Goal: Task Accomplishment & Management: Manage account settings

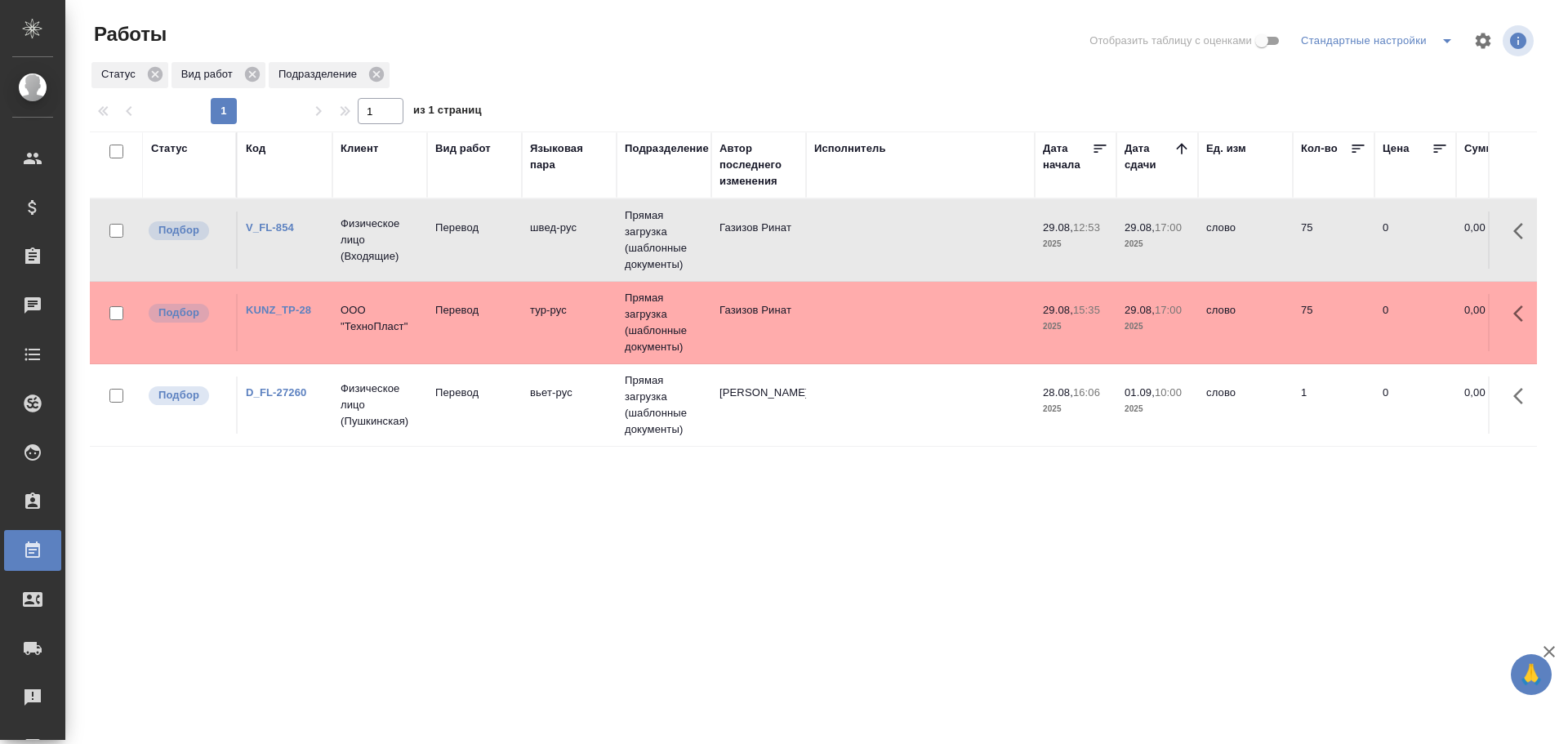
click at [447, 269] on td "Перевод" at bounding box center [475, 240] width 95 height 58
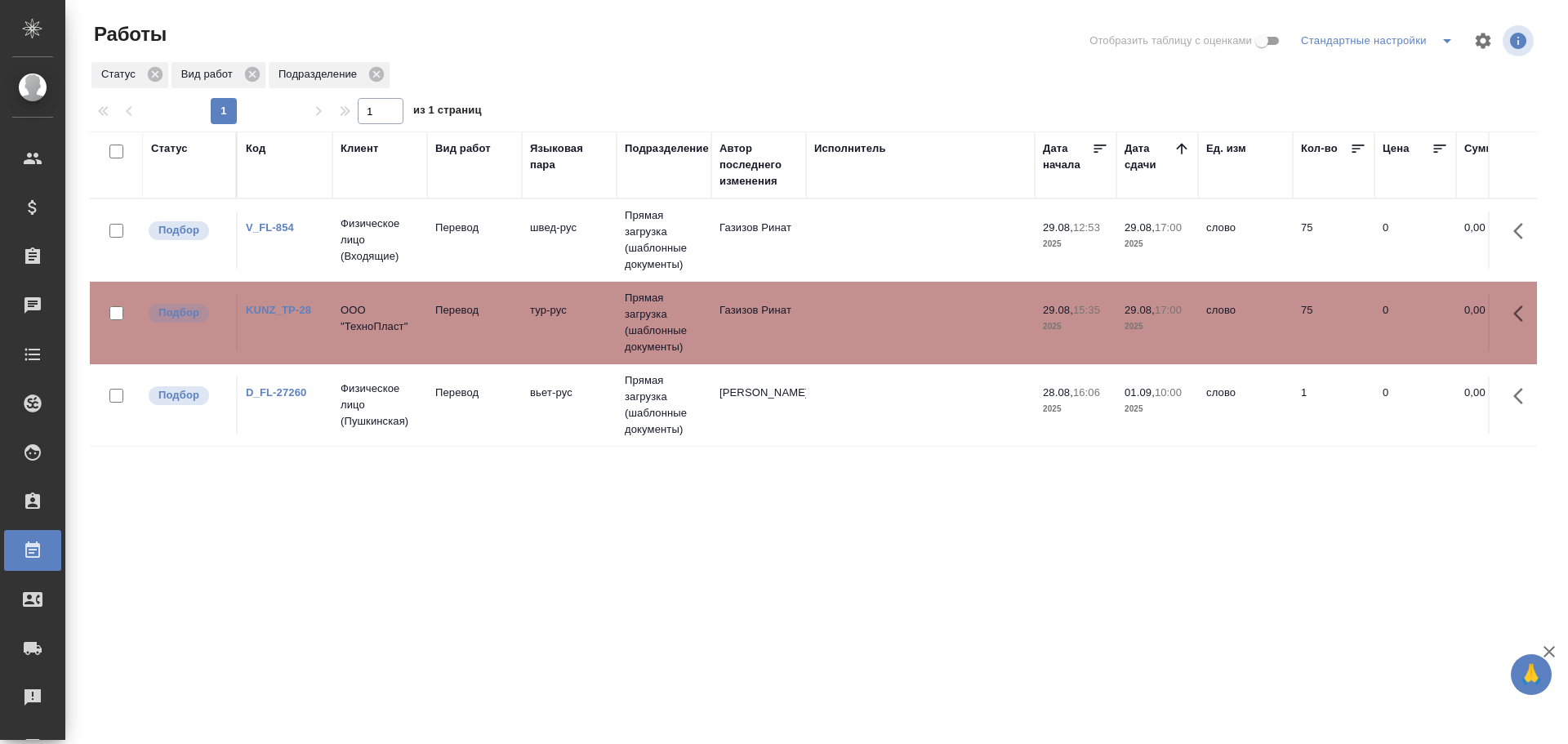
click at [447, 269] on td "Перевод" at bounding box center [475, 240] width 95 height 58
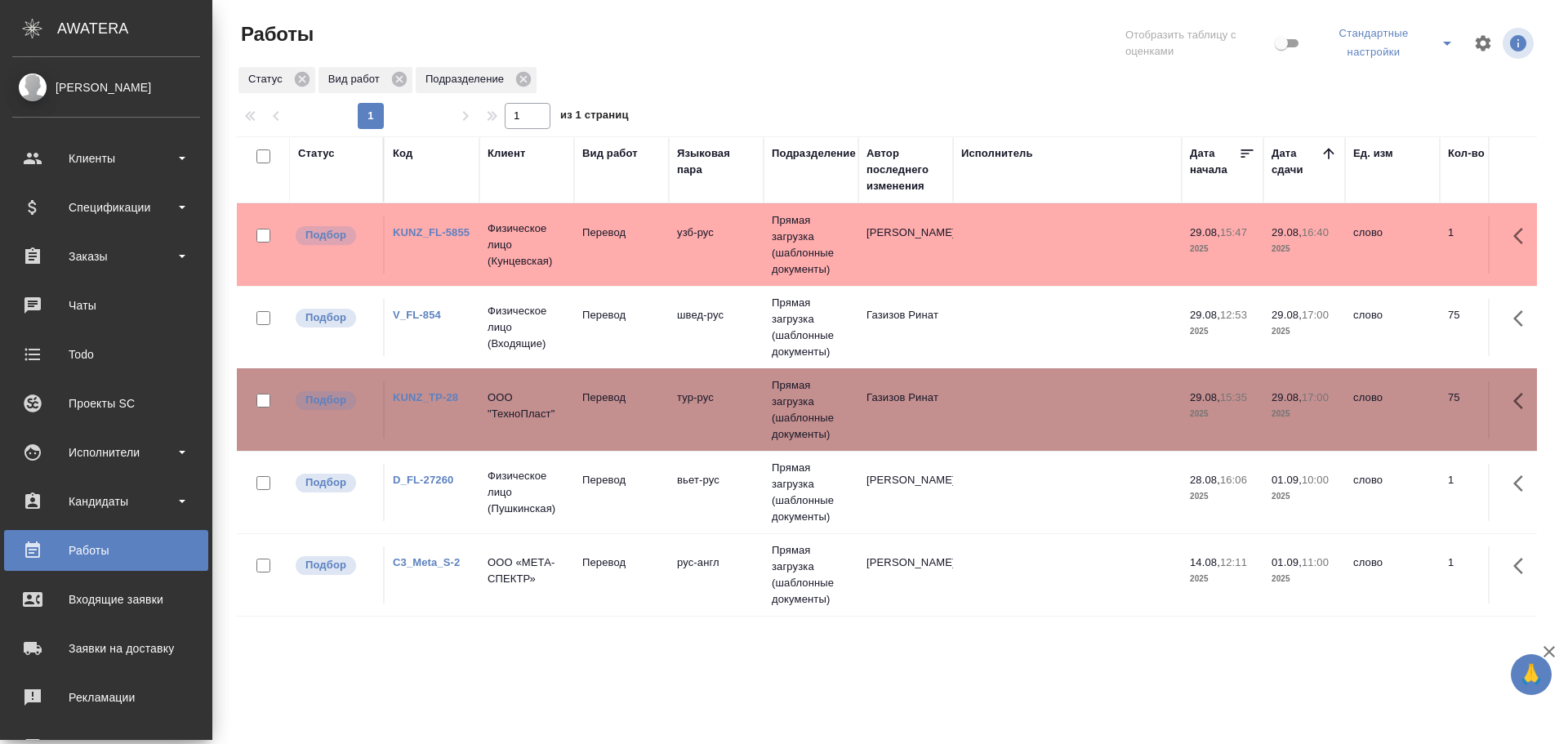
click at [482, 262] on td "Физическое лицо (Кунцевская)" at bounding box center [528, 245] width 95 height 65
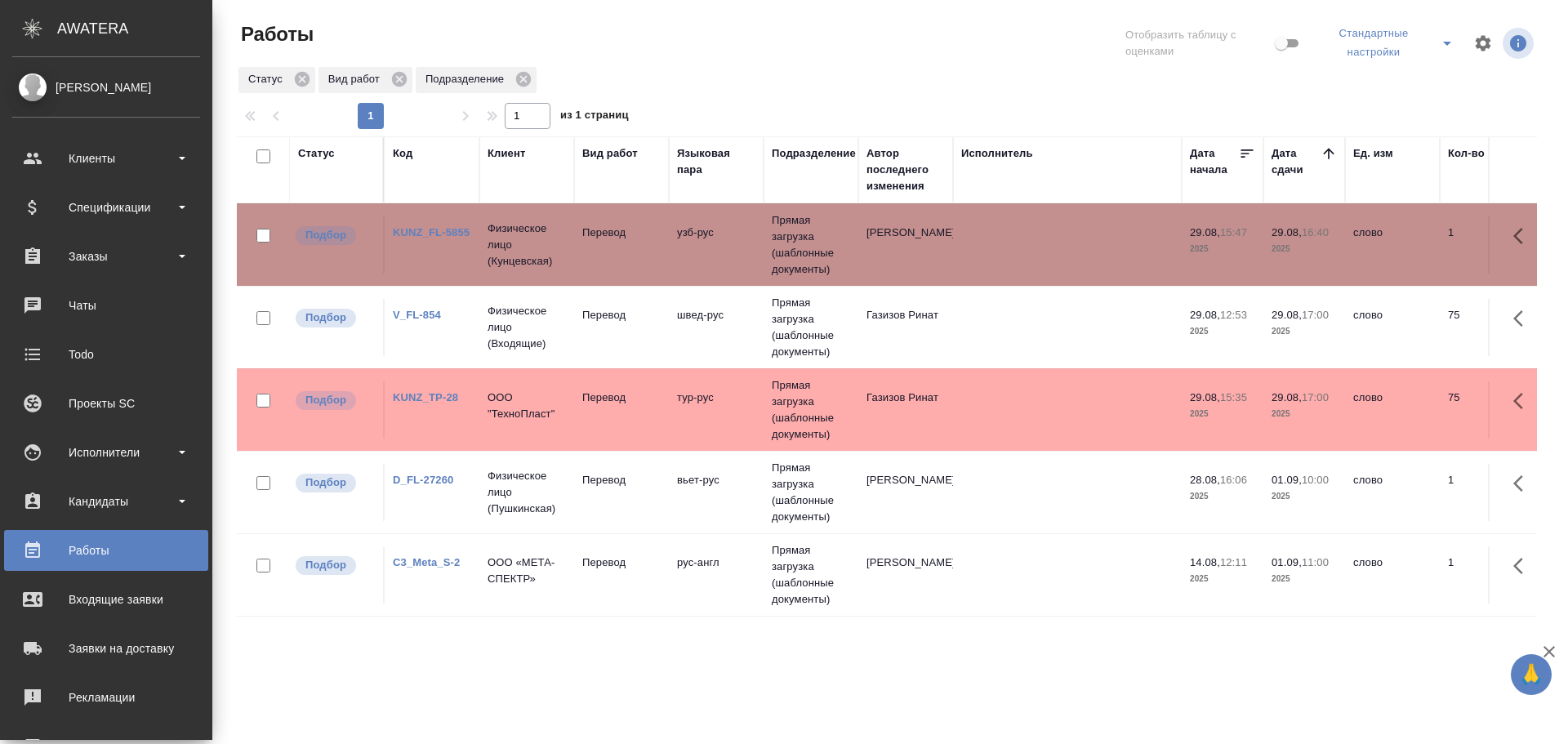
click at [482, 262] on td "Физическое лицо (Кунцевская)" at bounding box center [528, 245] width 95 height 65
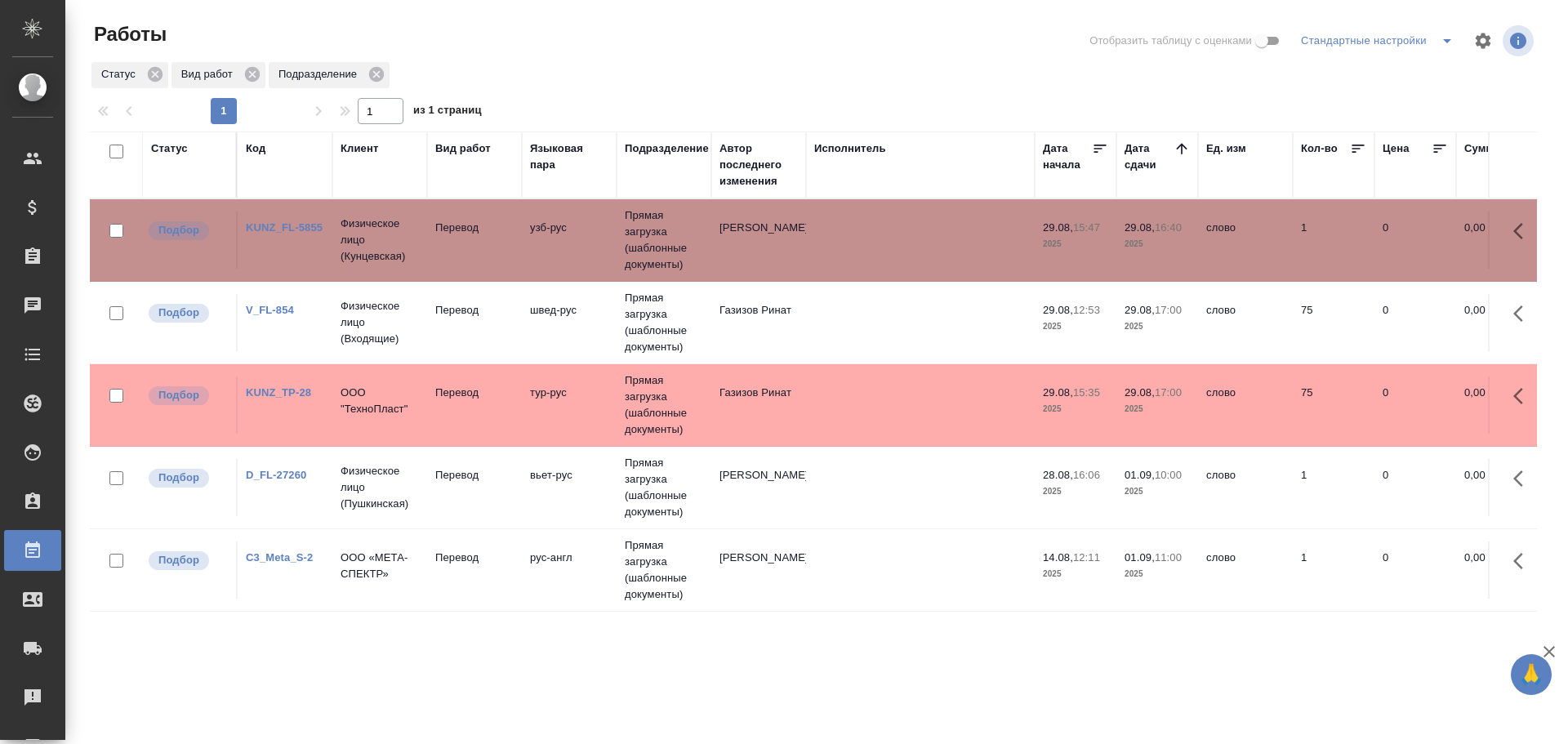
click at [639, 281] on td "Прямая загрузка (шаблонные документы)" at bounding box center [664, 240] width 95 height 81
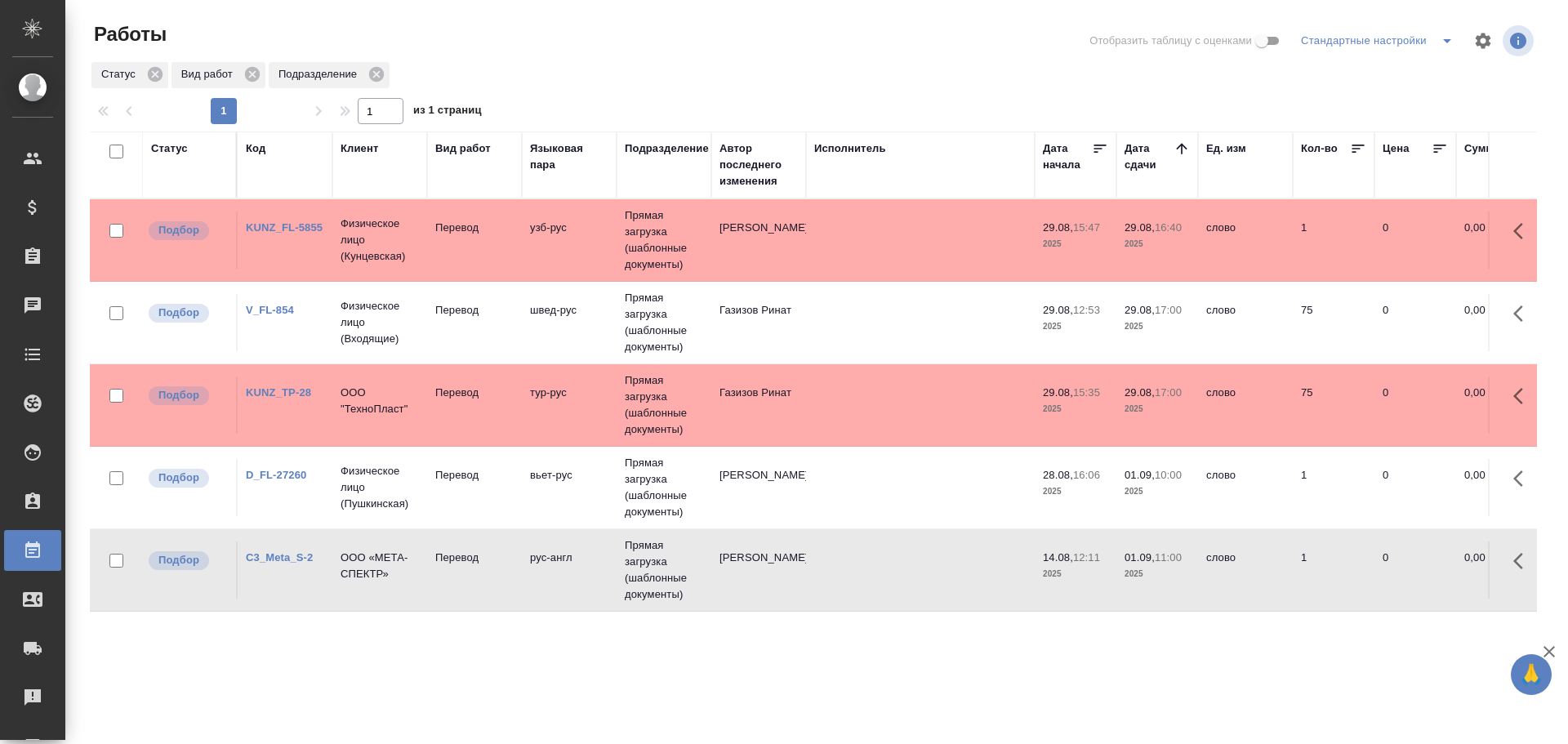
click at [639, 281] on td "Прямая загрузка (шаблонные документы)" at bounding box center [664, 240] width 95 height 81
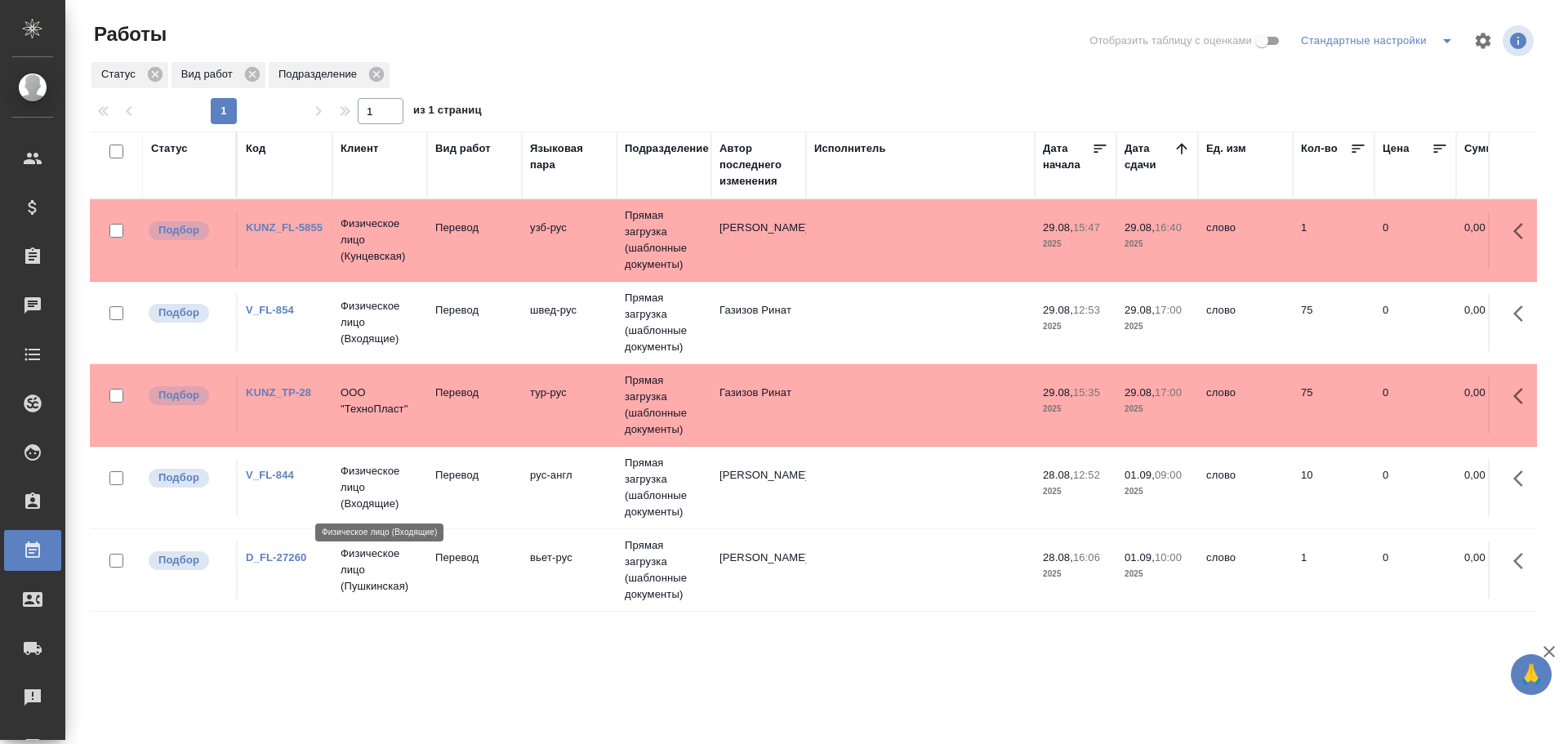
click at [364, 494] on p "Физическое лицо (Входящие)" at bounding box center [379, 487] width 78 height 49
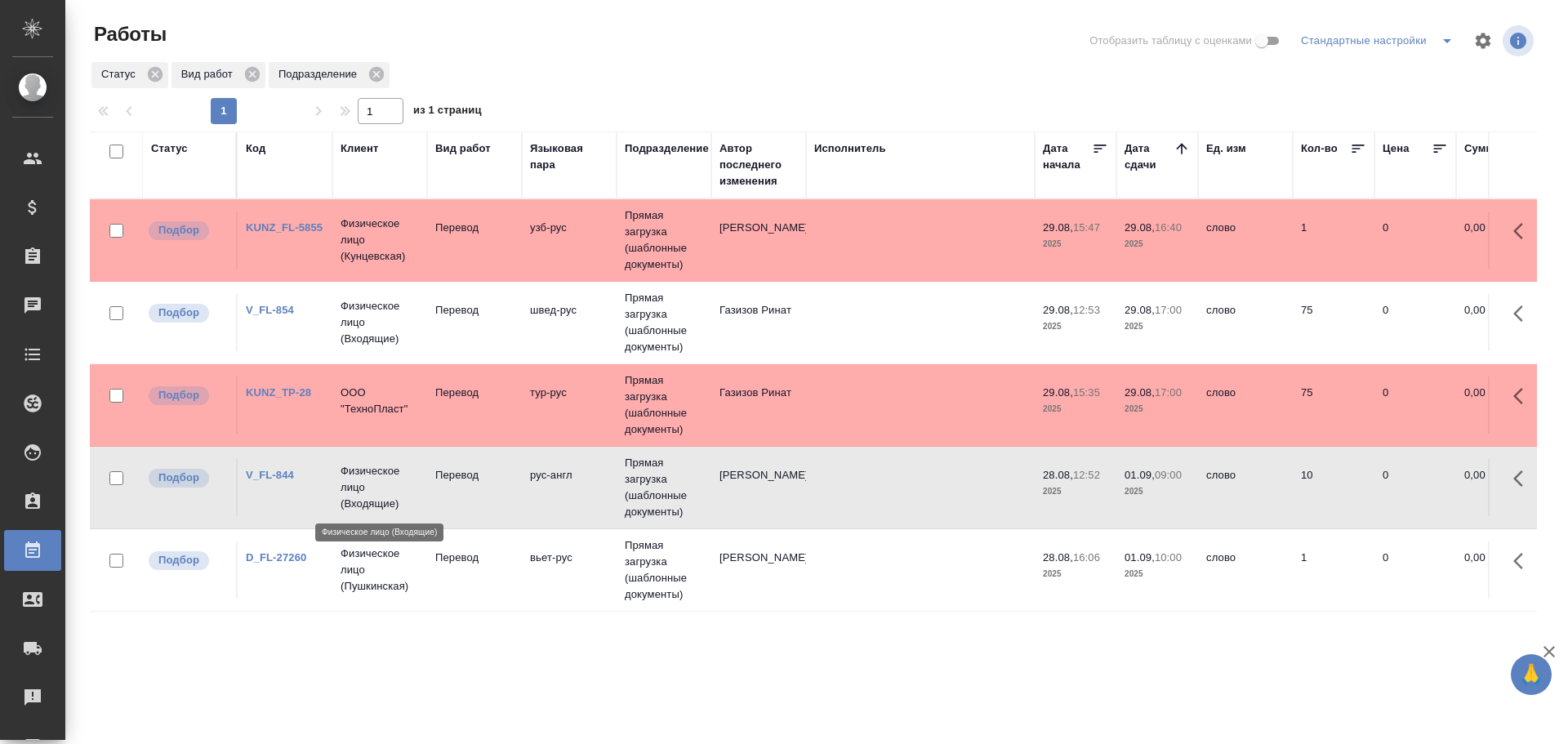
click at [364, 494] on p "Физическое лицо (Входящие)" at bounding box center [379, 487] width 78 height 49
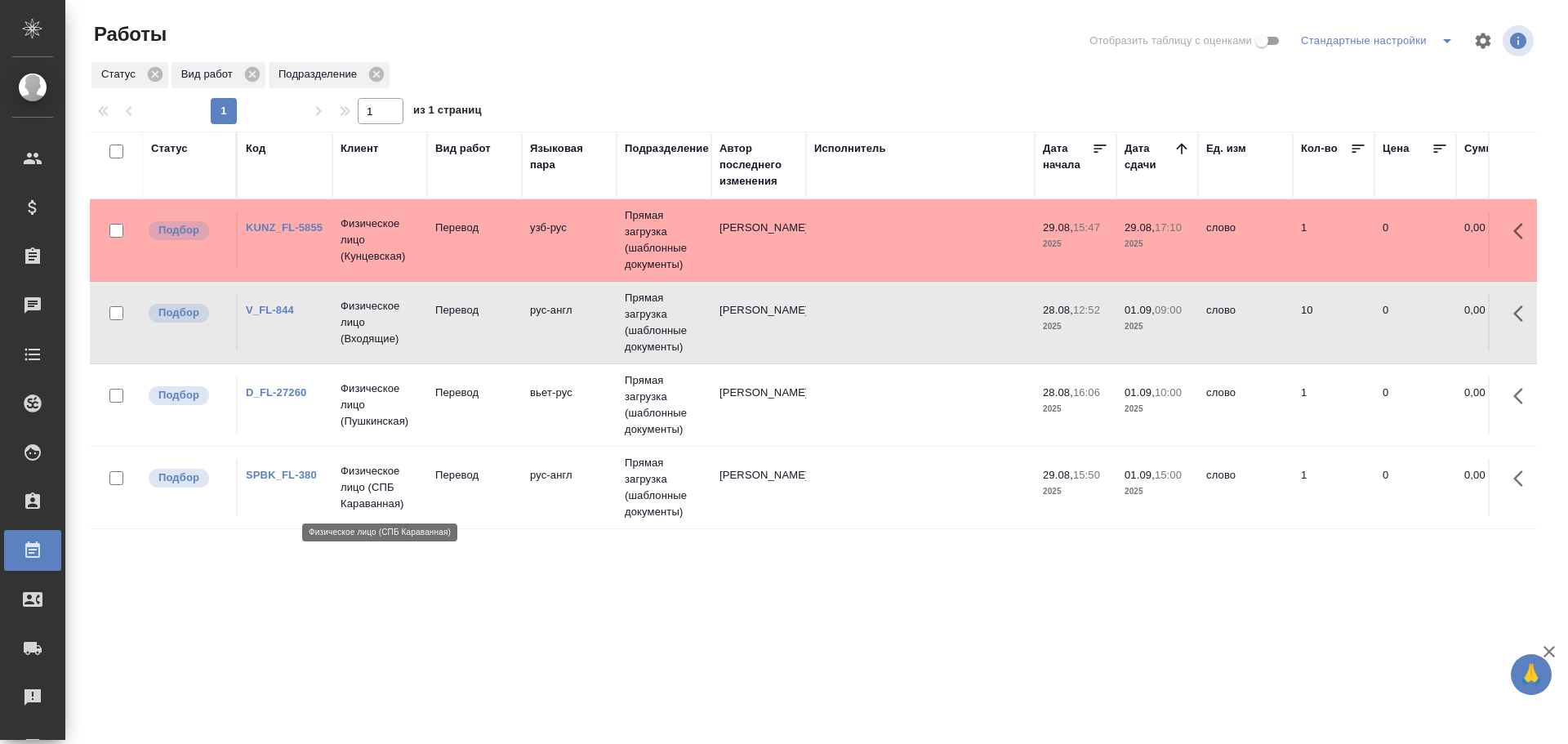
click at [396, 496] on p "Физическое лицо (СПБ Караванная)" at bounding box center [379, 487] width 78 height 49
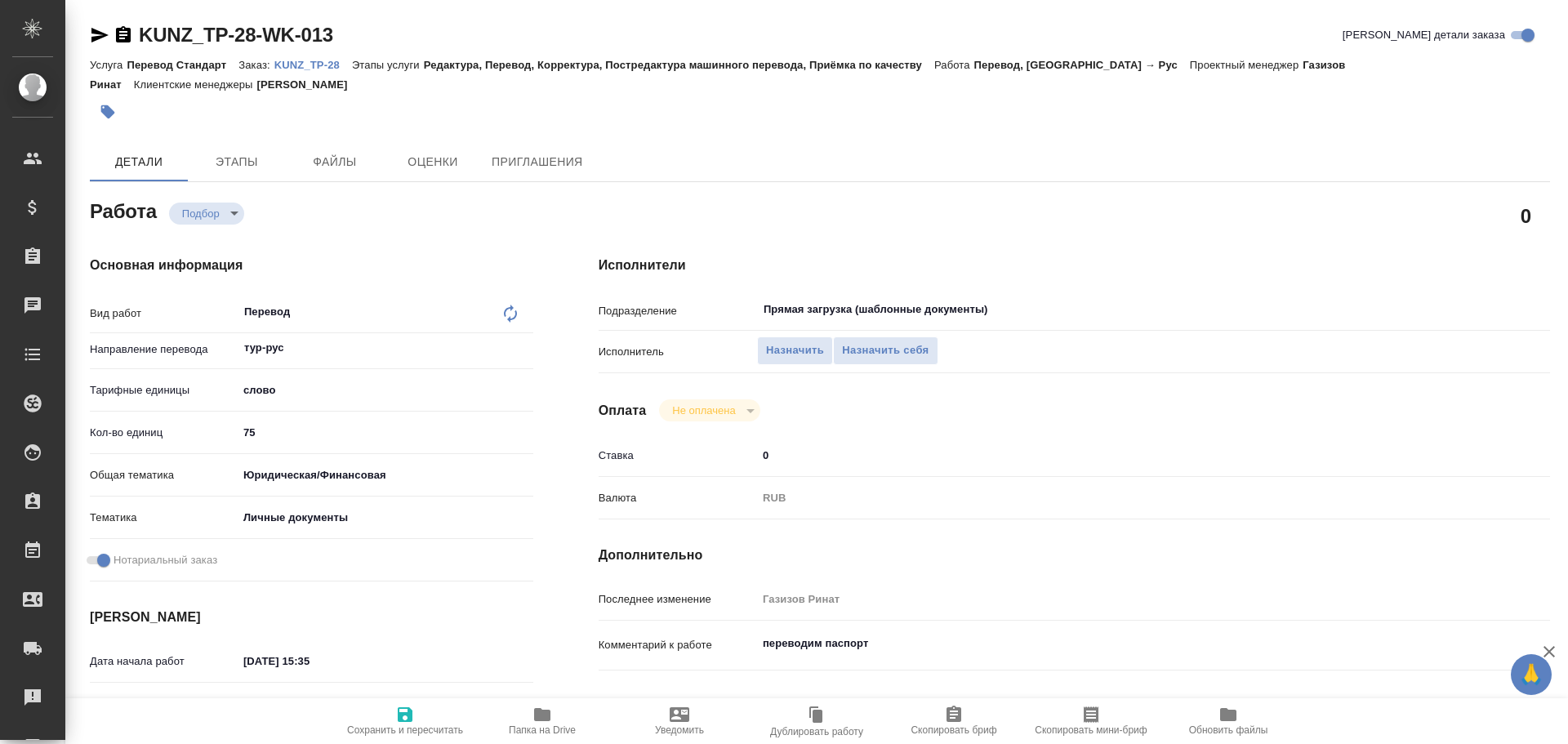
type textarea "x"
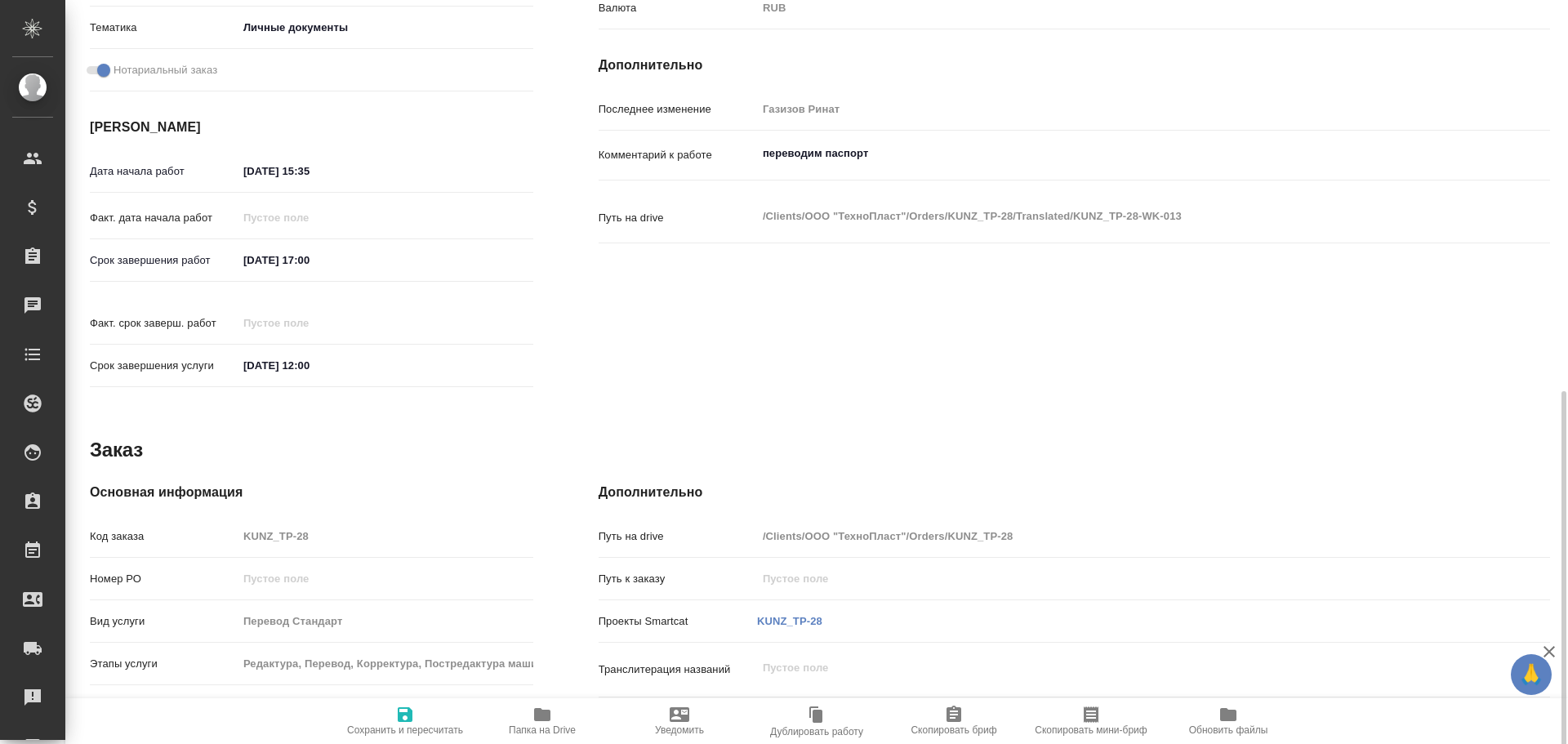
scroll to position [630, 0]
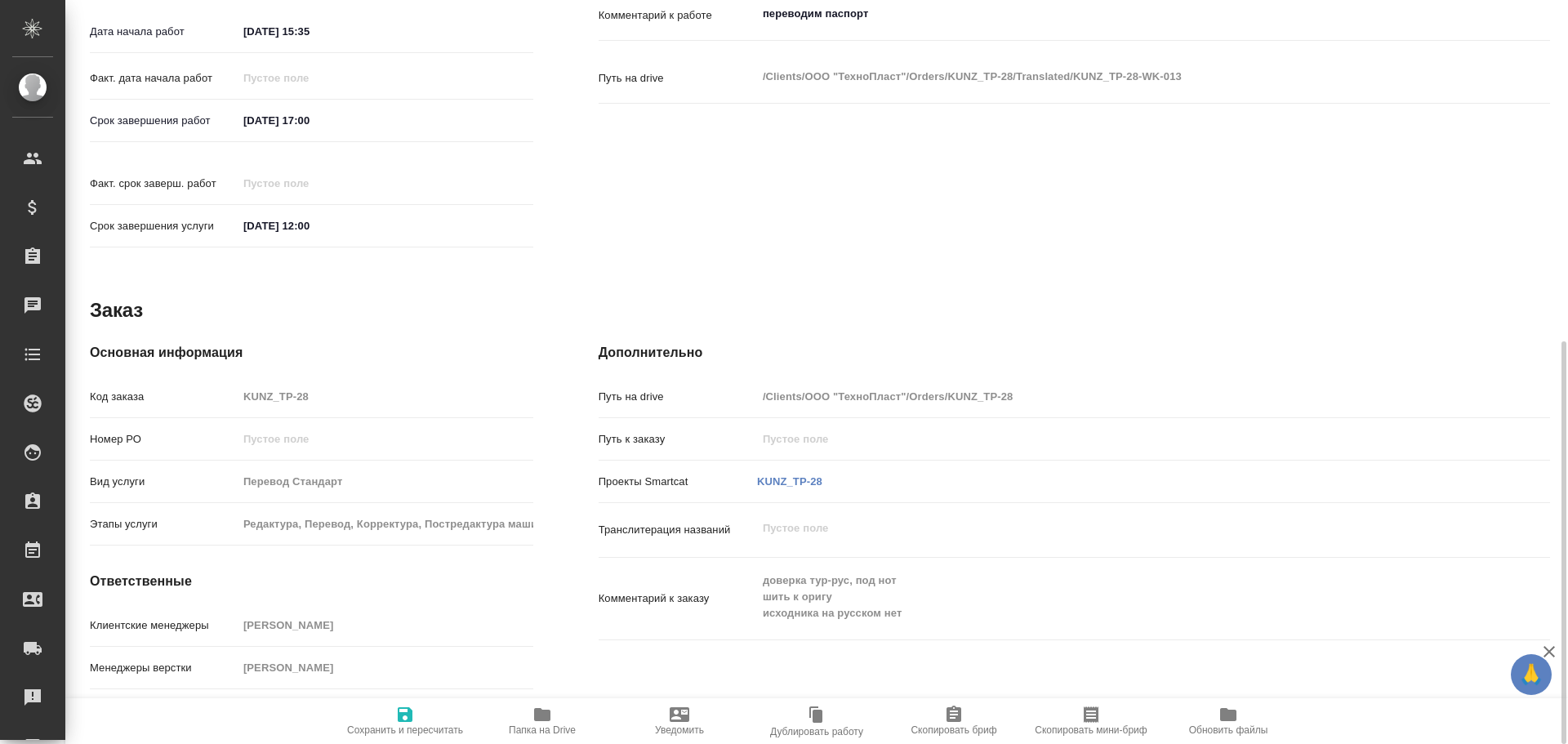
type textarea "x"
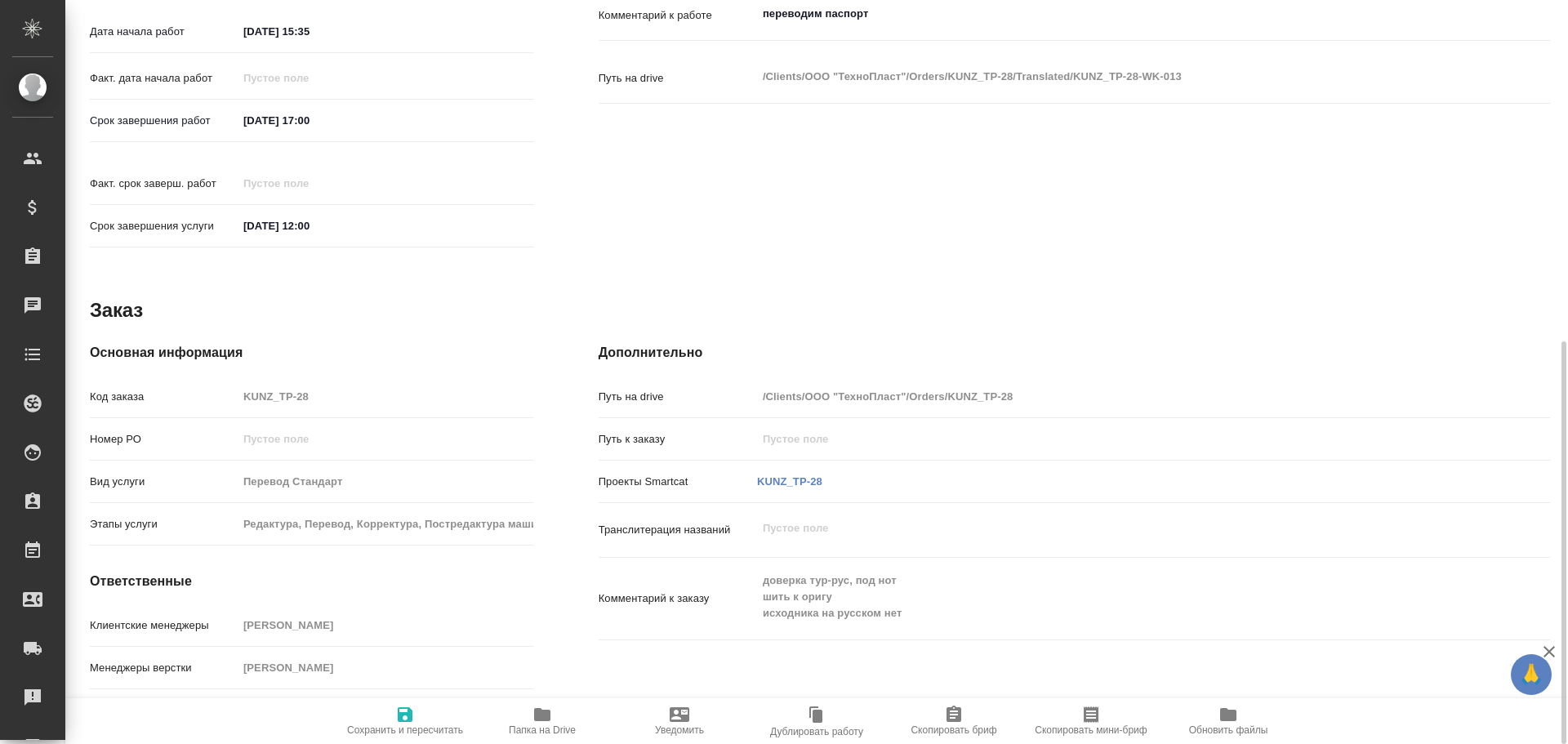
type textarea "x"
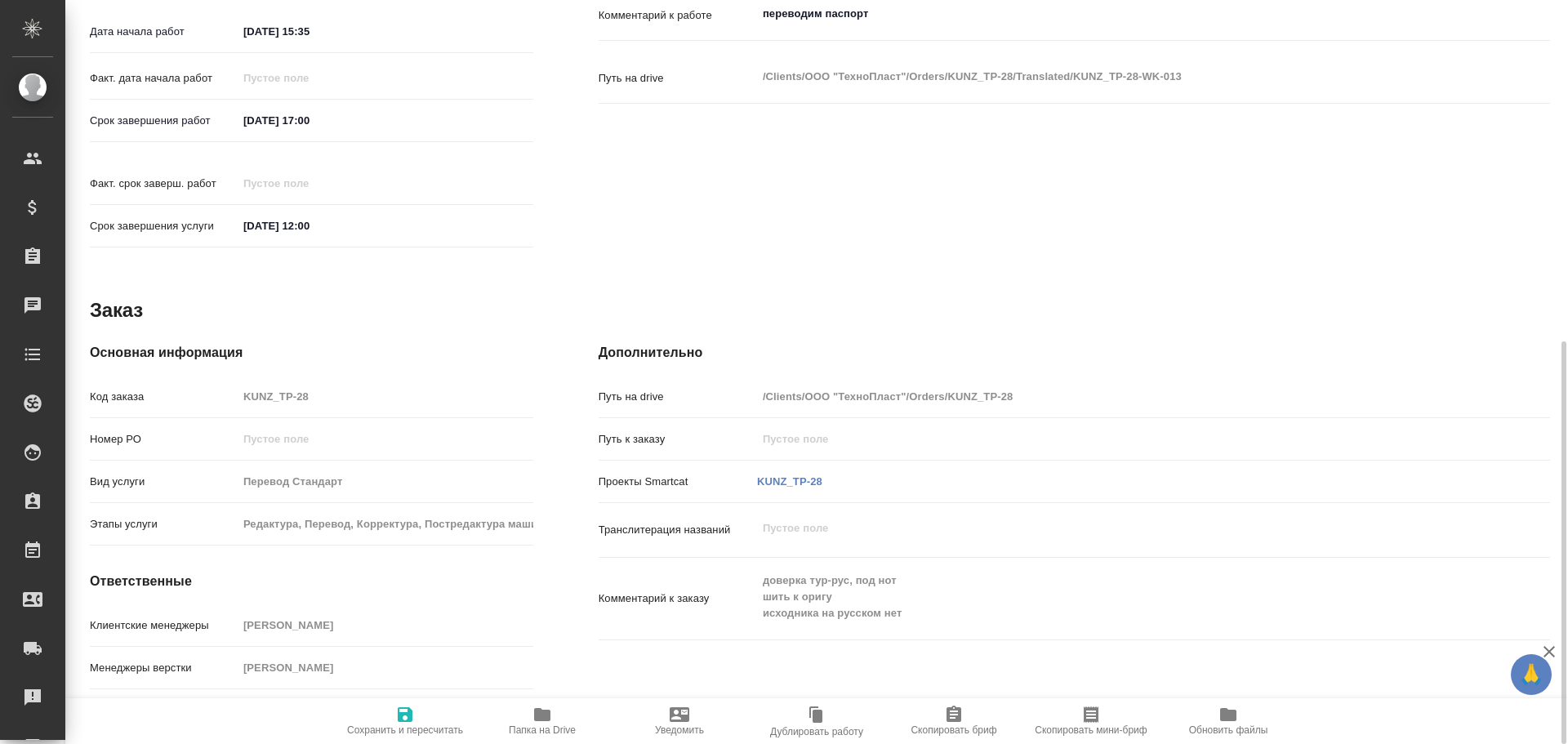
type textarea "x"
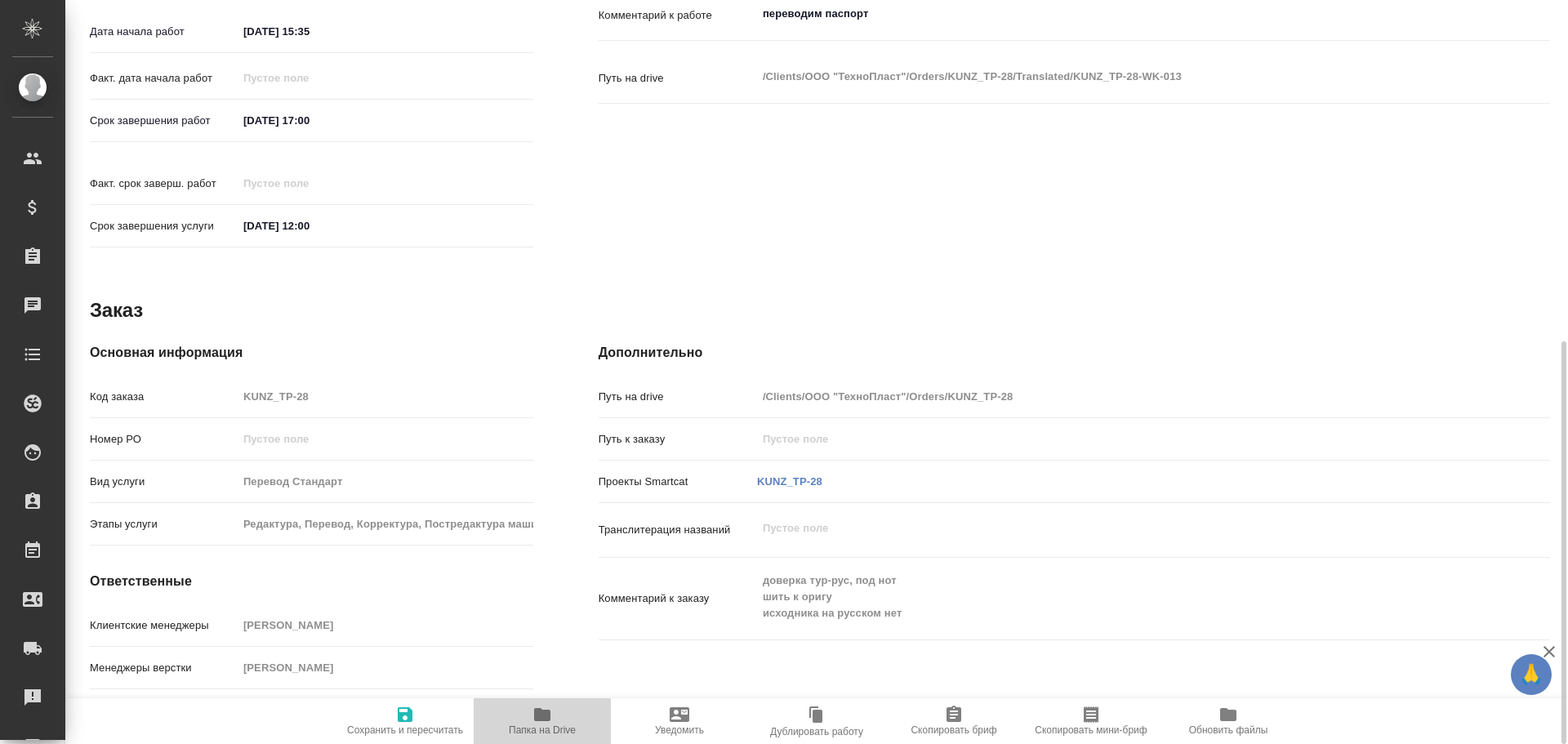
click at [513, 720] on span "Папка на Drive" at bounding box center [543, 720] width 118 height 31
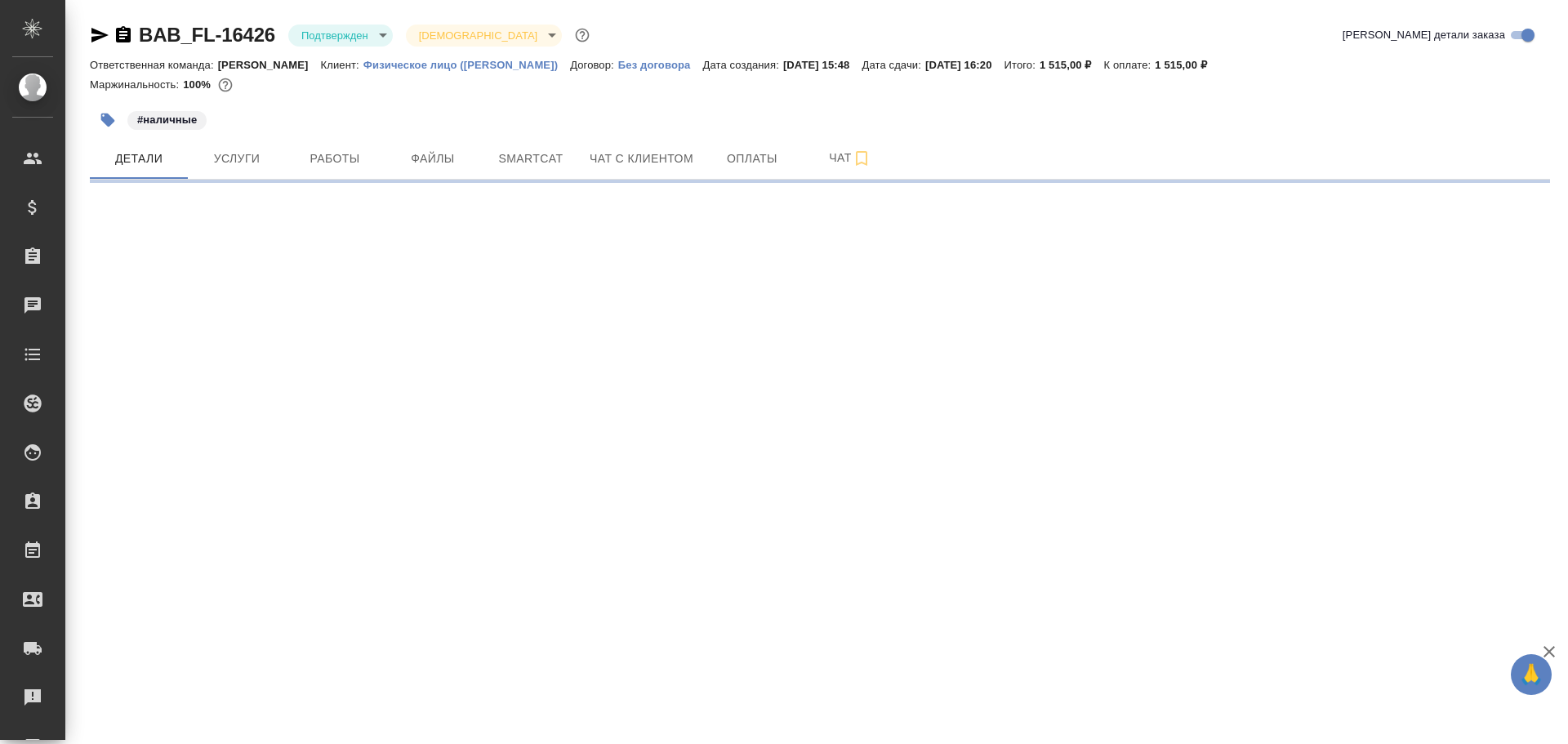
select select "RU"
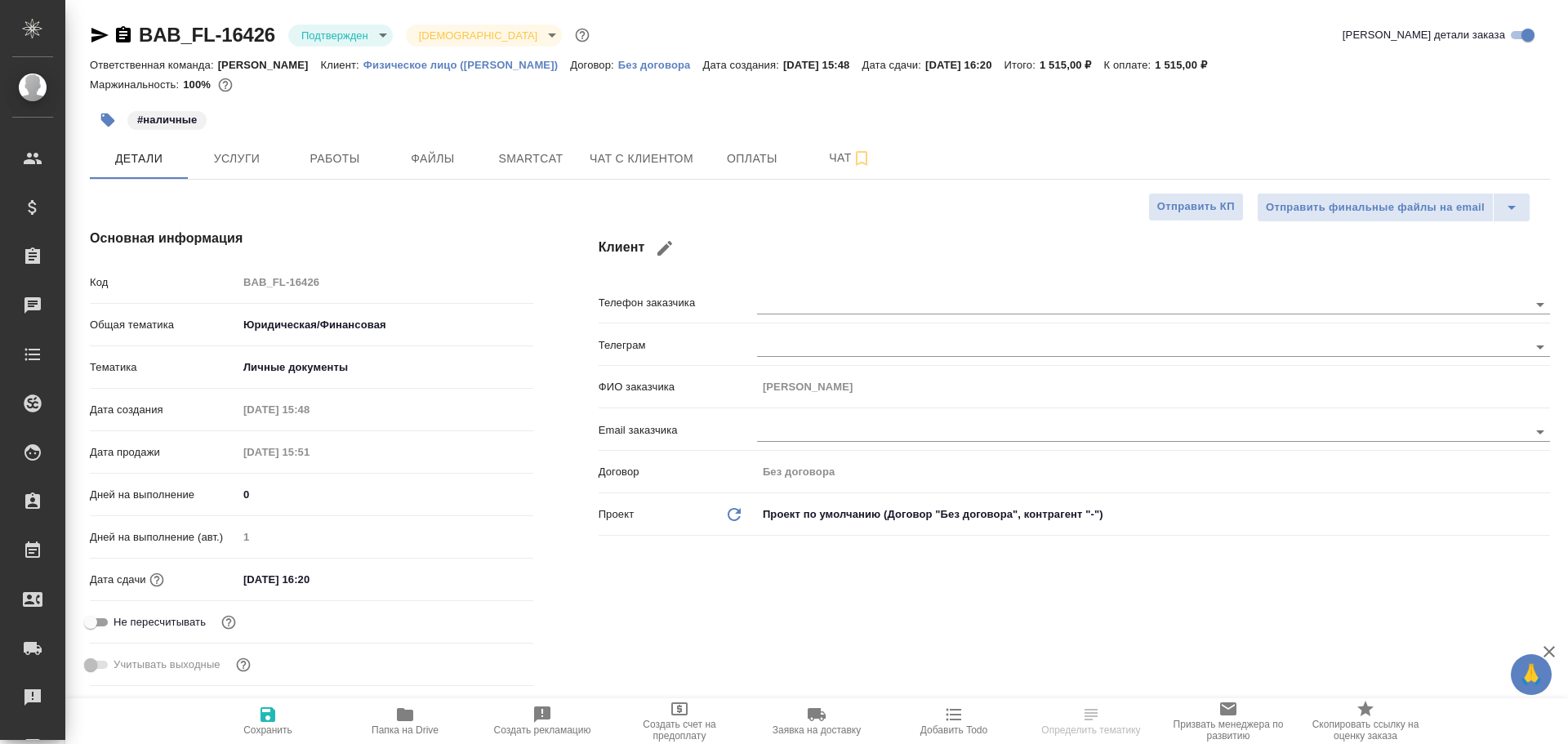
type textarea "x"
click at [320, 155] on span "Работы" at bounding box center [334, 159] width 78 height 21
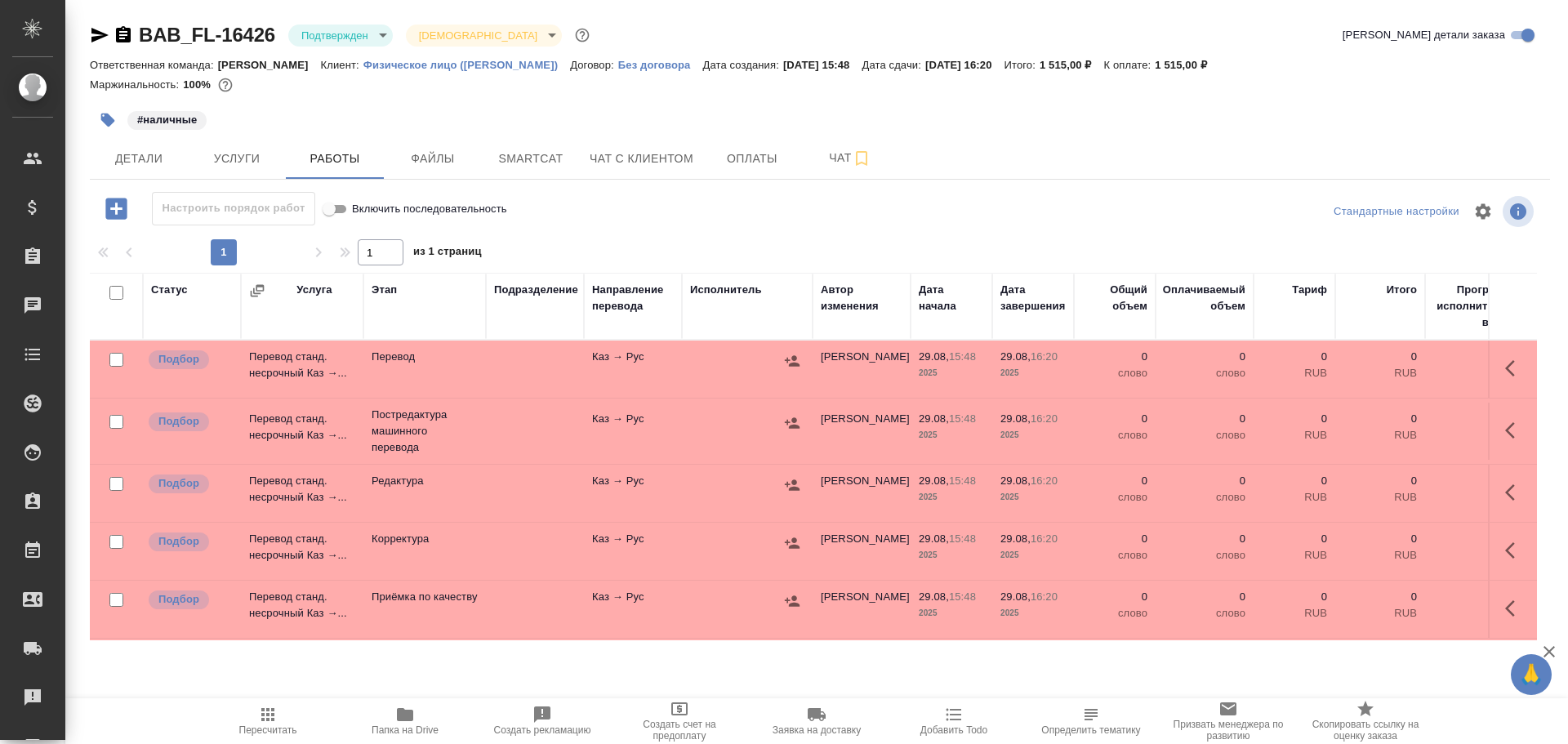
click at [465, 365] on td "Перевод" at bounding box center [425, 369] width 123 height 58
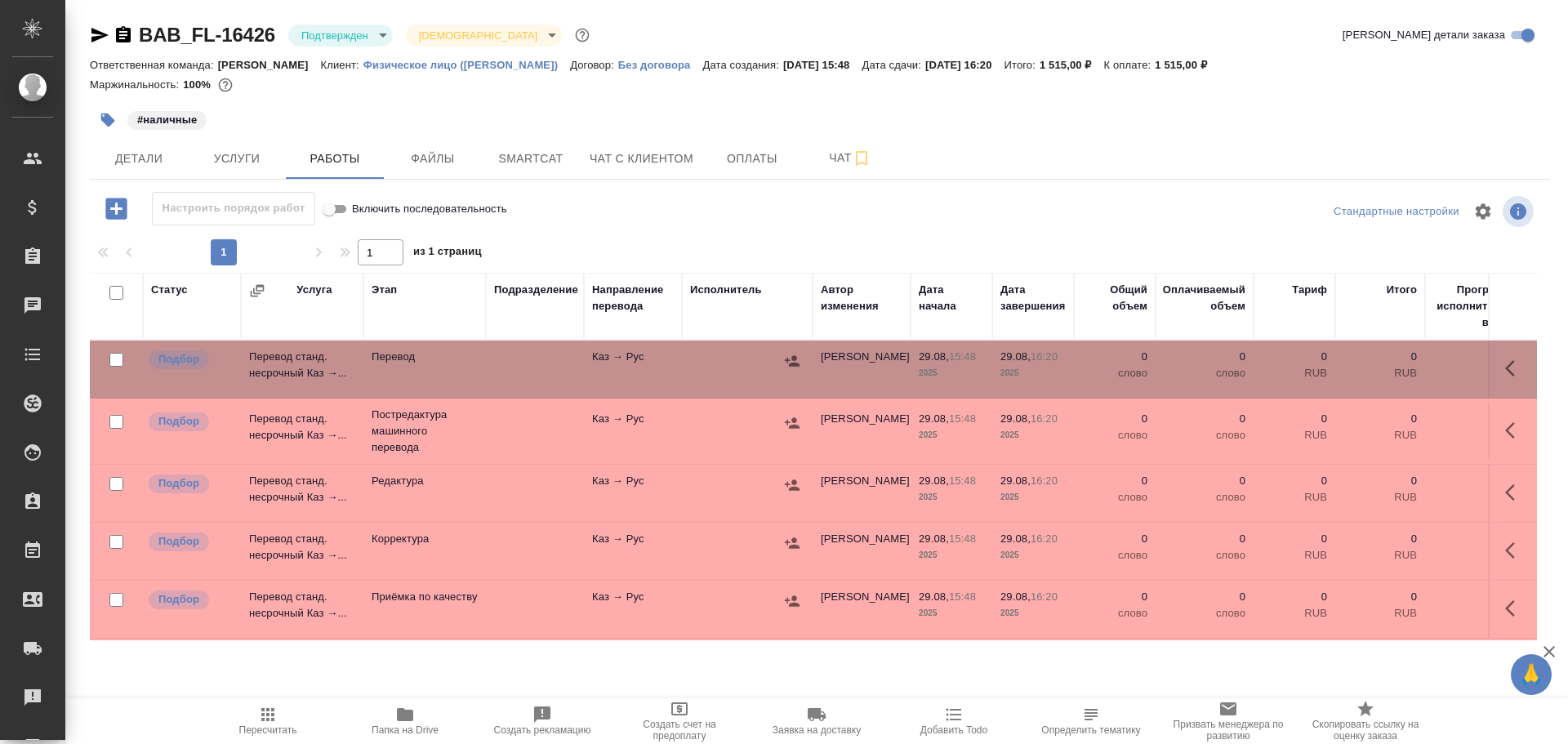
click at [465, 365] on td "Перевод" at bounding box center [425, 369] width 123 height 58
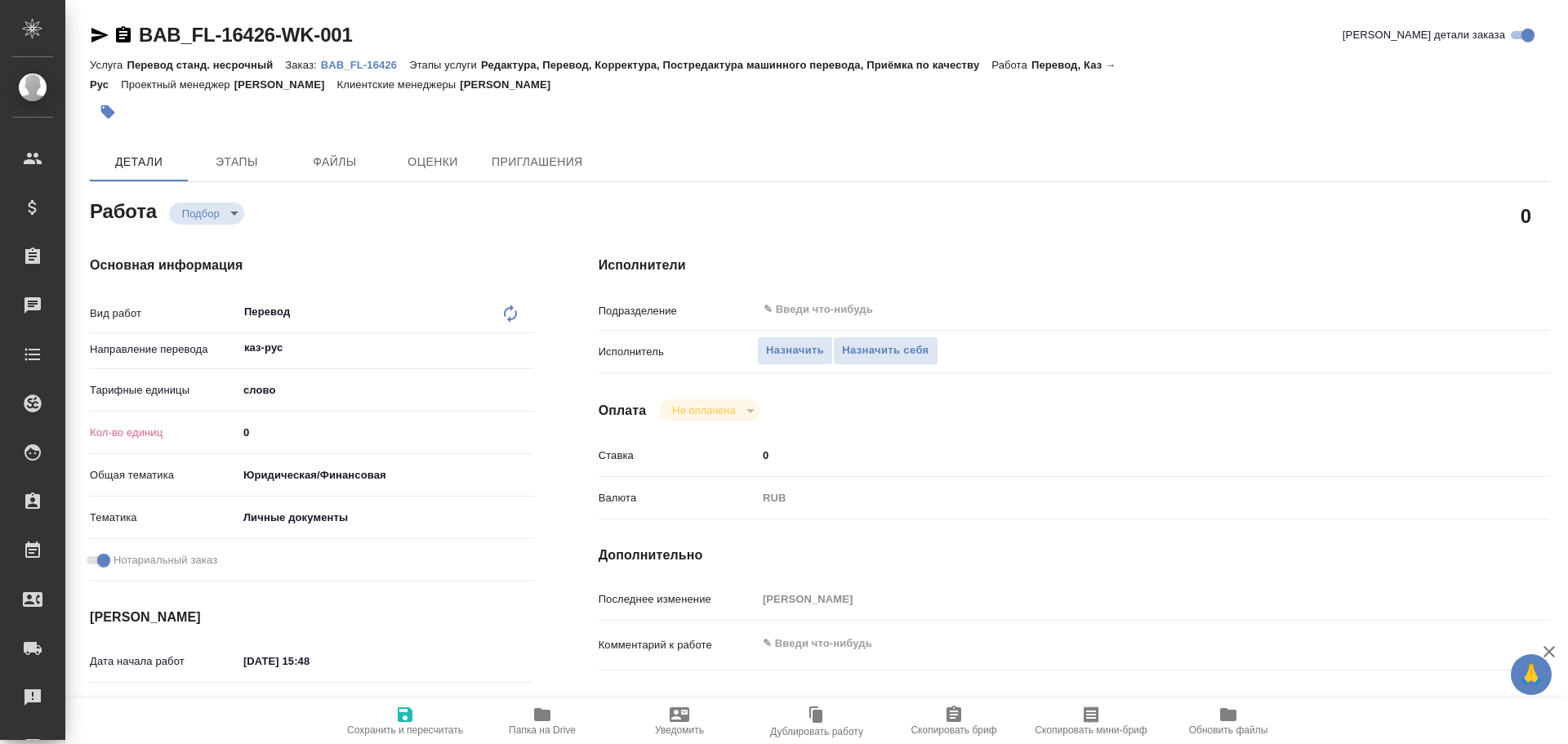
type textarea "x"
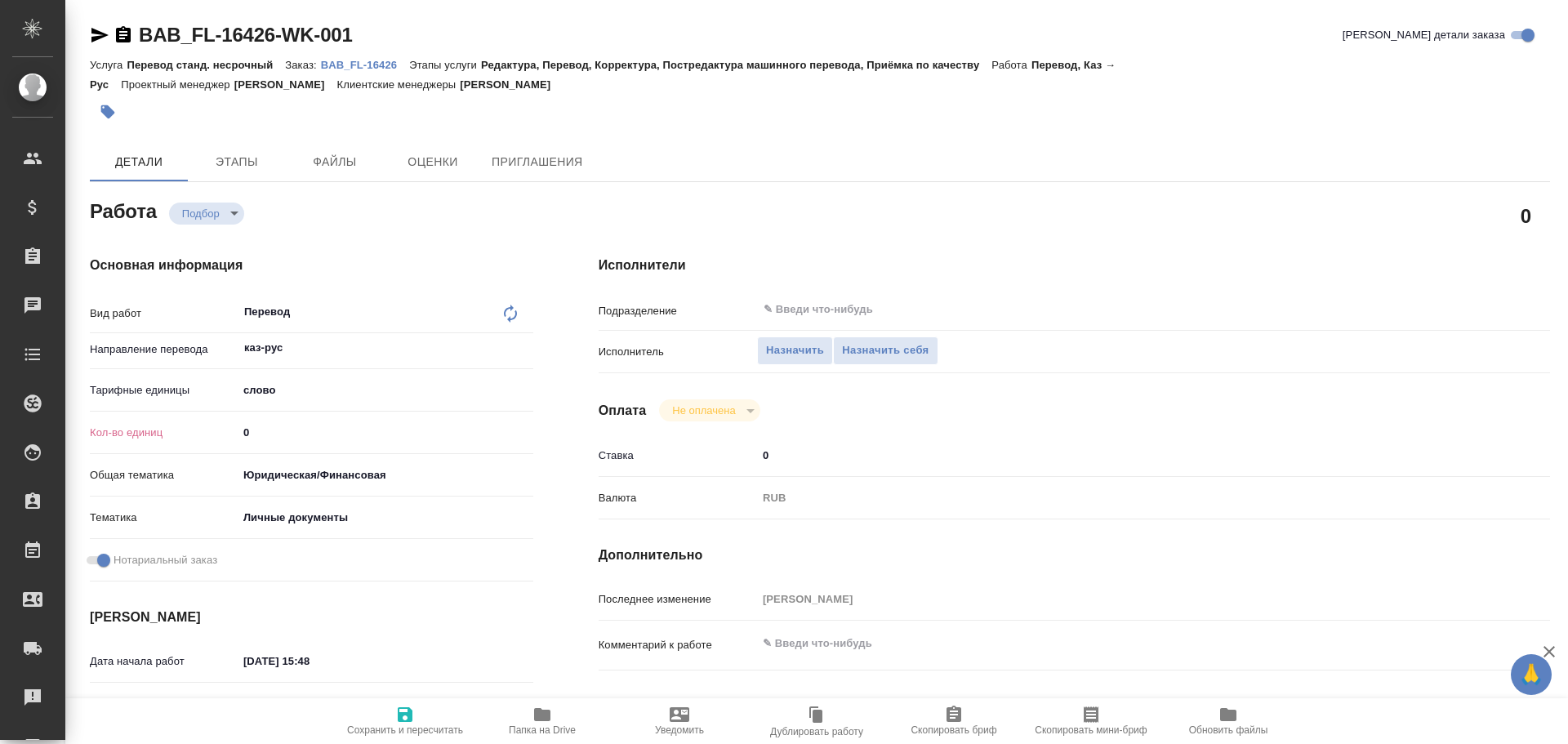
type textarea "x"
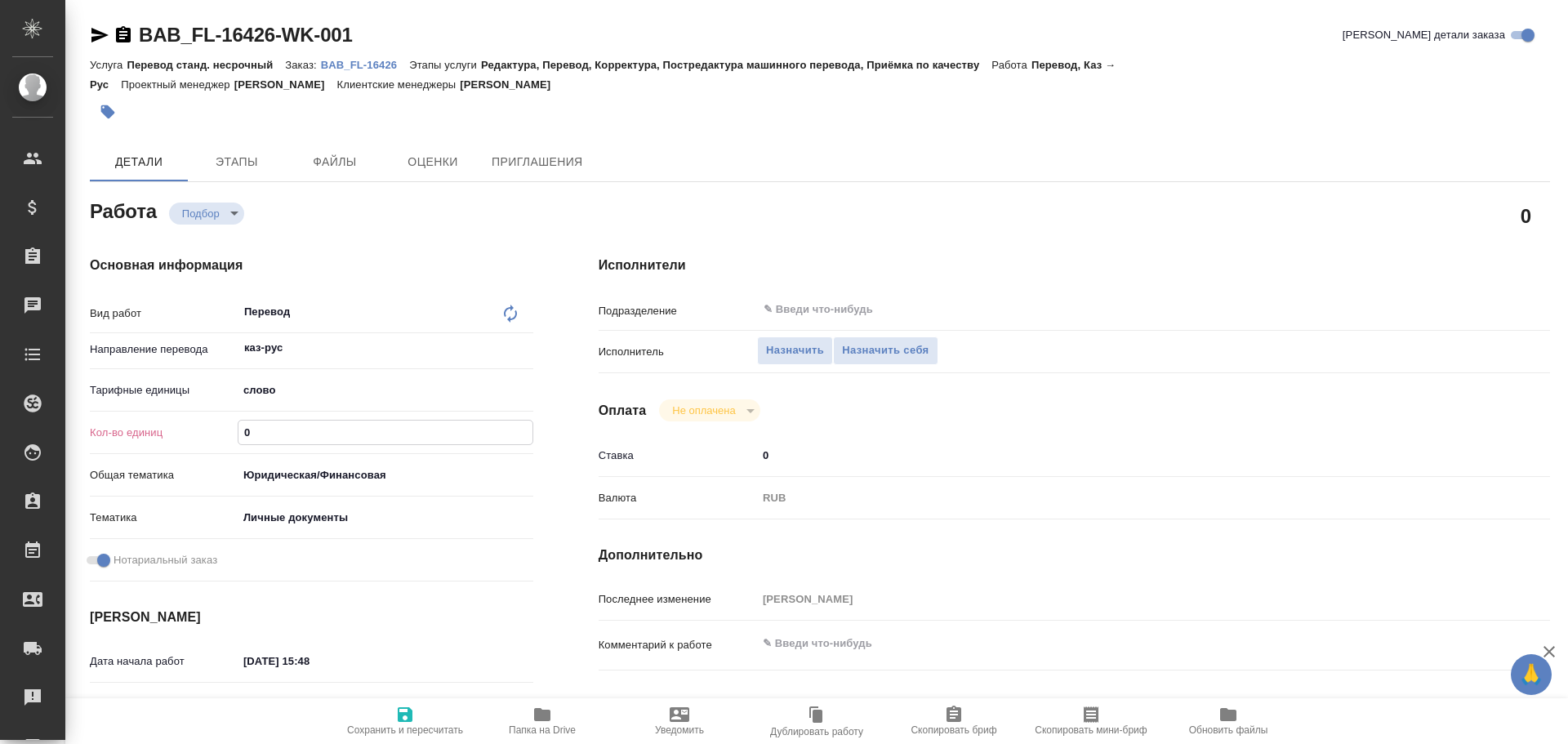
drag, startPoint x: 262, startPoint y: 435, endPoint x: 197, endPoint y: 438, distance: 65.1
click at [197, 438] on div "Кол-во единиц 0" at bounding box center [311, 433] width 443 height 29
type textarea "x"
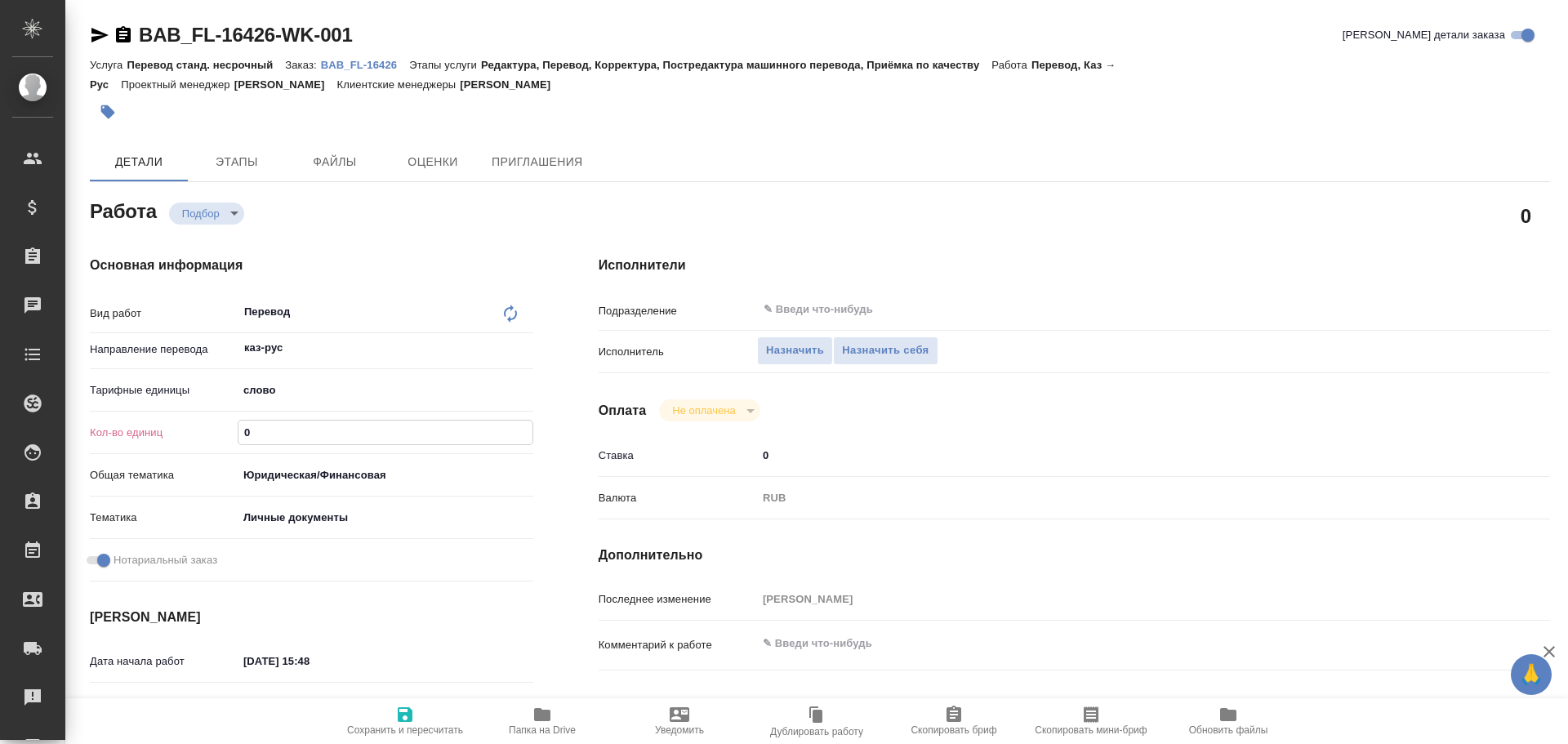
type textarea "x"
type input "7"
type textarea "x"
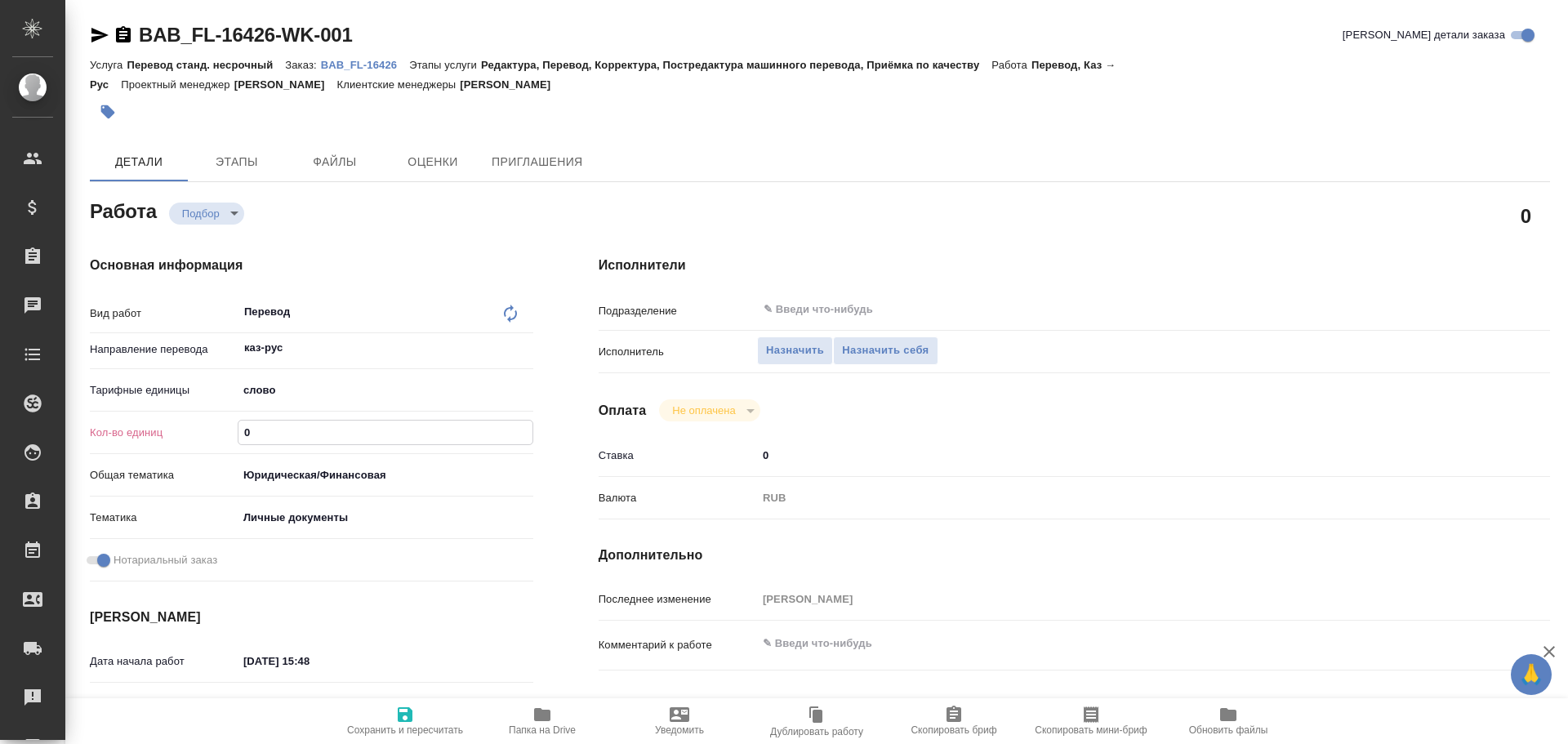
type textarea "x"
type input "75"
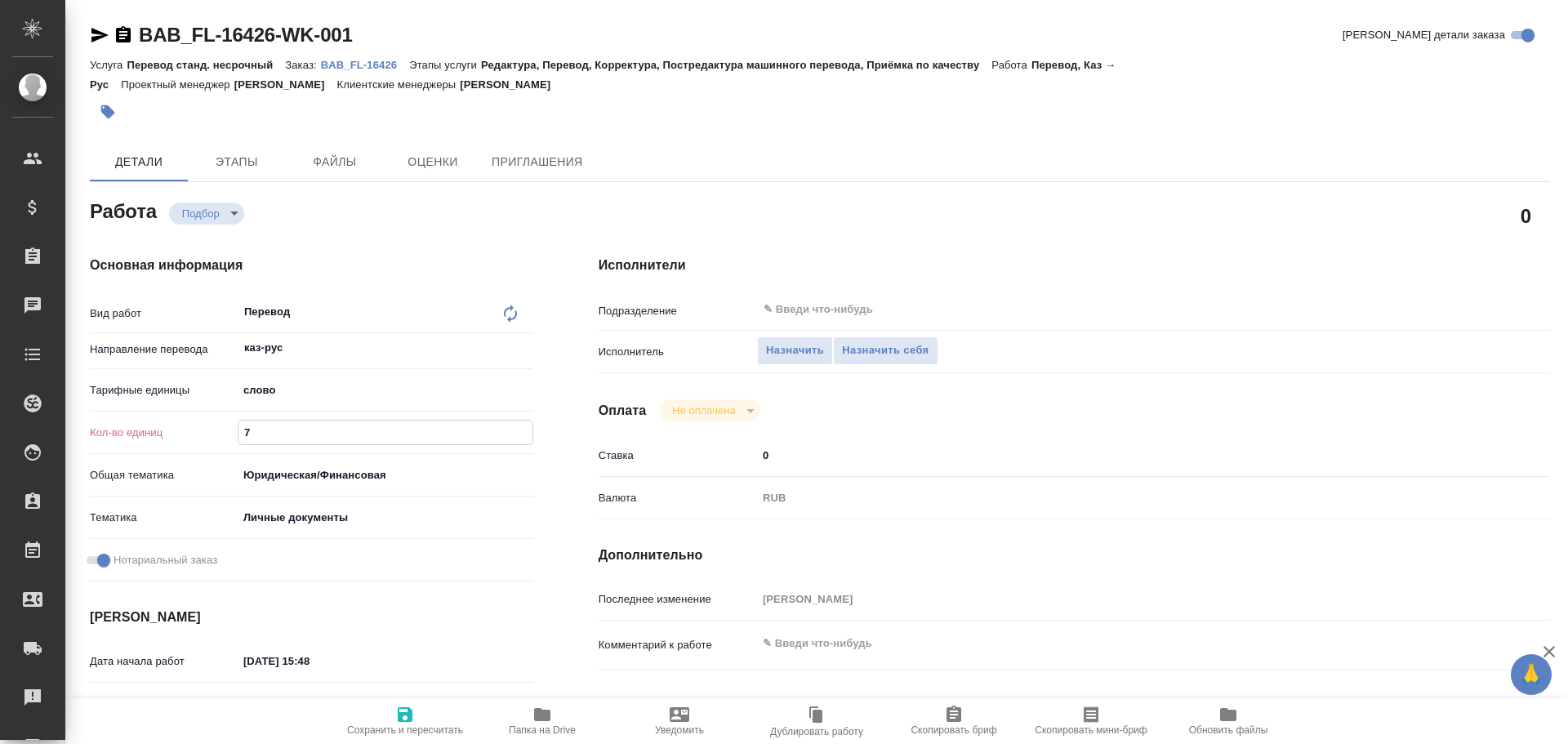
type textarea "x"
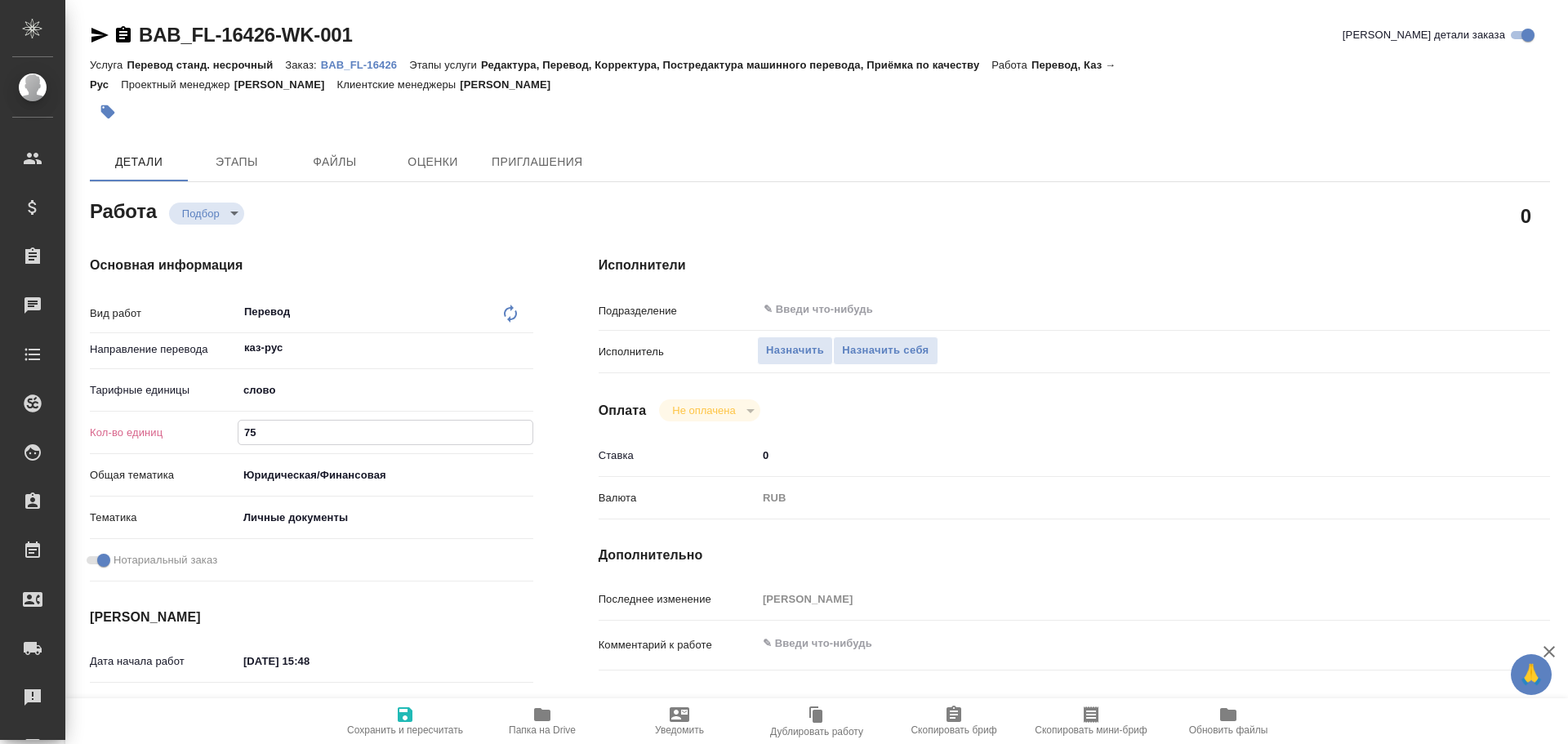
type textarea "x"
type input "75"
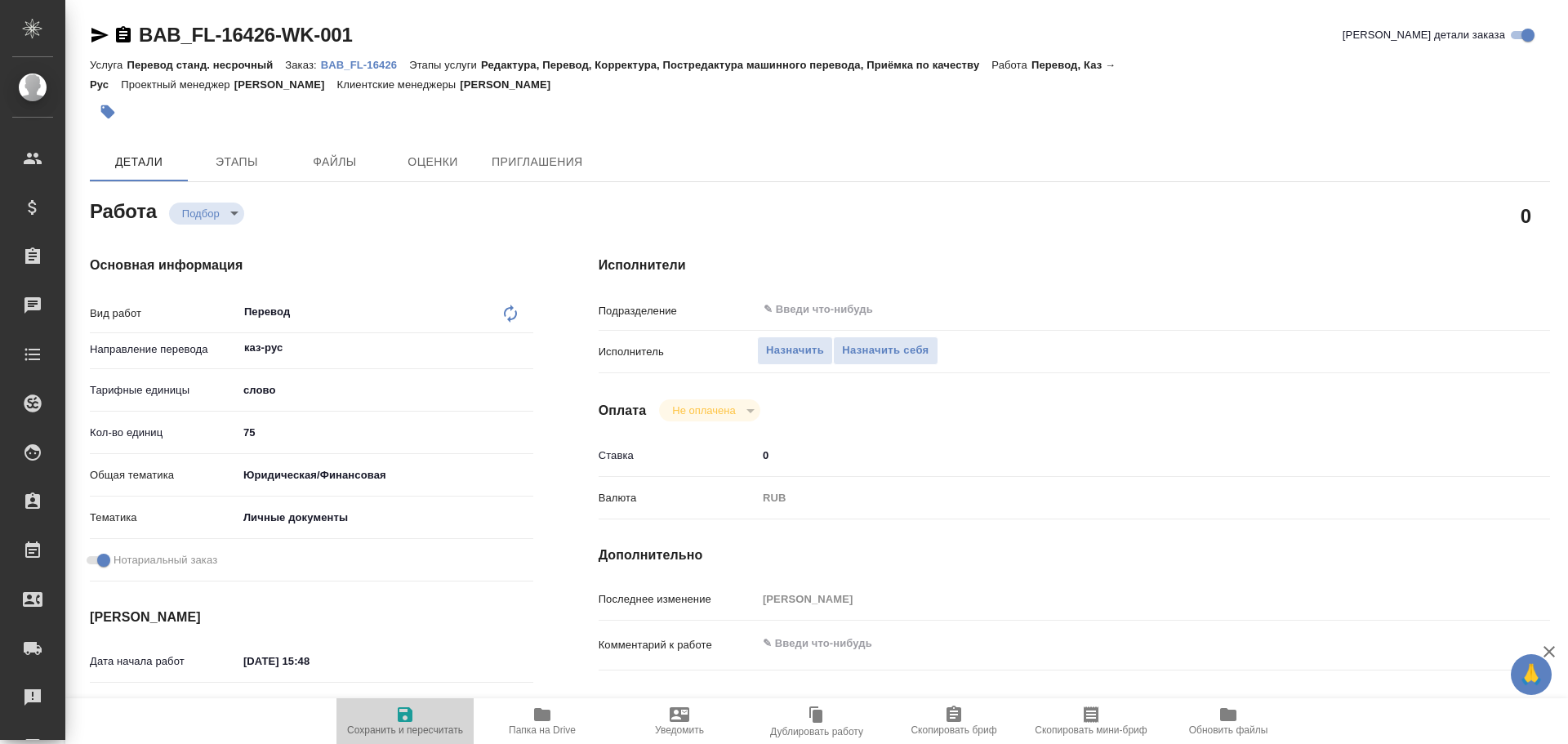
click at [376, 711] on span "Сохранить и пересчитать" at bounding box center [405, 720] width 118 height 31
type textarea "x"
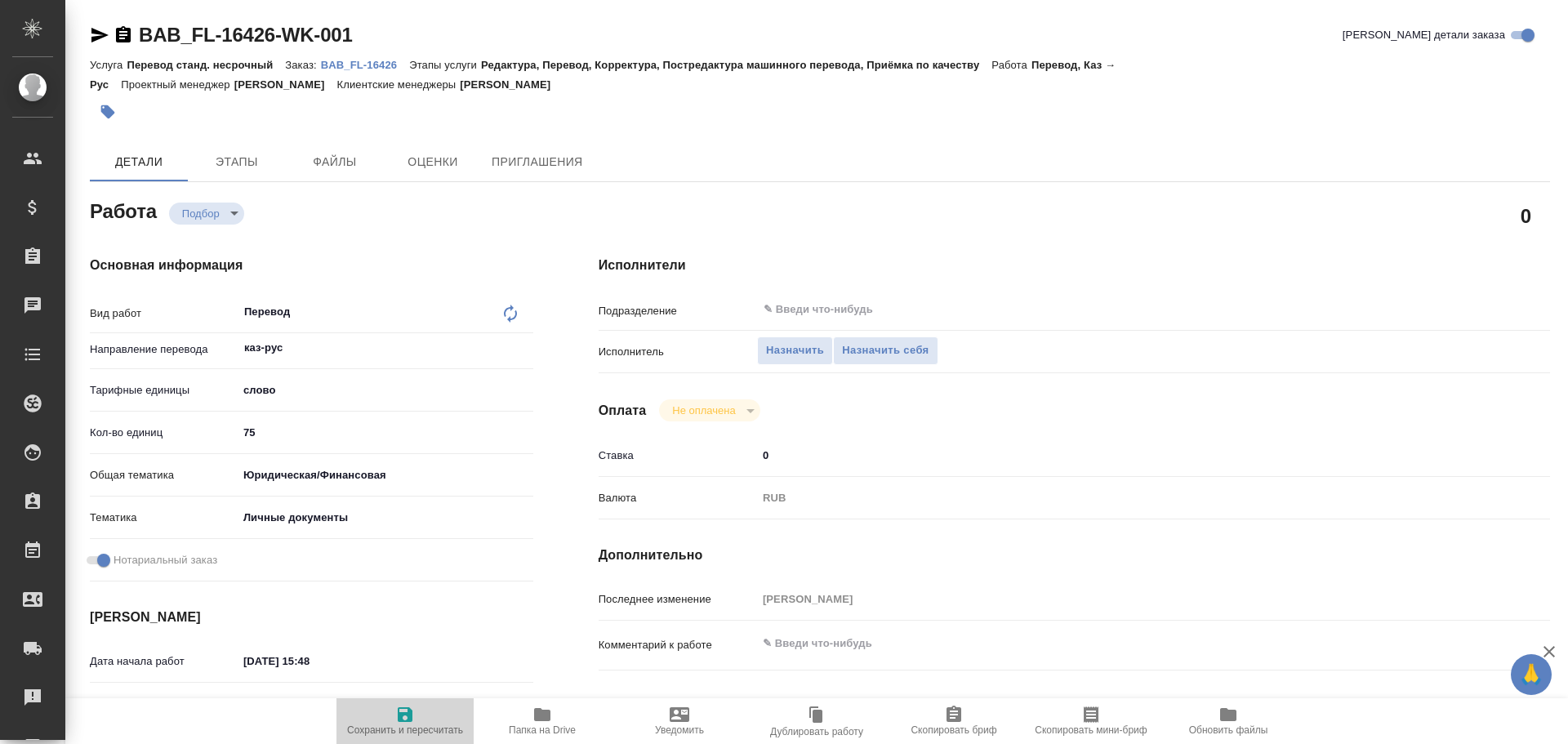
type textarea "x"
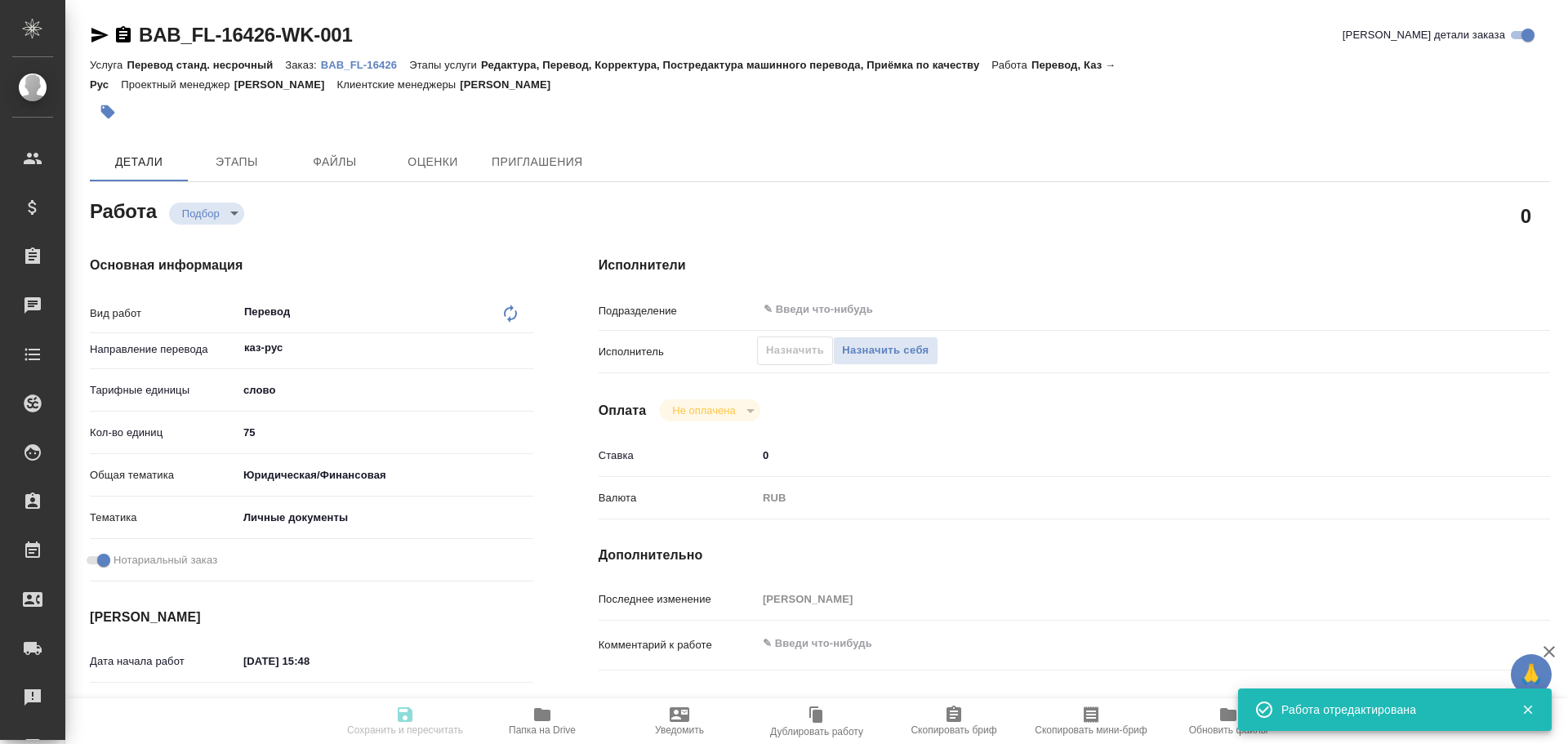
type textarea "x"
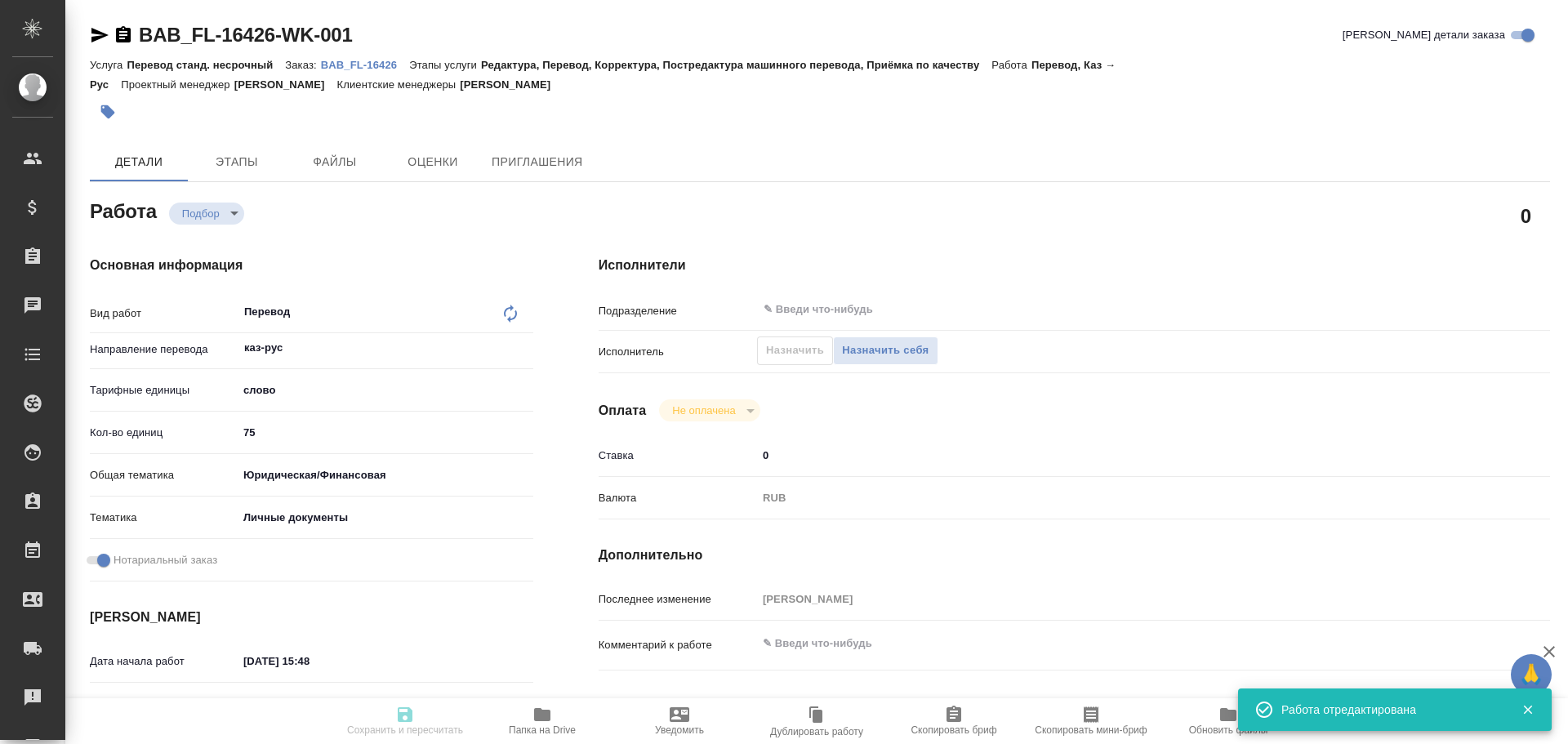
type input "recruiting"
type textarea "Перевод"
type textarea "x"
type input "каз-рус"
type input "5a8b1489cc6b4906c91bfd90"
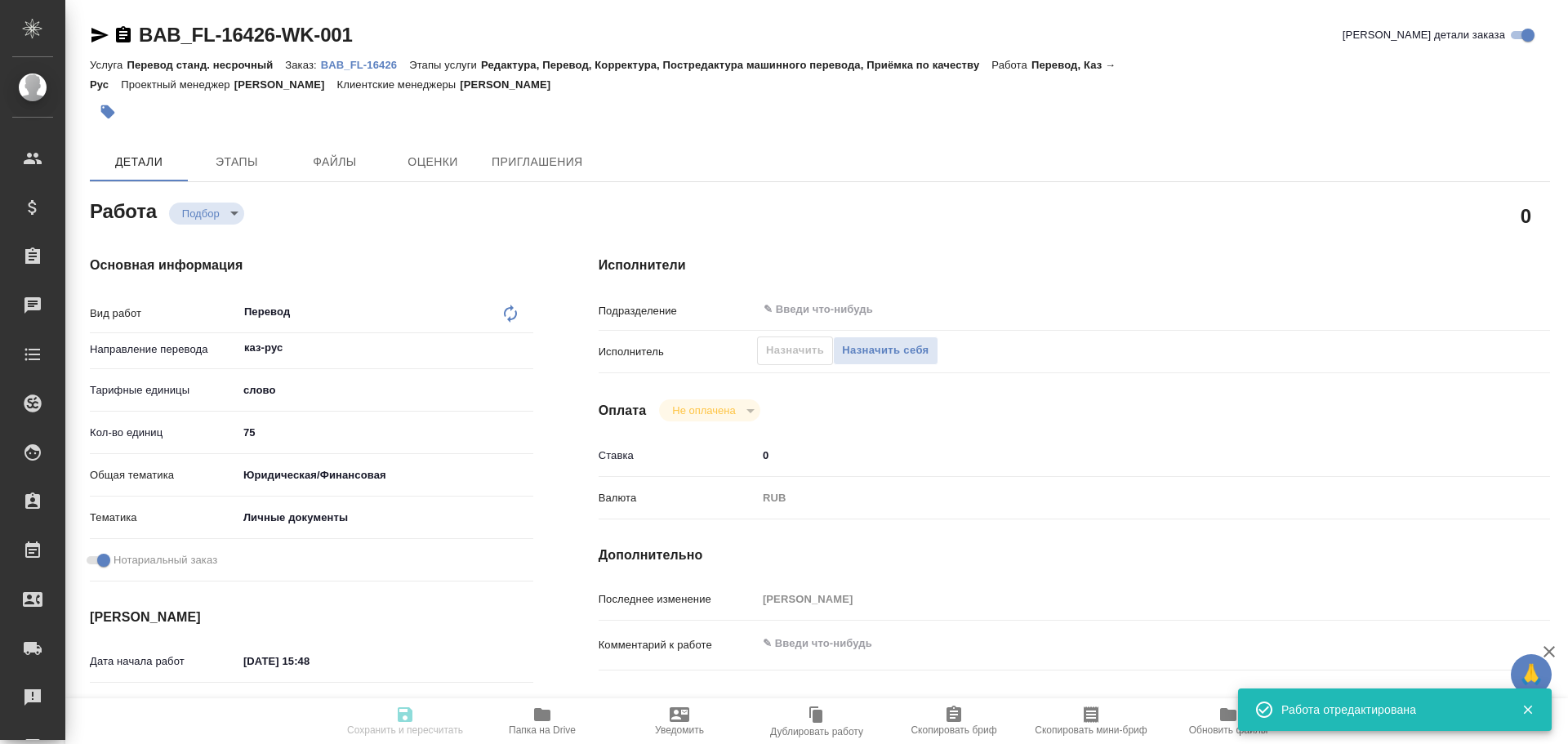
type input "75"
type input "yr-fn"
type input "5a8b8b956a9677013d343cfe"
checkbox input "true"
type input "29.08.2025 15:48"
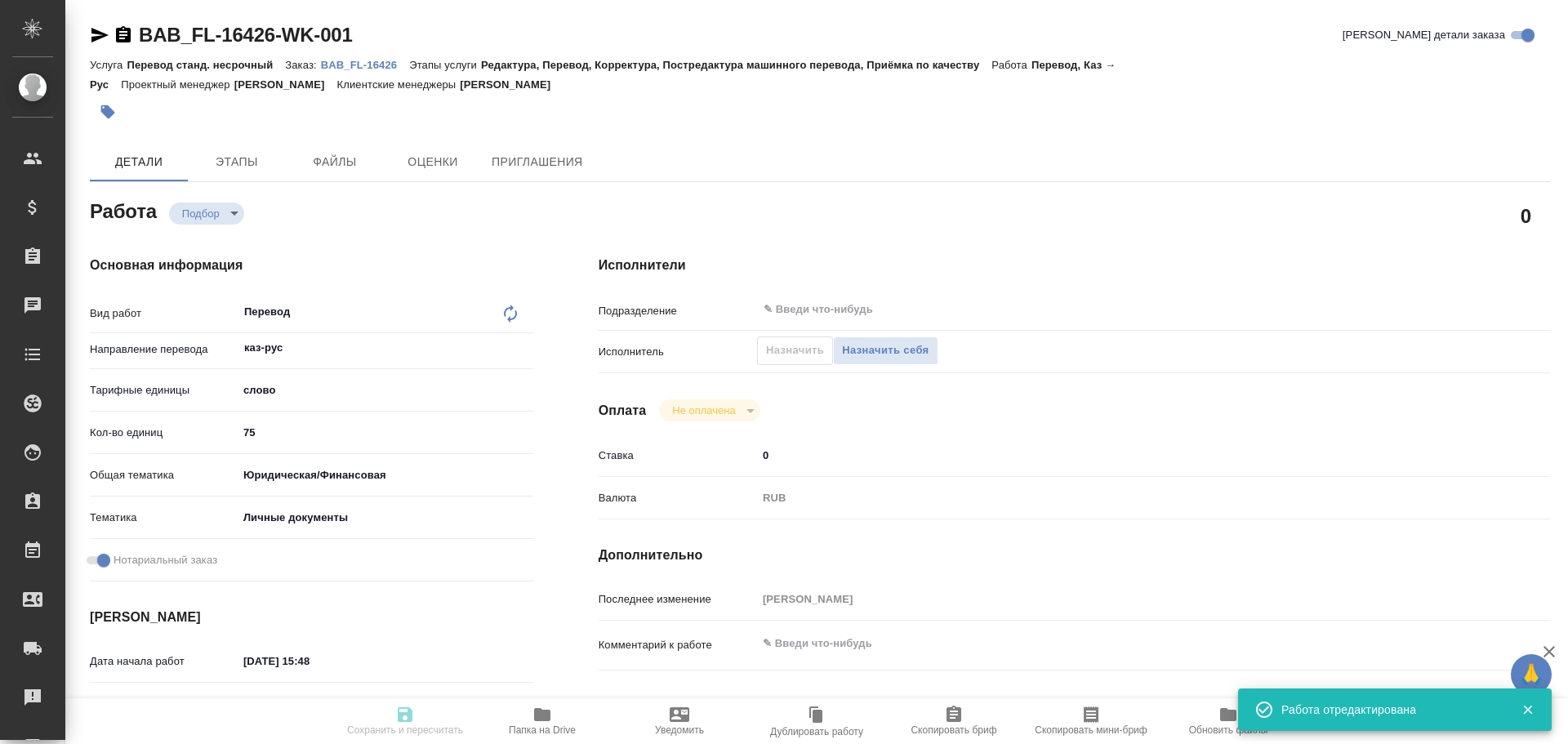
type input "29.08.2025 16:20"
type input "notPayed"
type input "0"
type input "RUB"
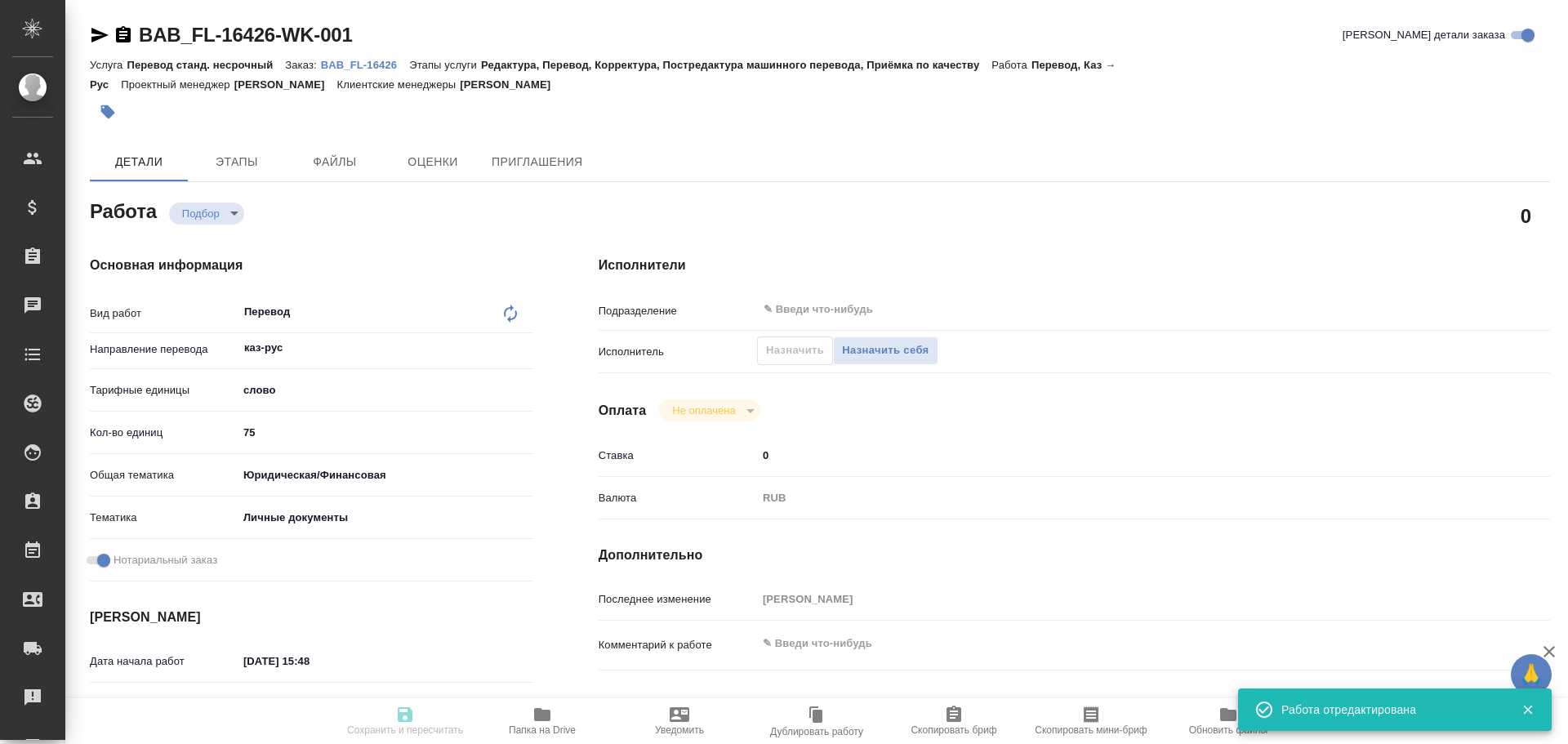
type input "Гусев Александр"
type textarea "x"
type textarea "/Clients/FL_BAB/Orders/BAB_FL-16426/Translated/BAB_FL-16426-WK-001"
type textarea "x"
type input "BAB_FL-16426"
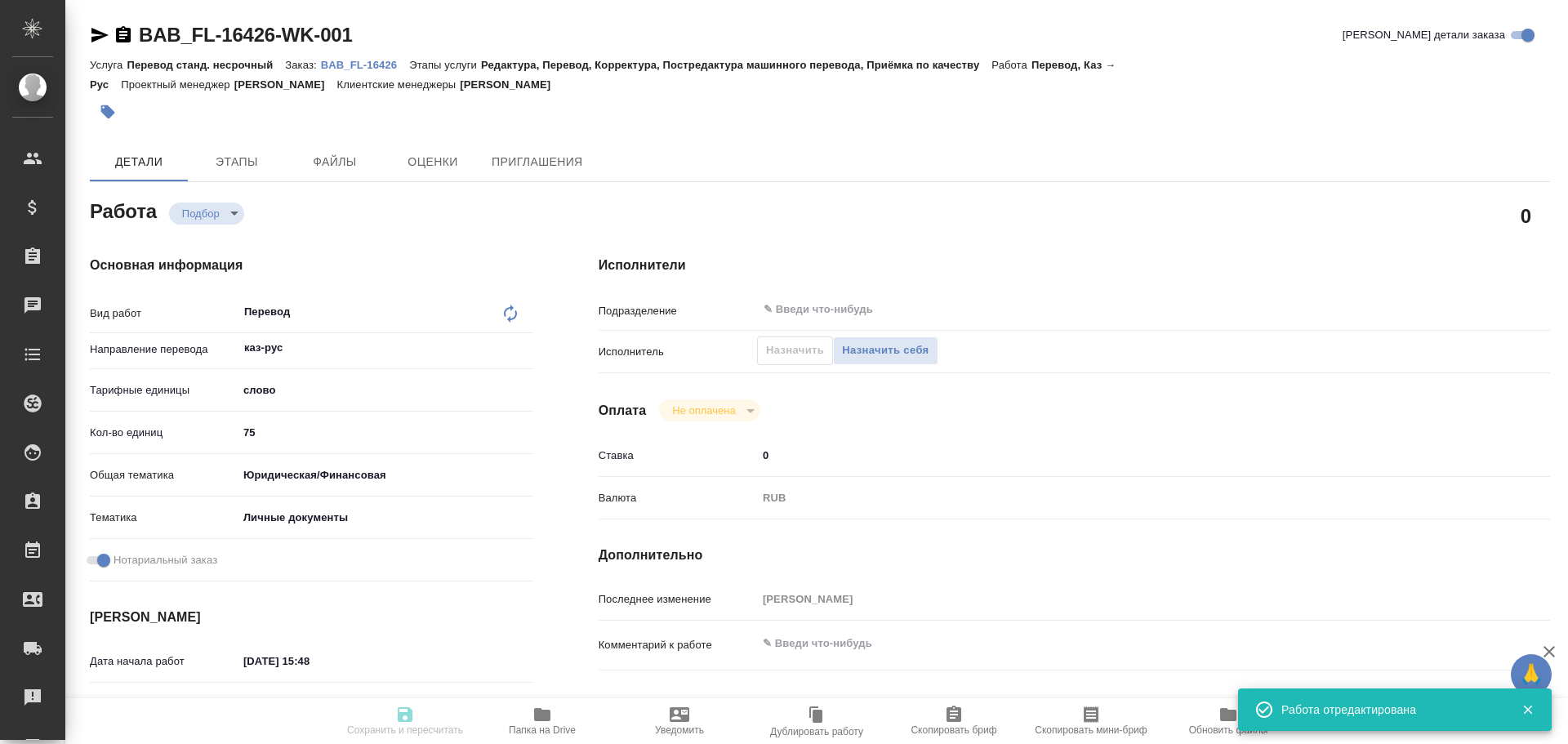
type input "Перевод станд. несрочный"
type input "Редактура, Перевод, Корректура, Постредактура машинного перевода, Приёмка по ка…"
type input "Голубев Дмитрий"
type input "/Clients/FL_BAB/Orders/BAB_FL-16426"
type textarea "x"
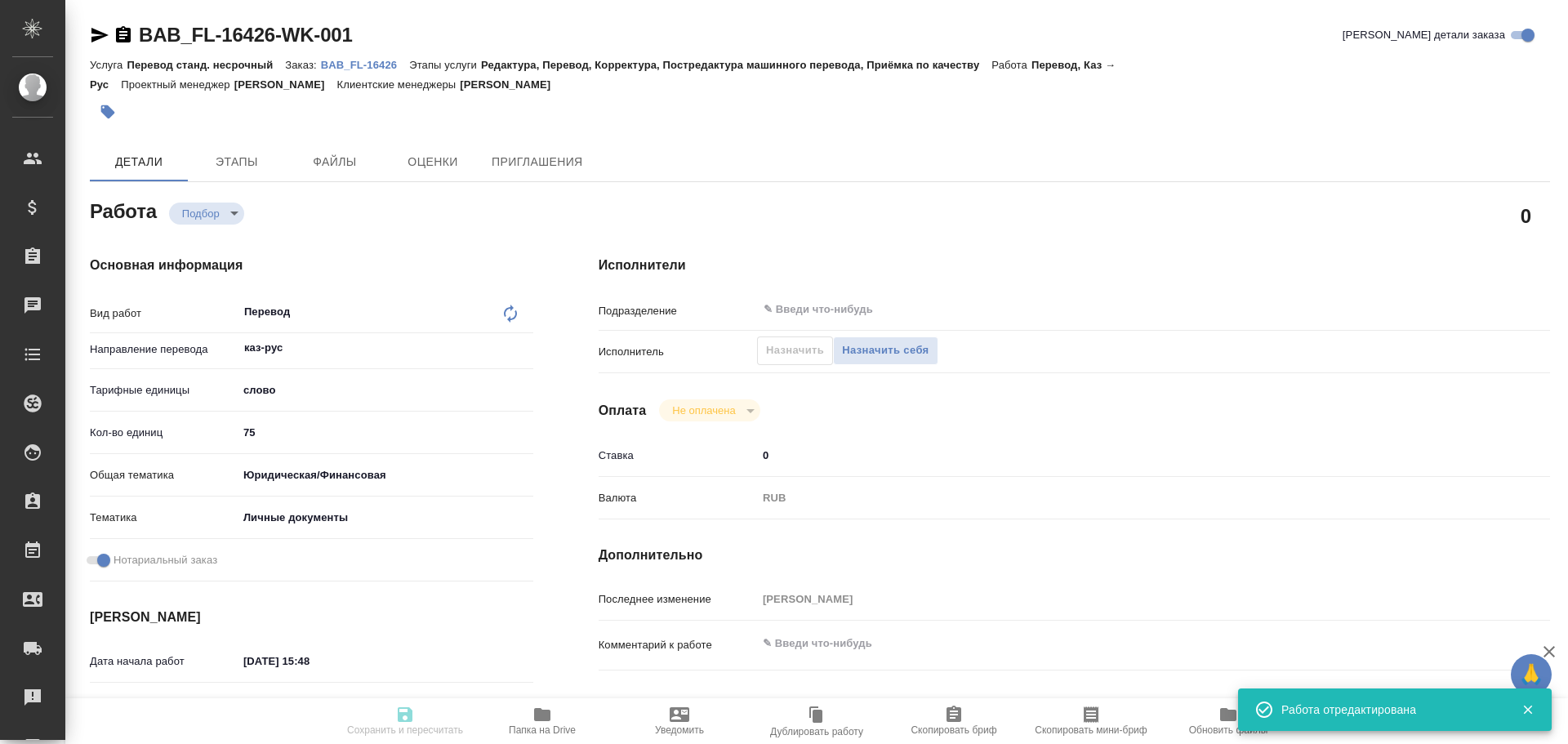
type textarea "x"
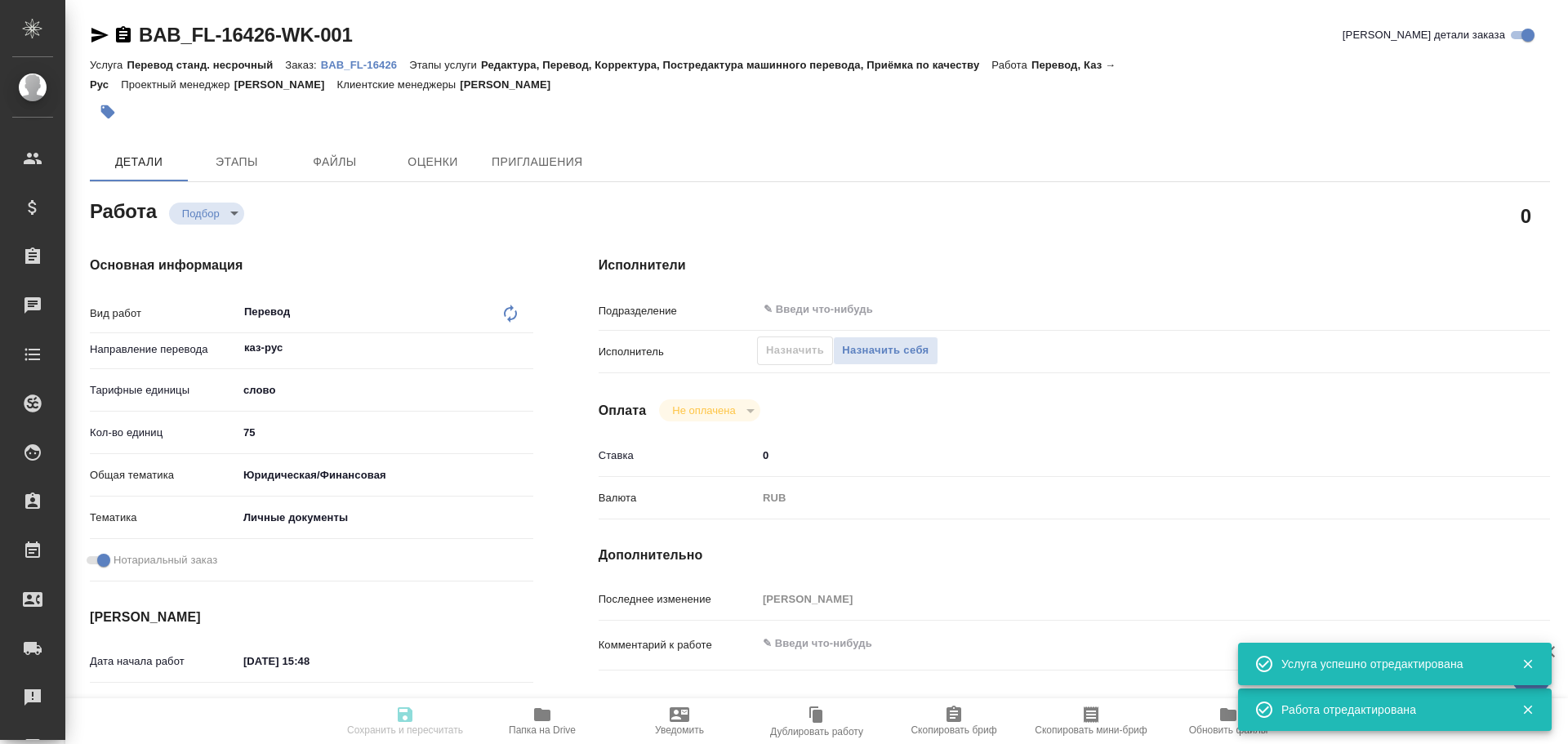
type textarea "x"
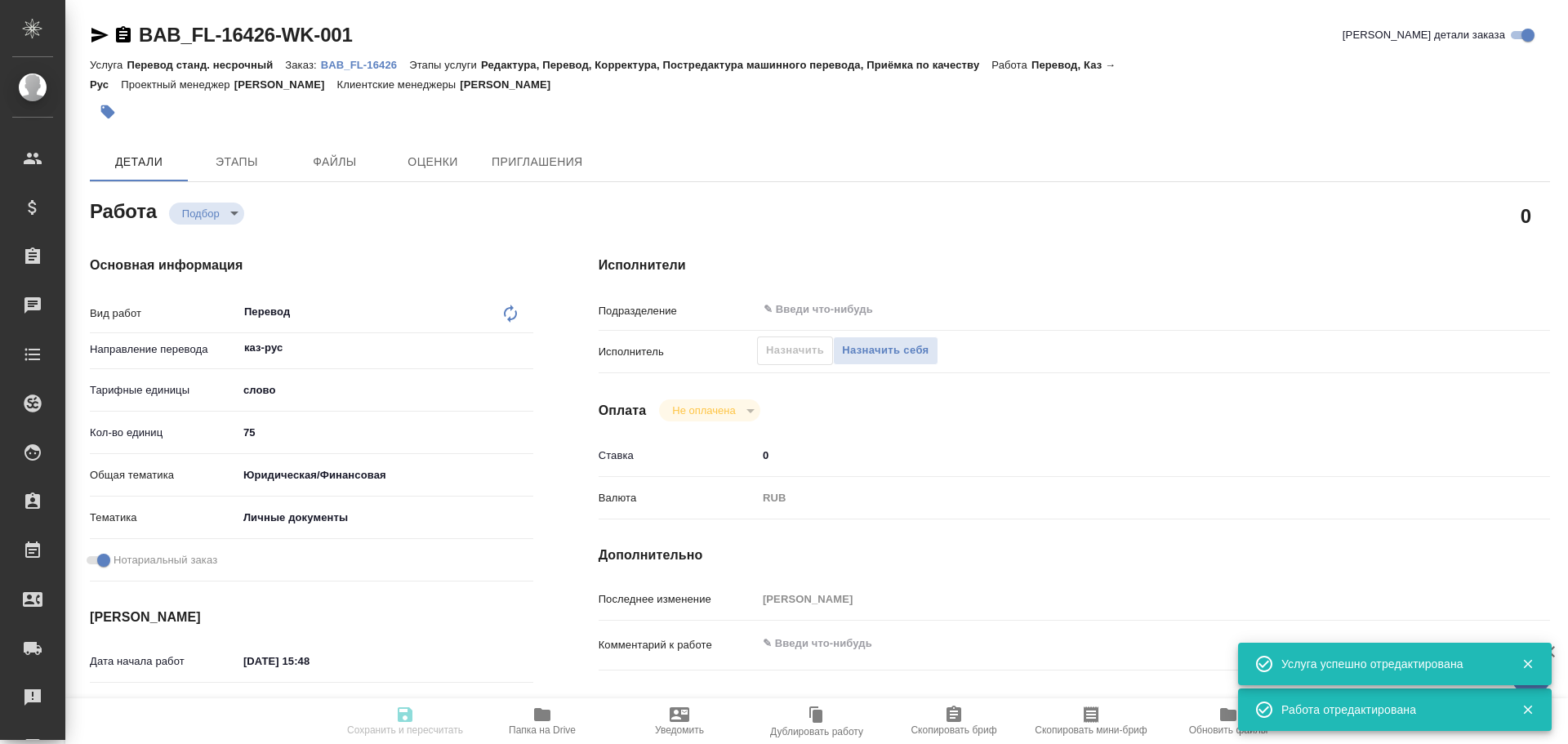
type textarea "x"
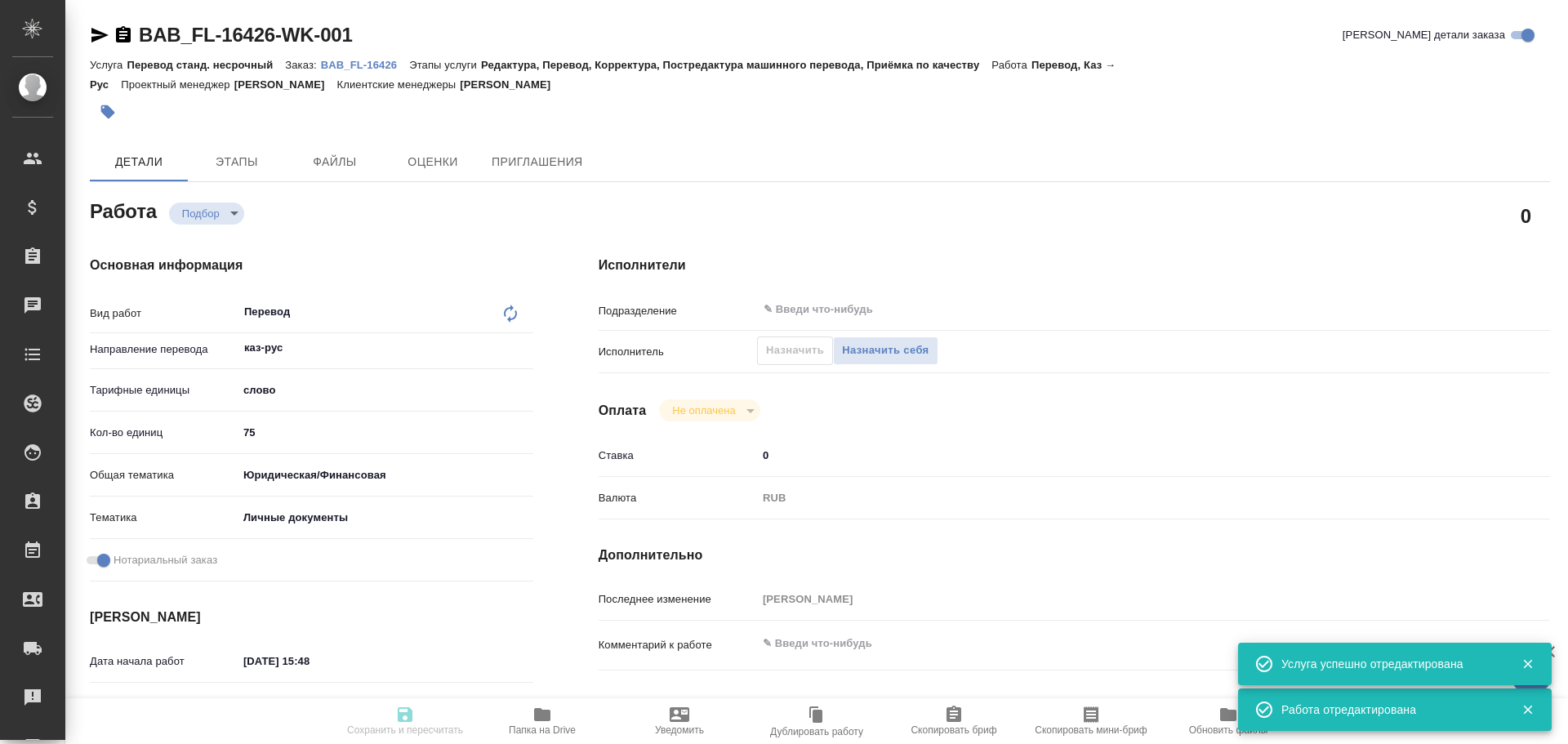
type textarea "x"
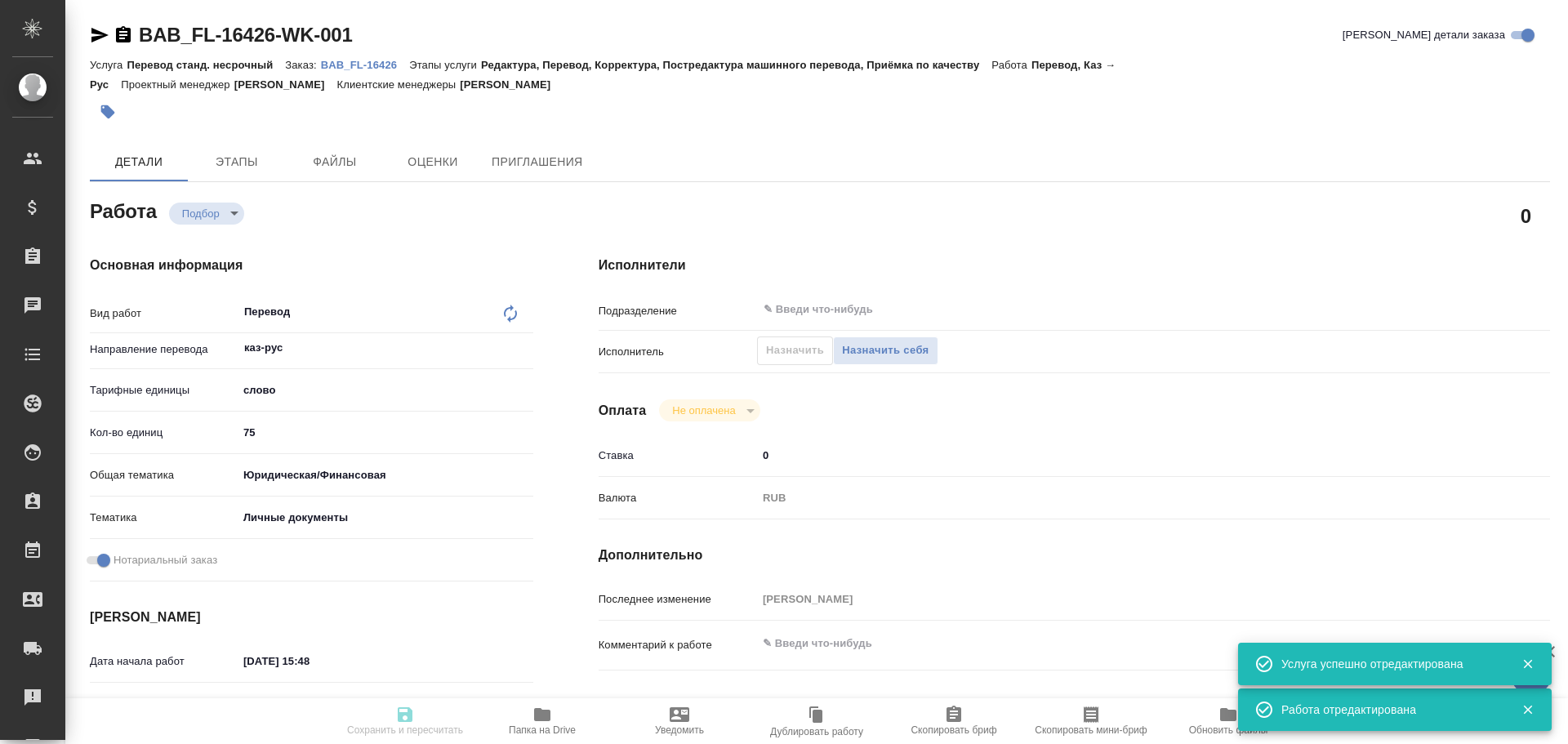
type textarea "x"
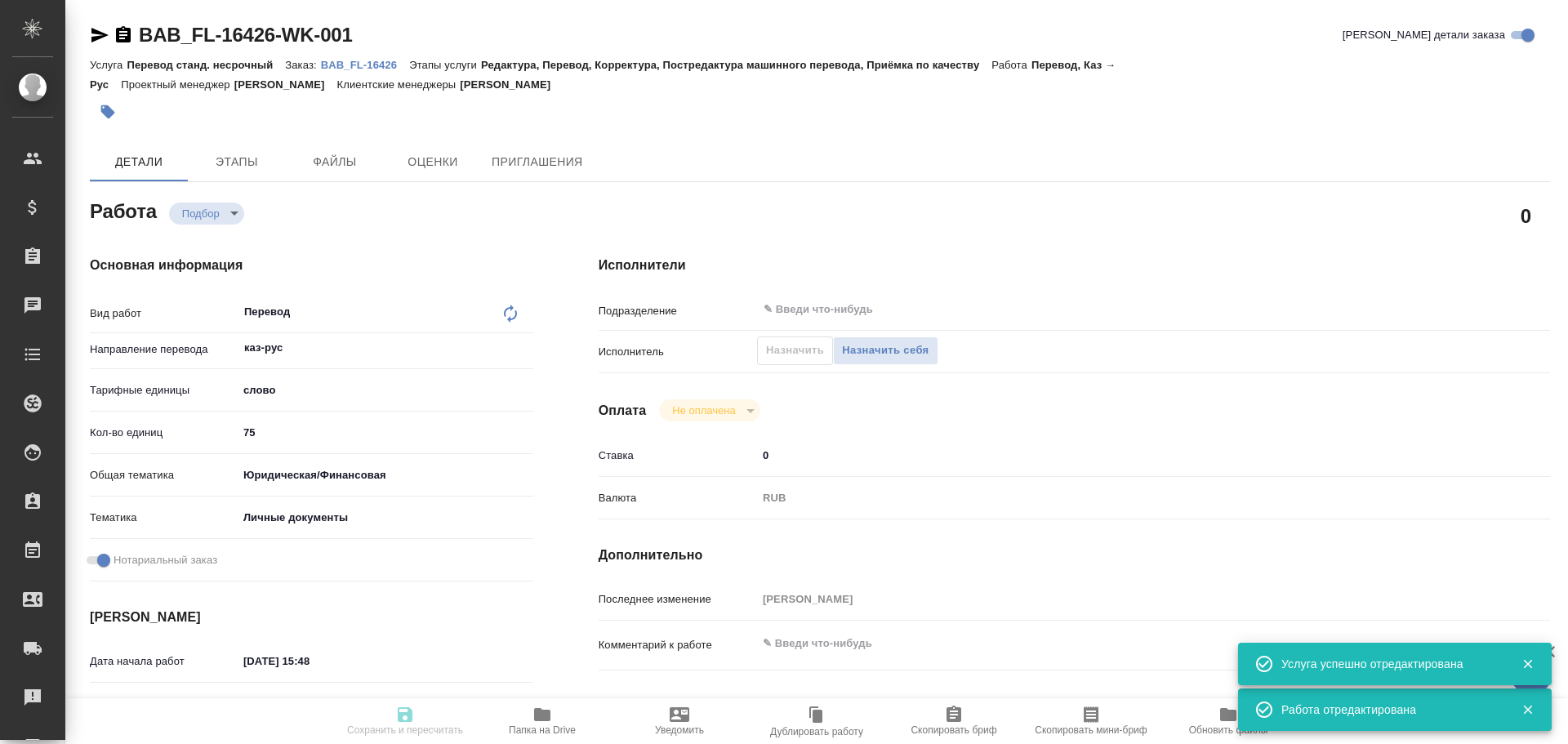
type textarea "x"
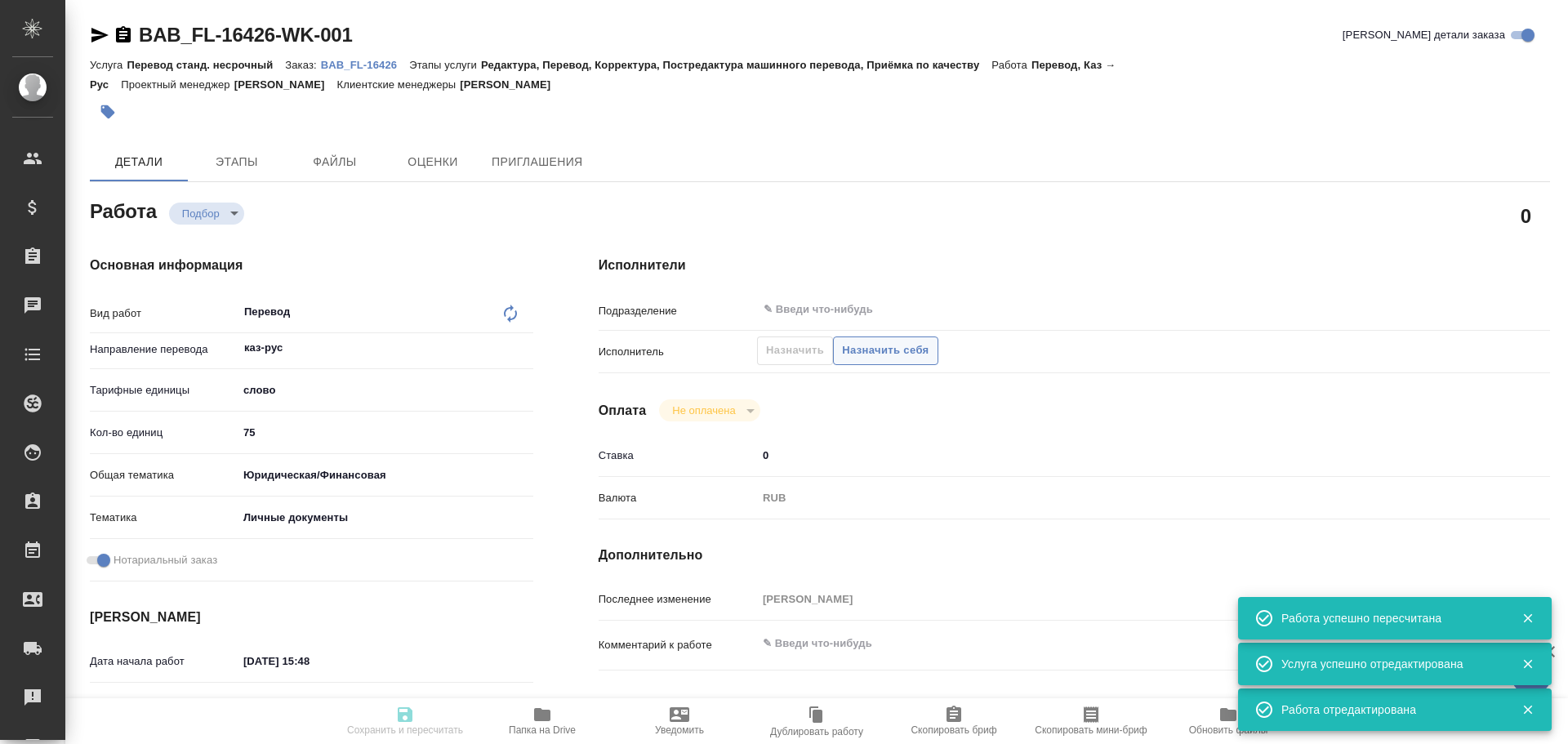
type input "recruiting"
type textarea "Перевод"
type textarea "x"
type input "каз-рус"
type input "5a8b1489cc6b4906c91bfd90"
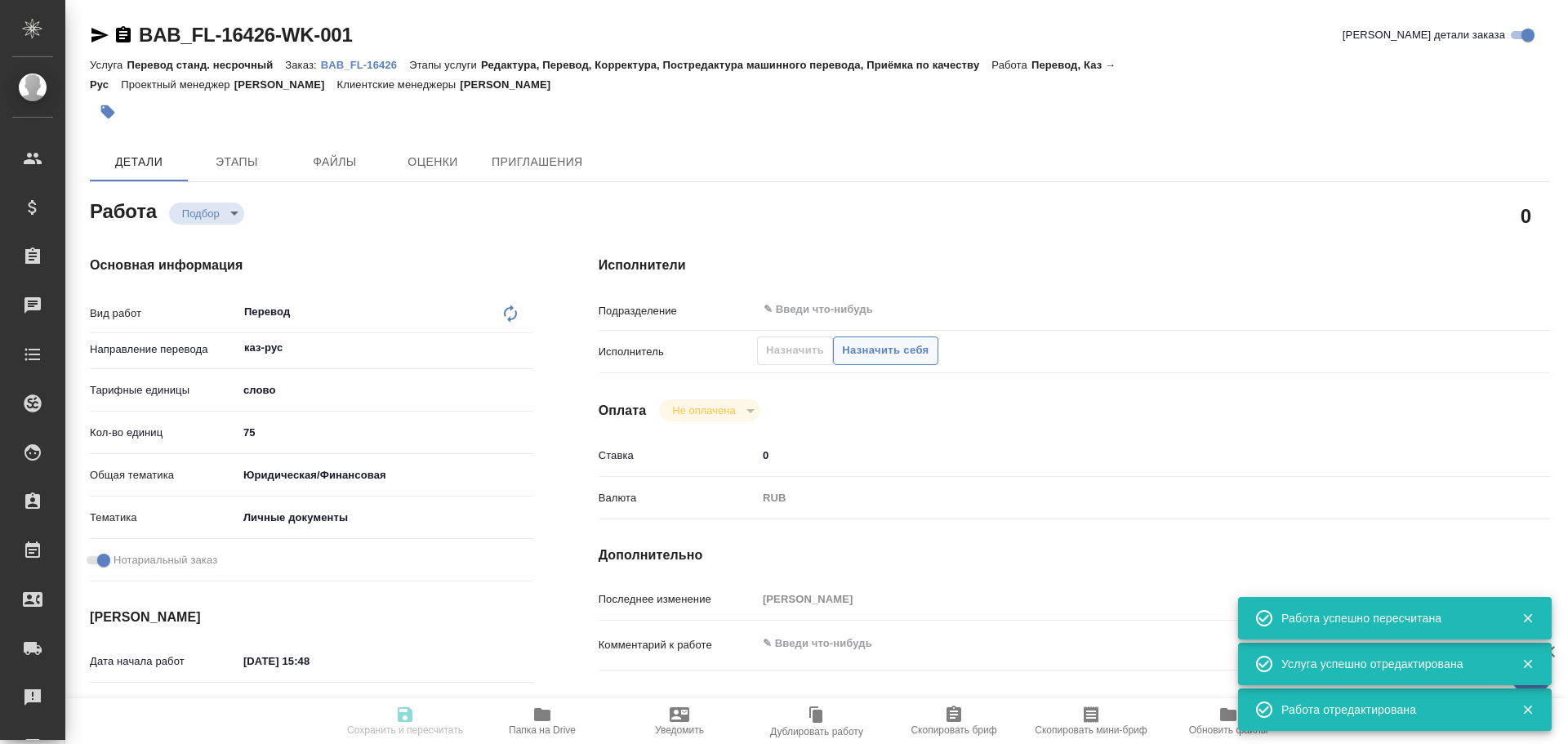
type input "75"
type input "yr-fn"
type input "5a8b8b956a9677013d343cfe"
checkbox input "true"
type input "29.08.2025 15:48"
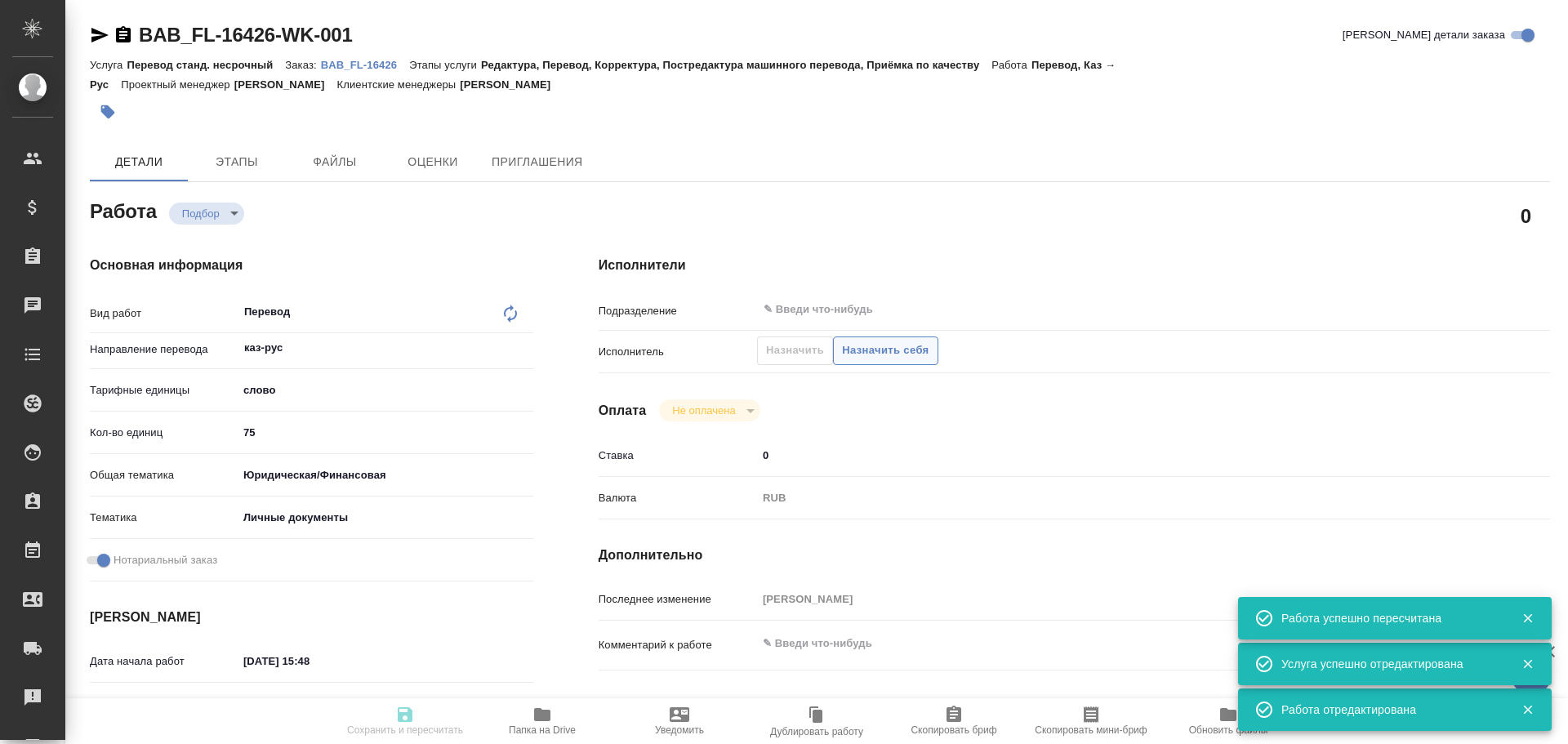
type input "29.08.2025 16:20"
type input "notPayed"
type input "0"
type input "RUB"
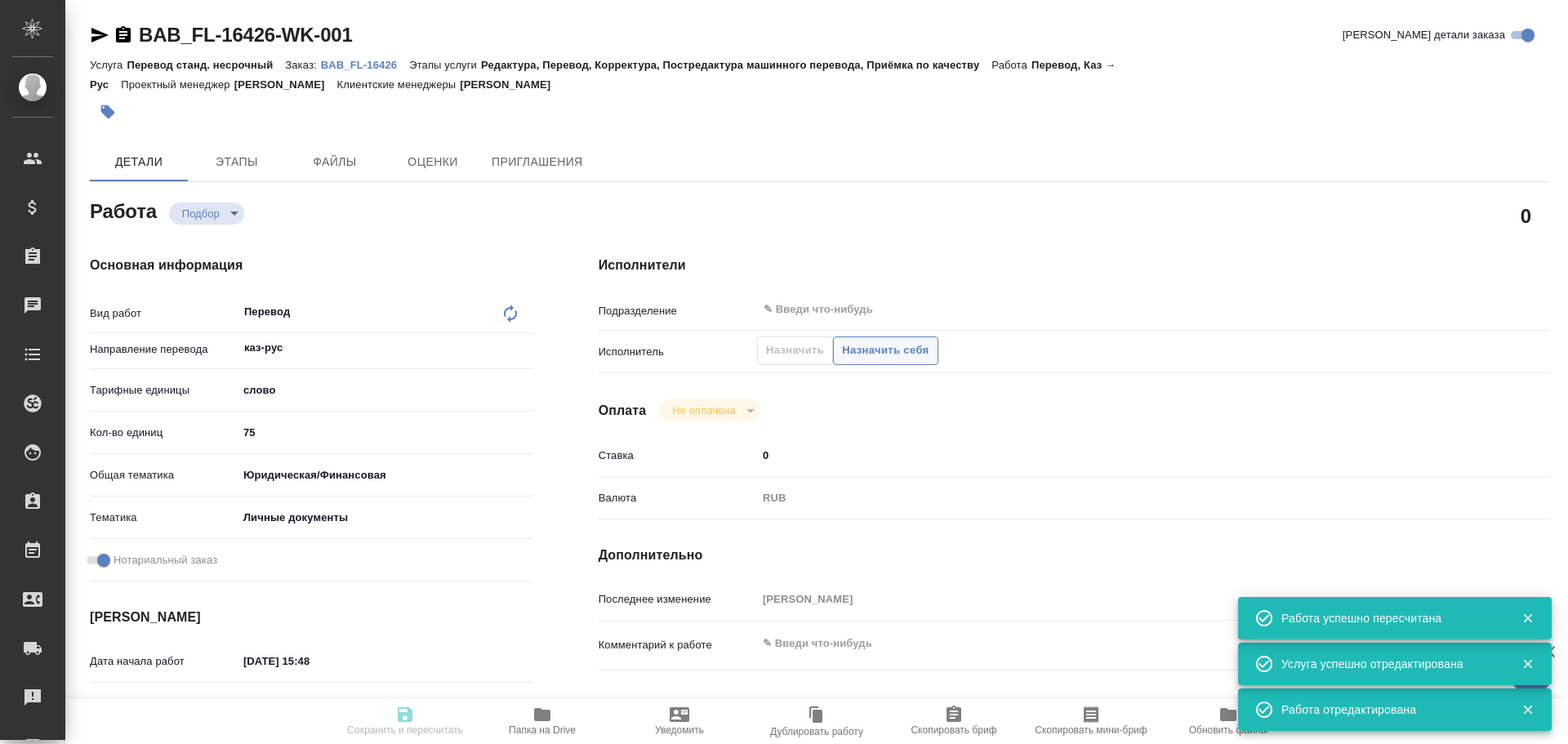
type input "[PERSON_NAME]"
type textarea "x"
type textarea "/Clients/FL_BAB/Orders/BAB_FL-16426/Translated/BAB_FL-16426-WK-001"
type textarea "x"
type input "BAB_FL-16426"
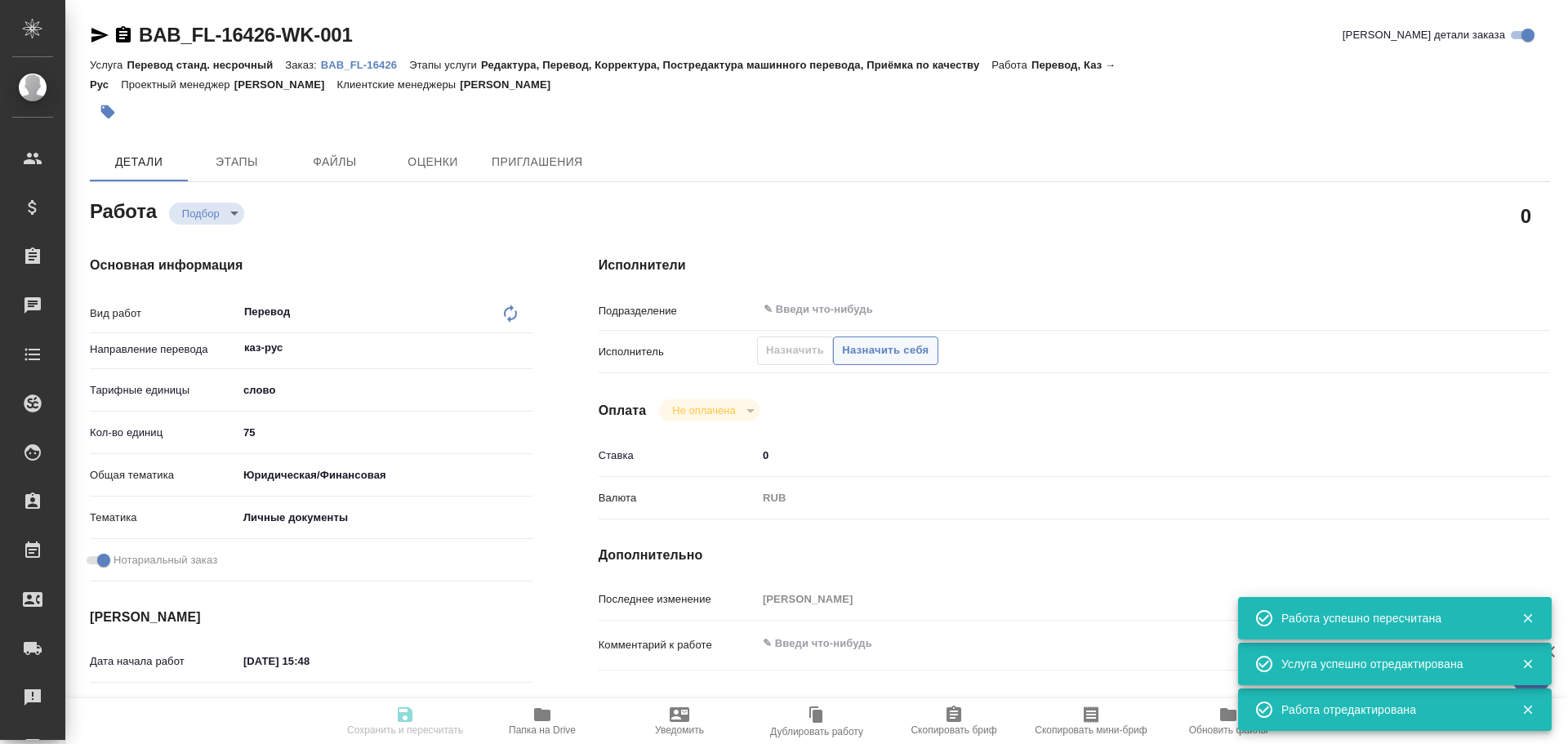
type input "Перевод станд. несрочный"
type input "Редактура, Перевод, Корректура, Постредактура машинного перевода, Приёмка по ка…"
type input "Голубев Дмитрий"
type input "/Clients/FL_BAB/Orders/BAB_FL-16426"
type textarea "x"
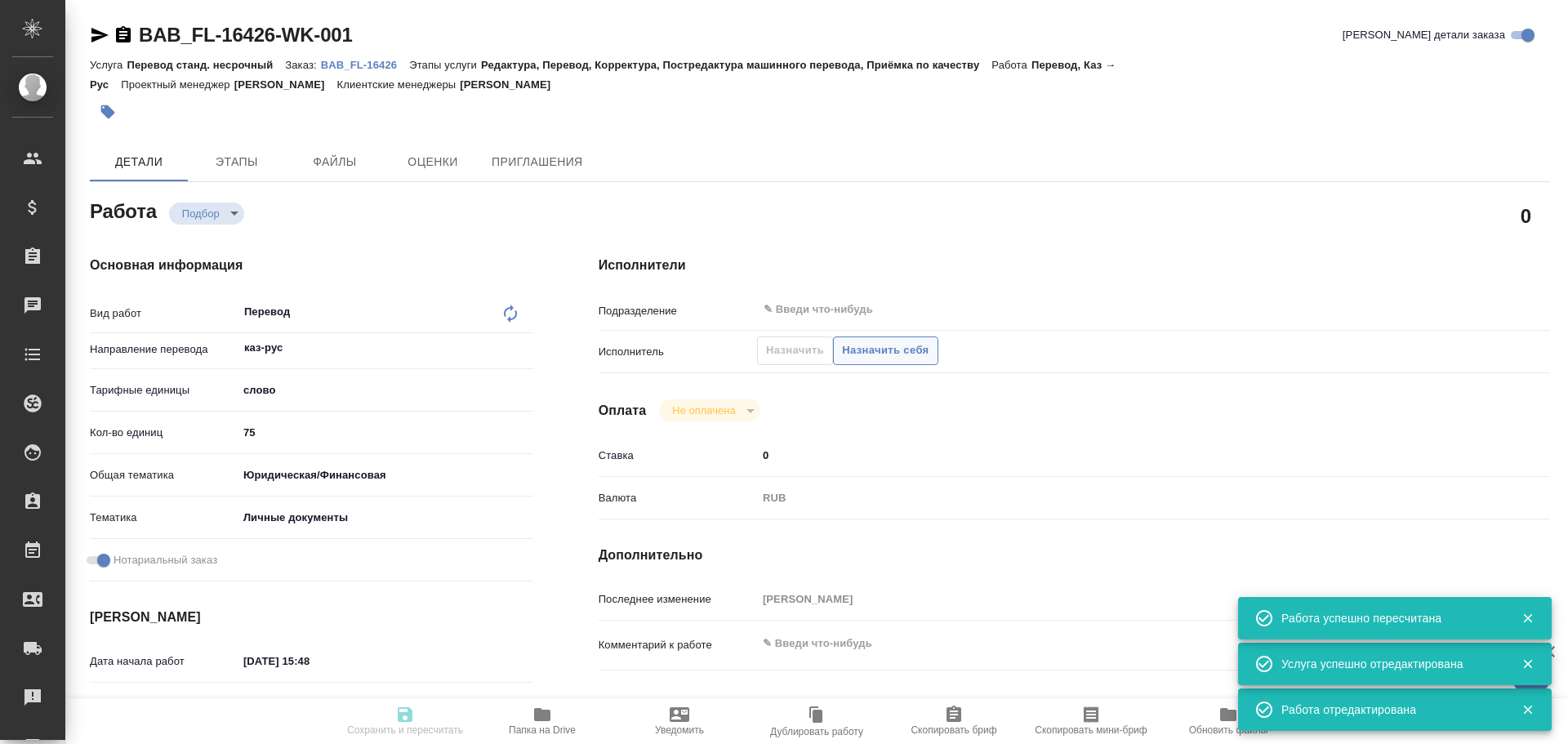
type textarea "x"
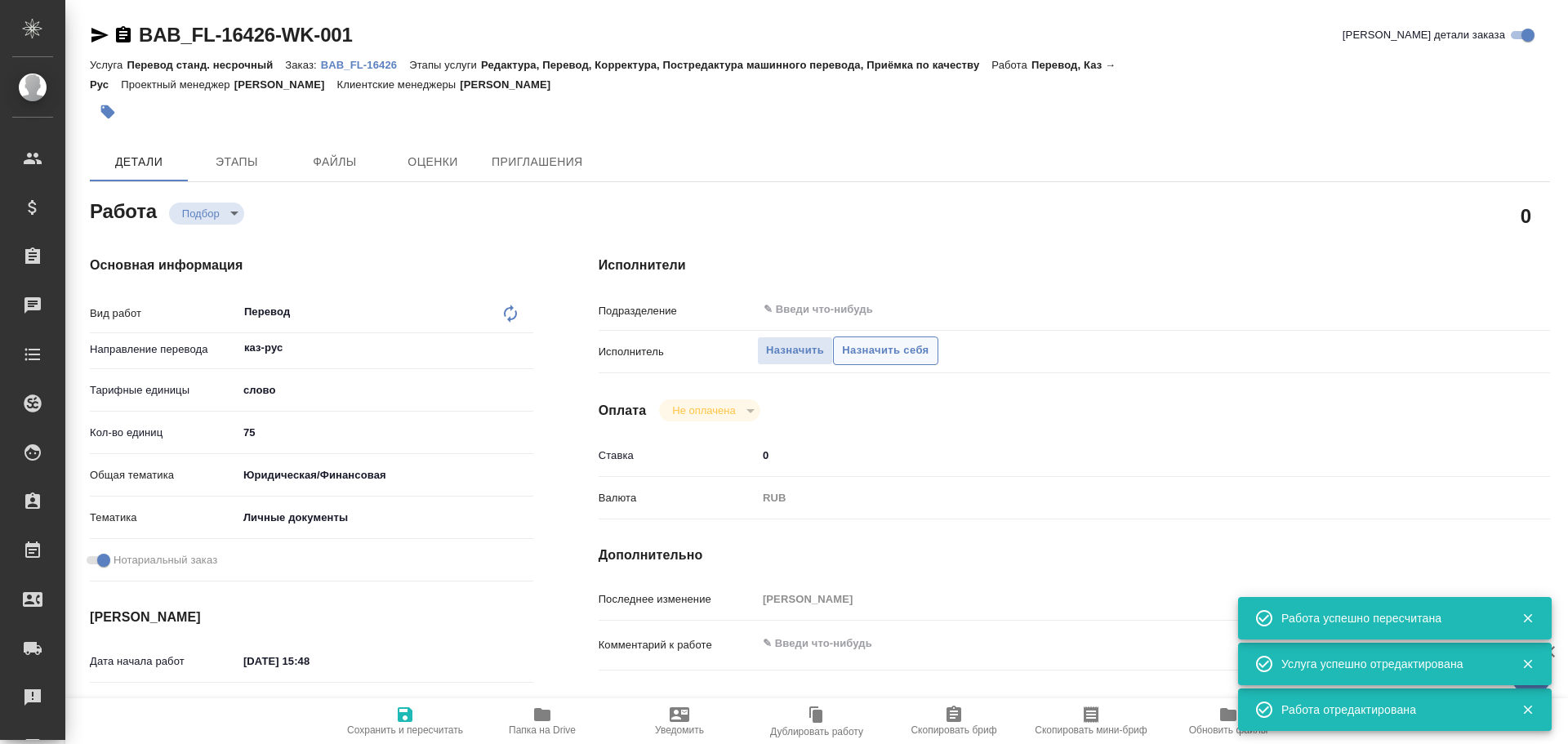
type textarea "x"
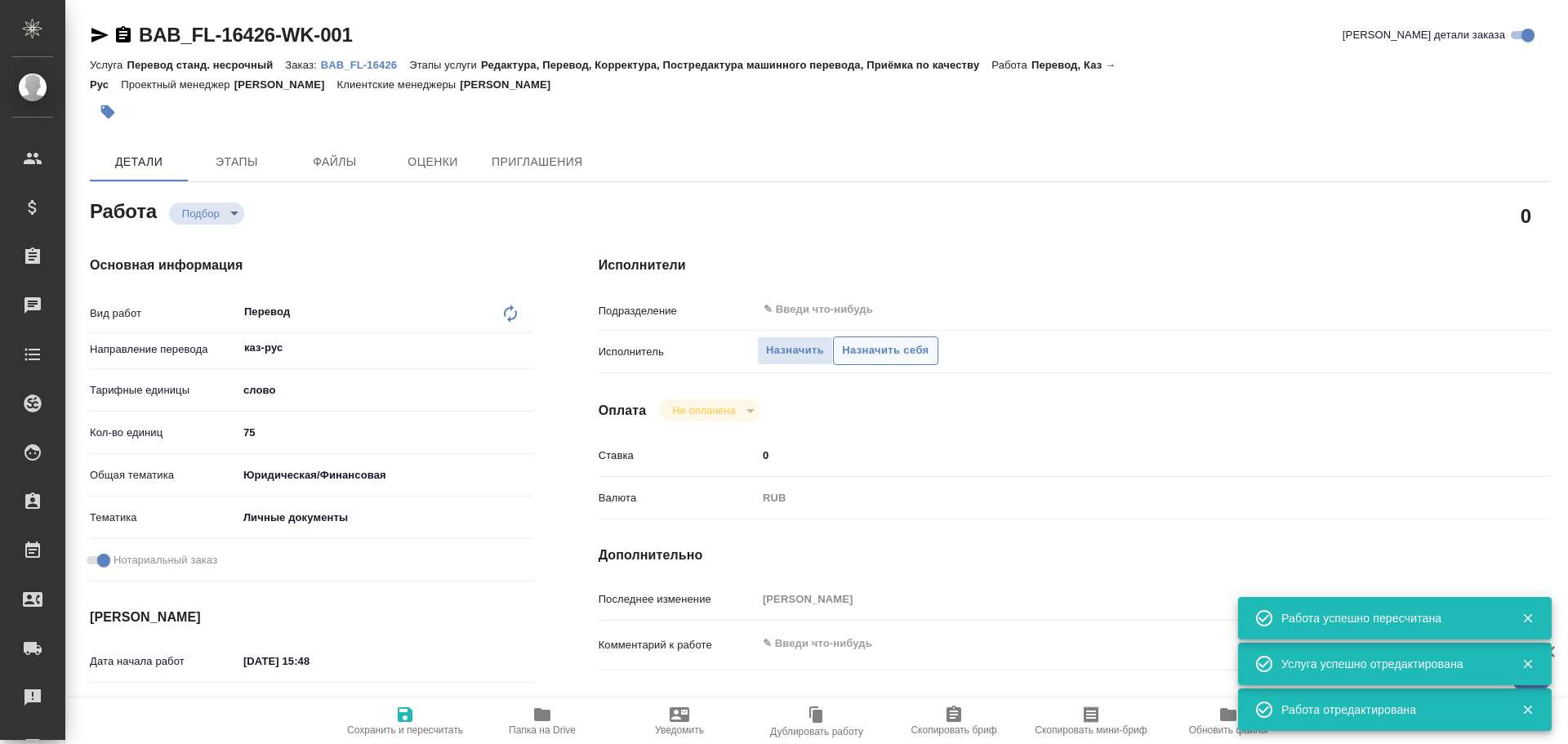
type textarea "x"
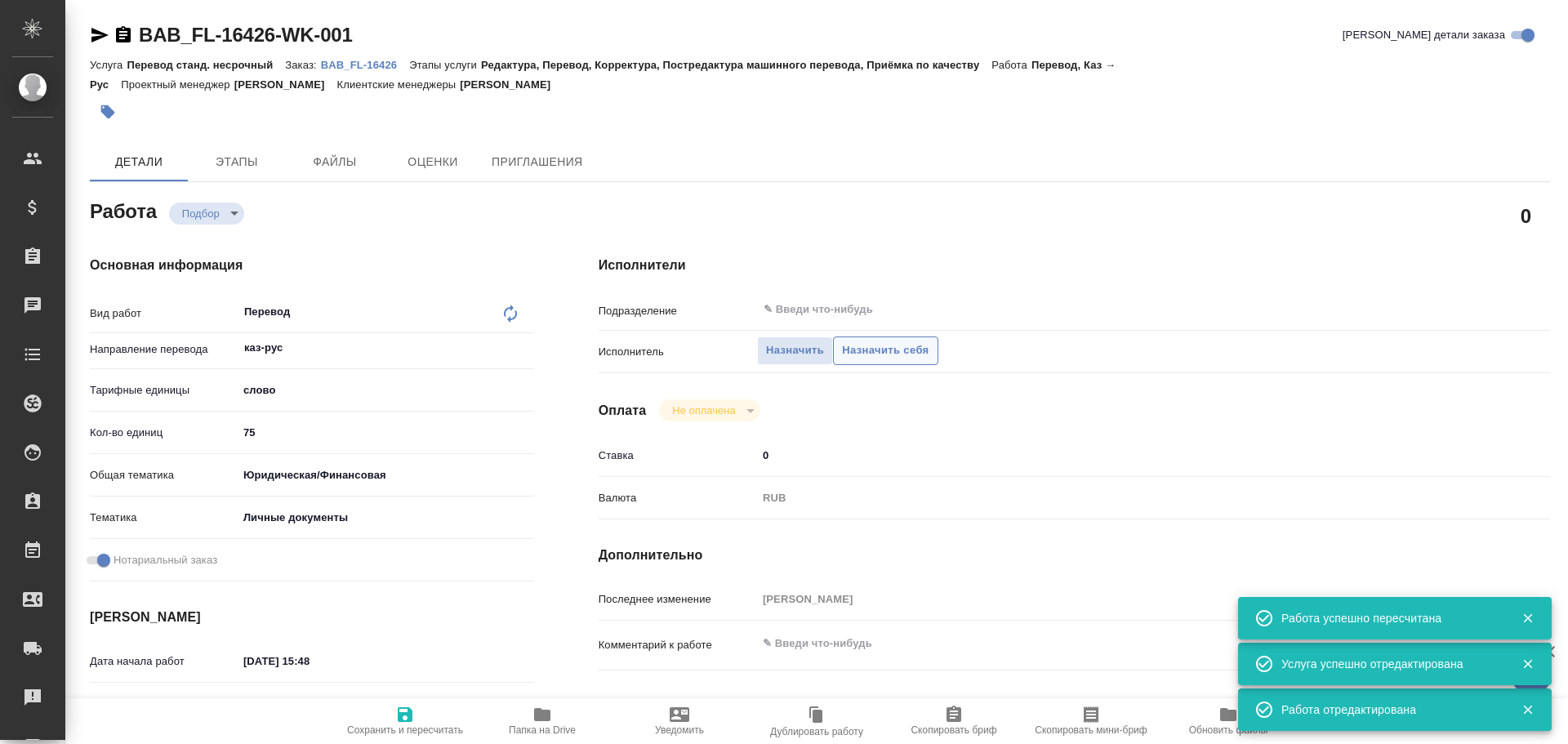
type textarea "x"
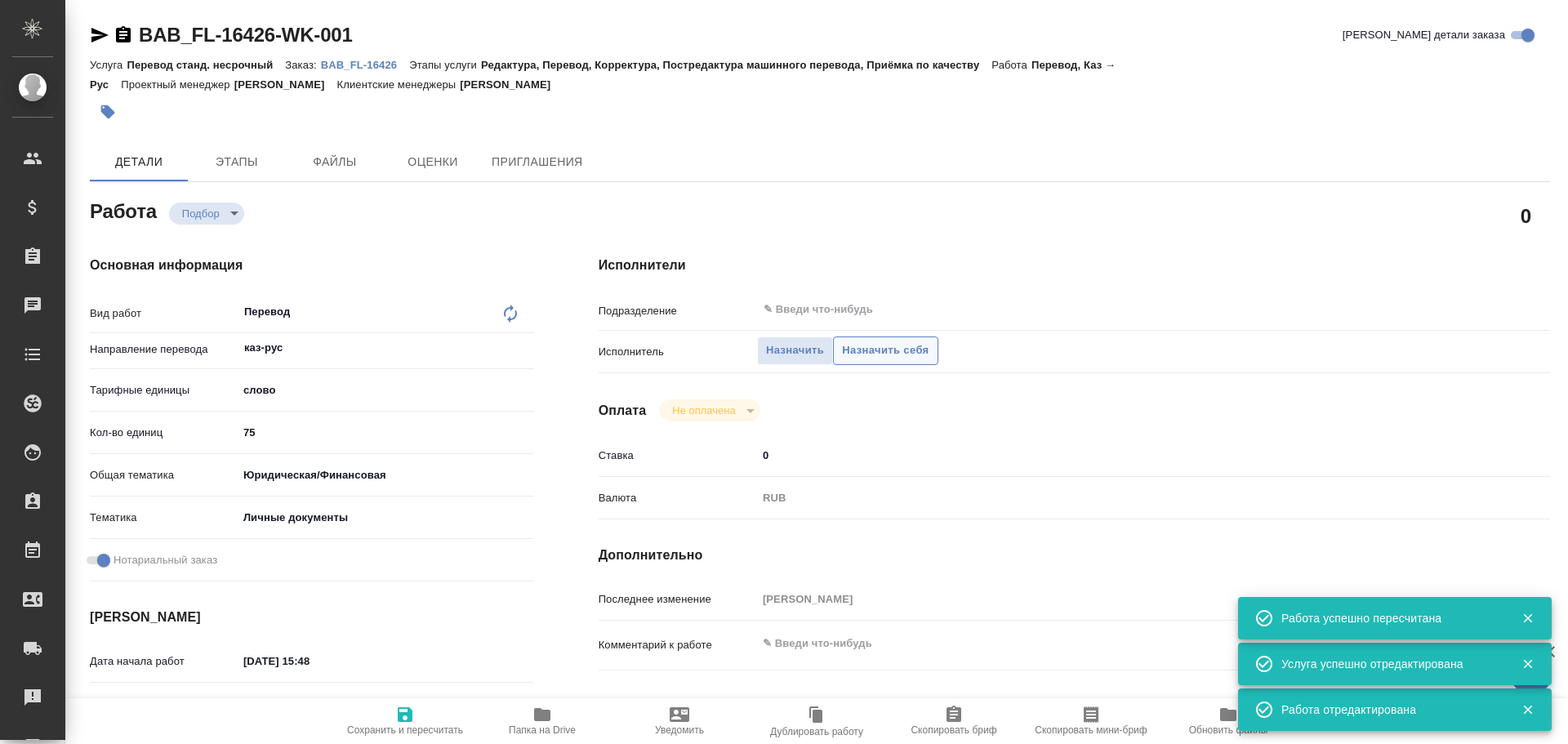
type textarea "x"
click at [899, 348] on span "Назначить себя" at bounding box center [885, 350] width 86 height 19
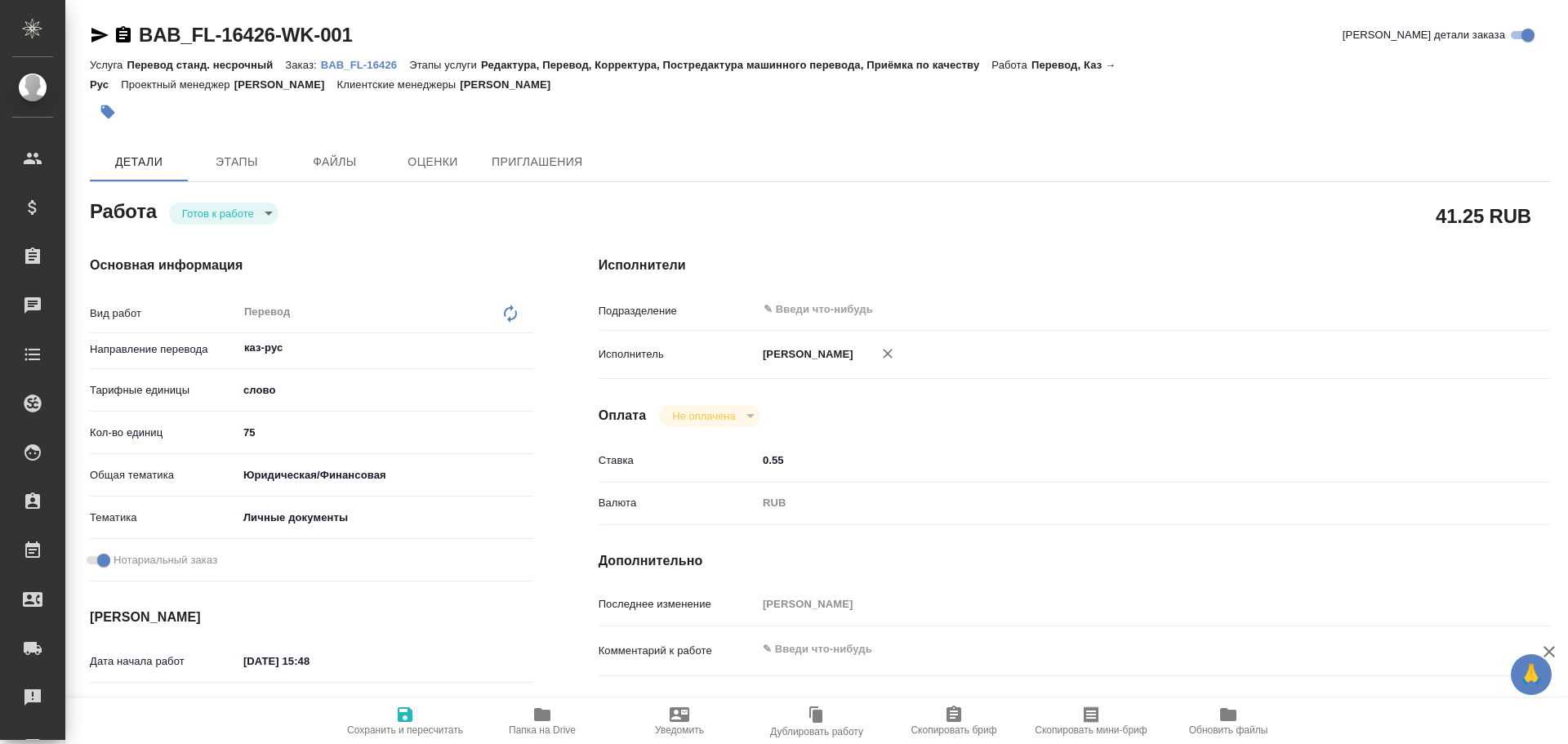
type textarea "x"
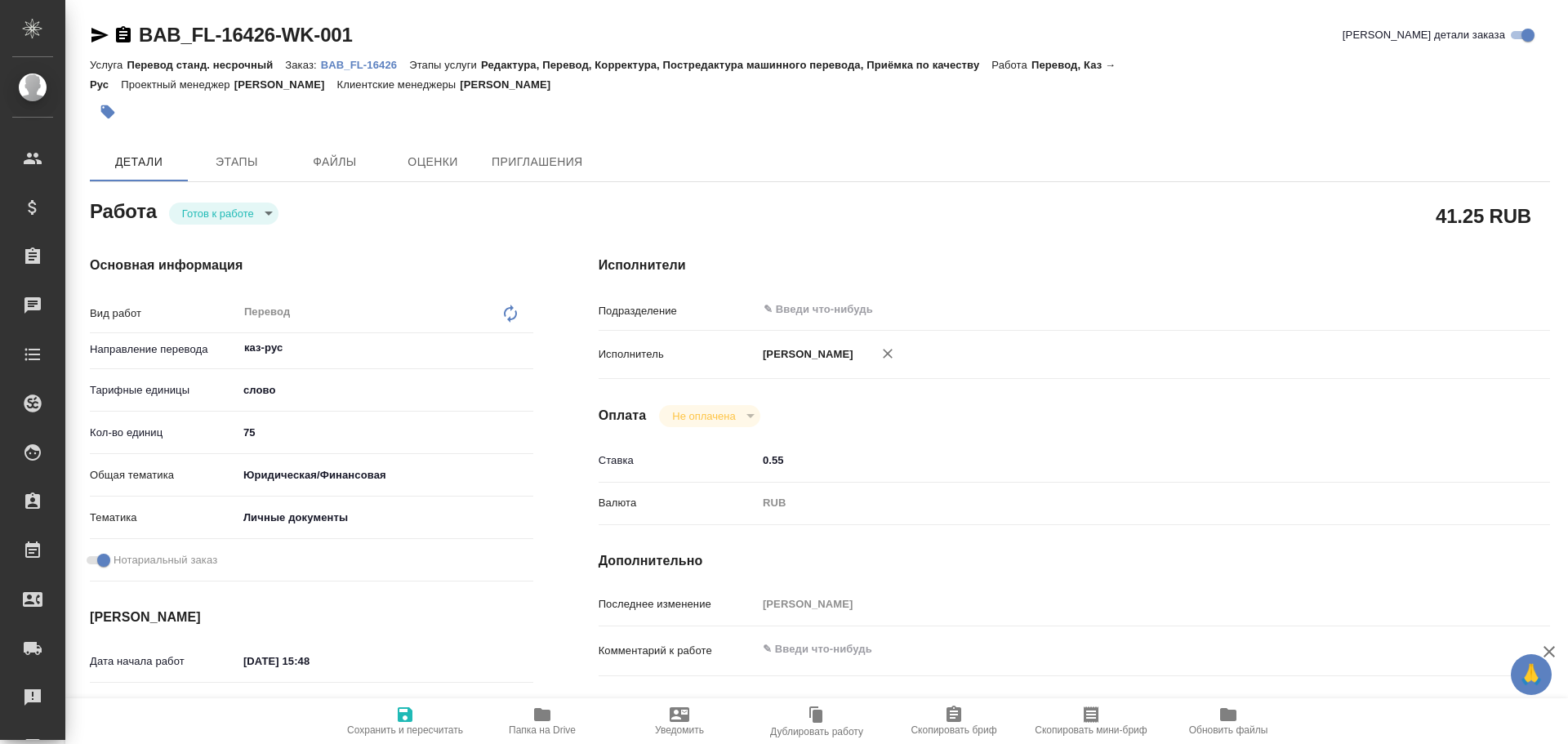
type textarea "x"
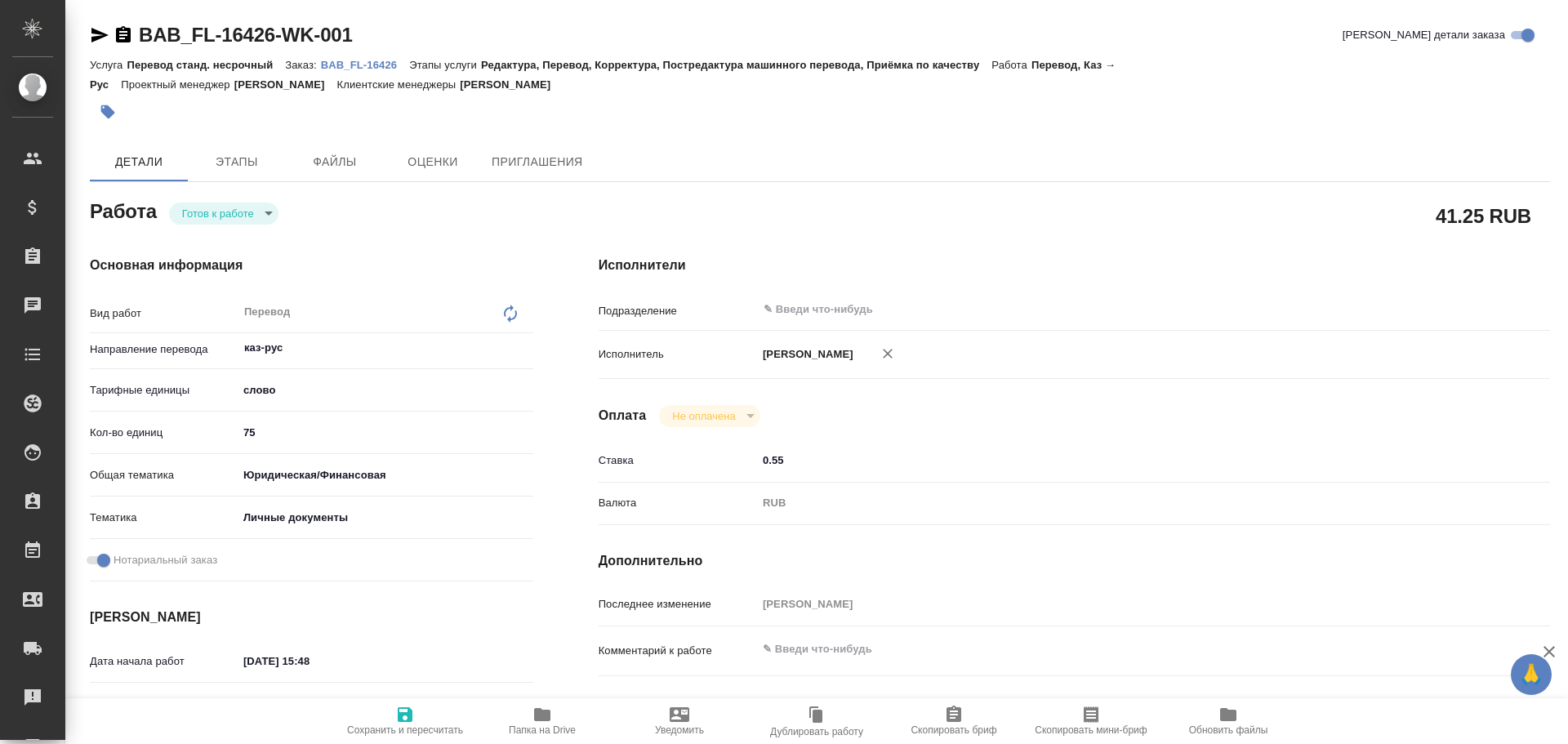
type textarea "x"
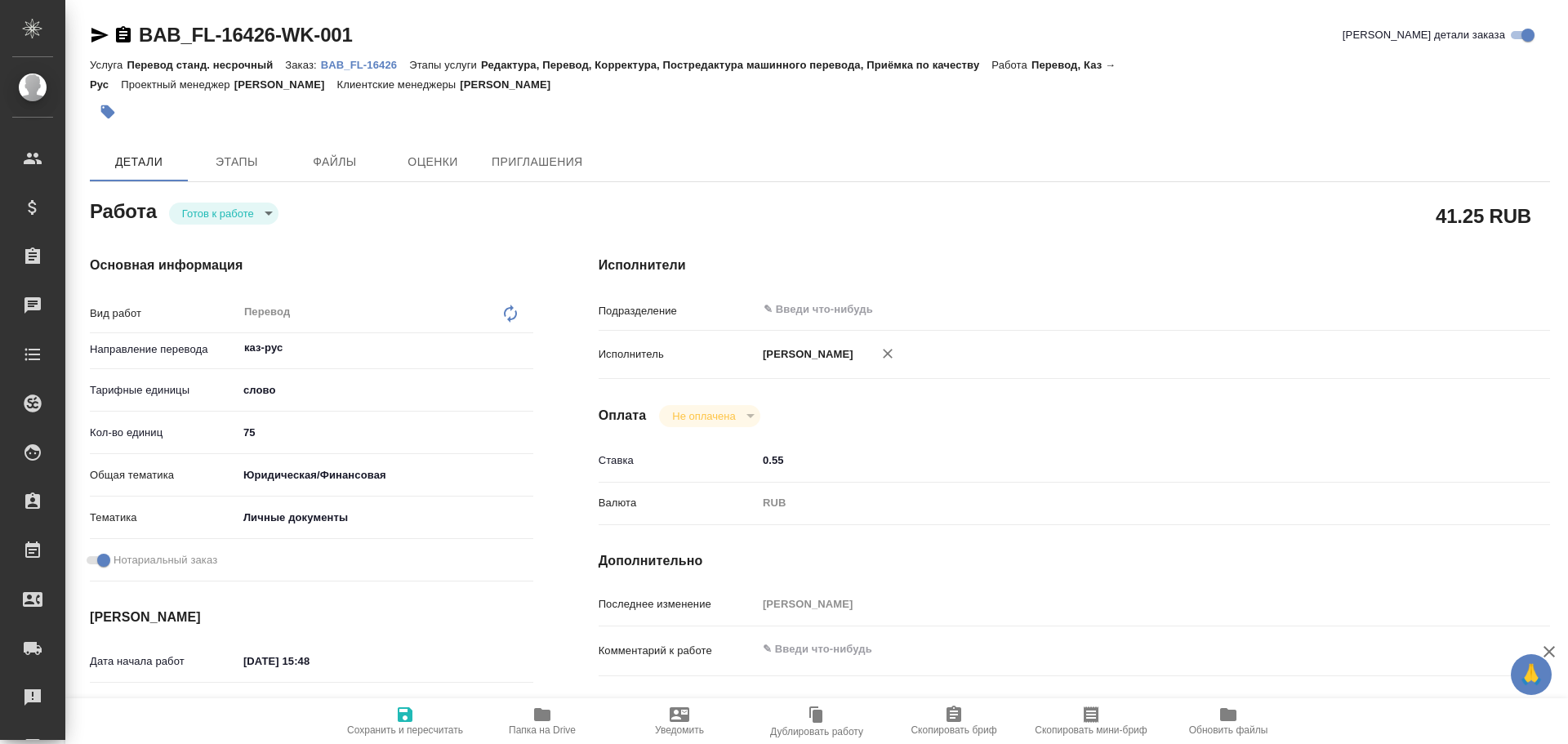
type textarea "x"
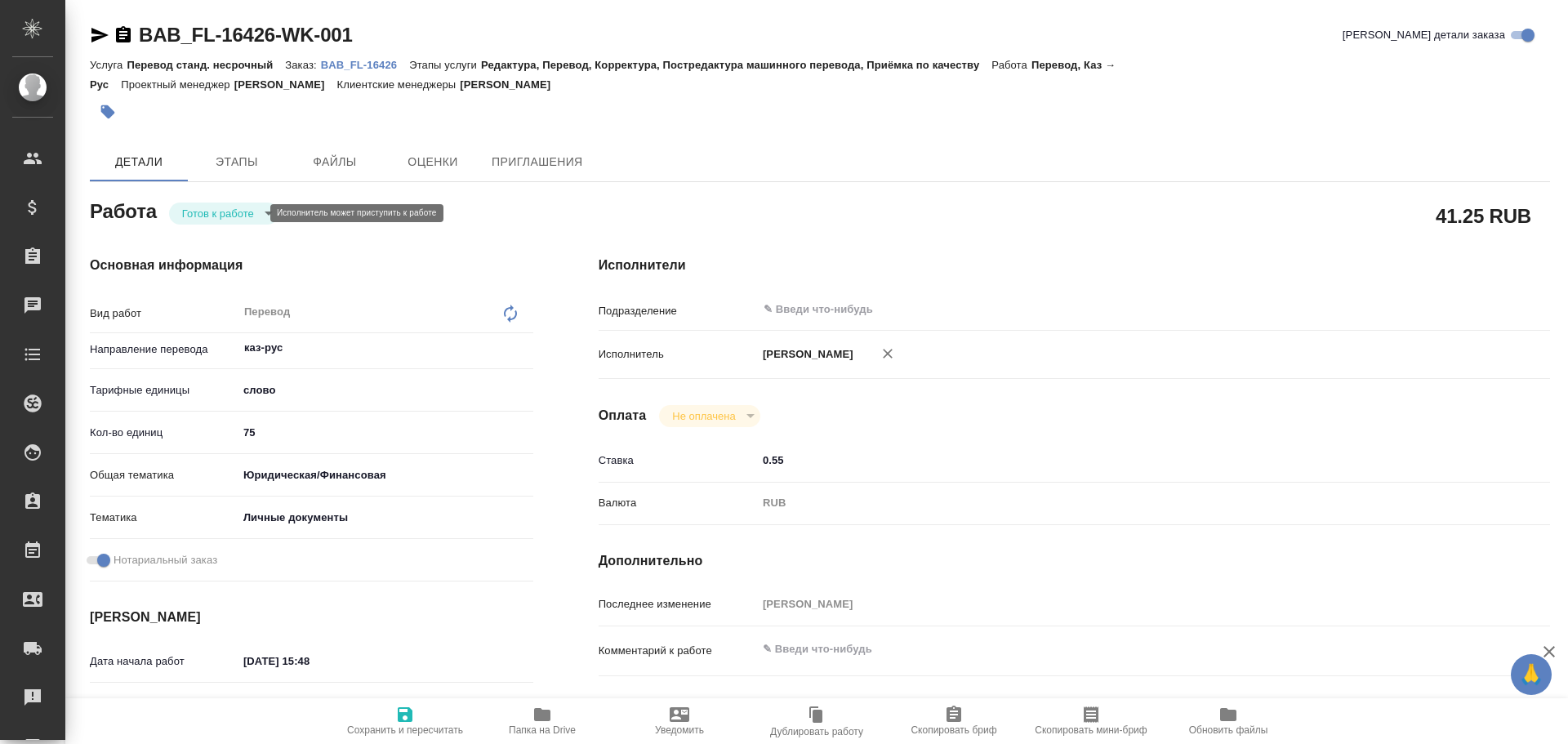
type textarea "x"
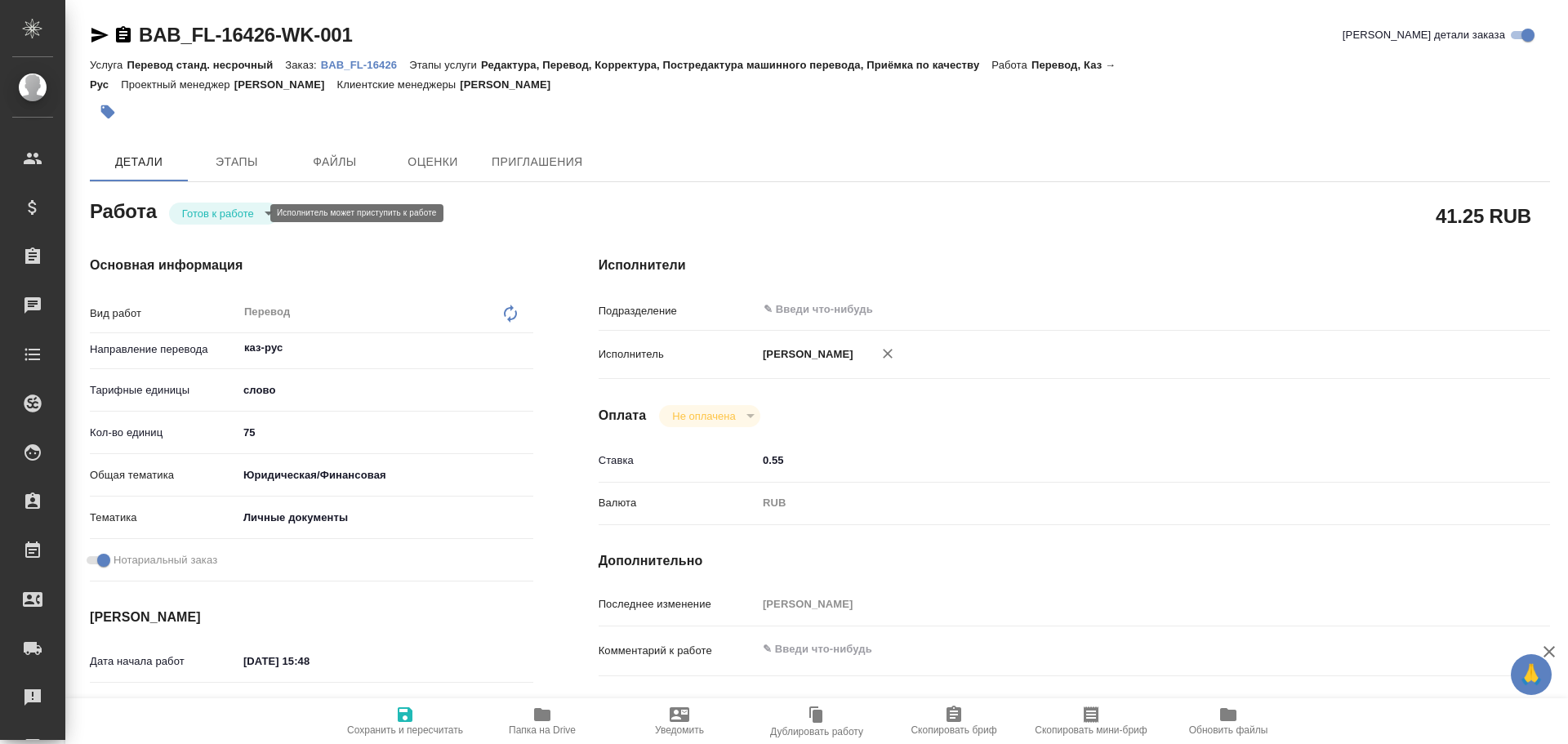
click at [235, 211] on body "🙏 .cls-1 fill:#fff; AWATERA Gusev Alexandr Клиенты Спецификации Заказы Чаты Tod…" at bounding box center [784, 372] width 1568 height 744
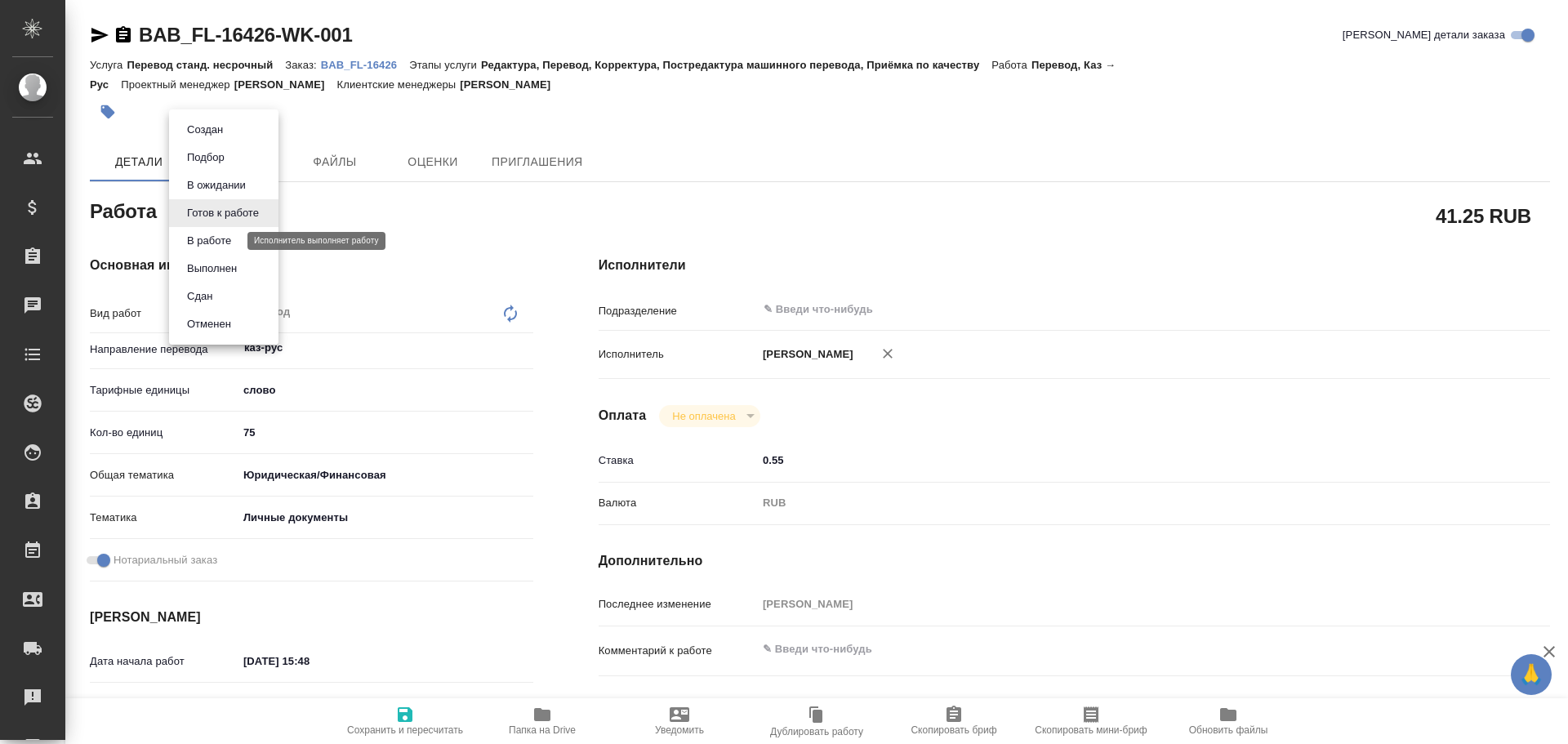
click at [211, 239] on button "В работе" at bounding box center [209, 241] width 54 height 18
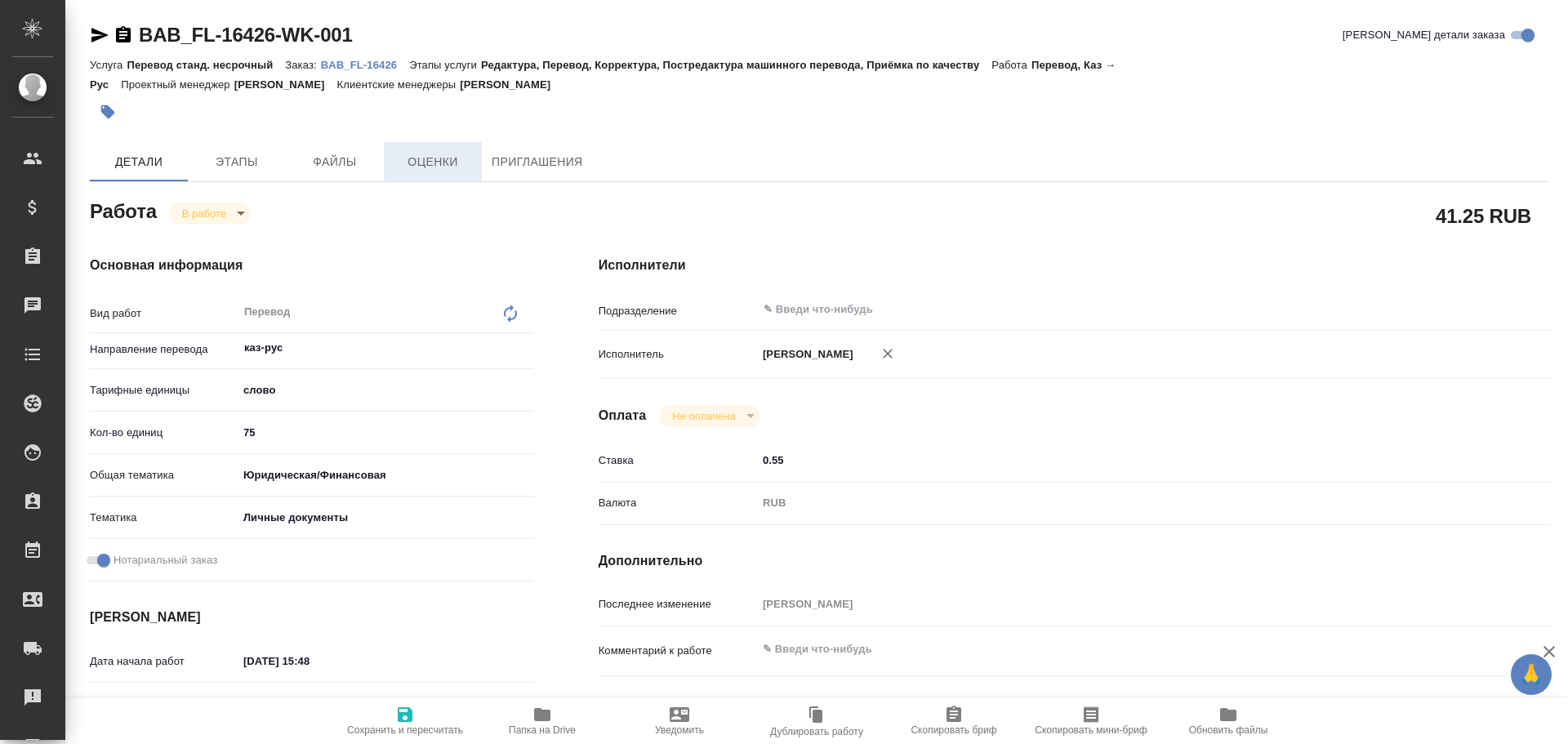
type textarea "x"
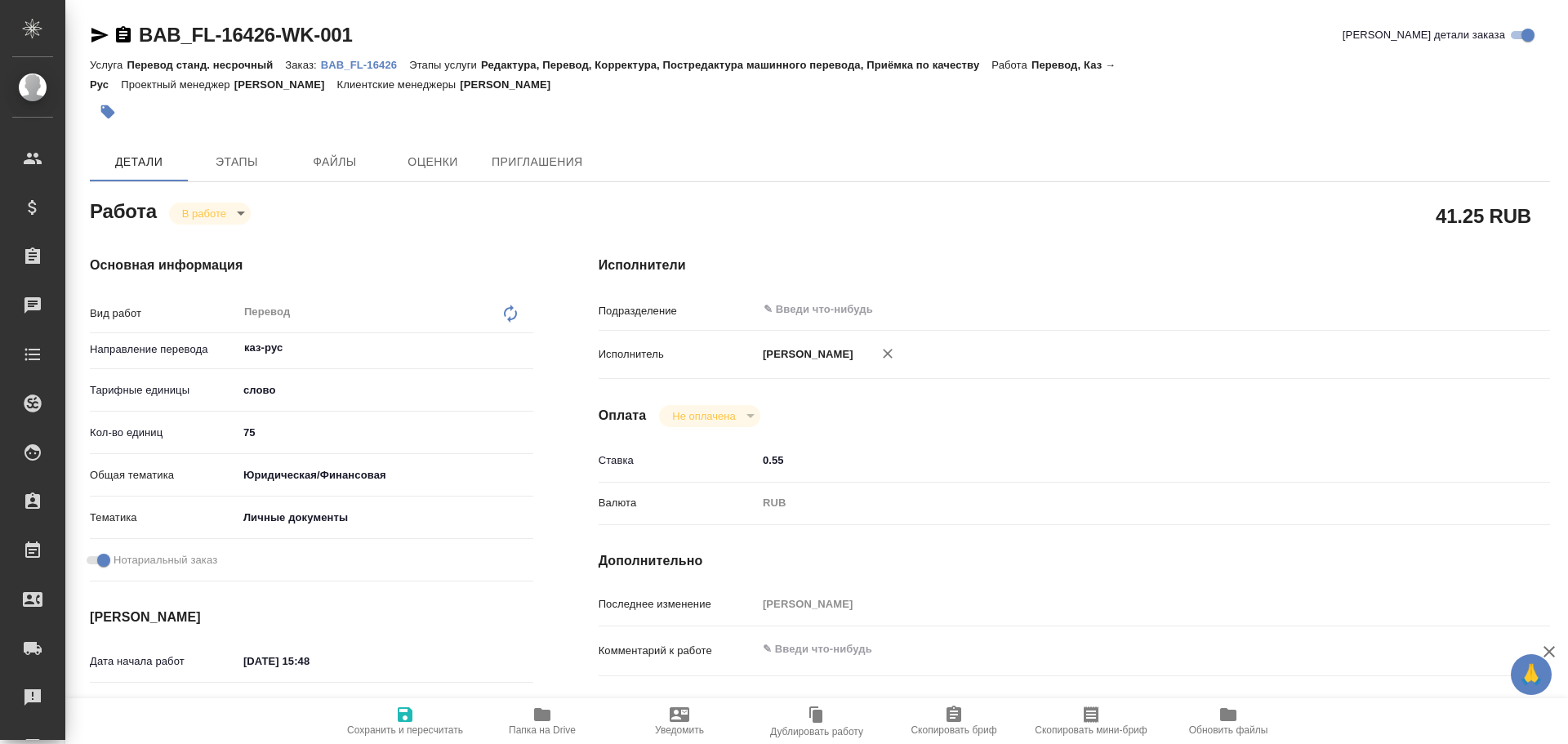
type textarea "x"
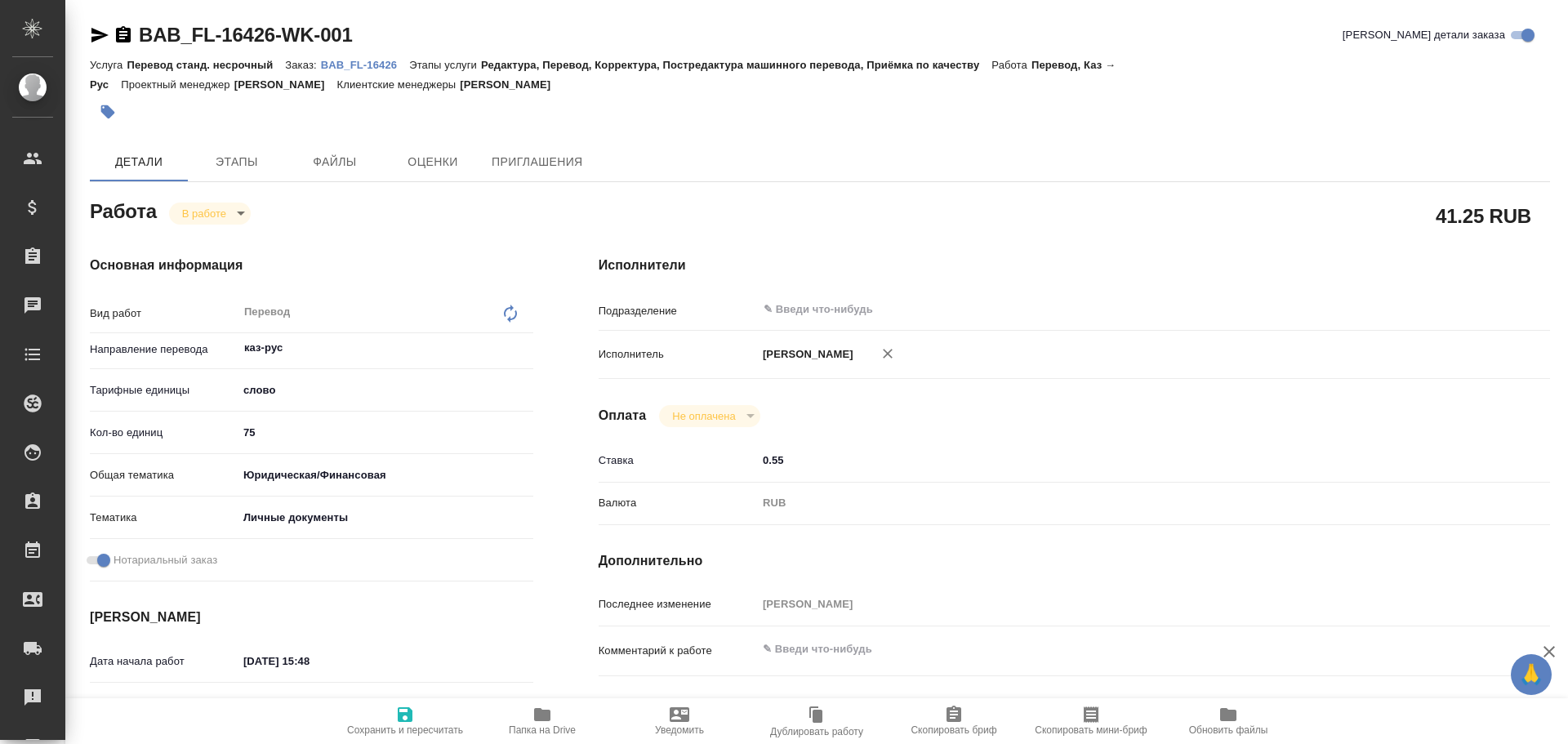
type textarea "x"
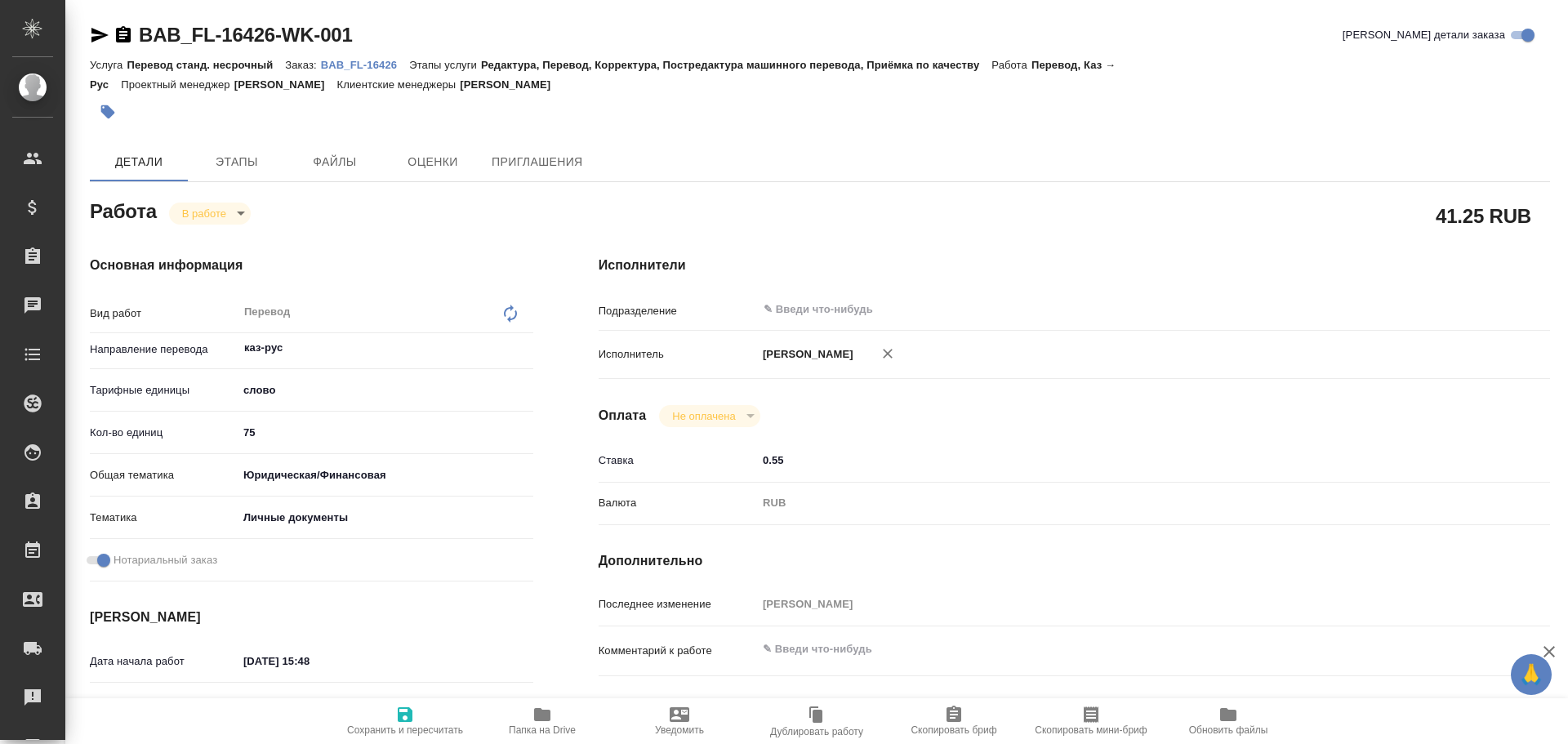
type textarea "x"
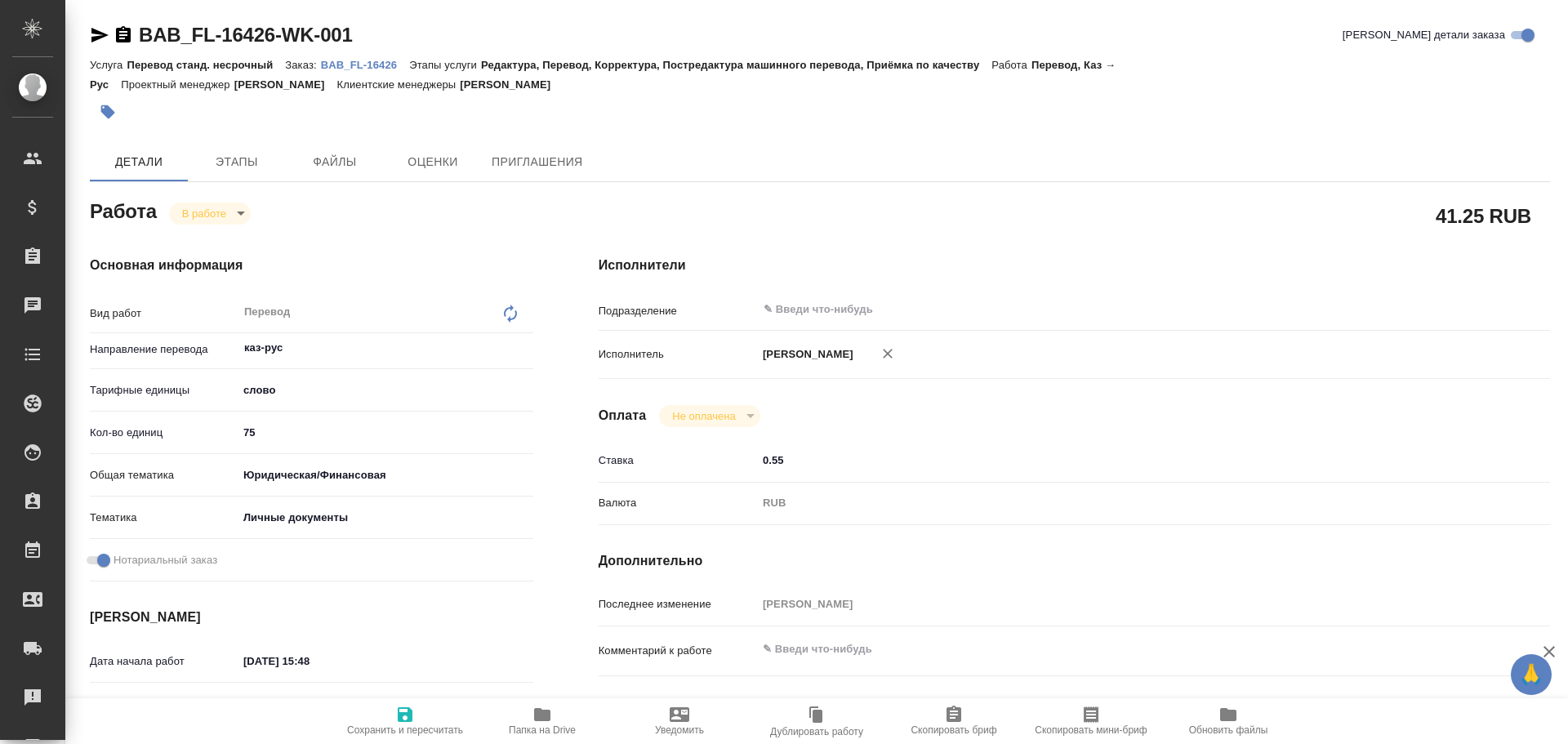
type textarea "x"
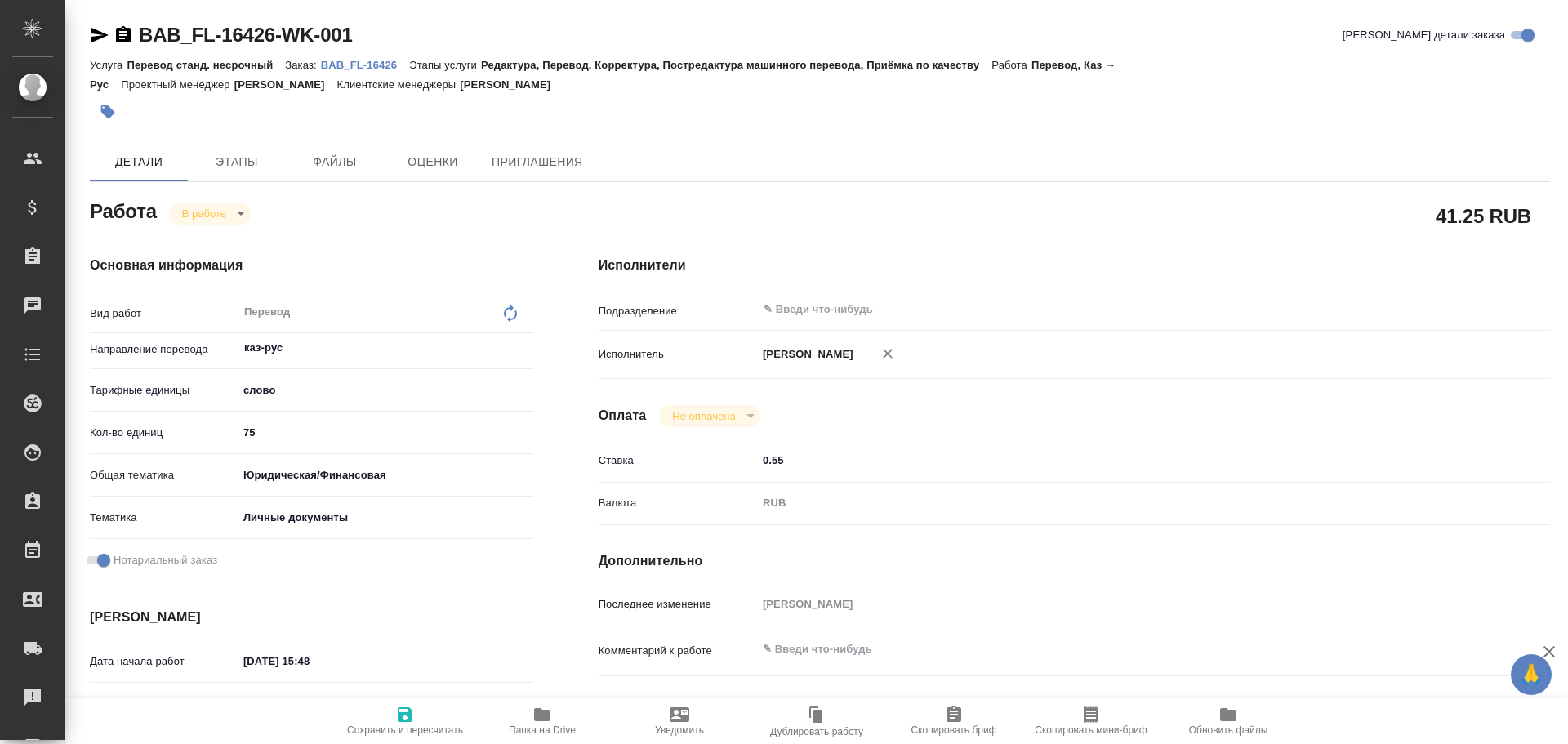
type textarea "x"
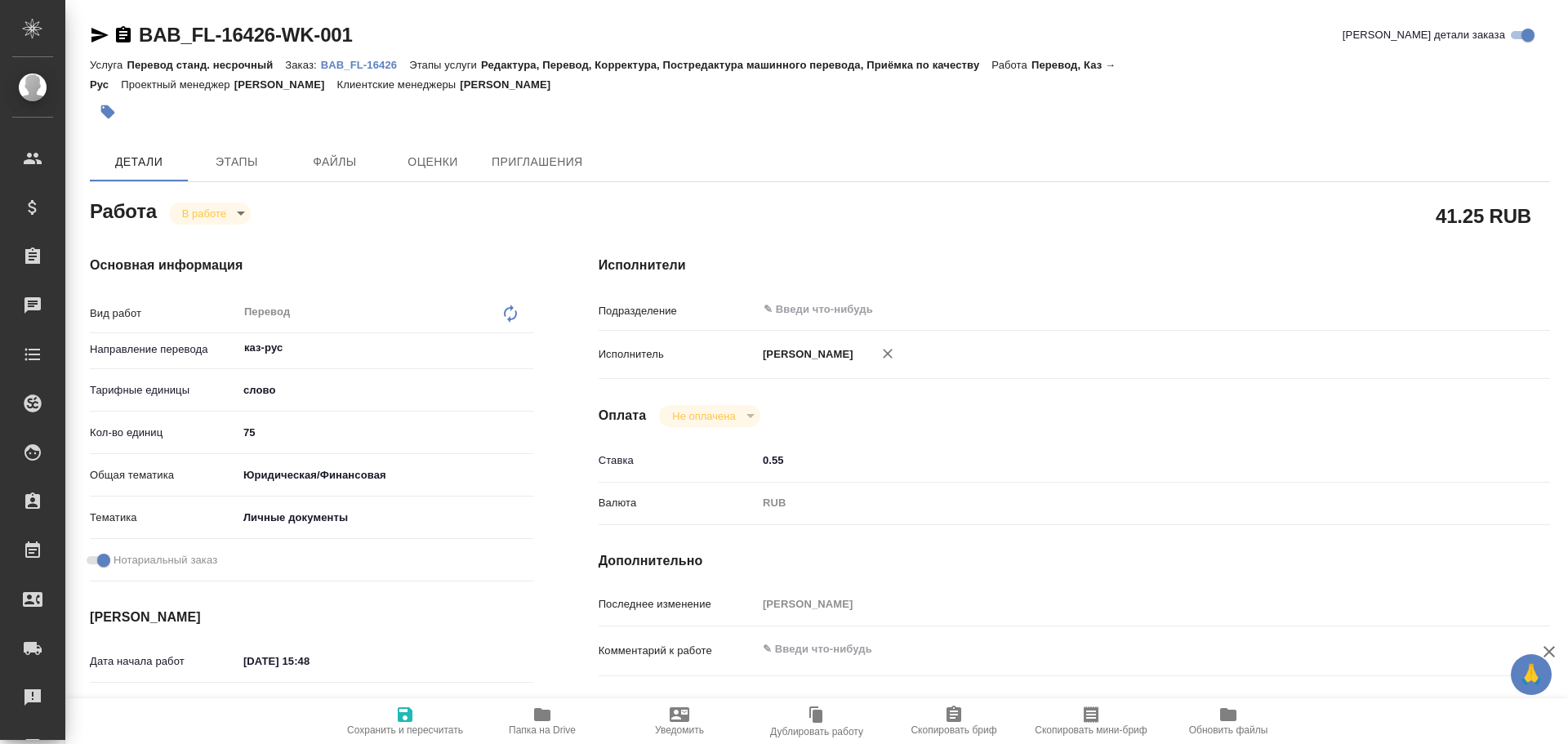
type textarea "x"
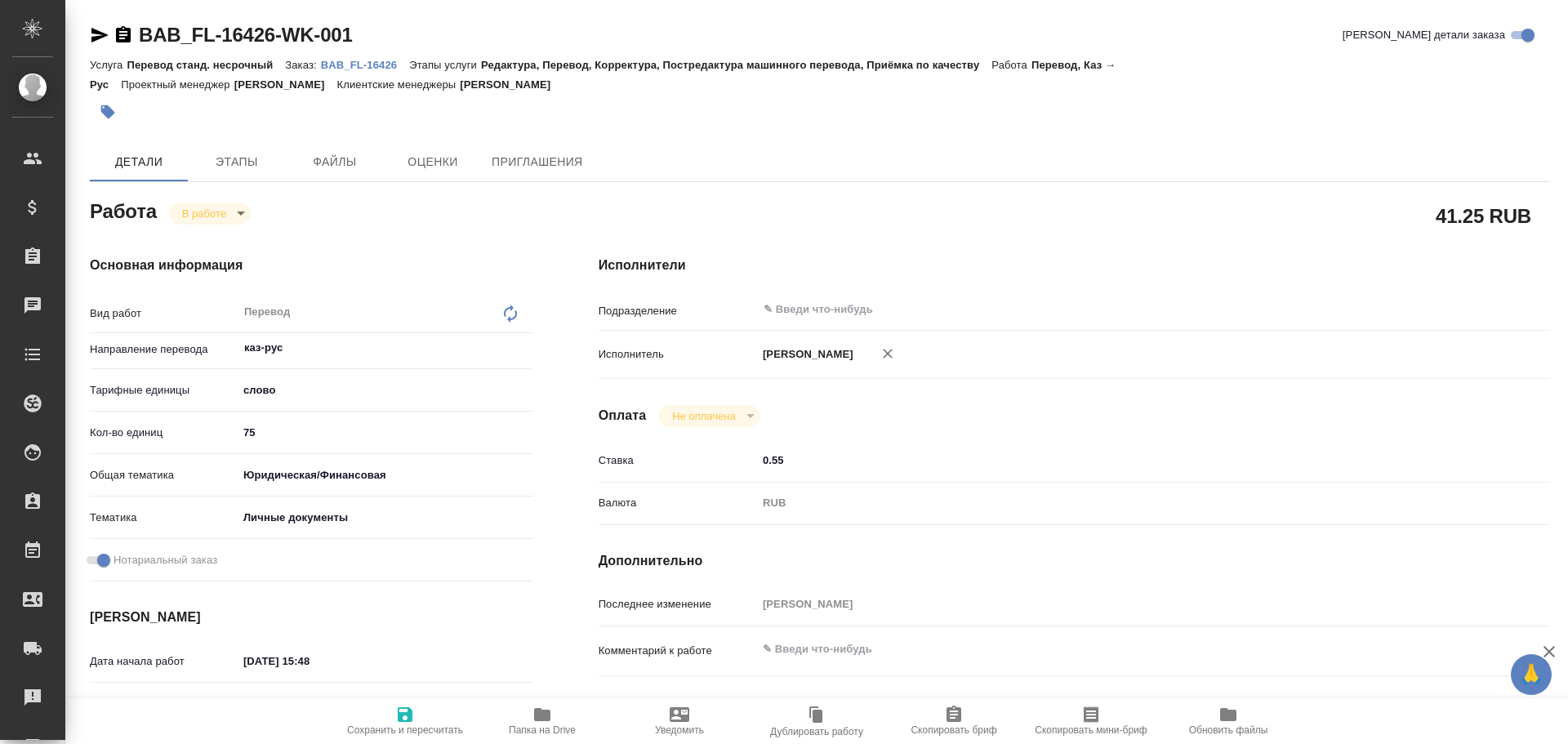
type textarea "x"
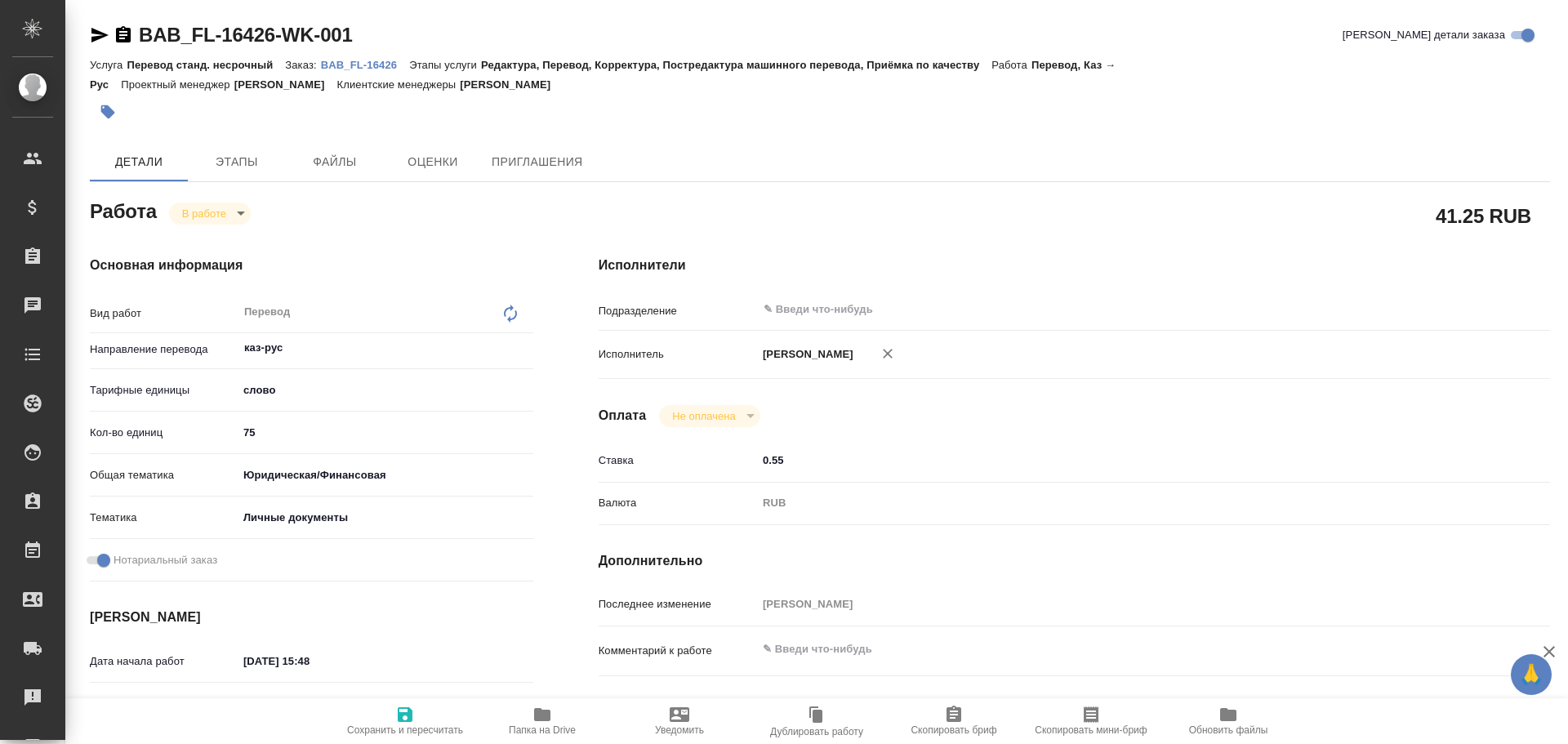
type textarea "x"
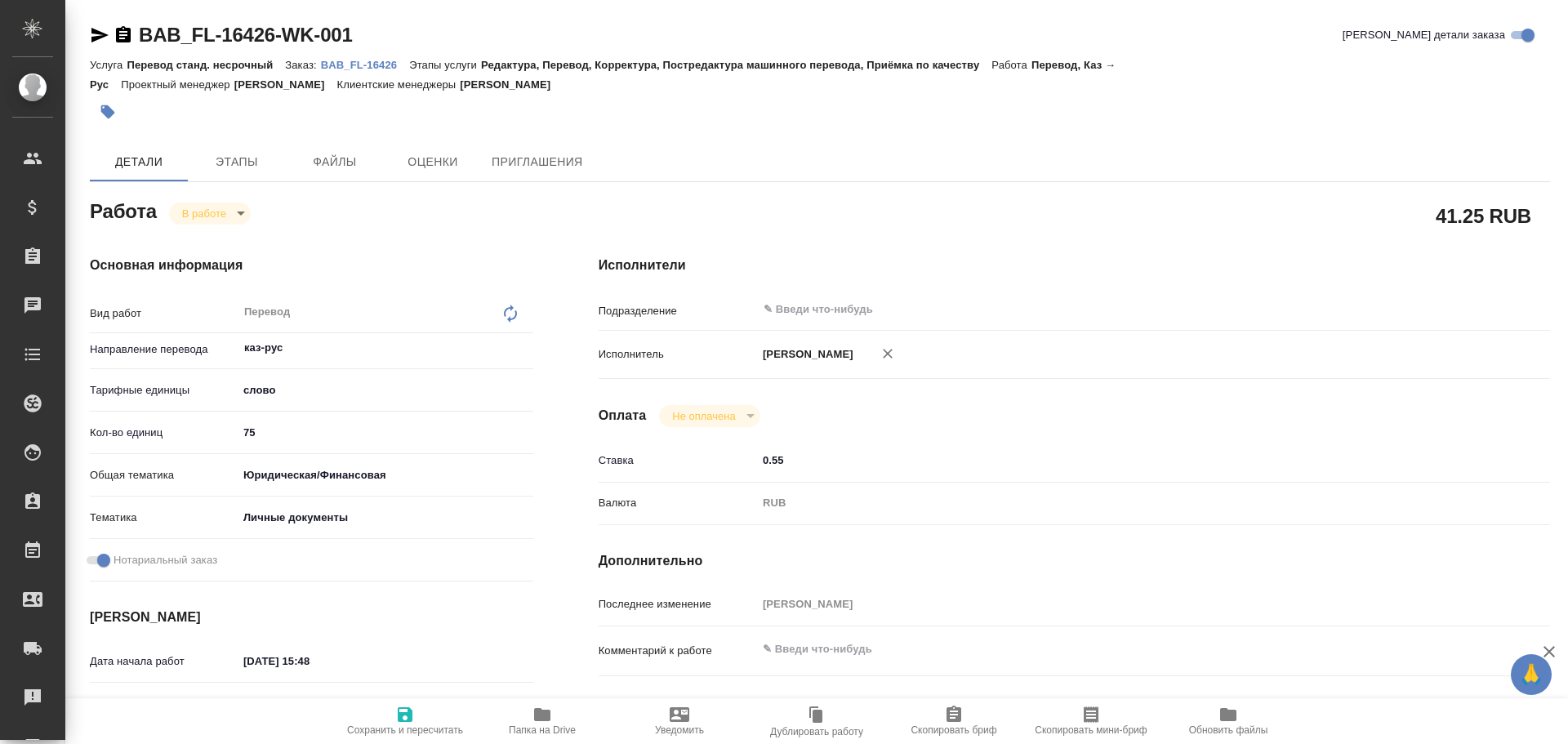
type textarea "x"
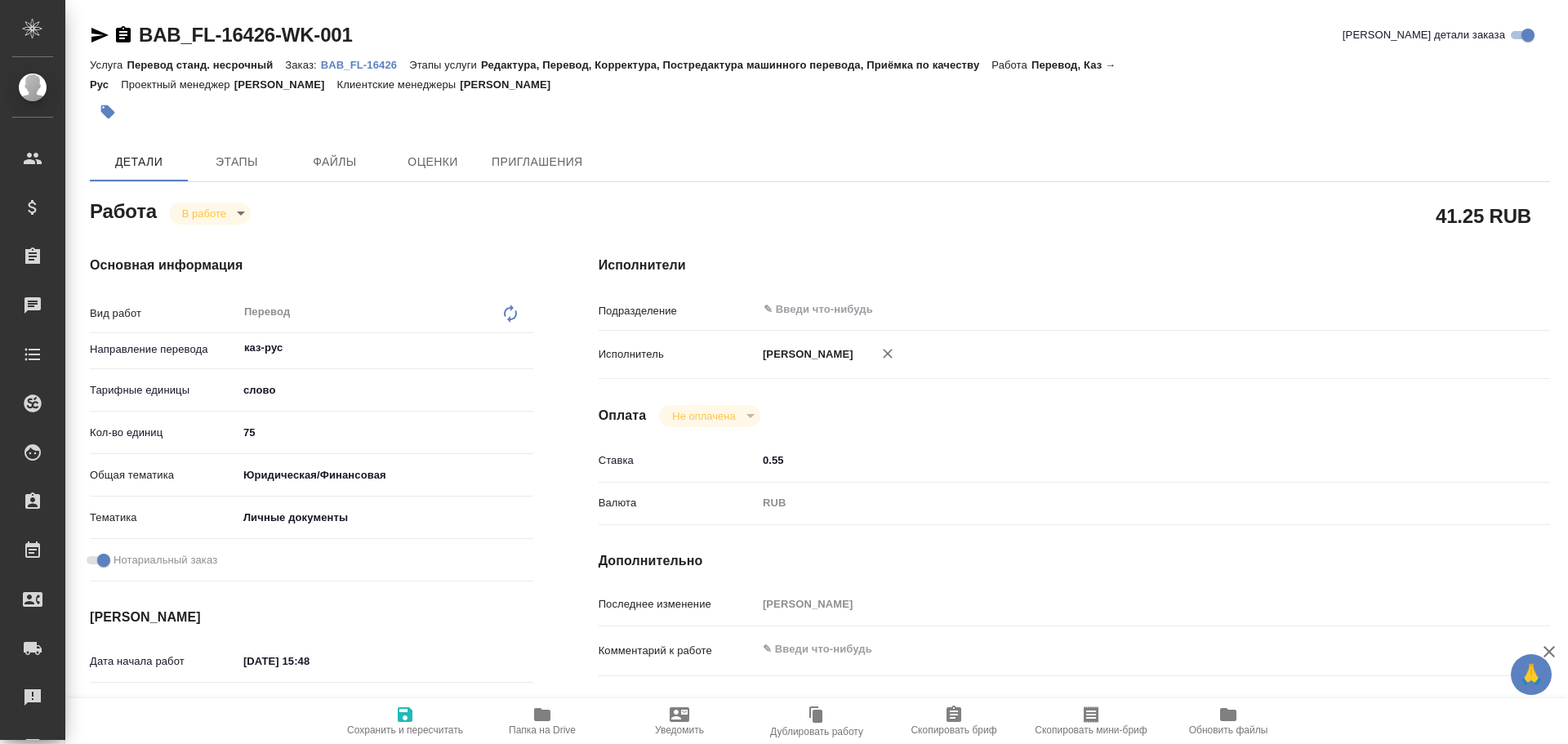
type textarea "x"
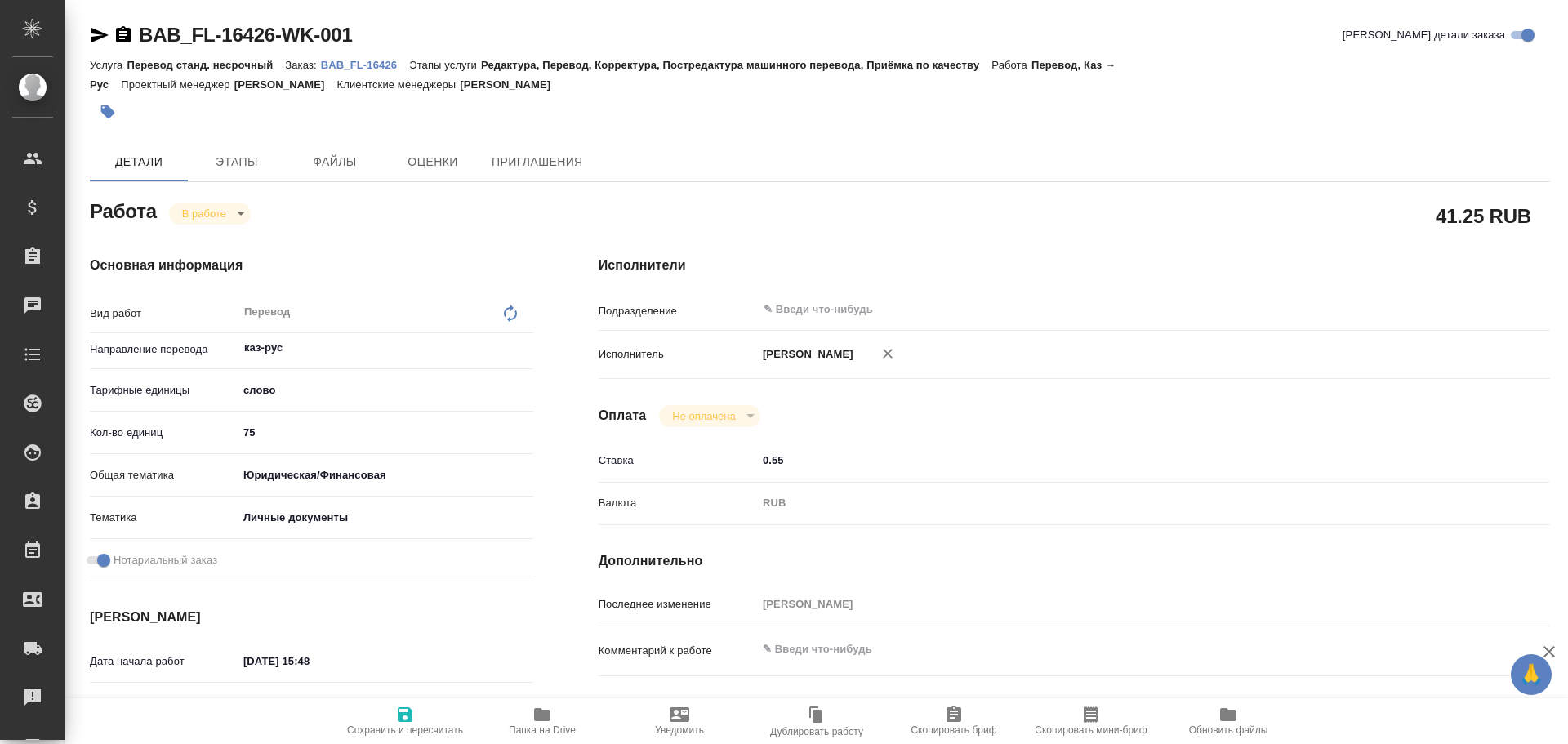
type textarea "x"
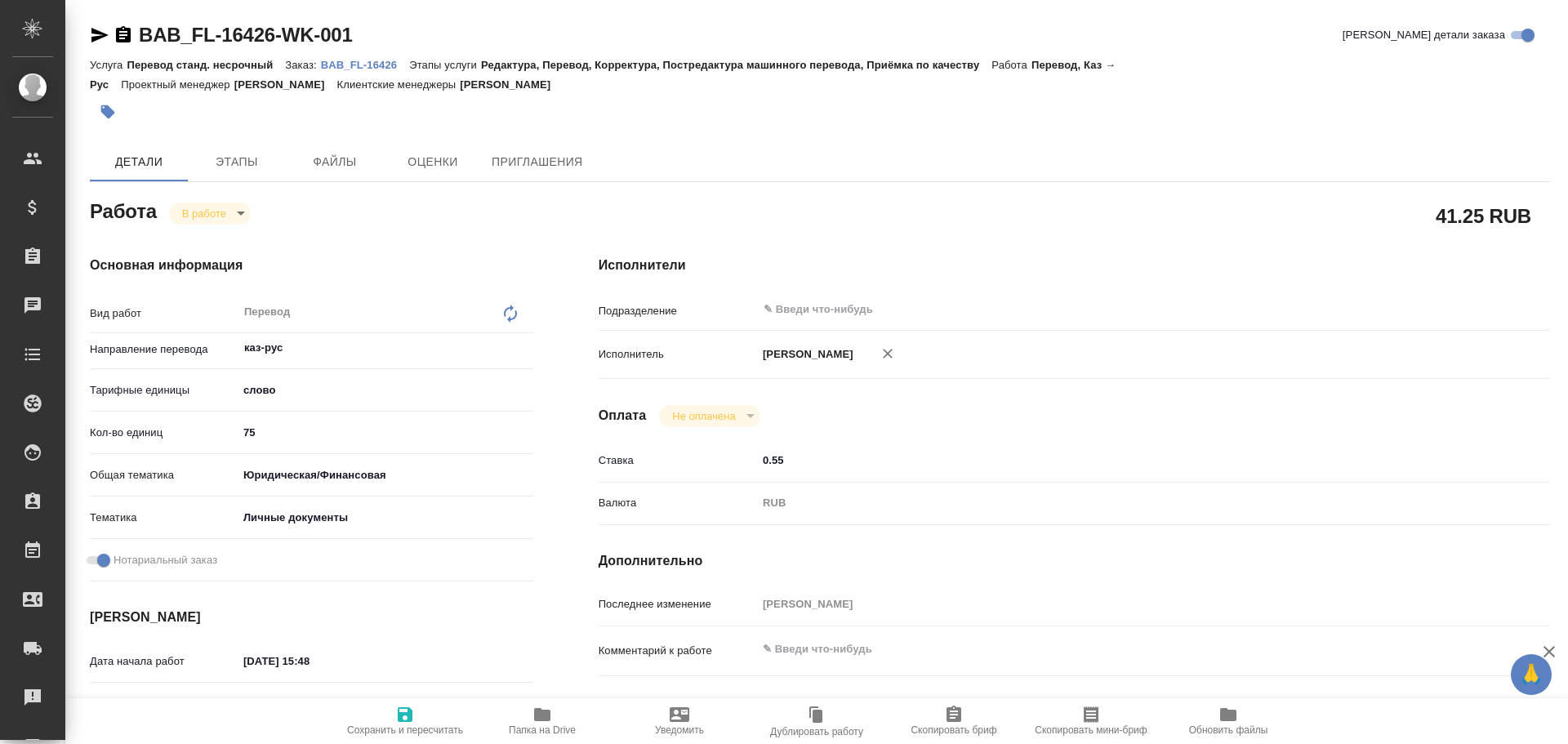
type textarea "x"
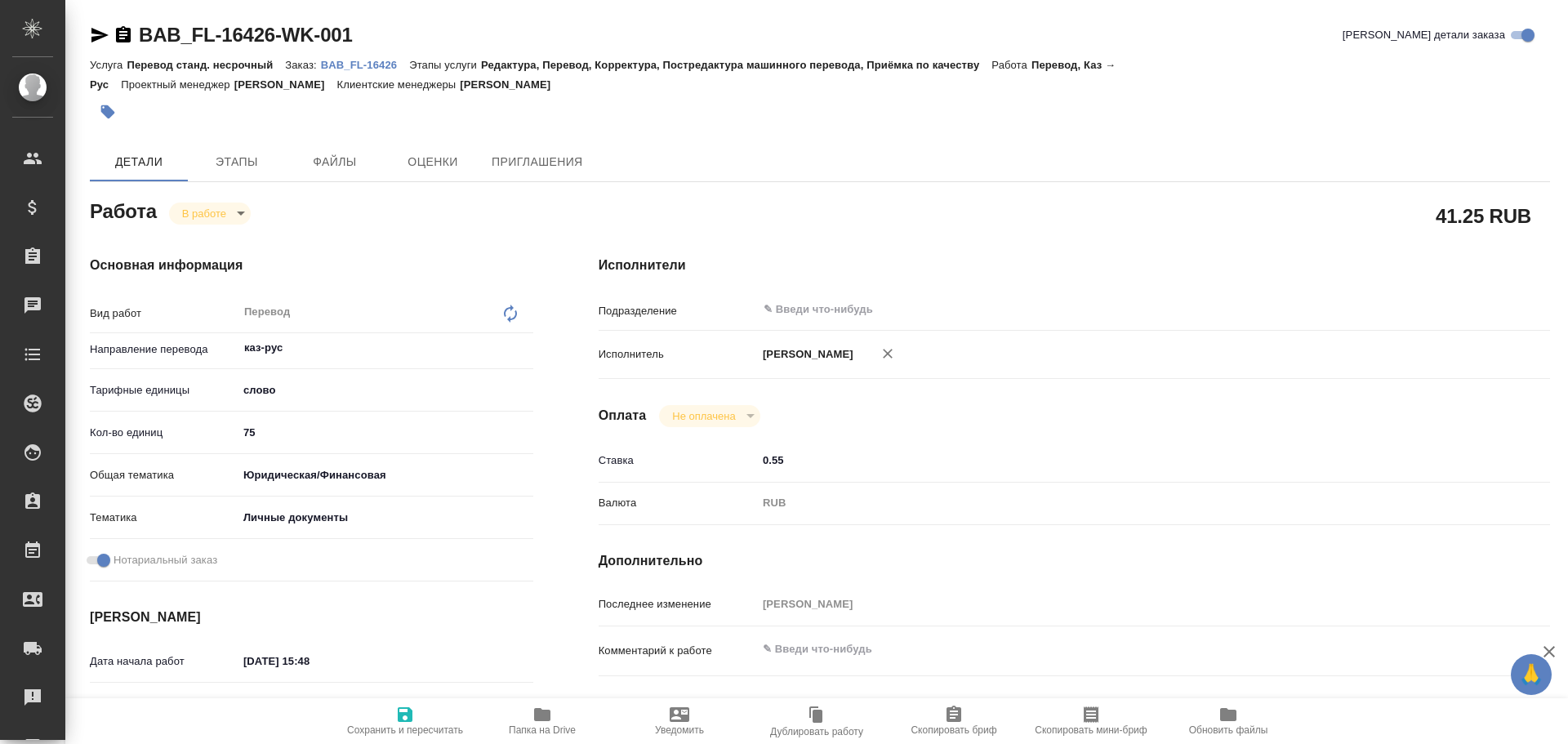
type textarea "x"
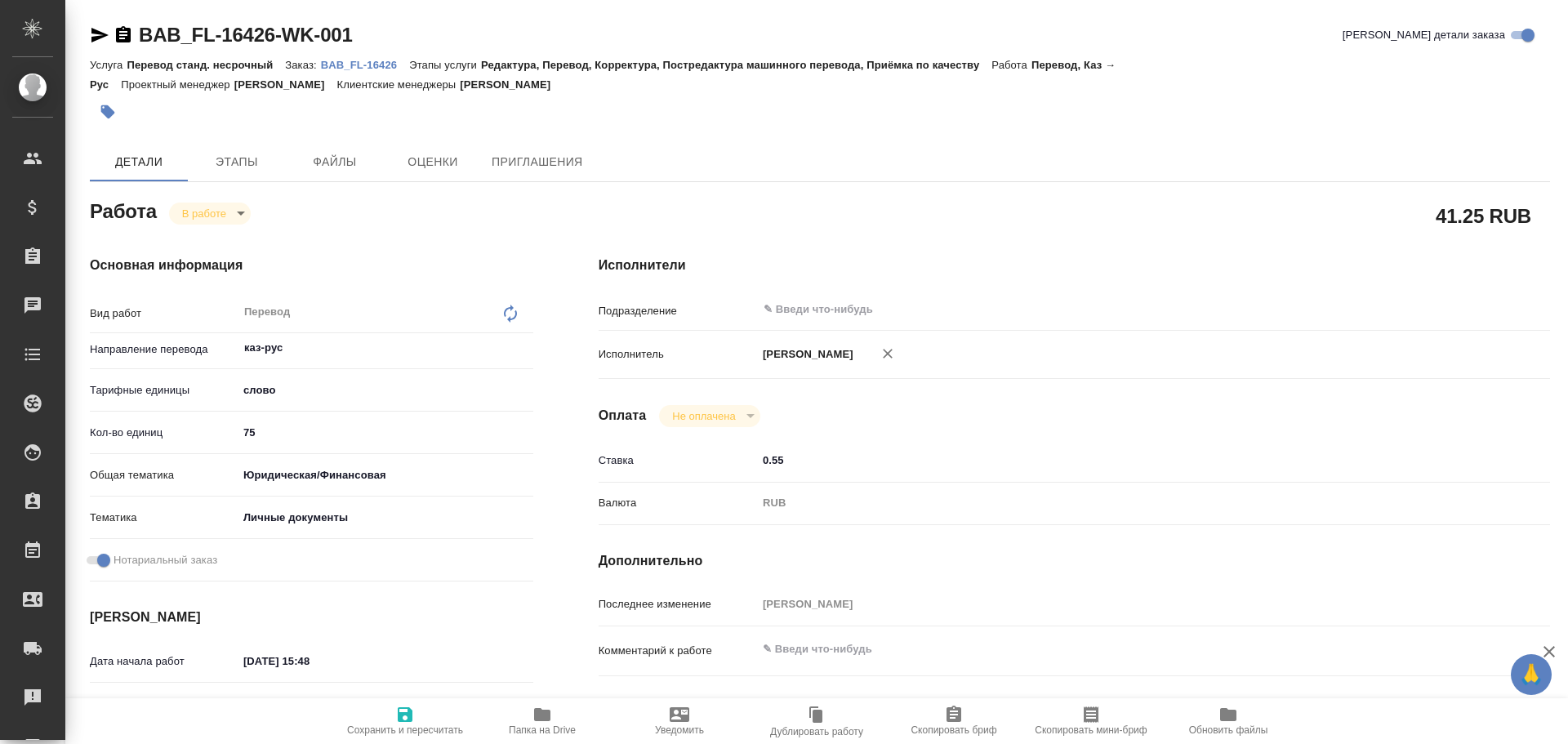
type textarea "x"
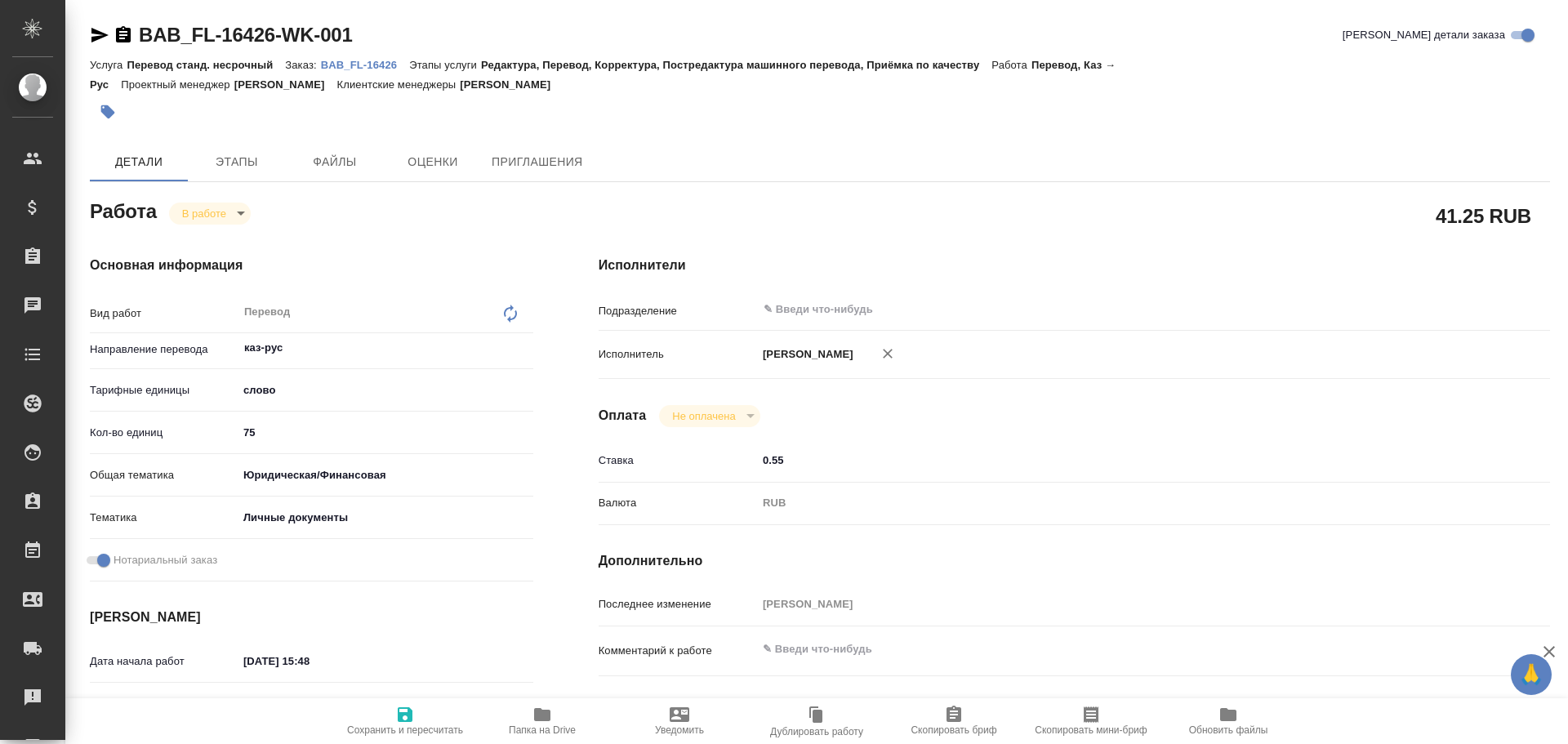
type textarea "x"
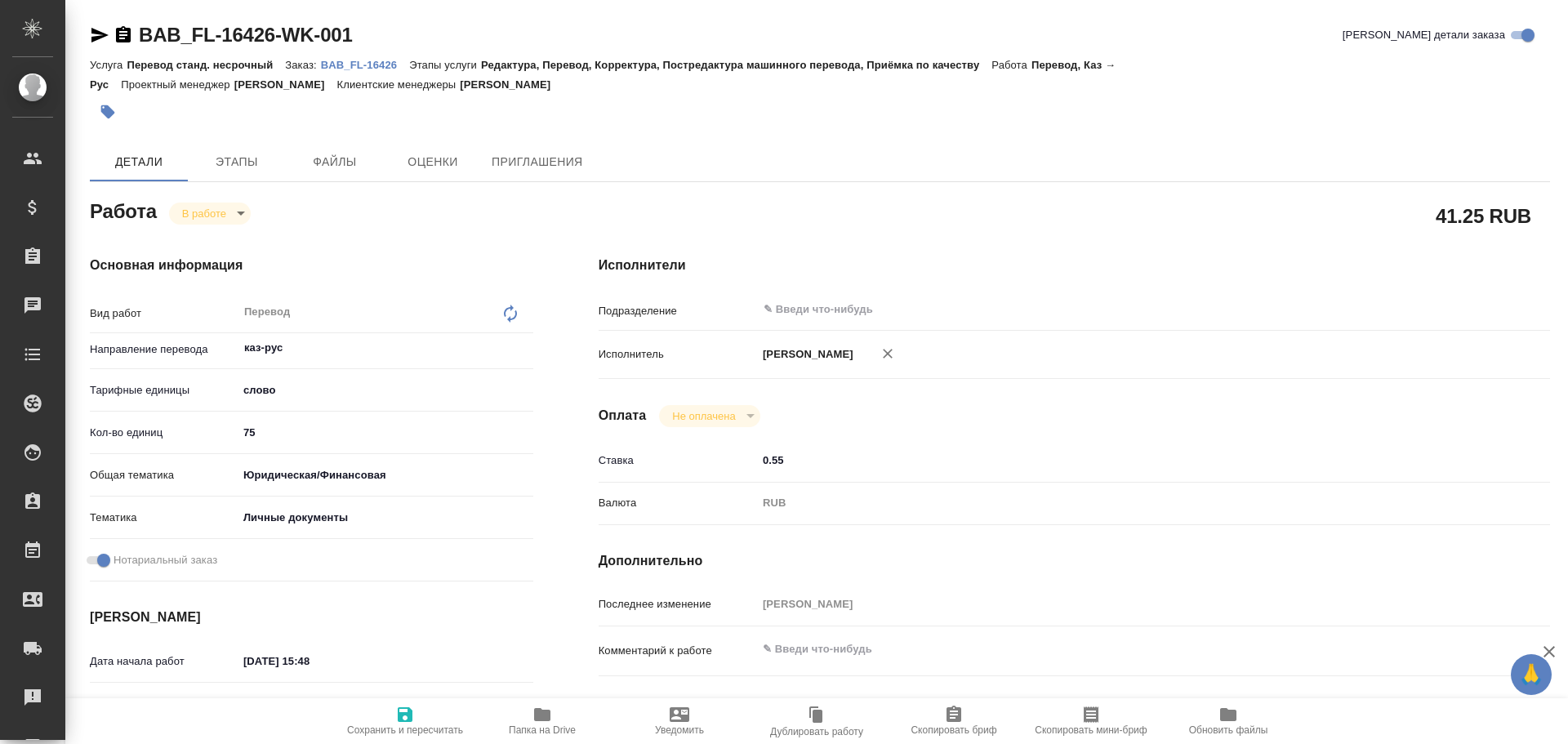
type textarea "x"
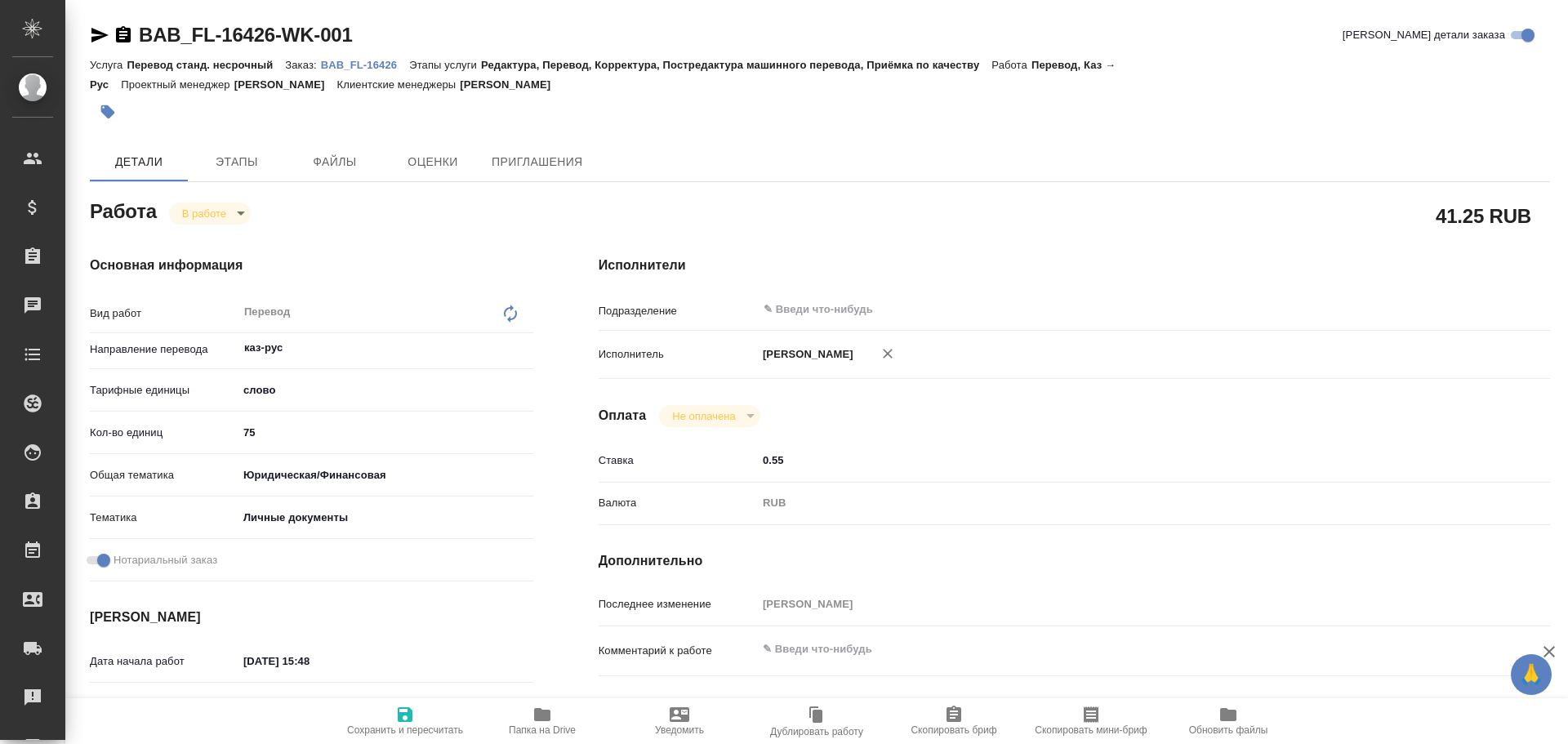
type textarea "x"
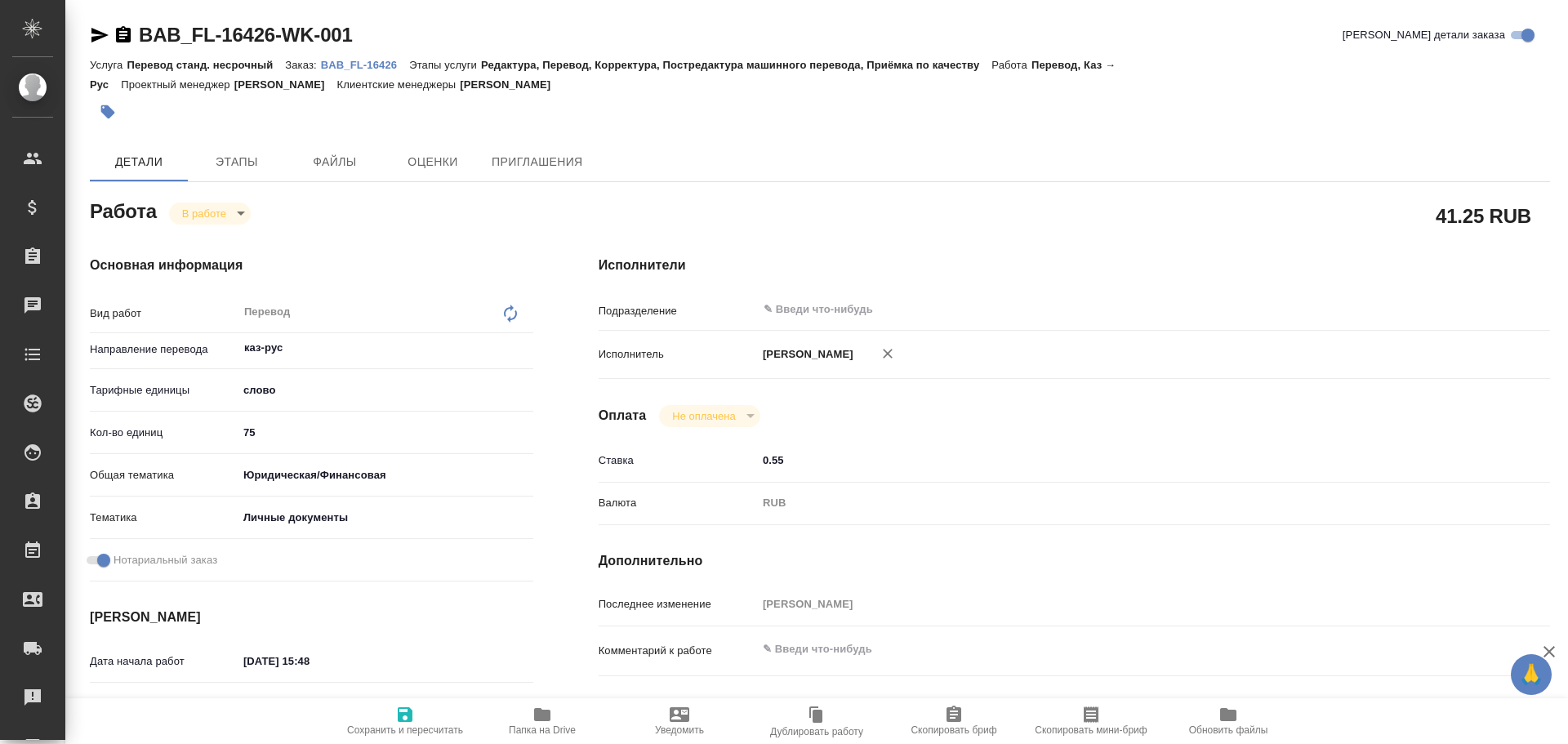
type textarea "x"
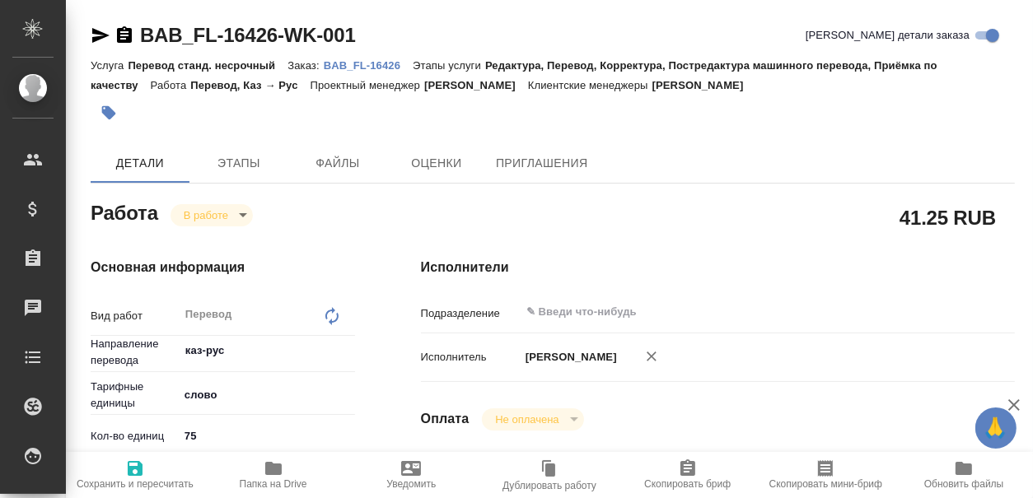
type textarea "x"
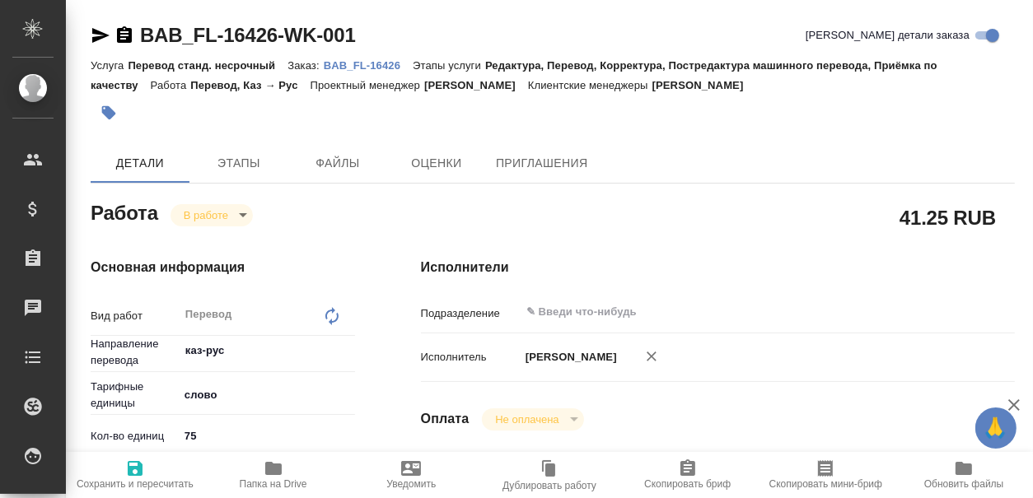
type textarea "x"
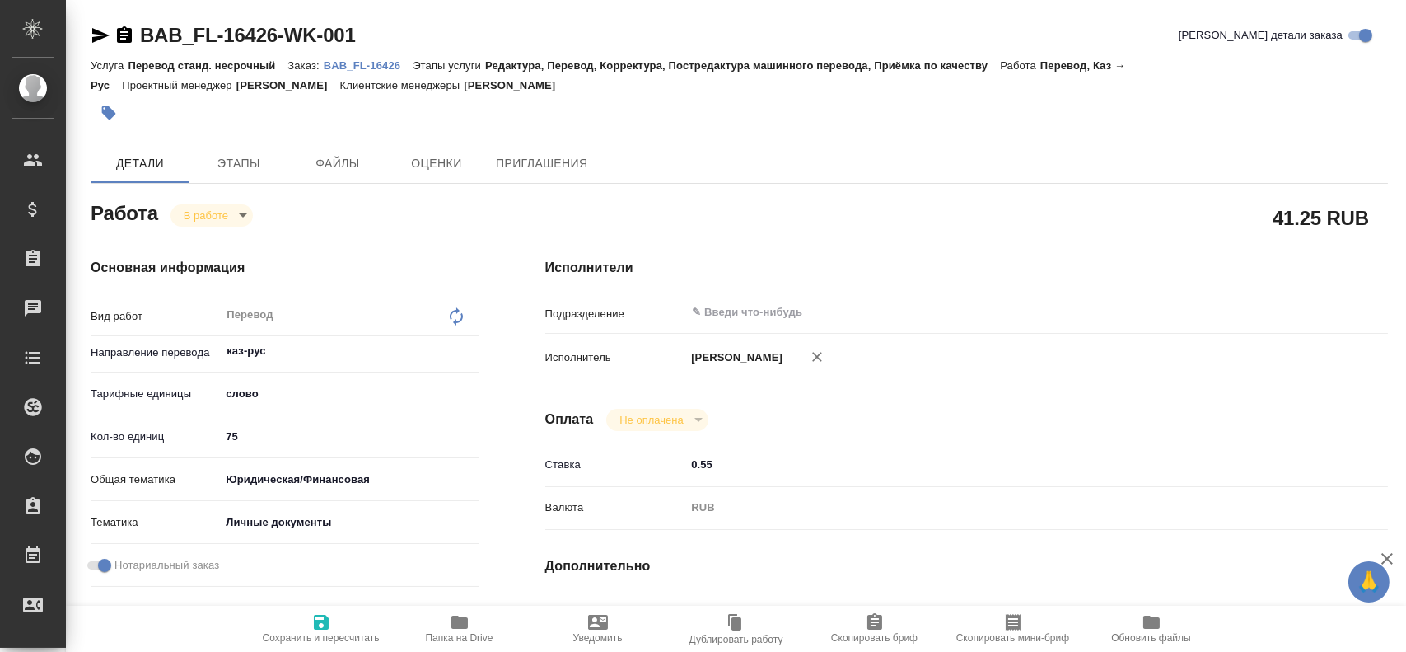
type textarea "x"
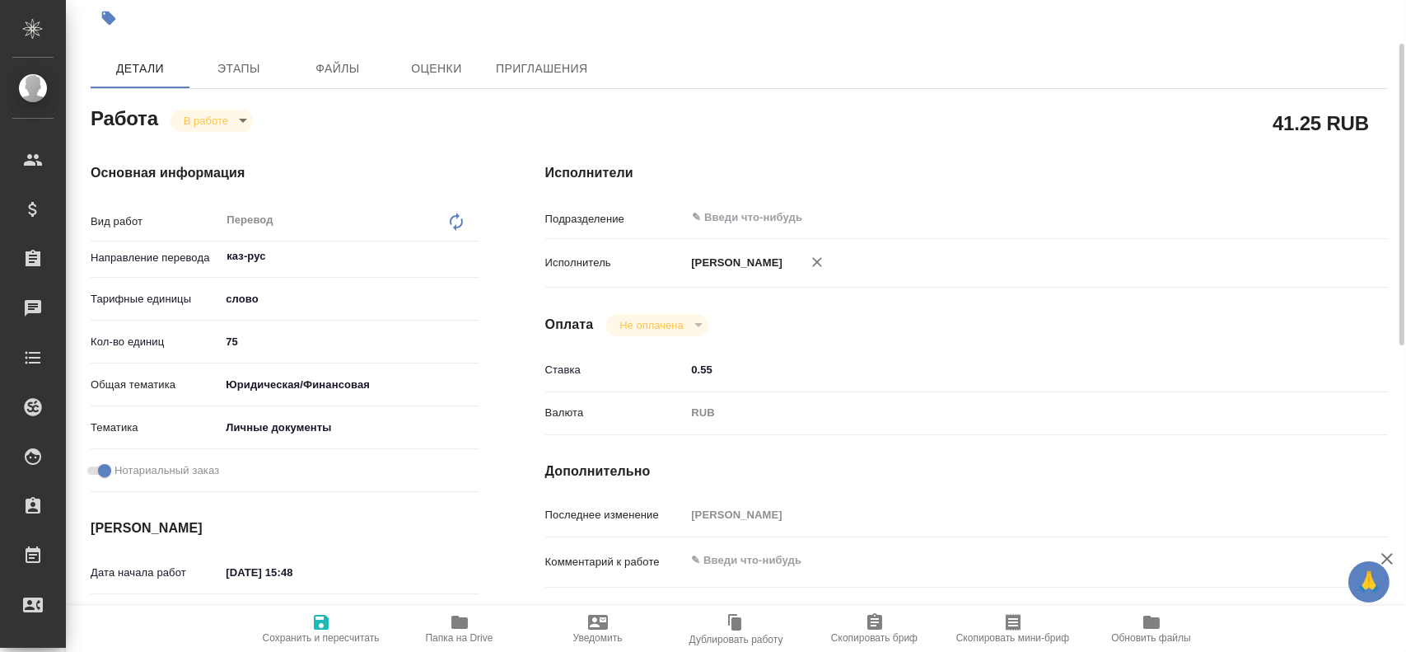
scroll to position [259, 0]
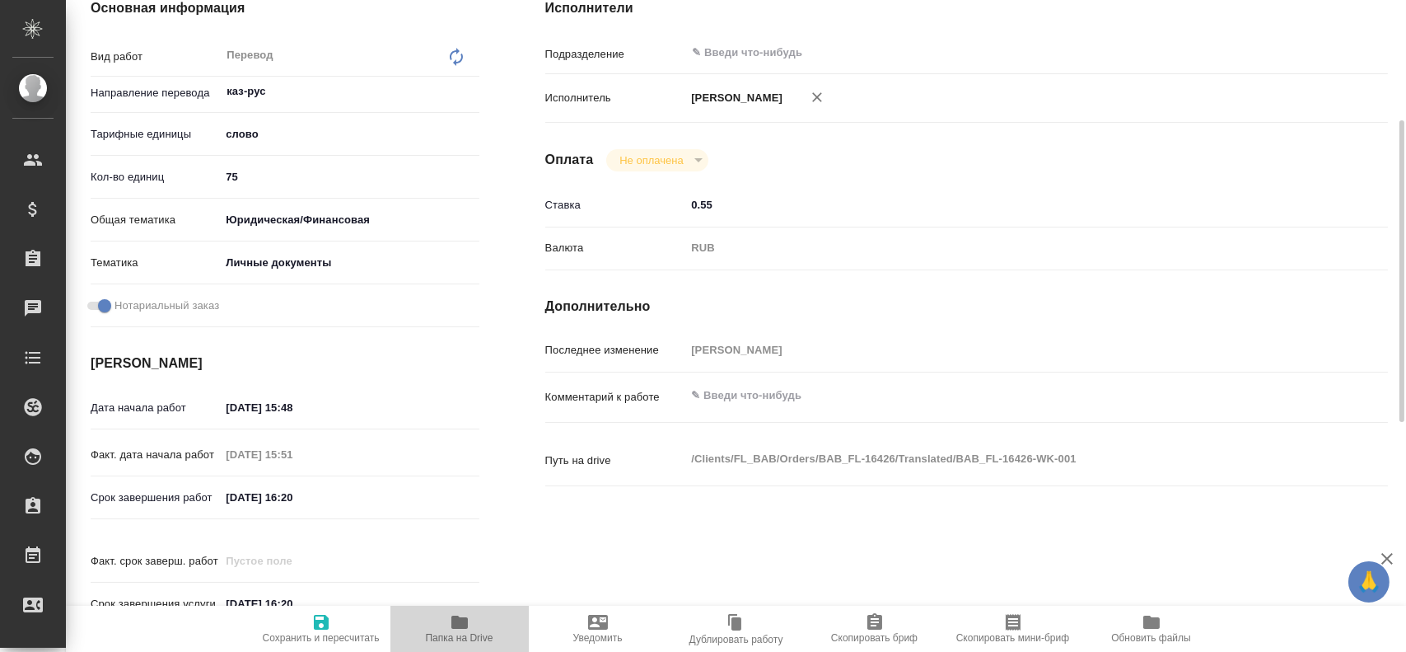
click at [448, 615] on span "Папка на Drive" at bounding box center [459, 627] width 119 height 31
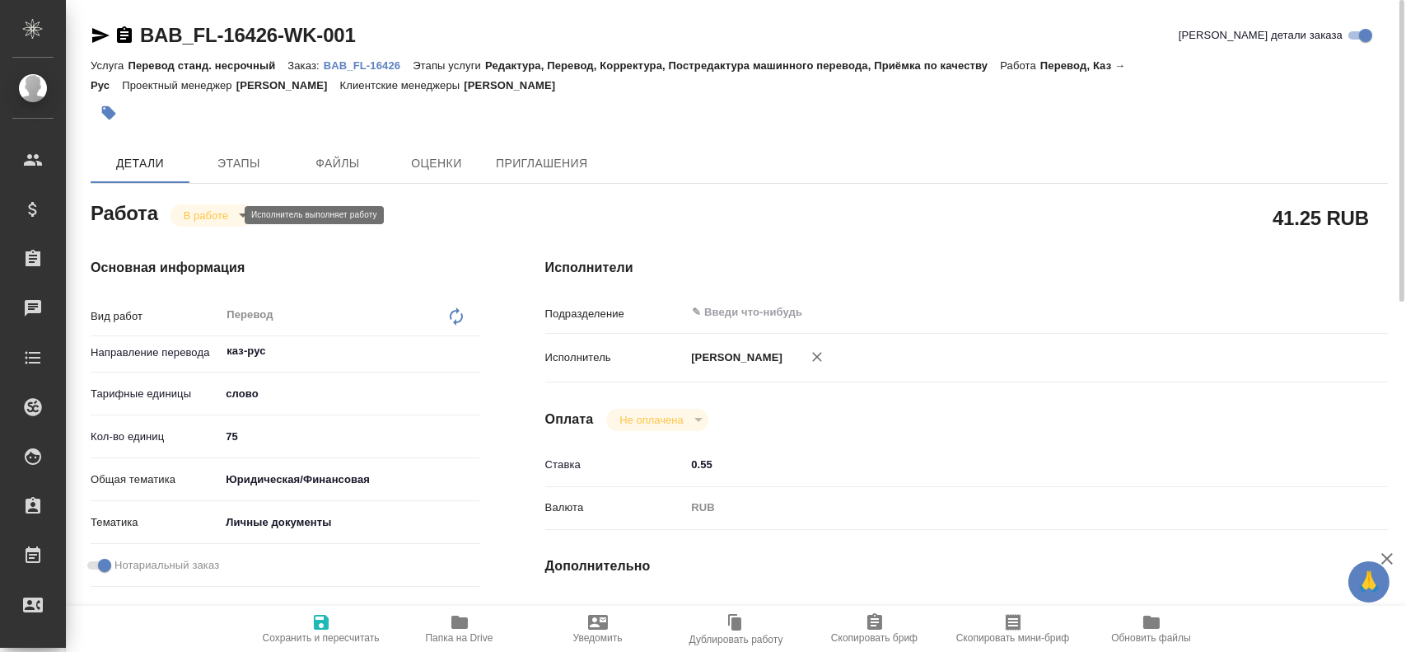
click at [222, 208] on body "🙏 .cls-1 fill:#fff; AWATERA Gusev Alexandr Клиенты Спецификации Заказы 0 Чаты T…" at bounding box center [703, 326] width 1406 height 652
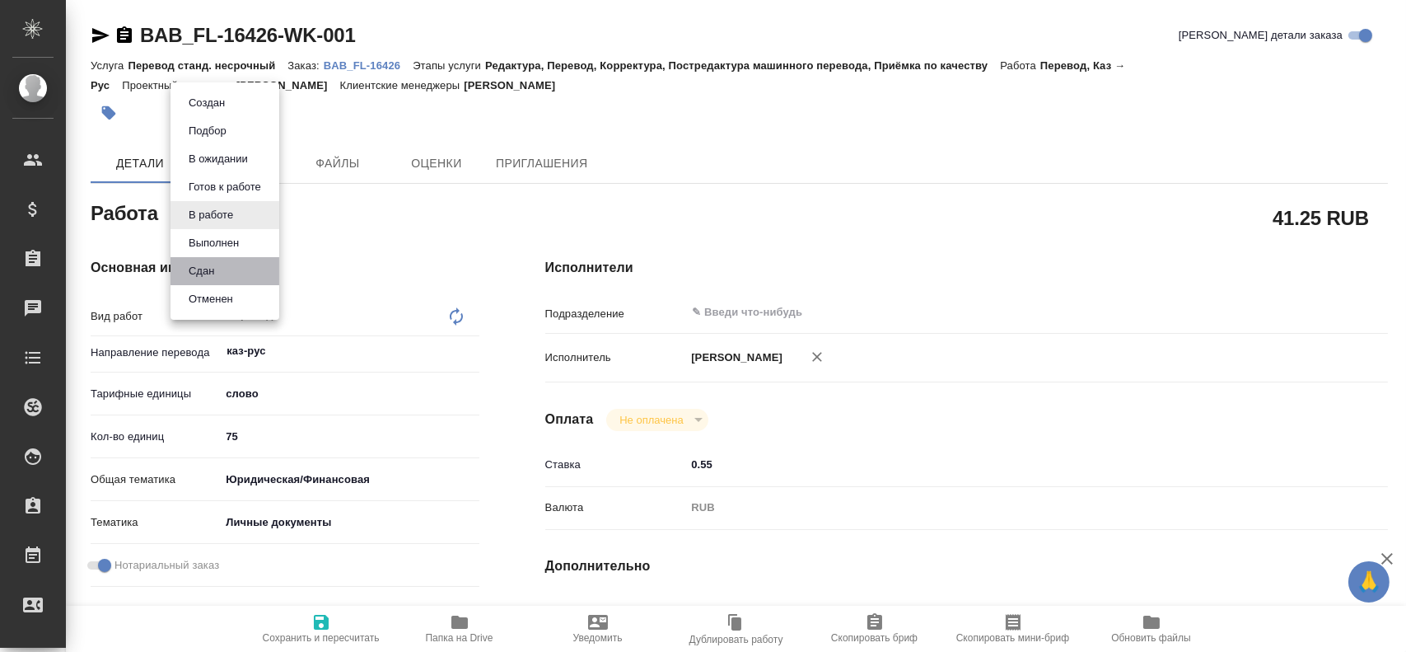
click at [220, 275] on li "Сдан" at bounding box center [225, 271] width 109 height 28
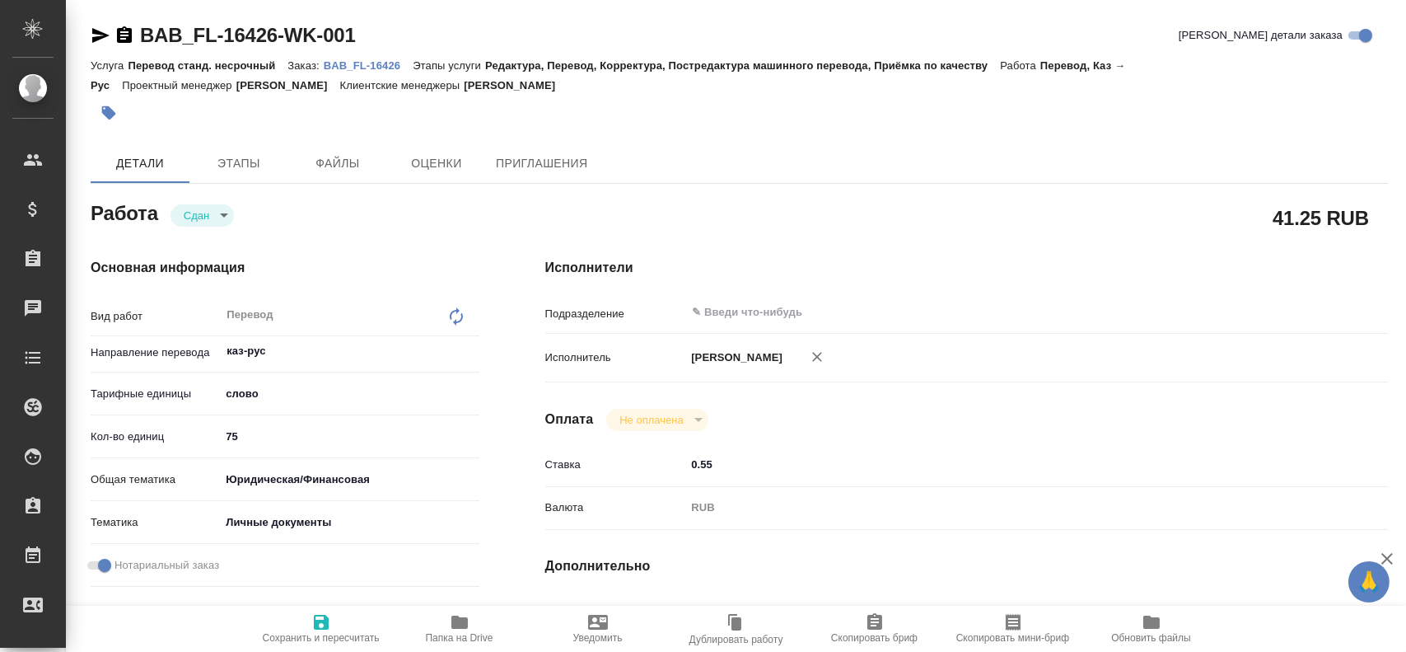
type textarea "x"
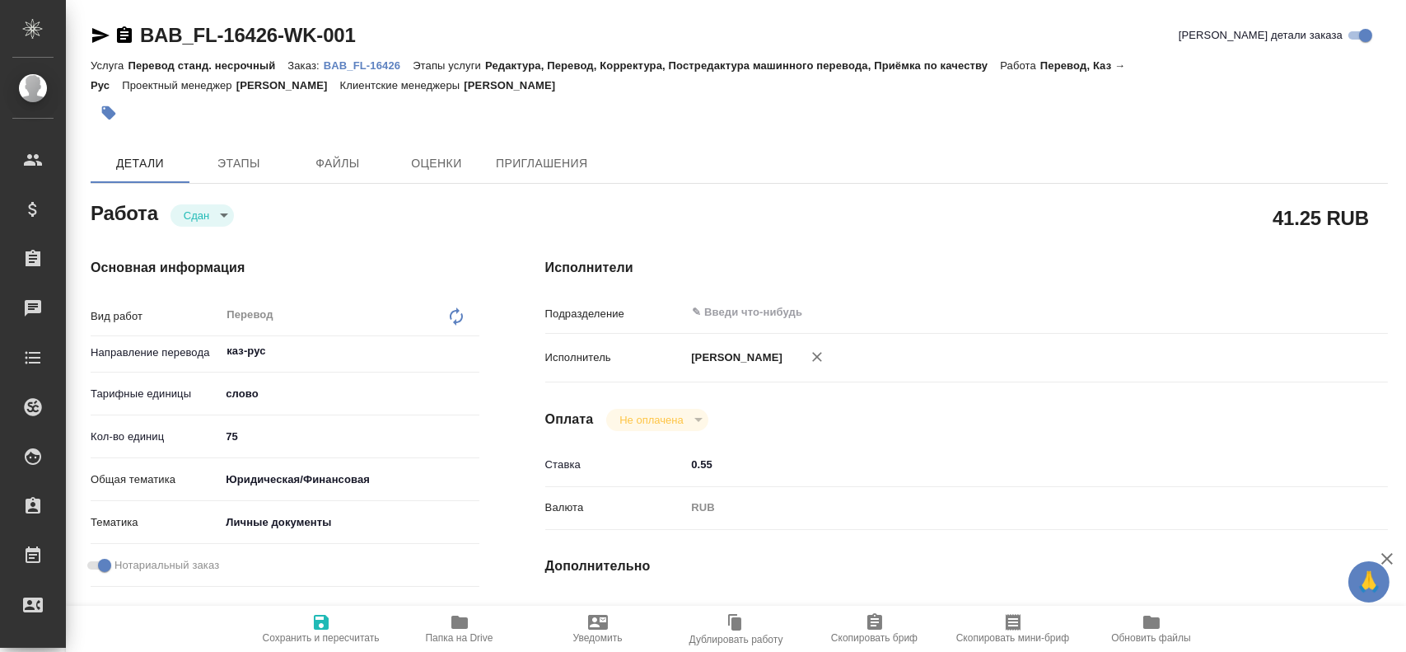
type textarea "x"
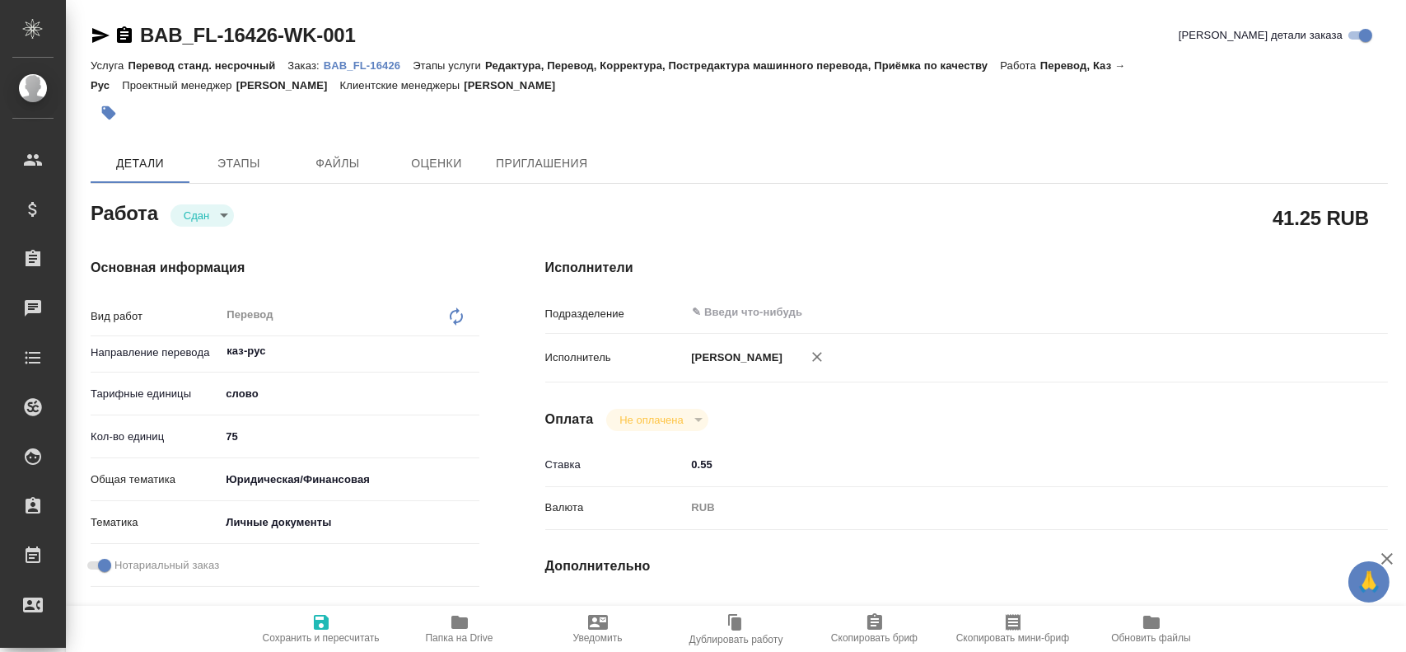
type textarea "x"
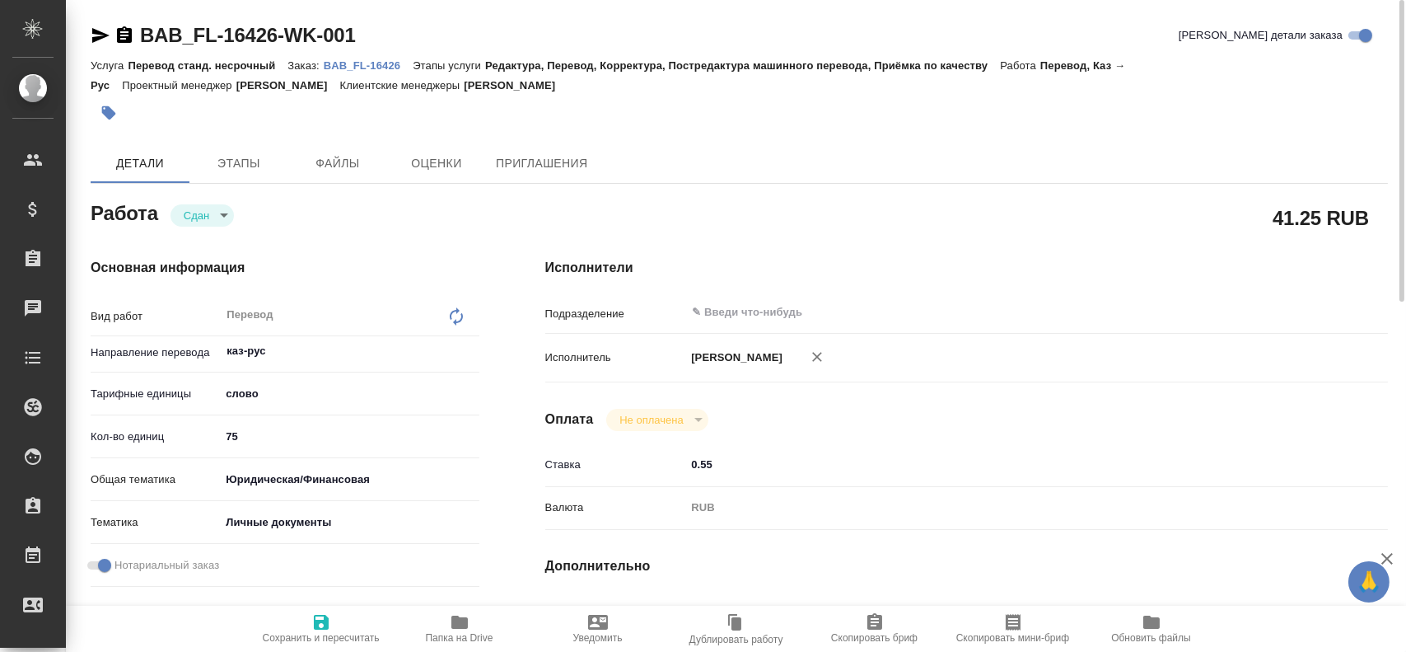
type textarea "x"
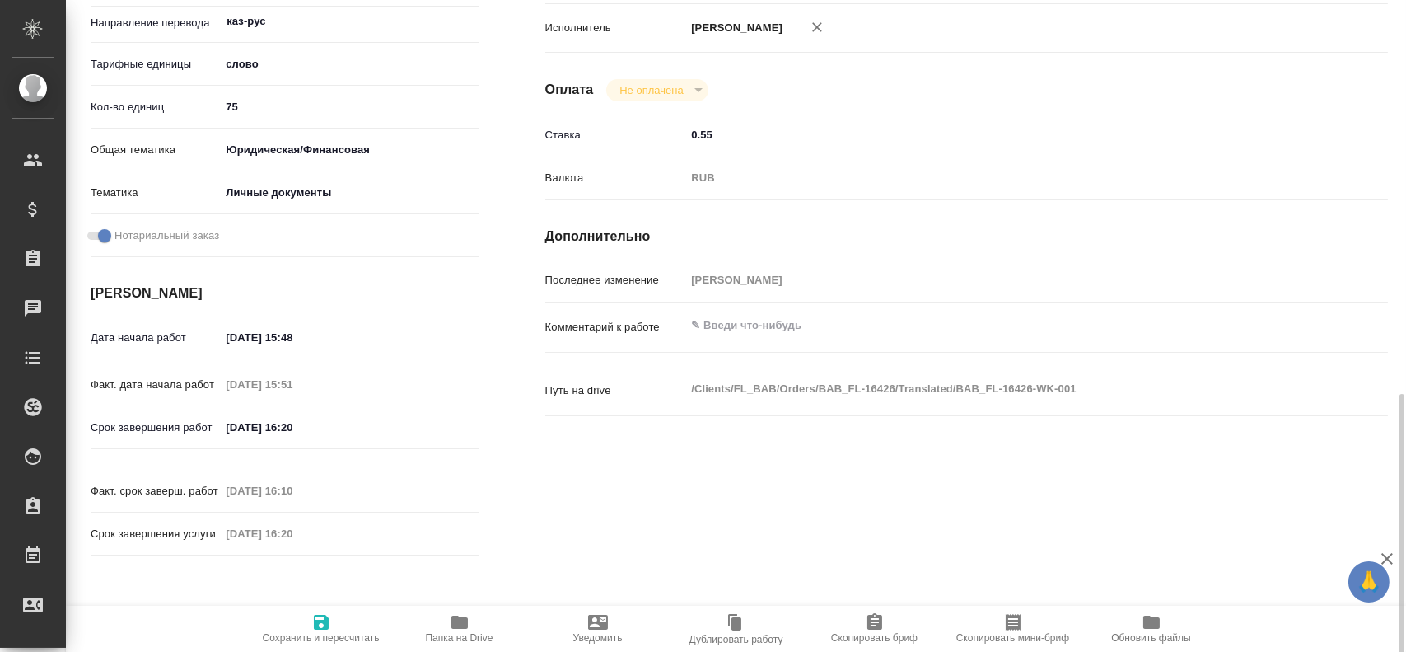
scroll to position [577, 0]
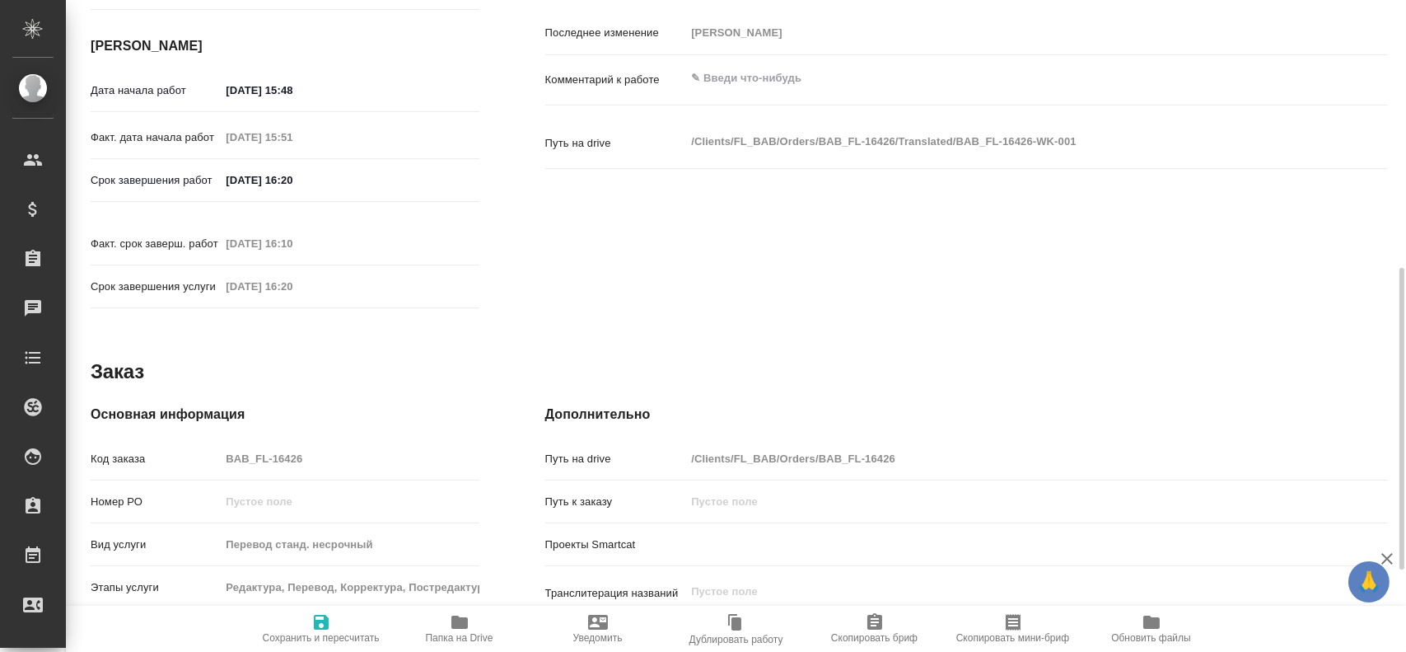
click at [178, 444] on div "Код заказа BAB_FL-16426" at bounding box center [285, 458] width 389 height 29
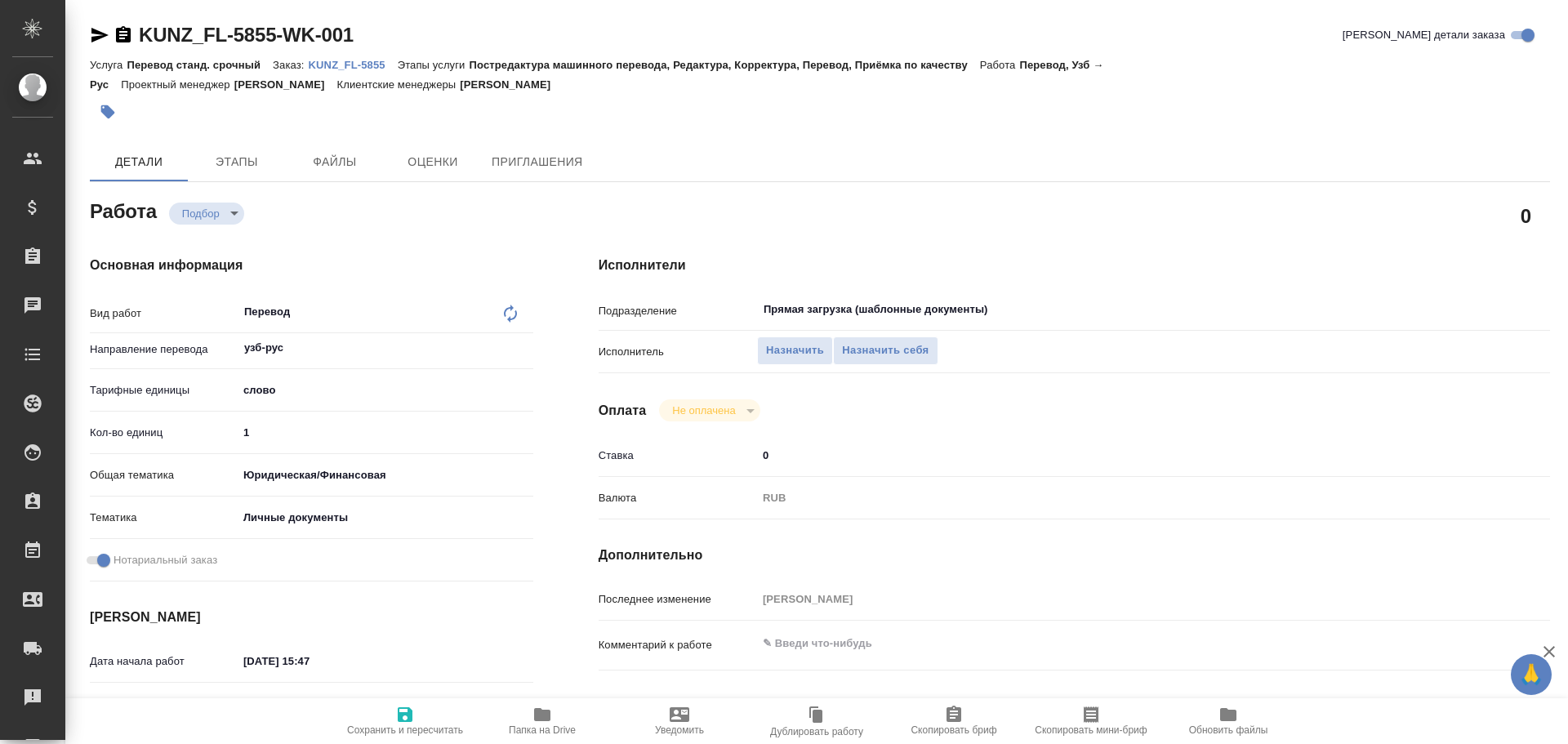
type textarea "x"
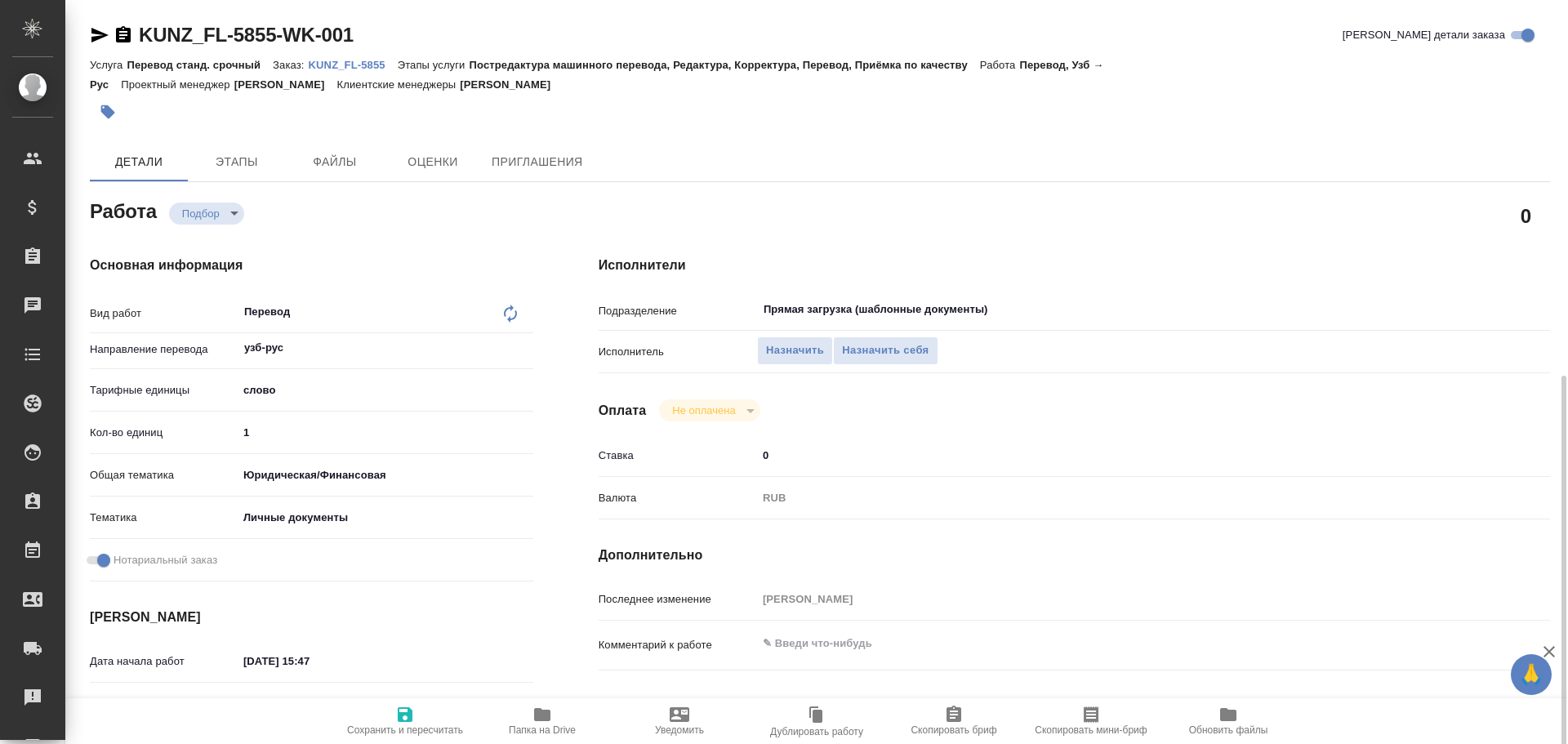
scroll to position [650, 0]
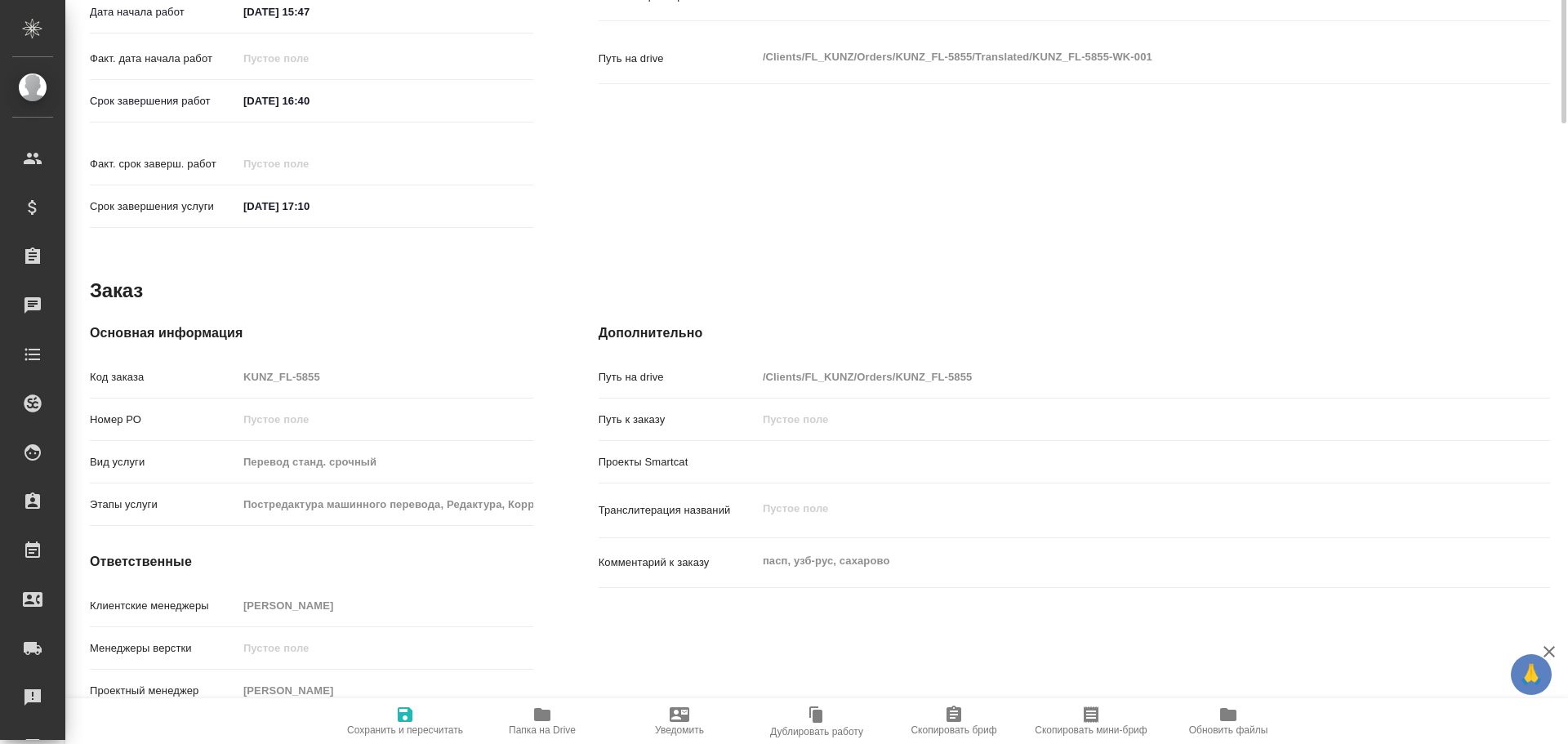
type textarea "x"
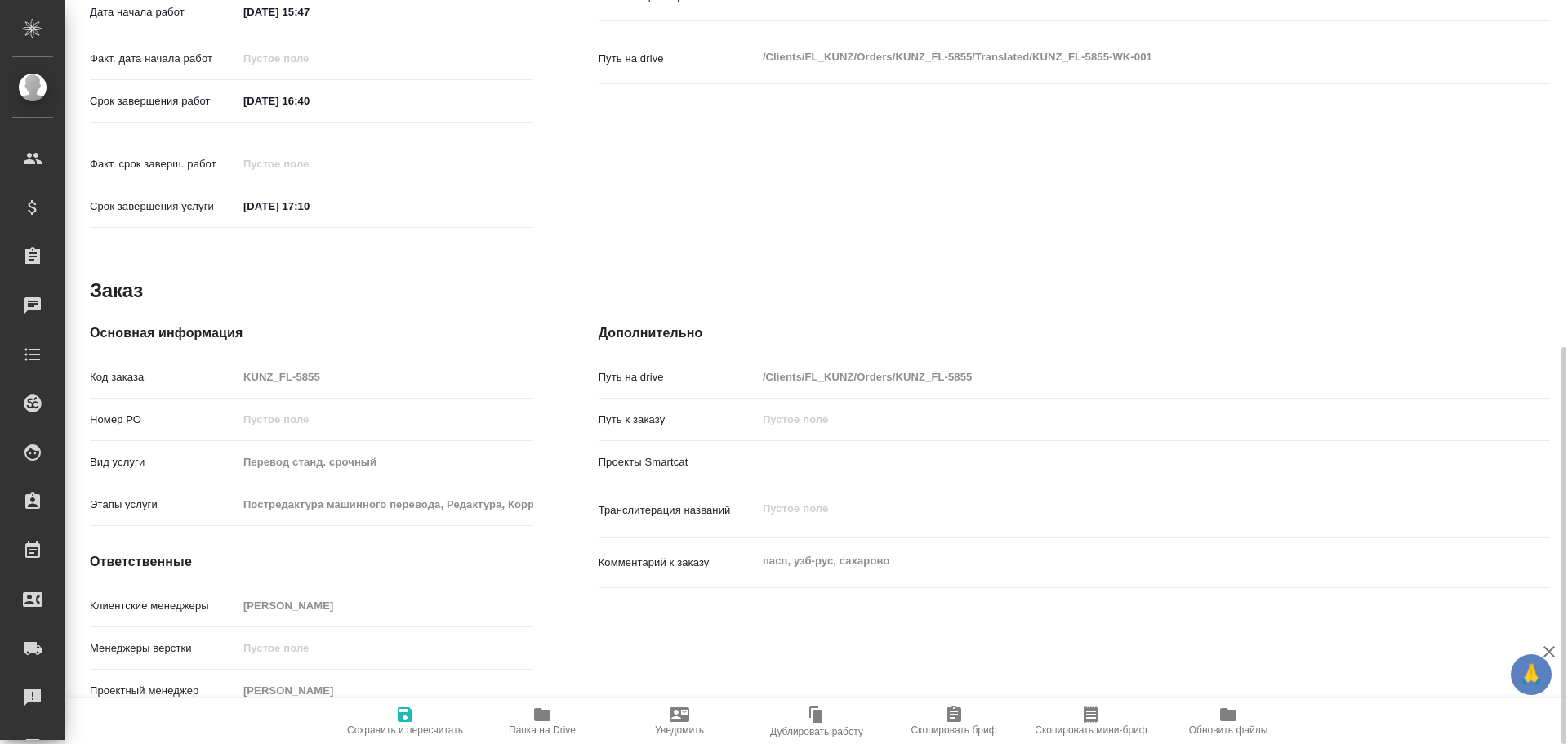
type textarea "x"
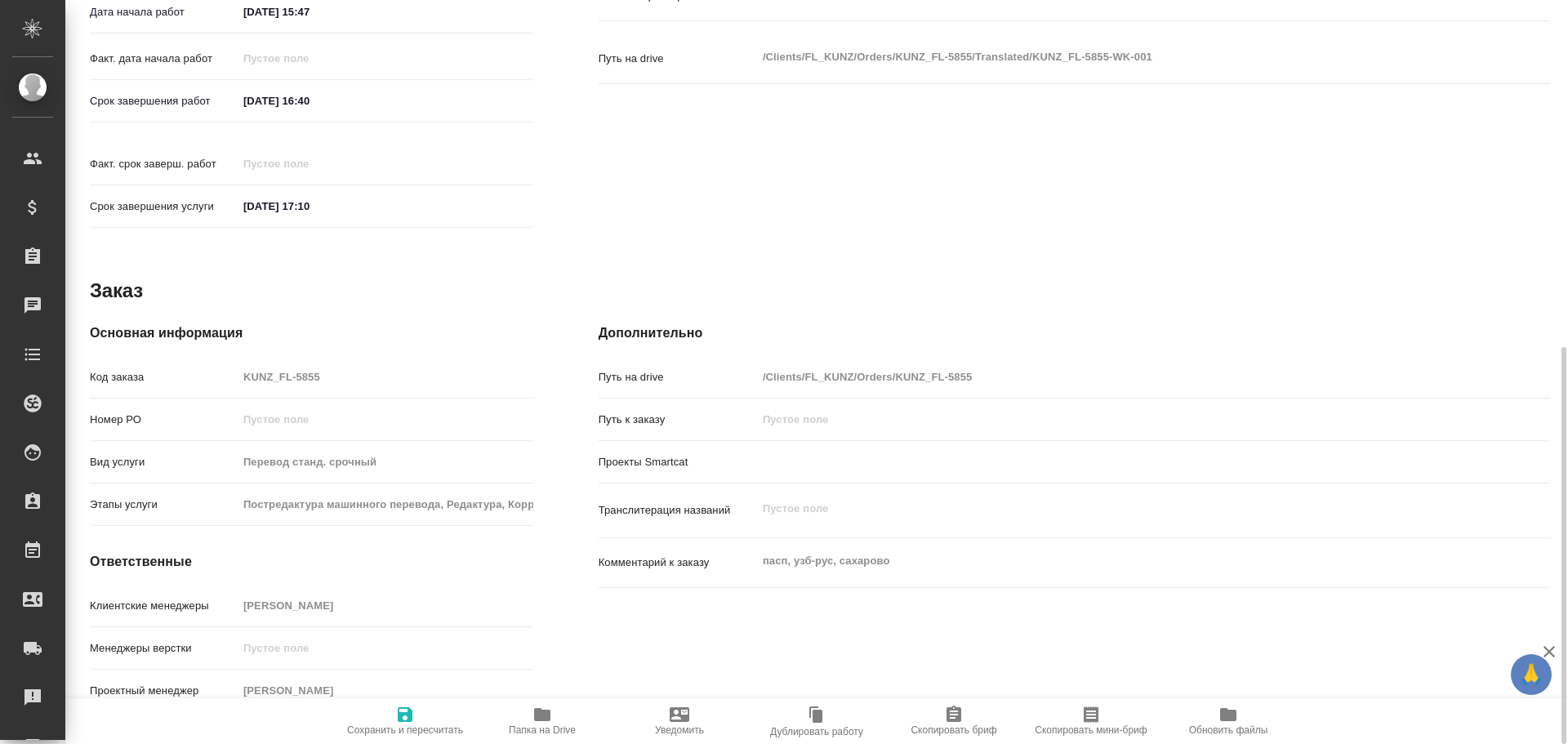
type textarea "x"
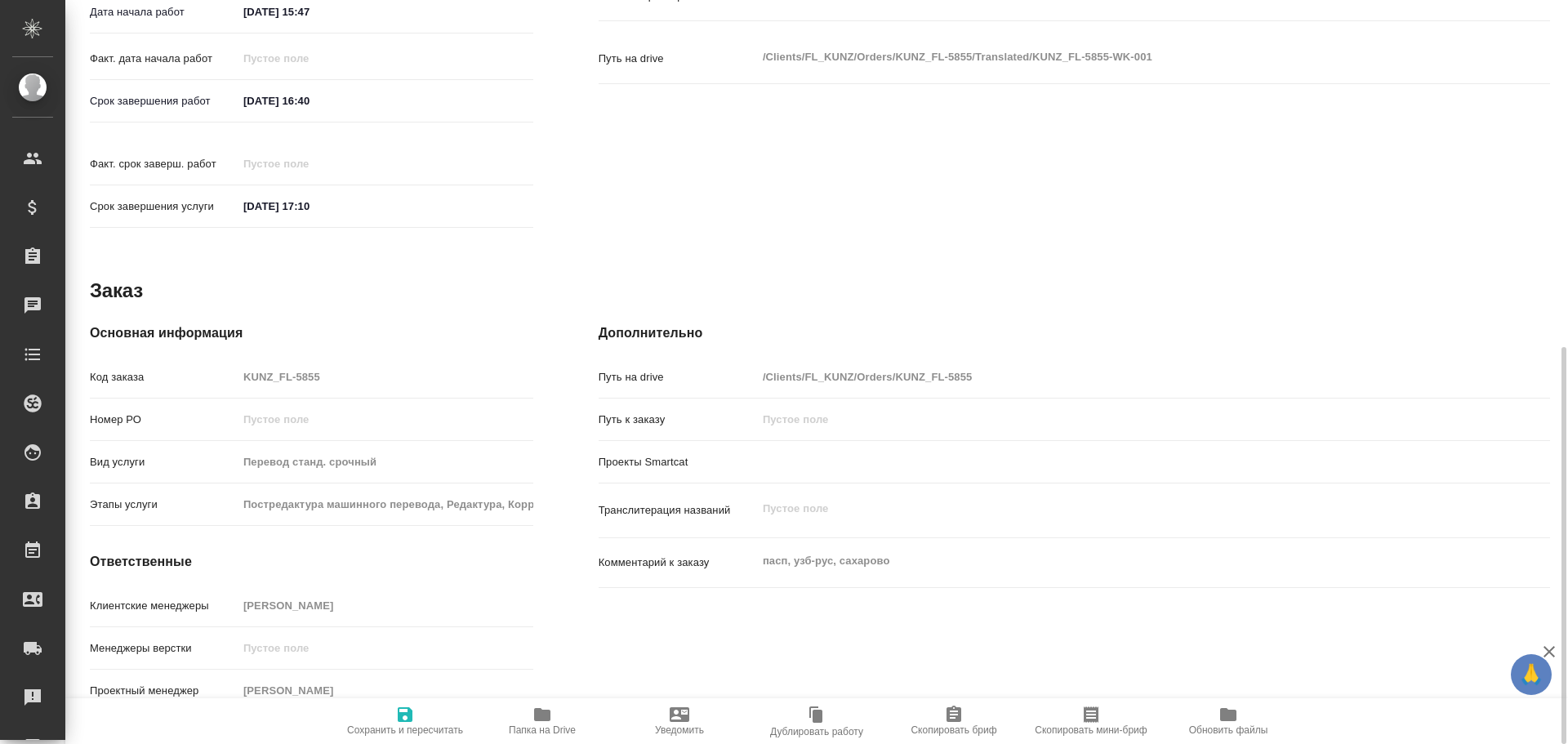
click at [535, 725] on span "Папка на Drive" at bounding box center [543, 731] width 67 height 12
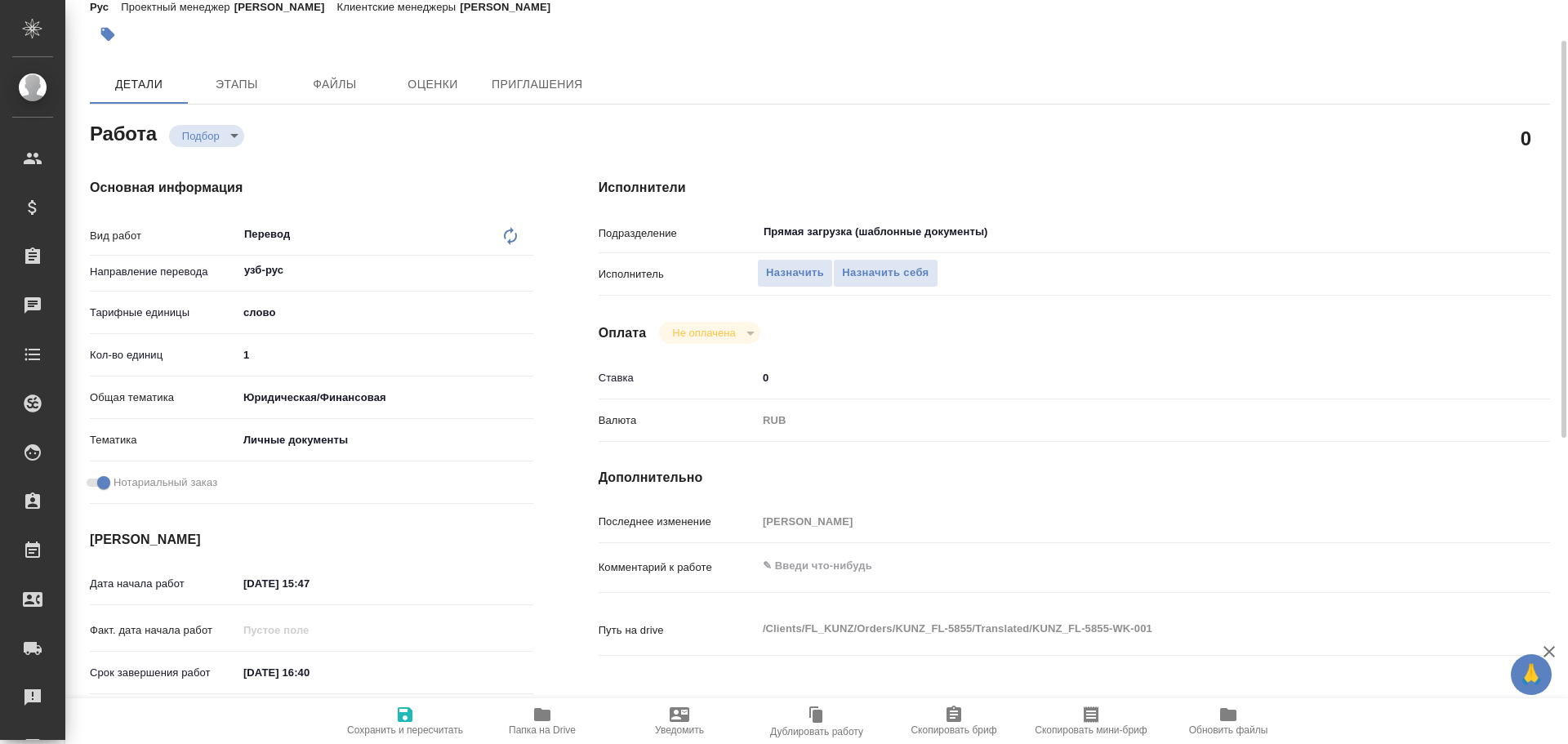
scroll to position [0, 0]
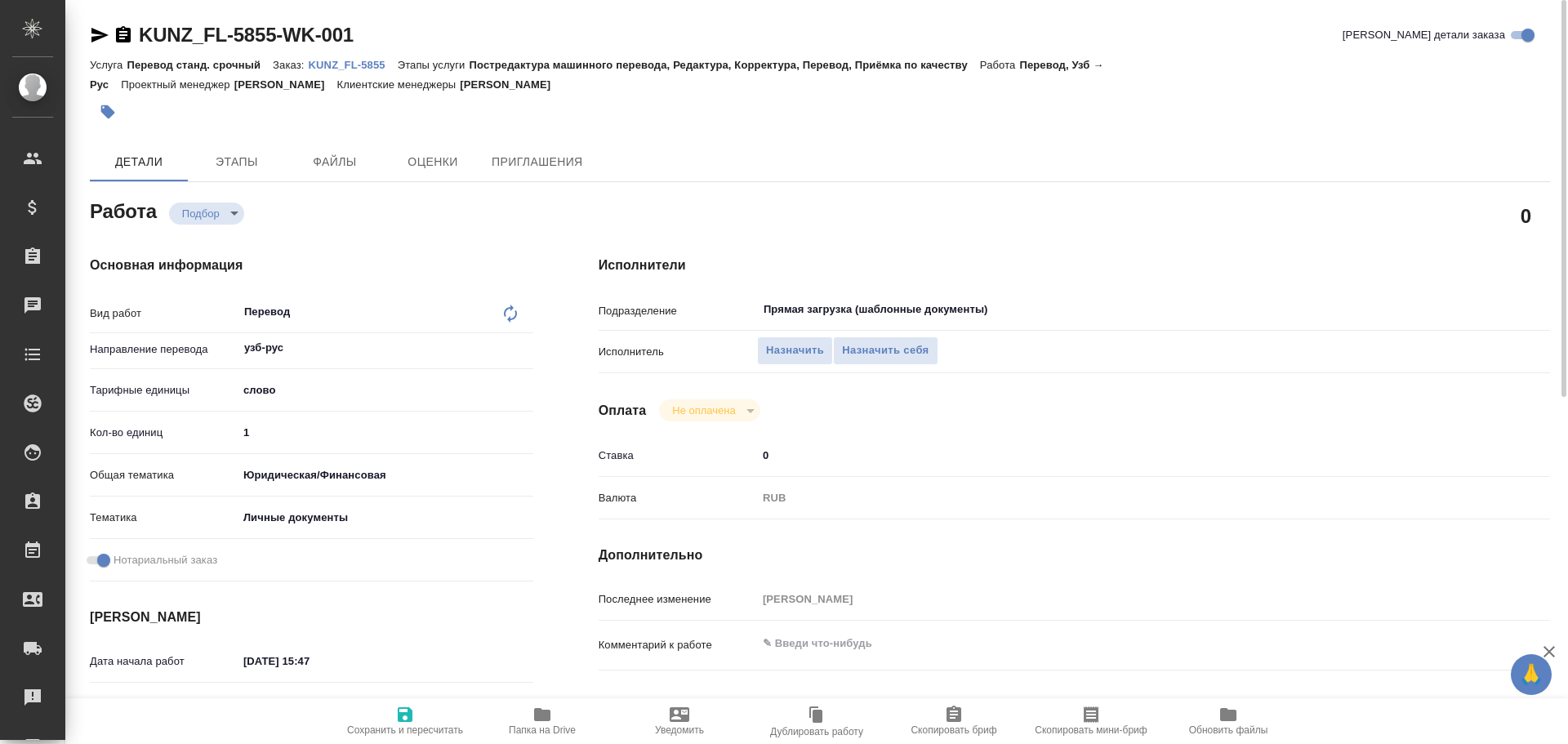
type textarea "x"
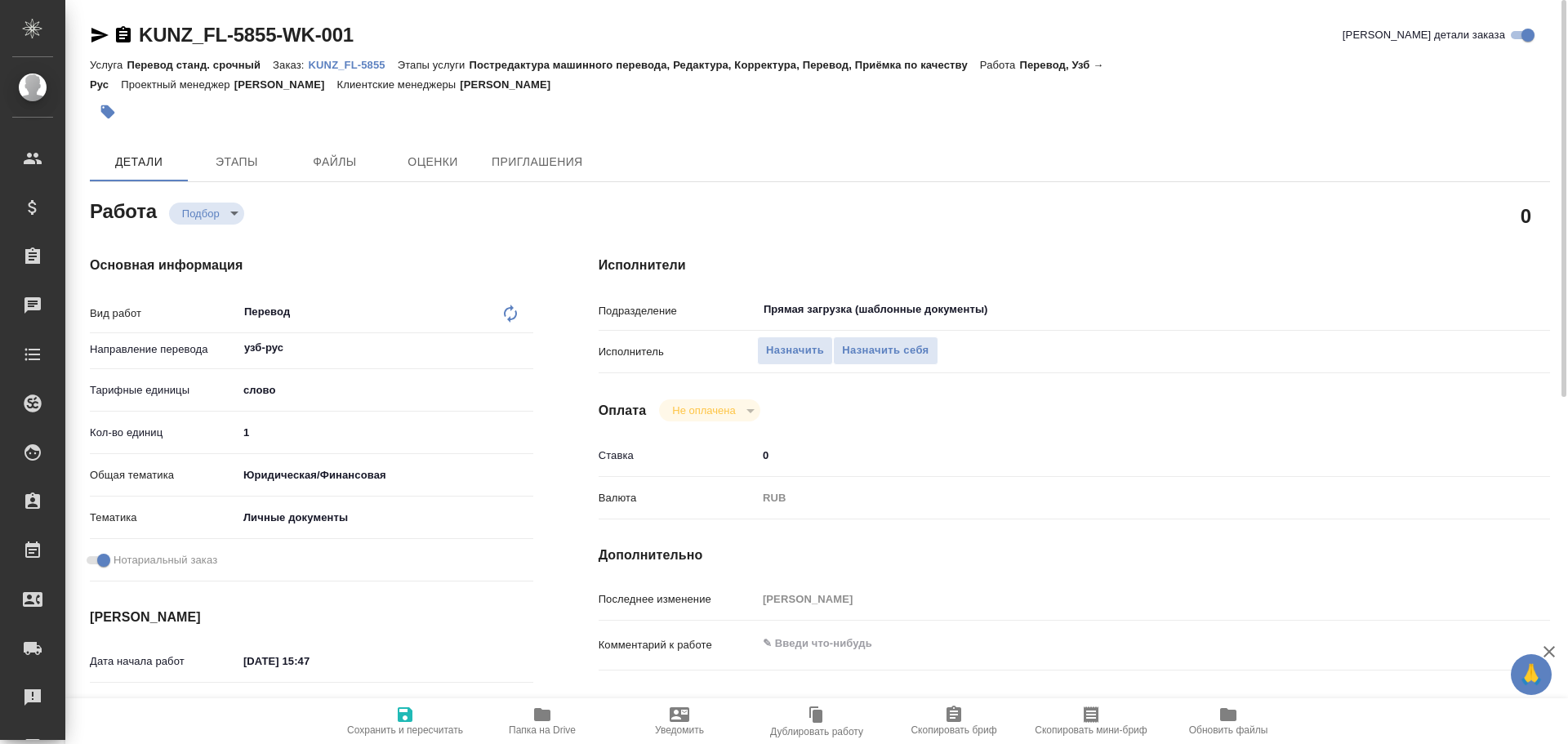
type textarea "x"
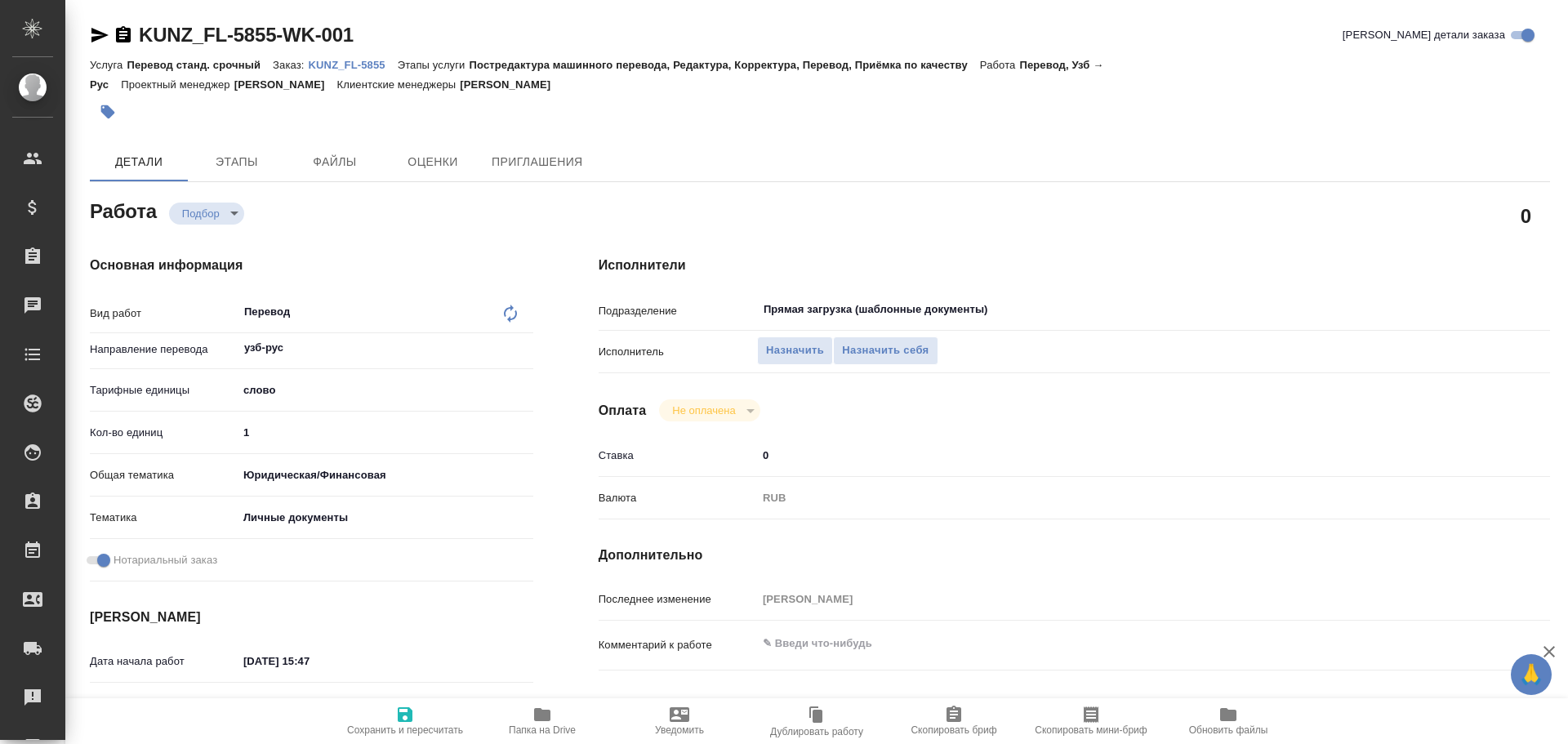
click at [96, 33] on icon "button" at bounding box center [99, 35] width 17 height 15
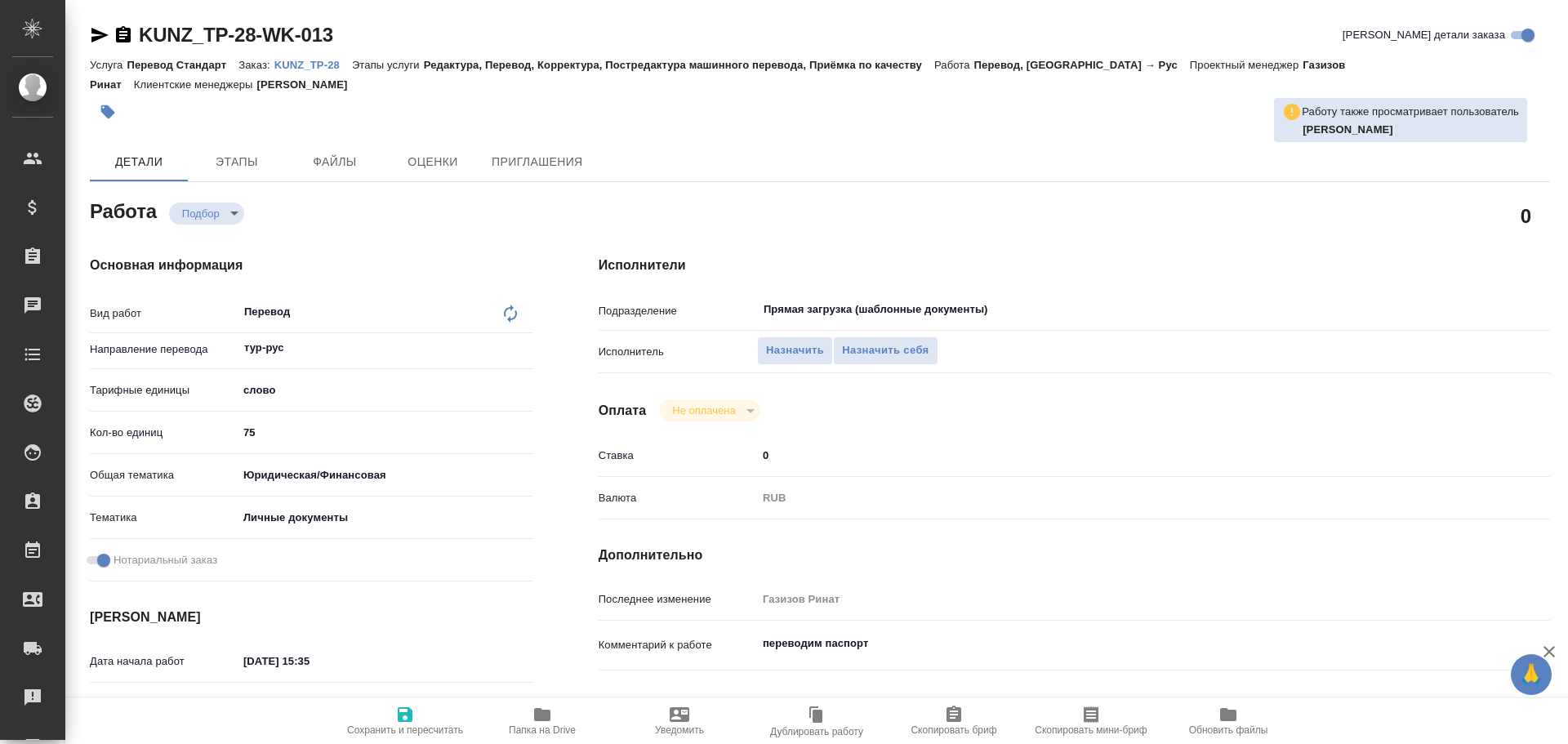
type textarea "x"
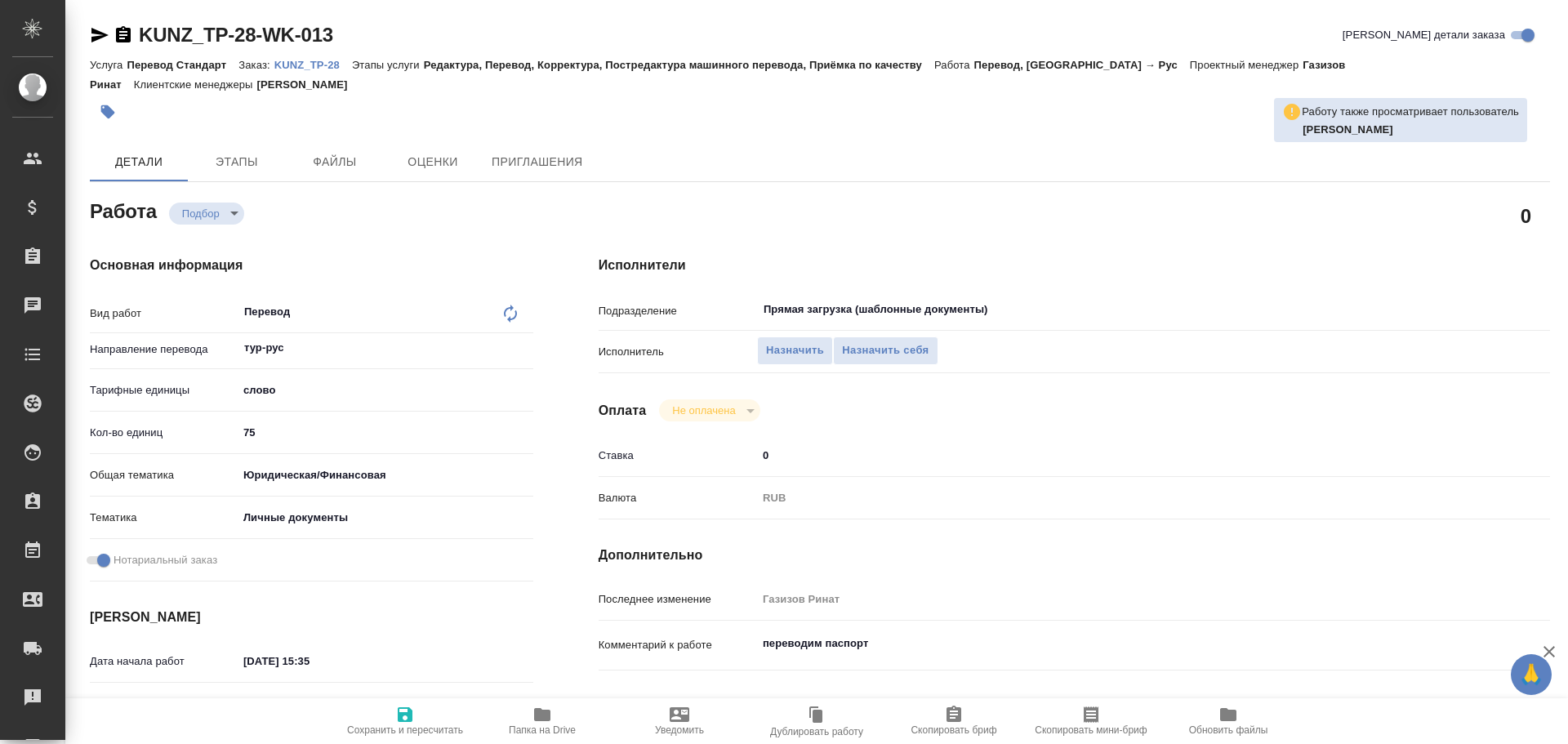
type textarea "x"
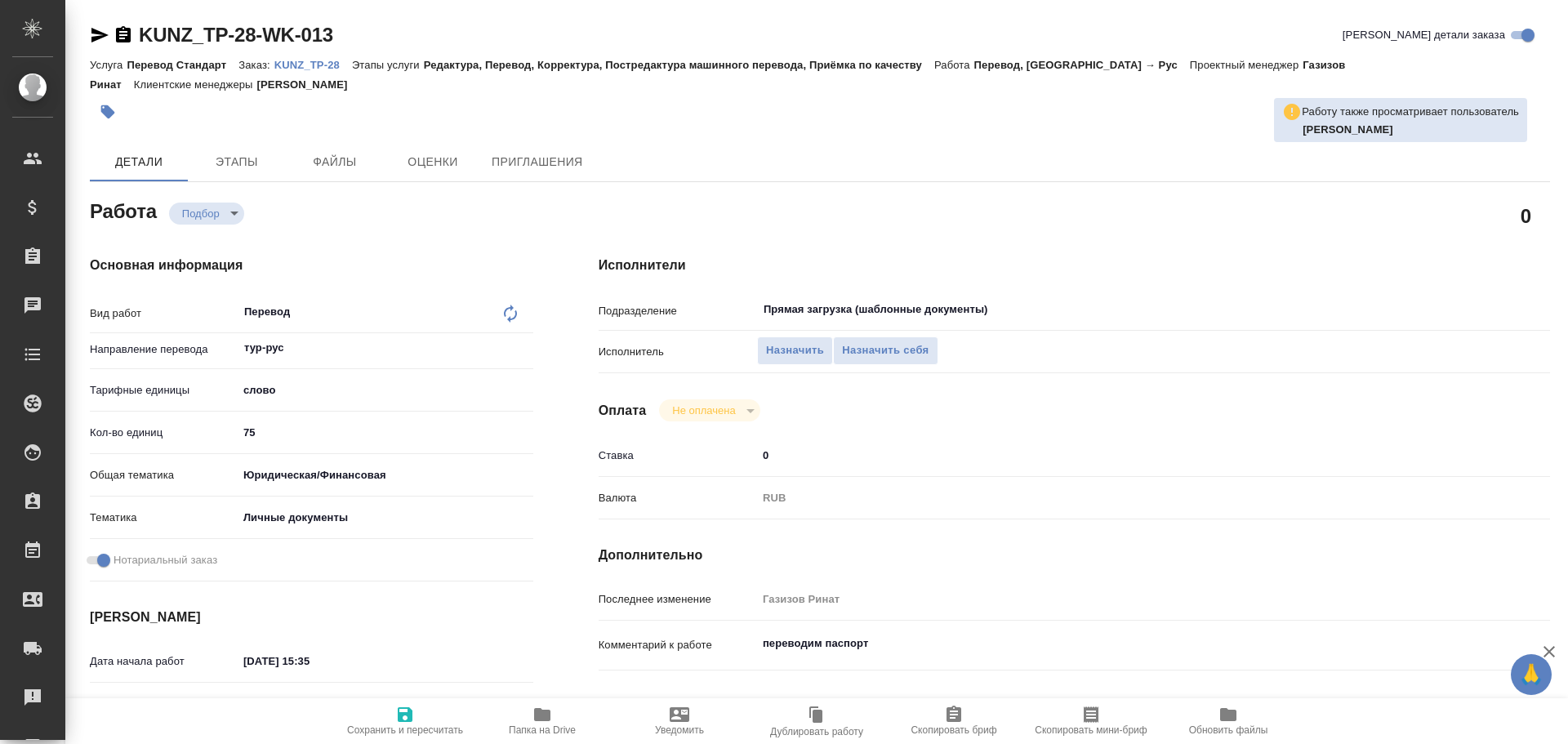
type textarea "x"
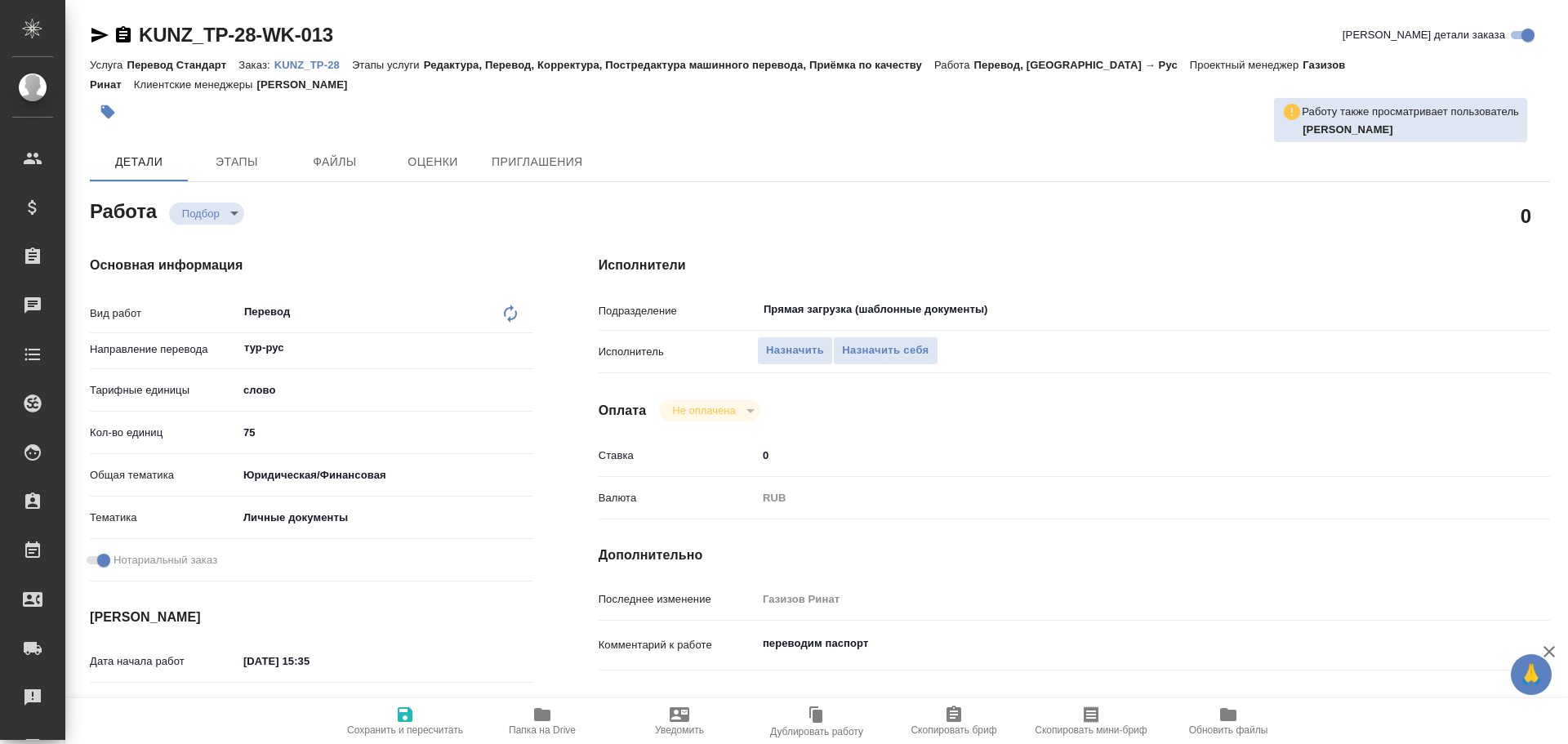
type textarea "x"
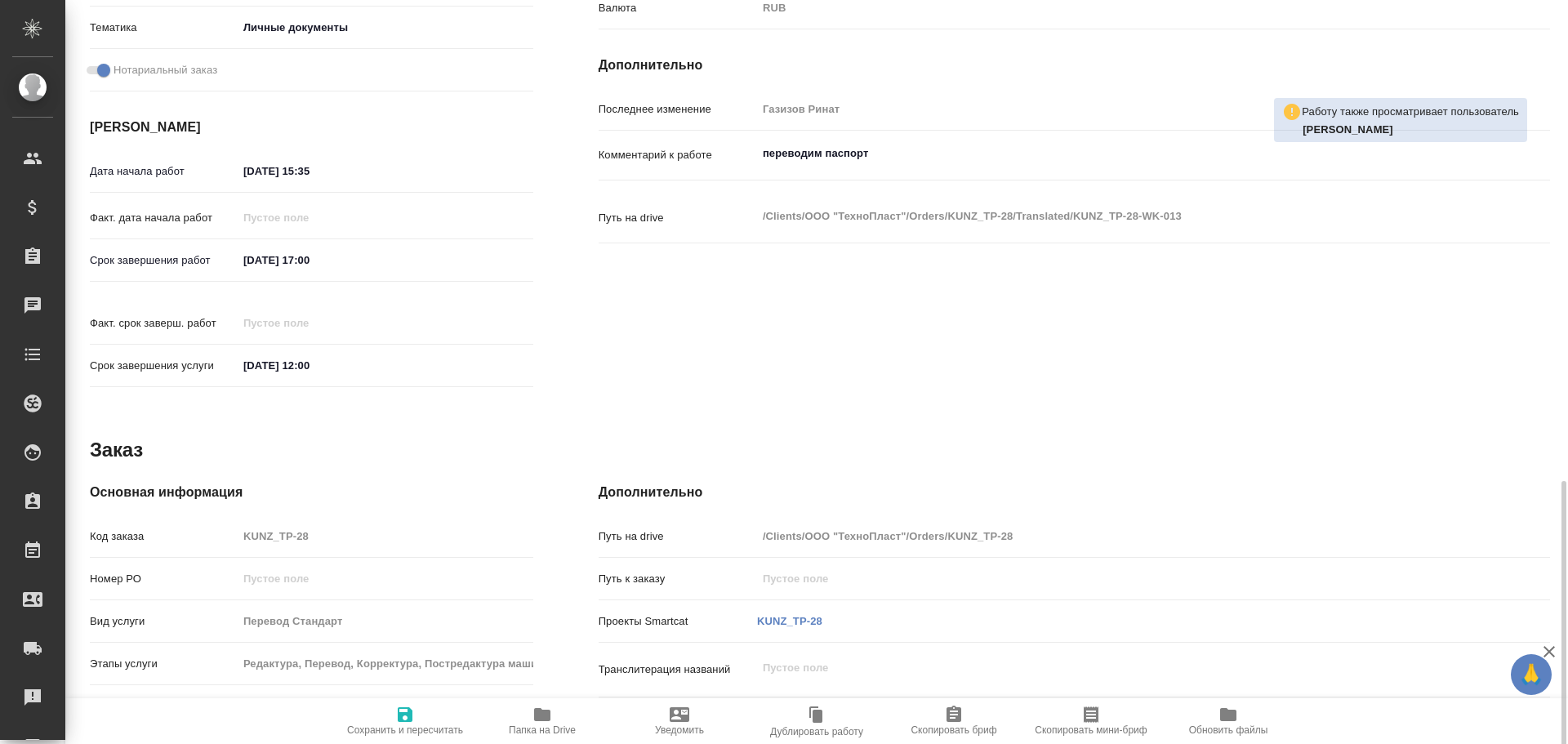
scroll to position [630, 0]
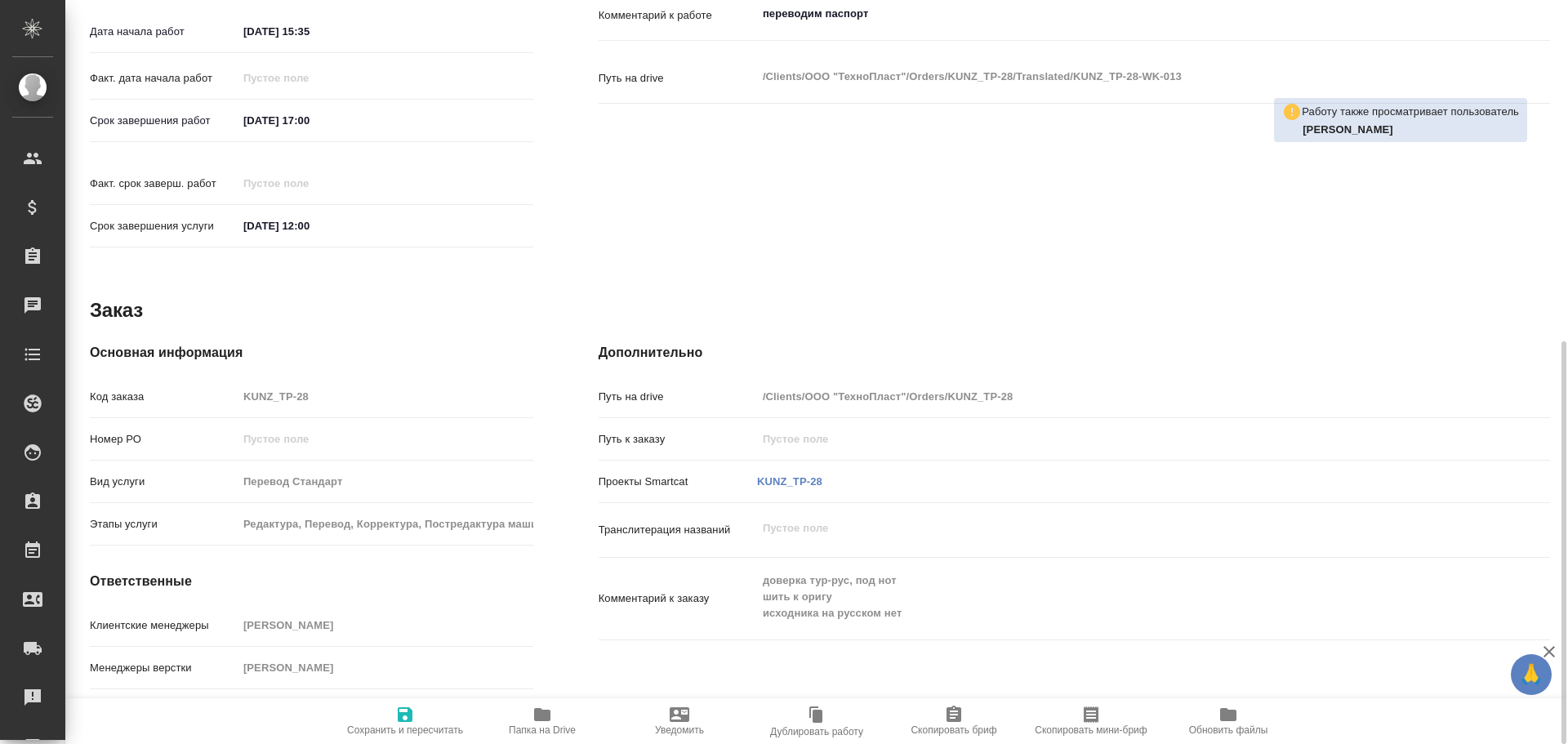
type textarea "x"
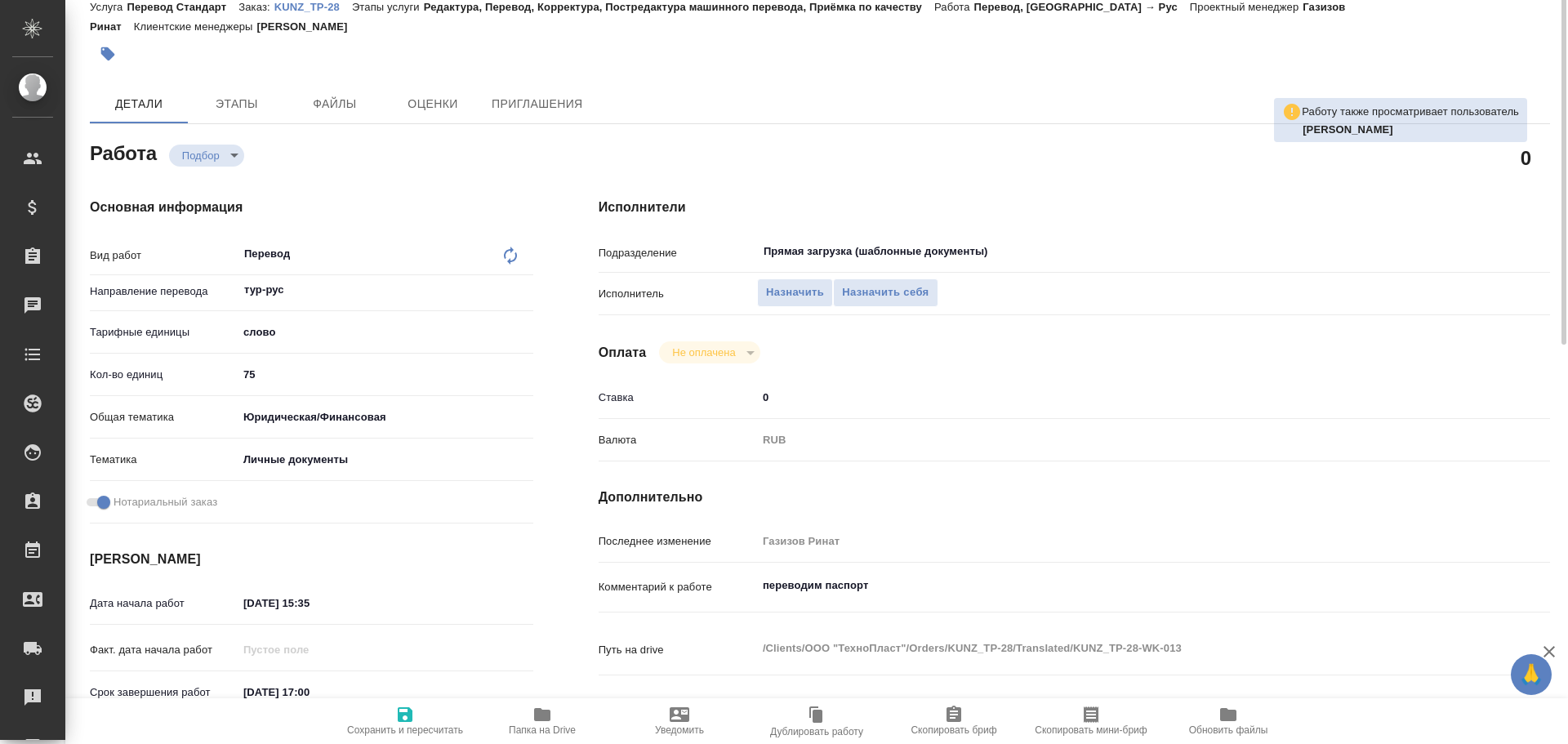
scroll to position [0, 0]
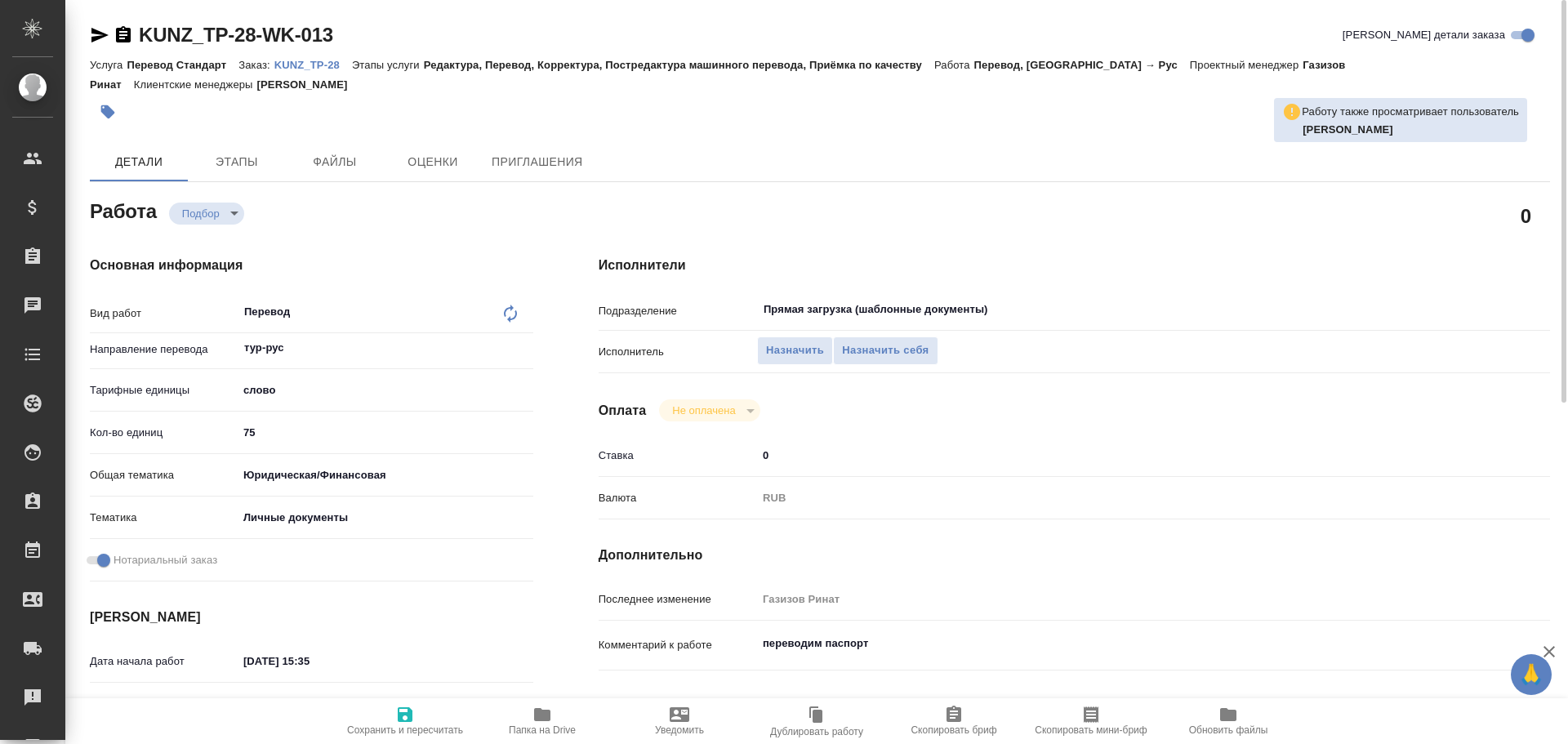
type textarea "x"
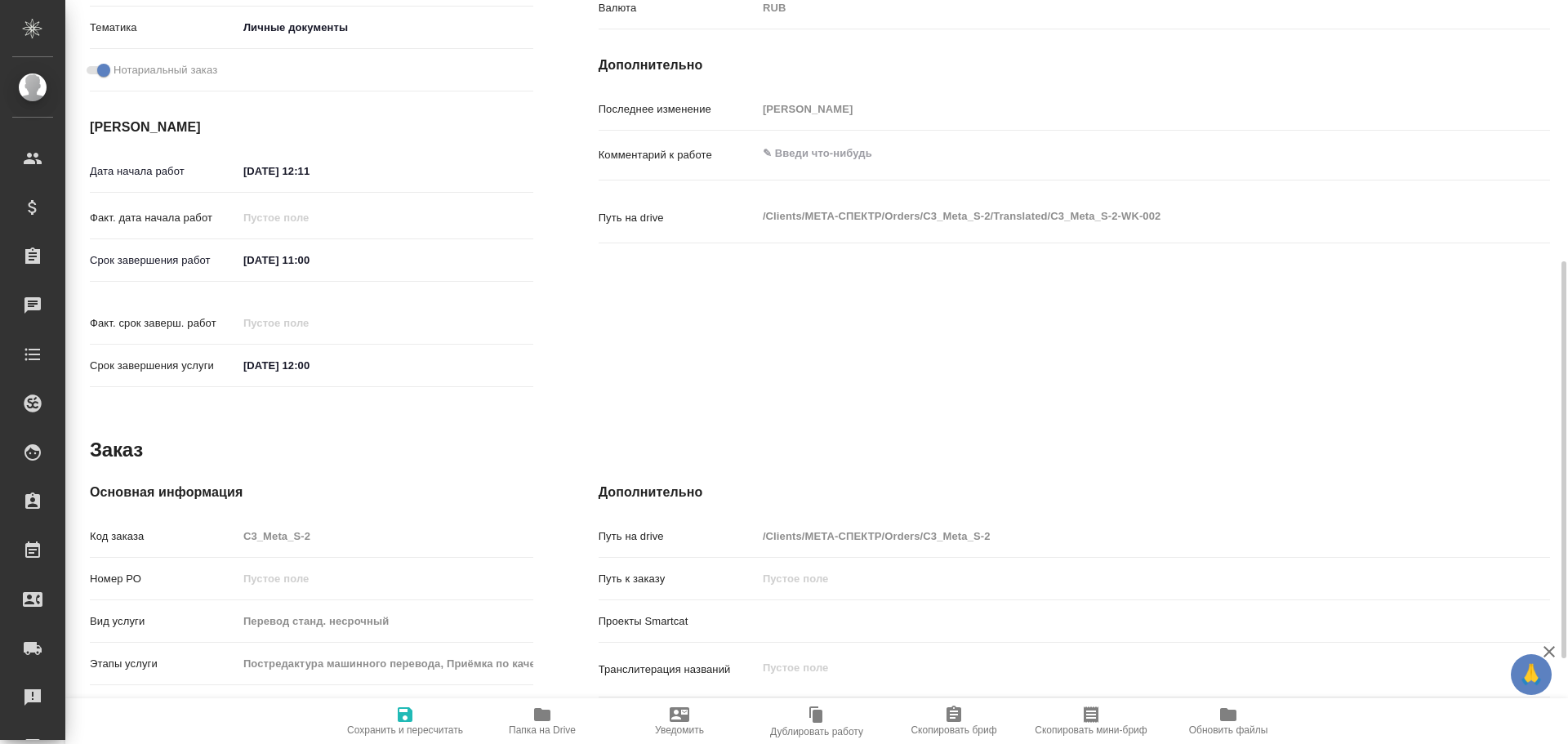
scroll to position [650, 0]
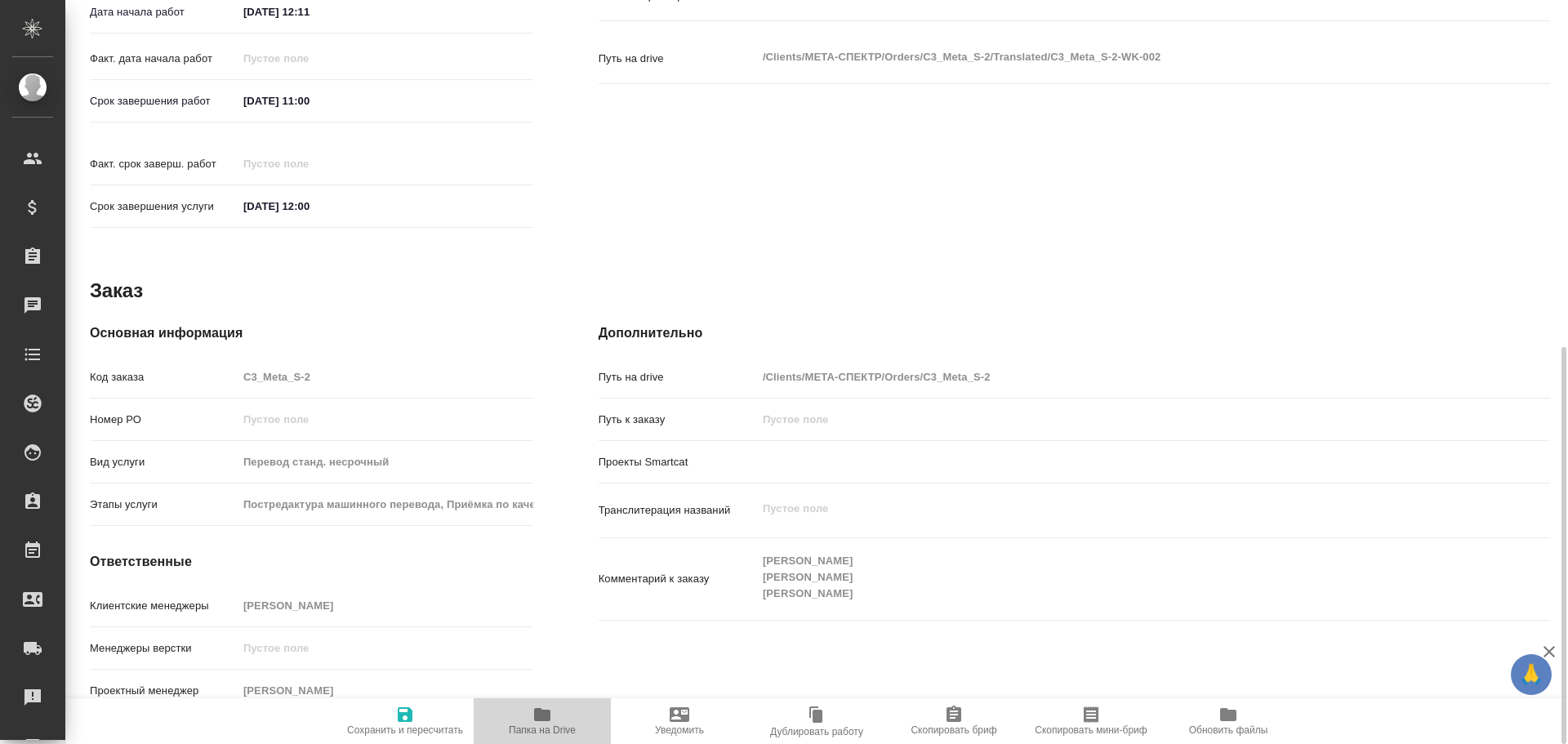
click at [550, 713] on icon "button" at bounding box center [543, 714] width 16 height 13
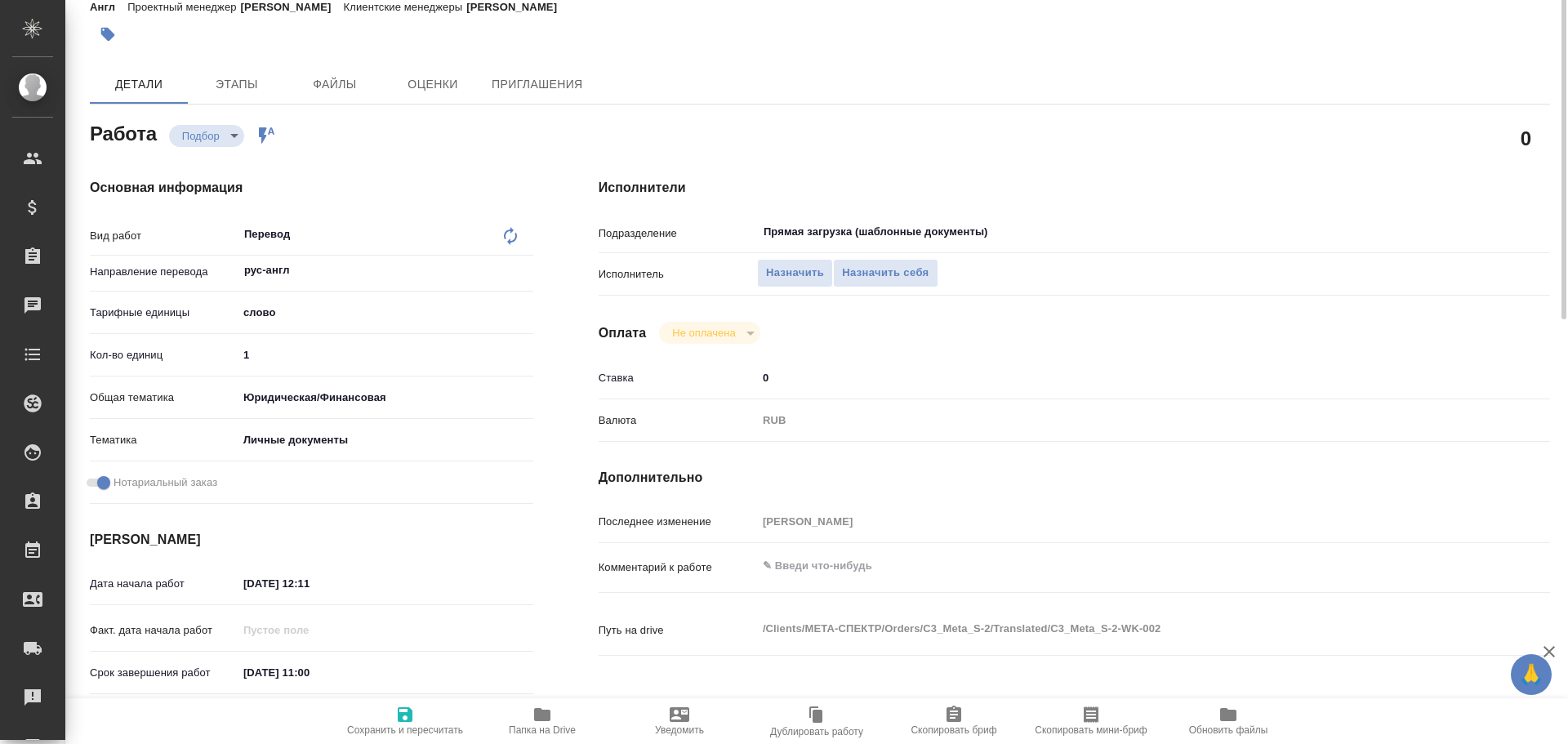
scroll to position [0, 0]
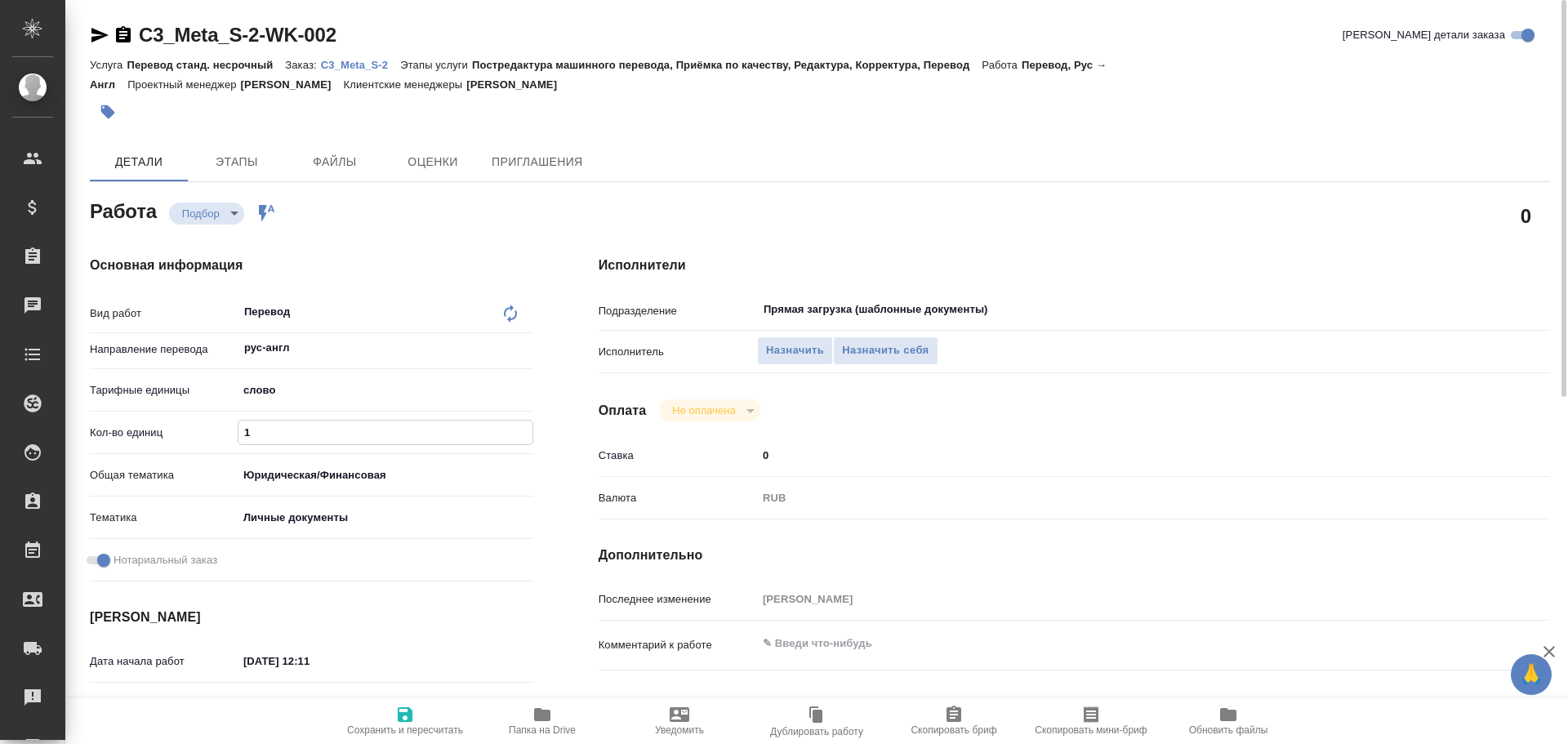
drag, startPoint x: 257, startPoint y: 433, endPoint x: 174, endPoint y: 439, distance: 83.2
click at [177, 439] on div "Кол-во единиц 1" at bounding box center [311, 433] width 443 height 29
type input "4"
click at [407, 717] on icon "button" at bounding box center [406, 715] width 20 height 20
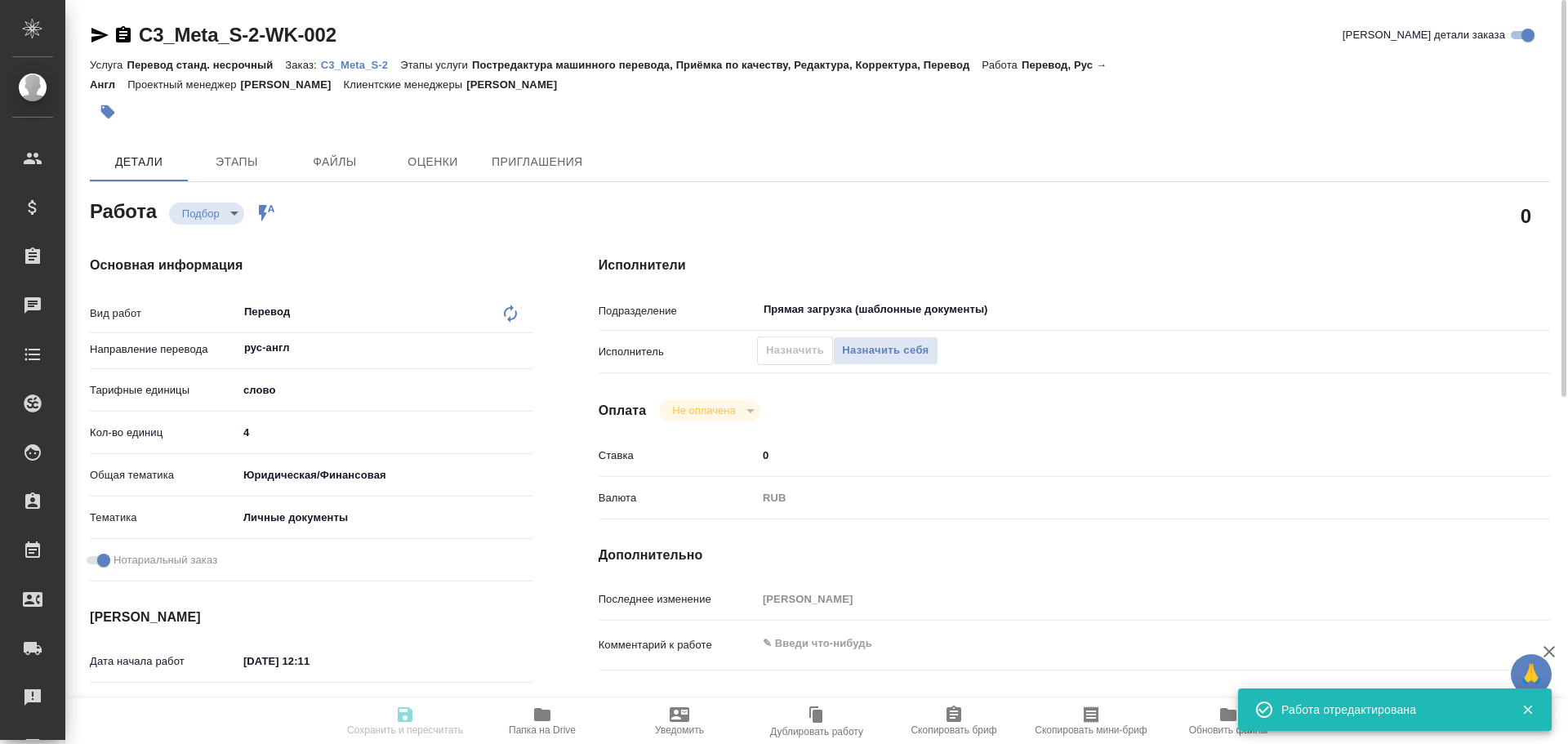
type input "recruiting"
type input "рус-англ"
type input "5a8b1489cc6b4906c91bfd90"
type input "4"
type input "yr-fn"
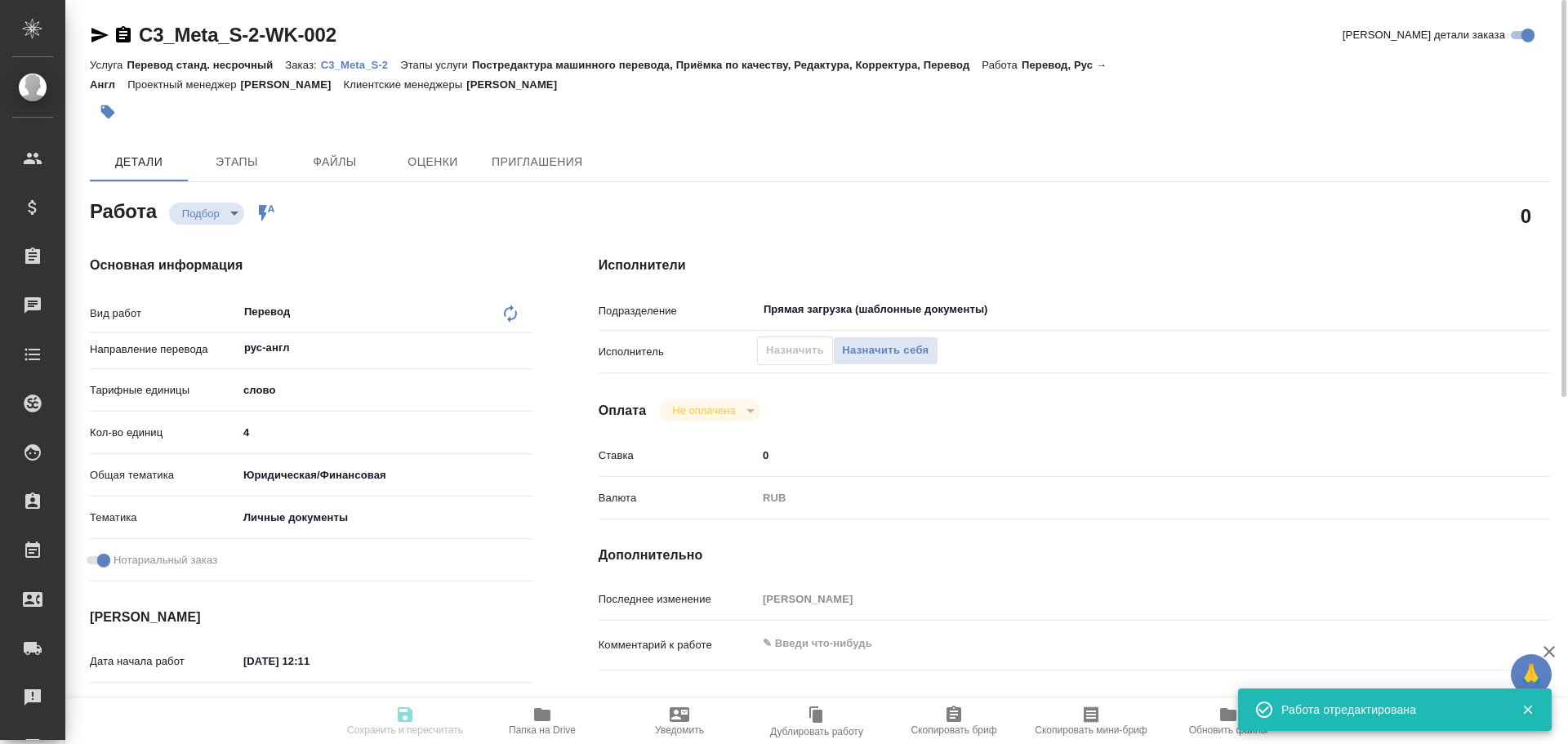
type input "5a8b8b956a9677013d343cfe"
checkbox input "true"
type input "[DATE] 12:11"
type input "[DATE] 11:00"
type input "[DATE] 12:00"
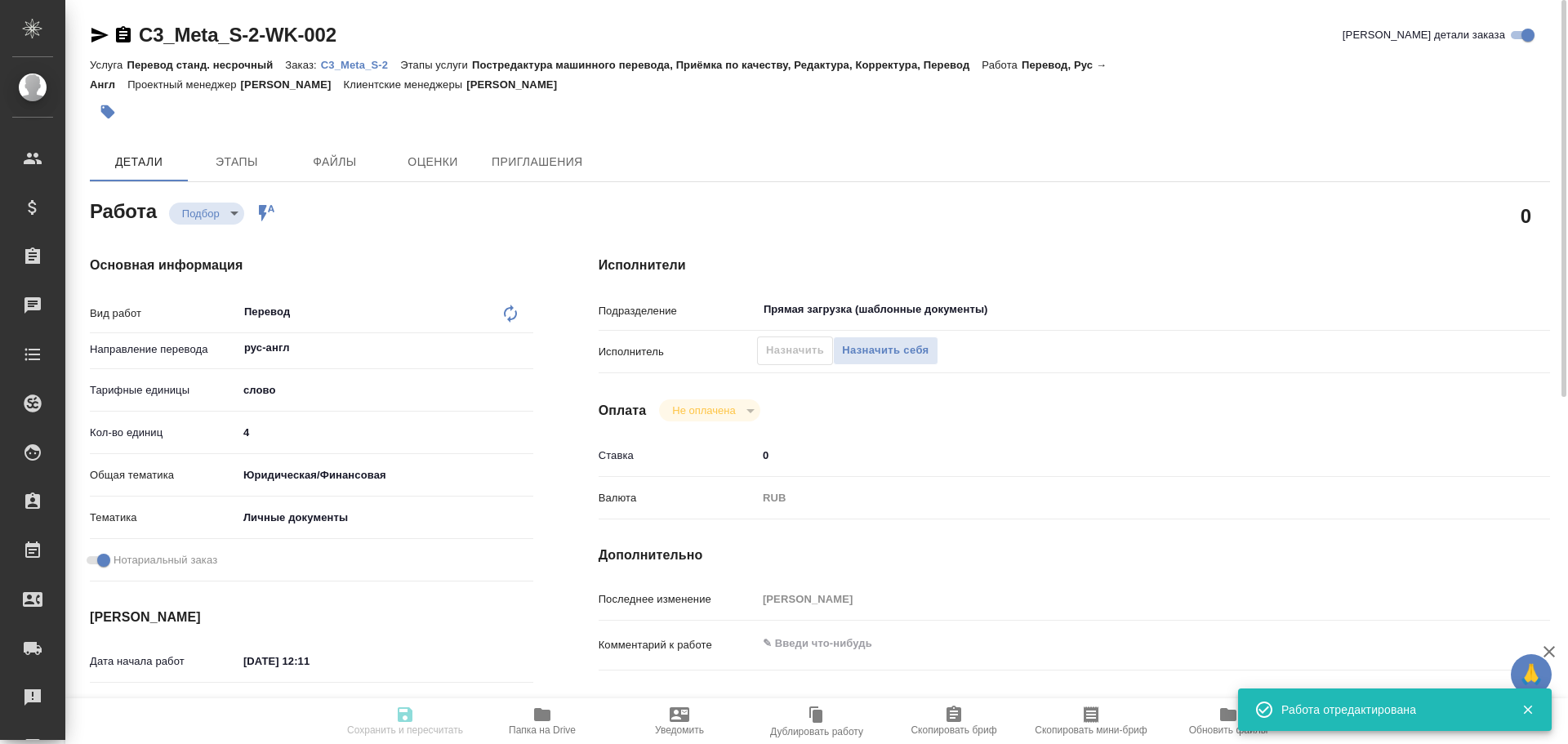
type input "Прямая загрузка (шаблонные документы)"
type input "notPayed"
type input "0"
type input "RUB"
type input "[PERSON_NAME]"
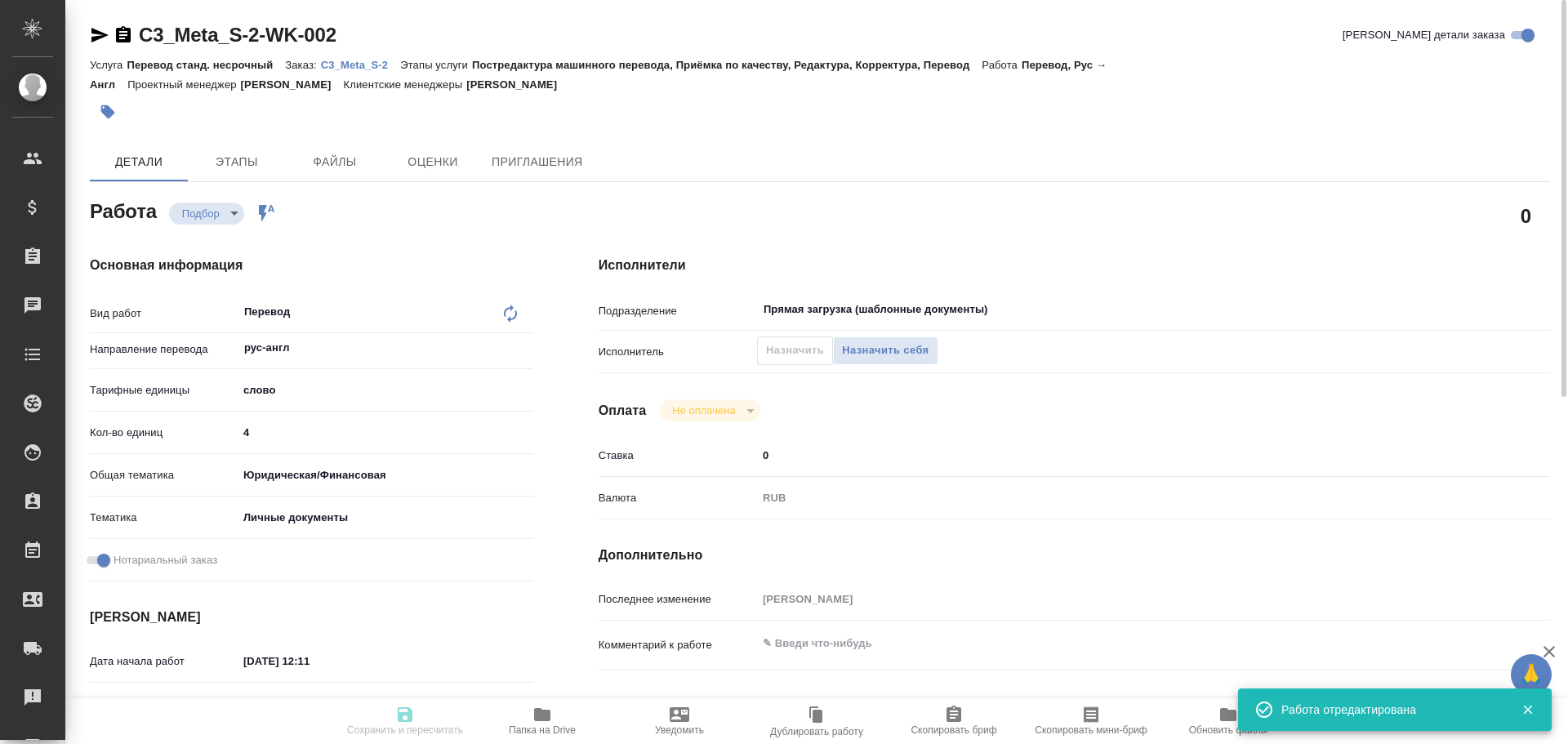
type input "C3_Meta_S-2"
type input "Перевод станд. несрочный"
type input "Постредактура машинного перевода, Приёмка по качеству, Редактура, Корректура, П…"
type input "[PERSON_NAME]"
type input "/Clients/МЕТА-СПЕКТР/Orders/C3_Meta_S-2"
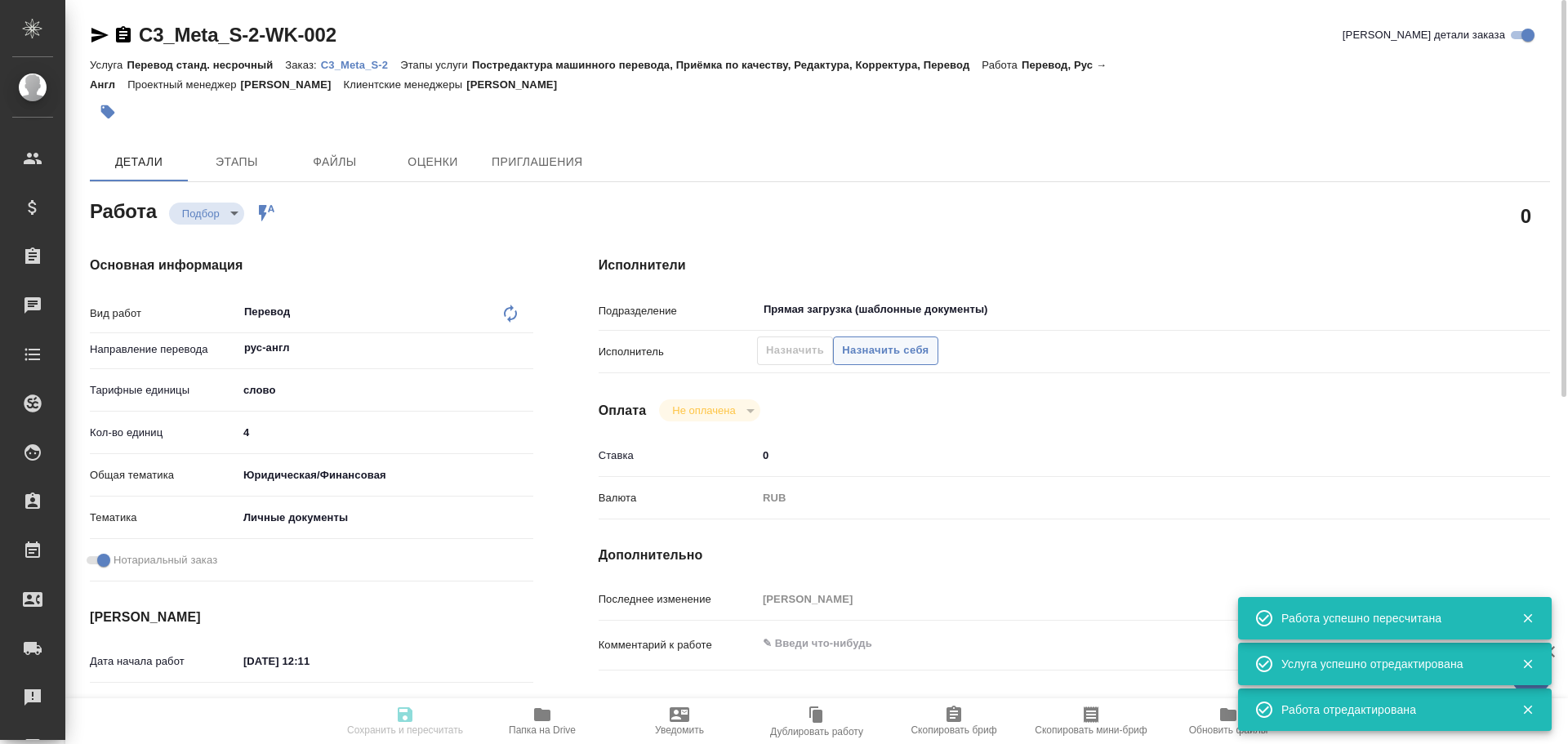
type input "recruiting"
type input "рус-англ"
type input "5a8b1489cc6b4906c91bfd90"
type input "4"
type input "yr-fn"
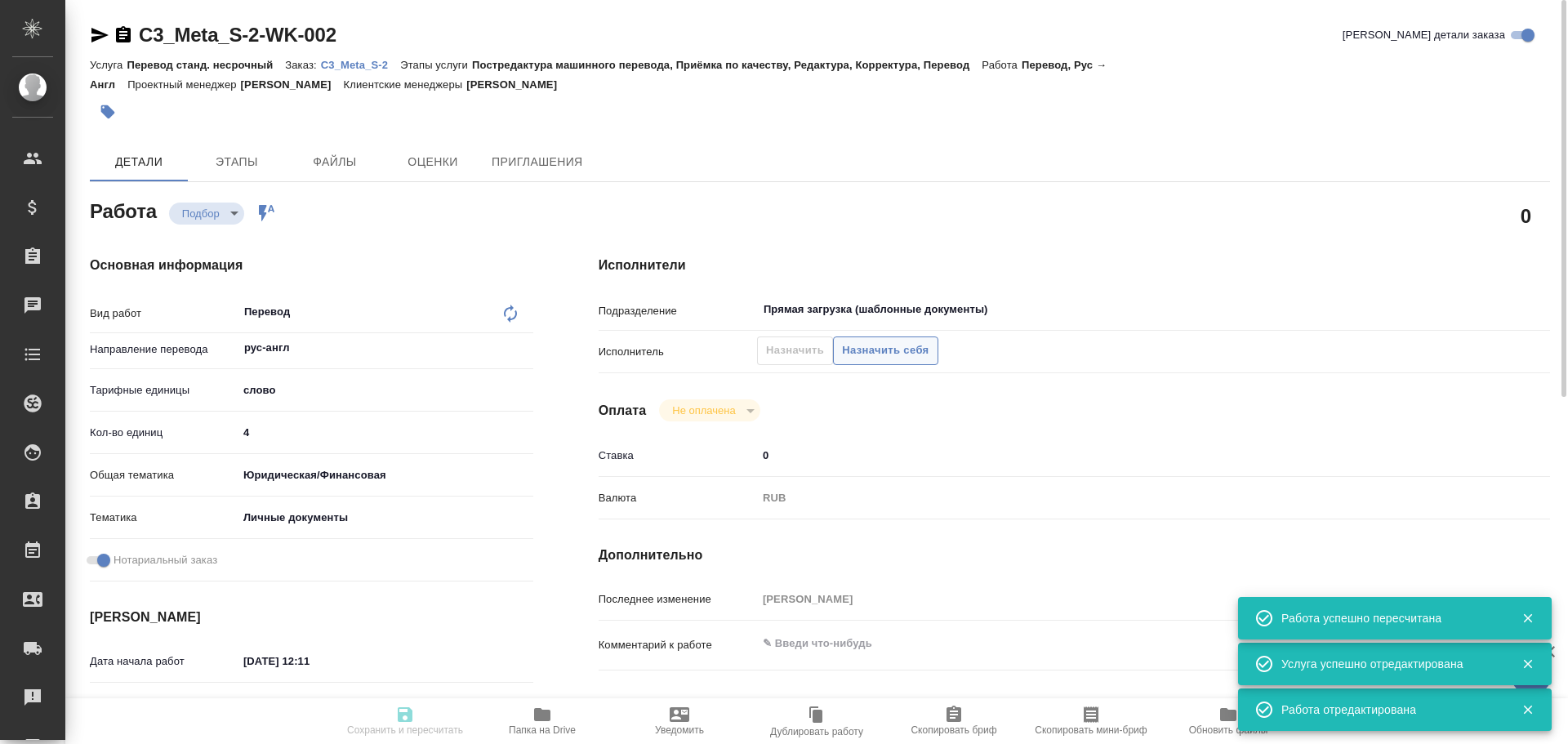
type input "5a8b8b956a9677013d343cfe"
checkbox input "true"
type input "[DATE] 12:11"
type input "[DATE] 11:00"
type input "[DATE] 12:00"
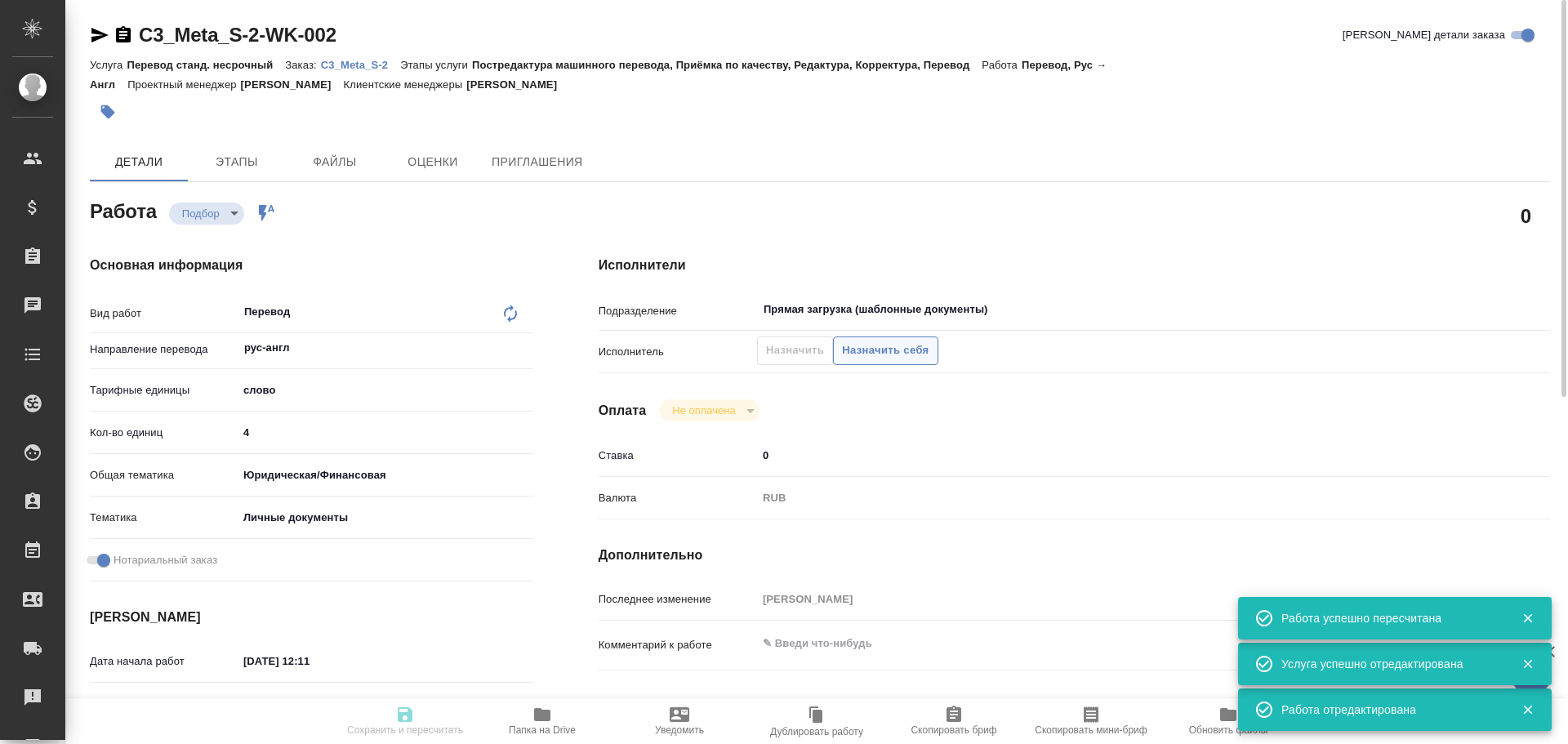
type input "Прямая загрузка (шаблонные документы)"
type input "notPayed"
type input "0"
type input "RUB"
type input "[PERSON_NAME]"
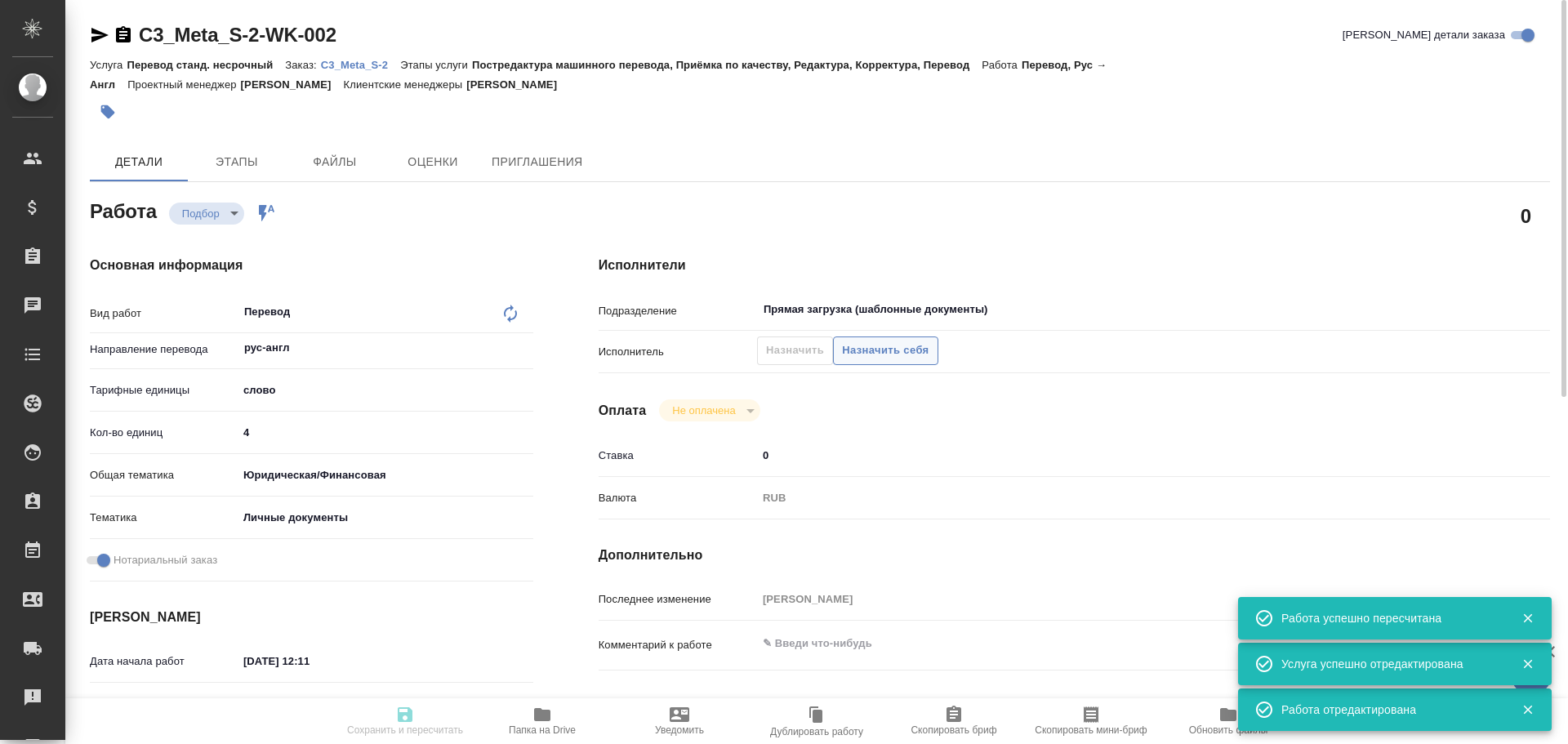
type input "C3_Meta_S-2"
type input "Перевод станд. несрочный"
type input "Постредактура машинного перевода, Приёмка по качеству, Редактура, Корректура, П…"
type input "[PERSON_NAME]"
type input "/Clients/МЕТА-СПЕКТР/Orders/C3_Meta_S-2"
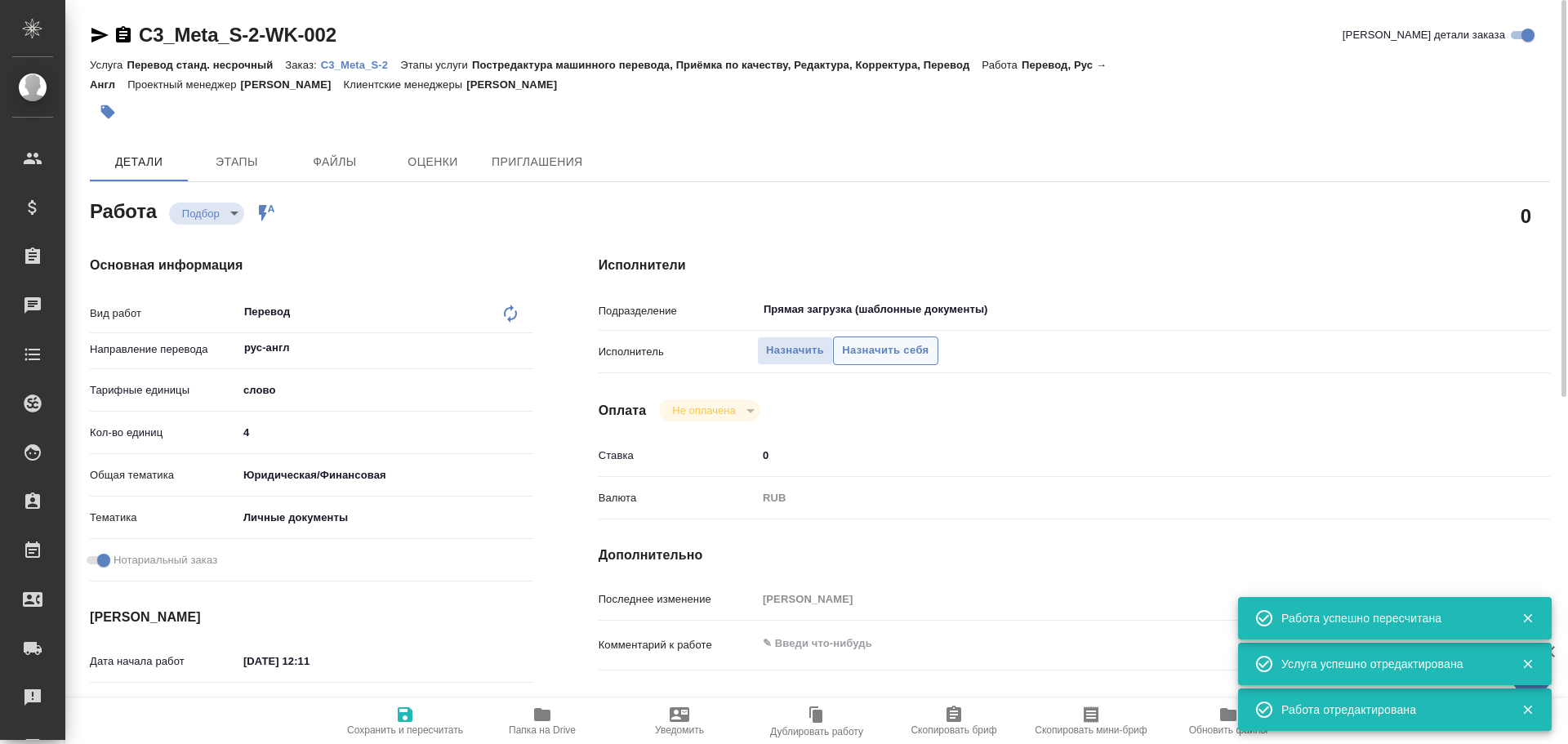
click at [895, 344] on span "Назначить себя" at bounding box center [885, 350] width 86 height 19
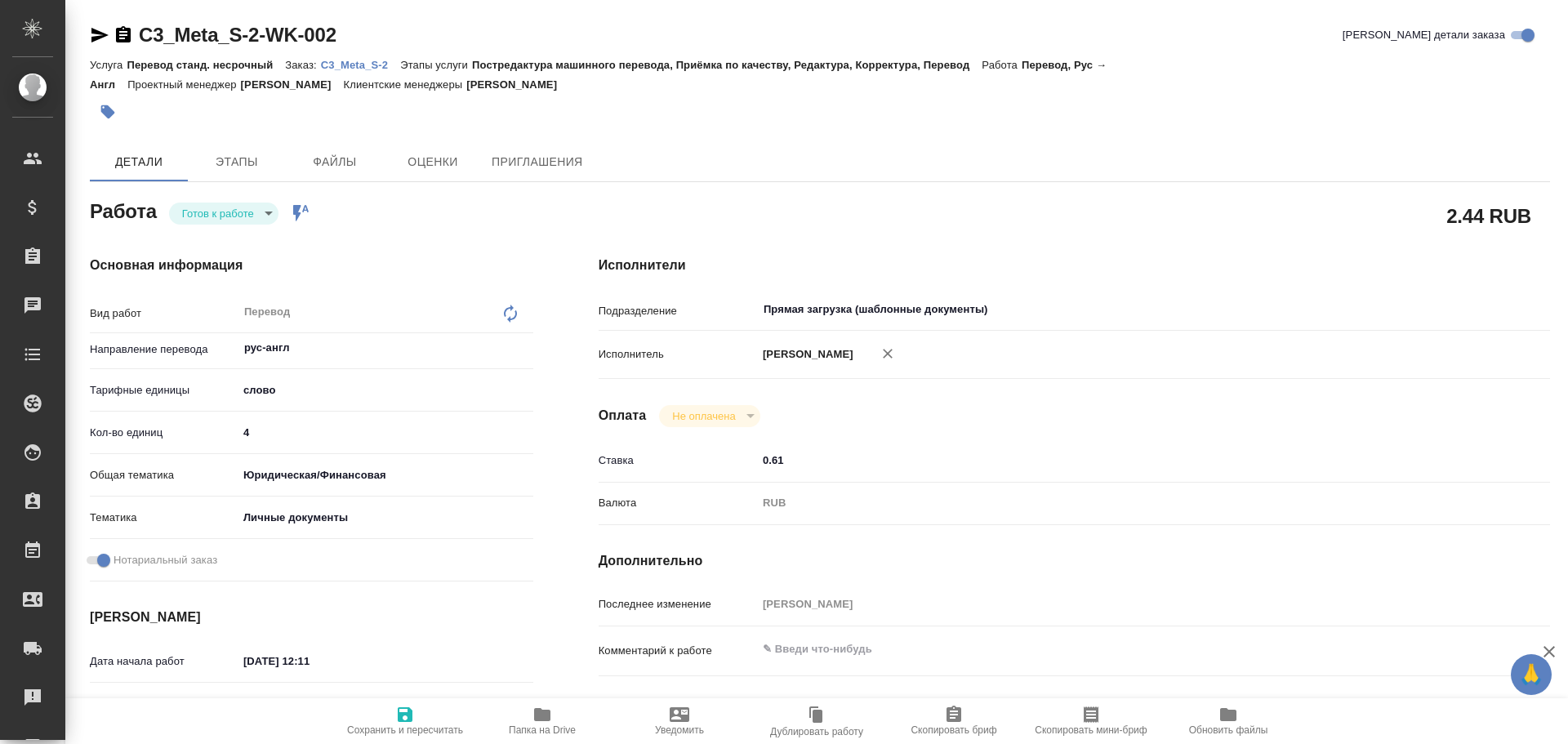
type textarea "x"
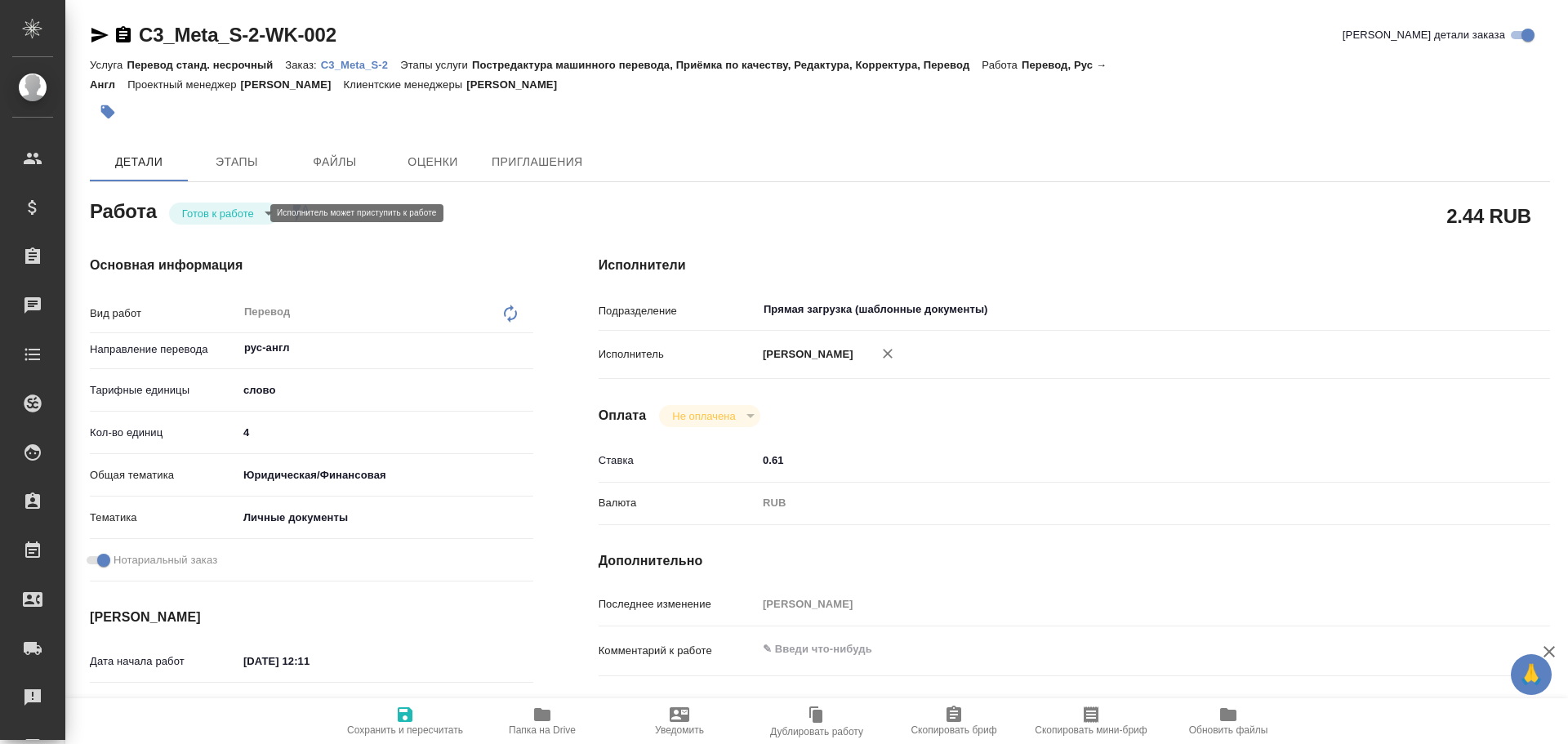
click at [227, 217] on body "🙏 .cls-1 fill:#fff; AWATERA [PERSON_NAME] Спецификации Заказы Чаты Todo Проекты…" at bounding box center [784, 372] width 1568 height 744
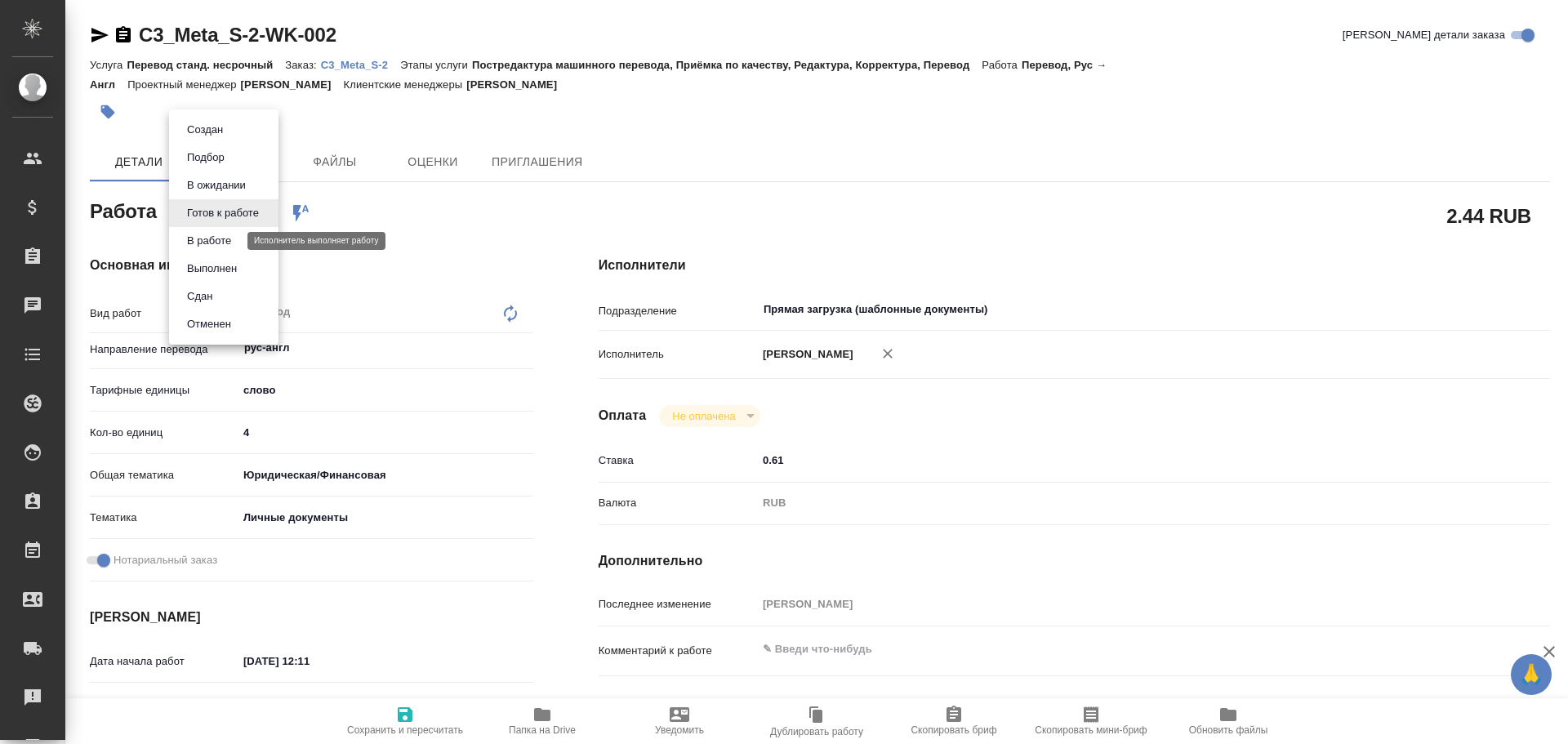
click at [216, 239] on button "В работе" at bounding box center [209, 241] width 54 height 18
type textarea "x"
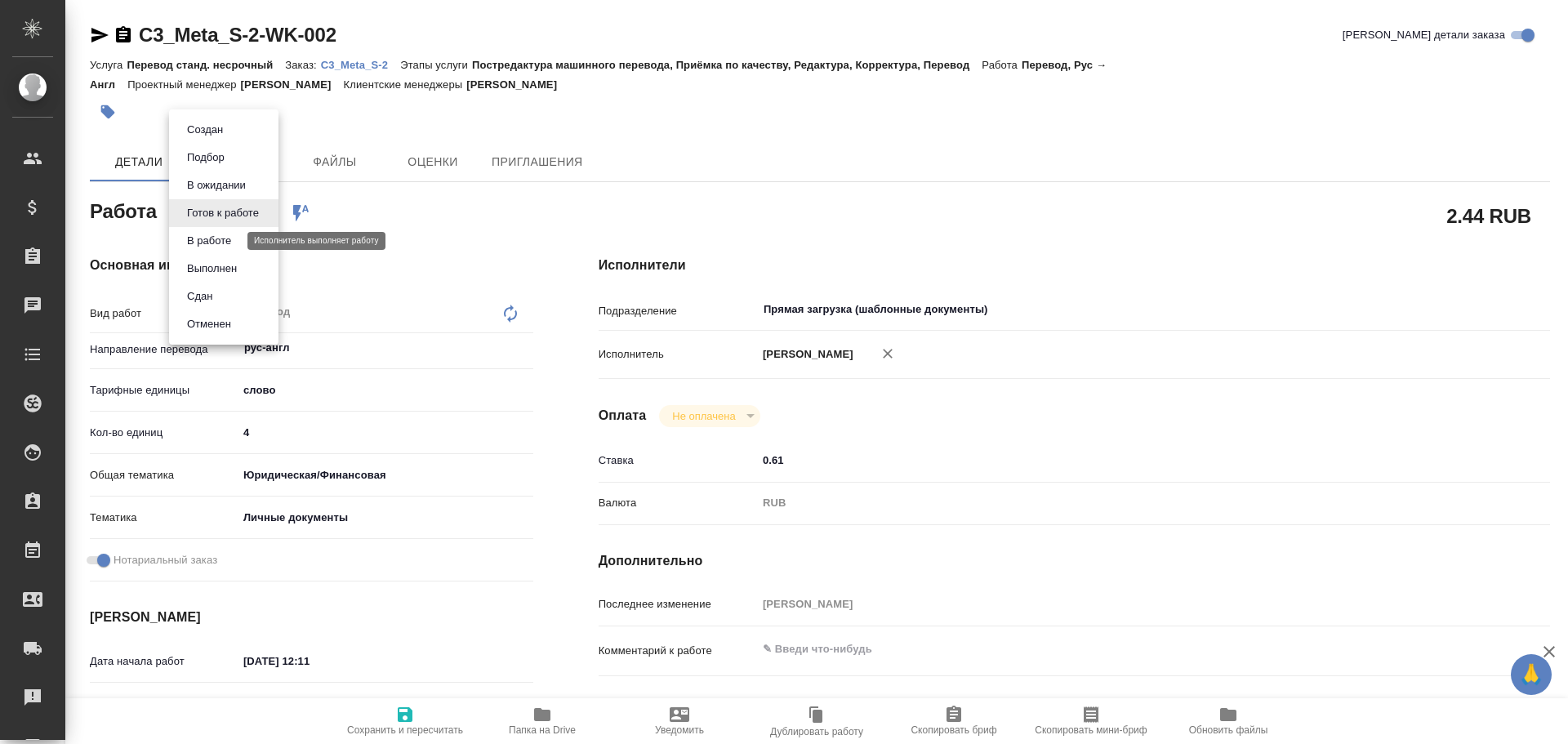
type textarea "x"
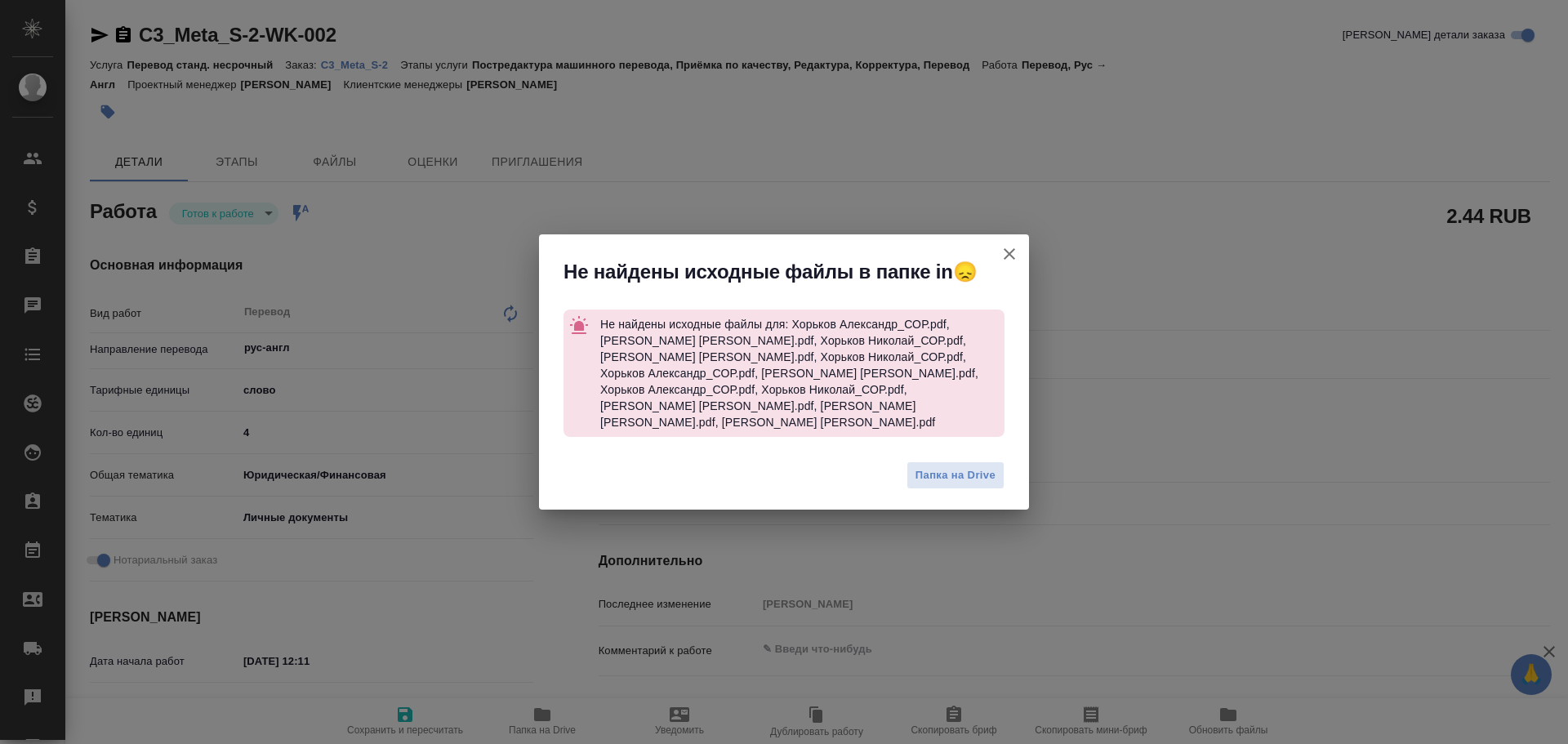
type textarea "x"
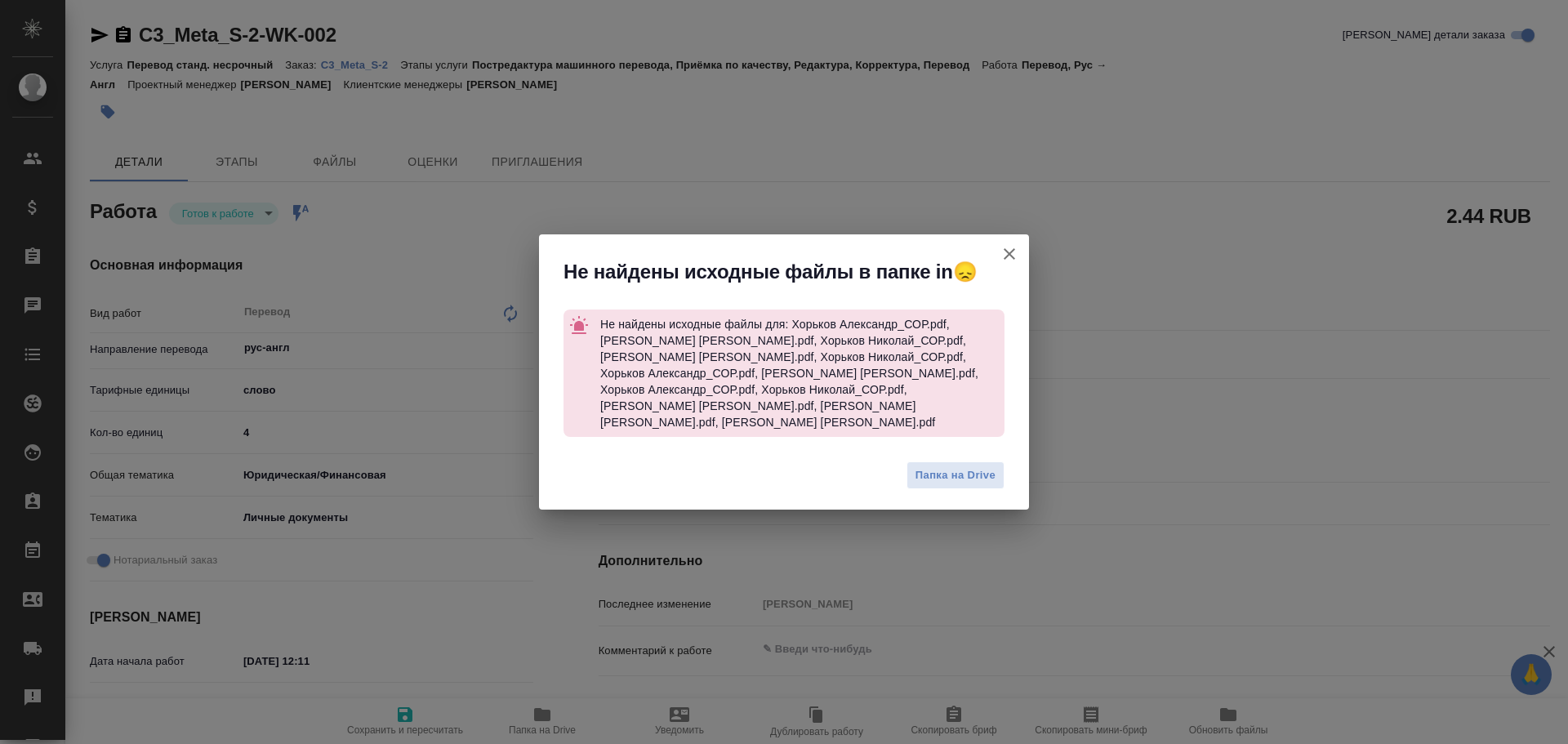
type textarea "x"
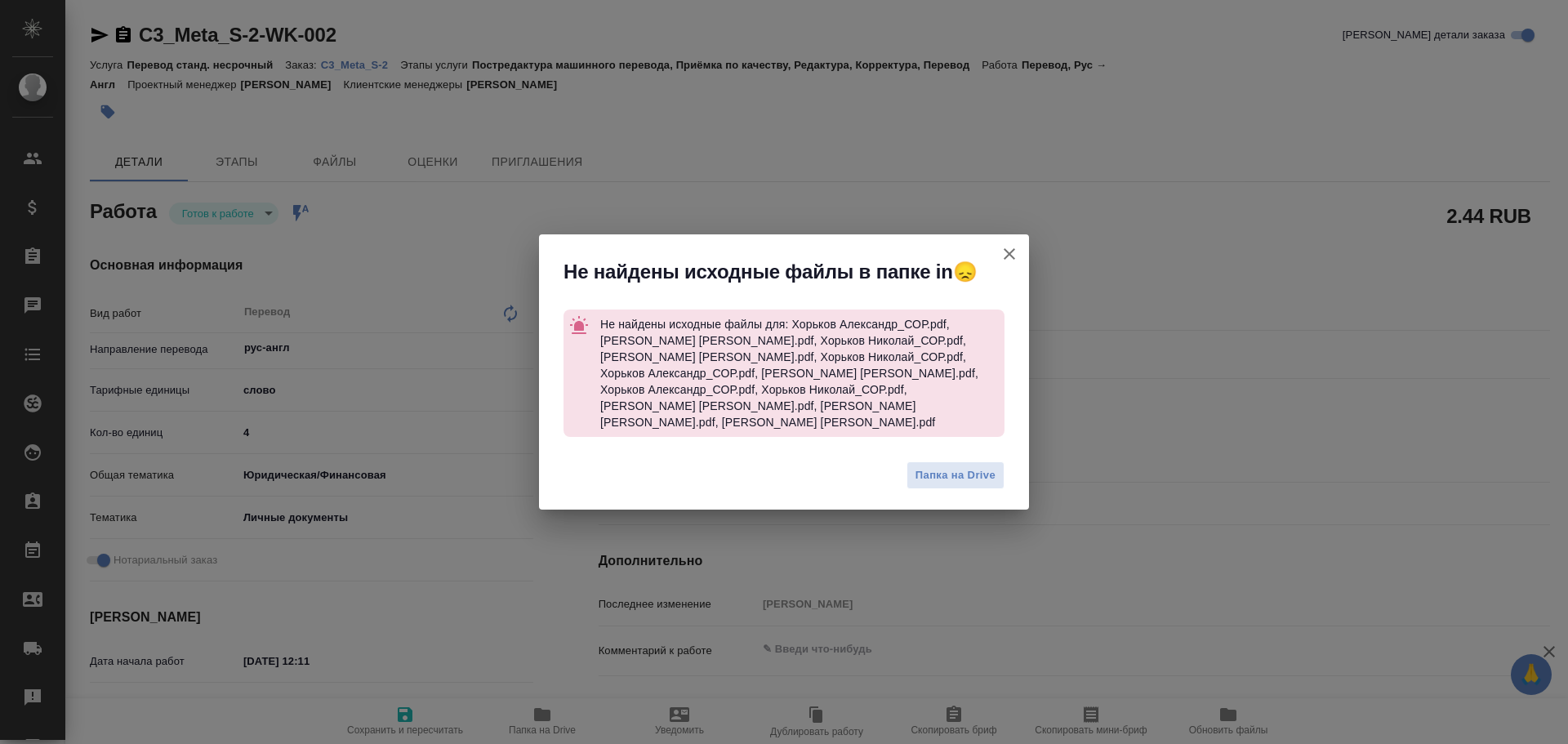
type textarea "x"
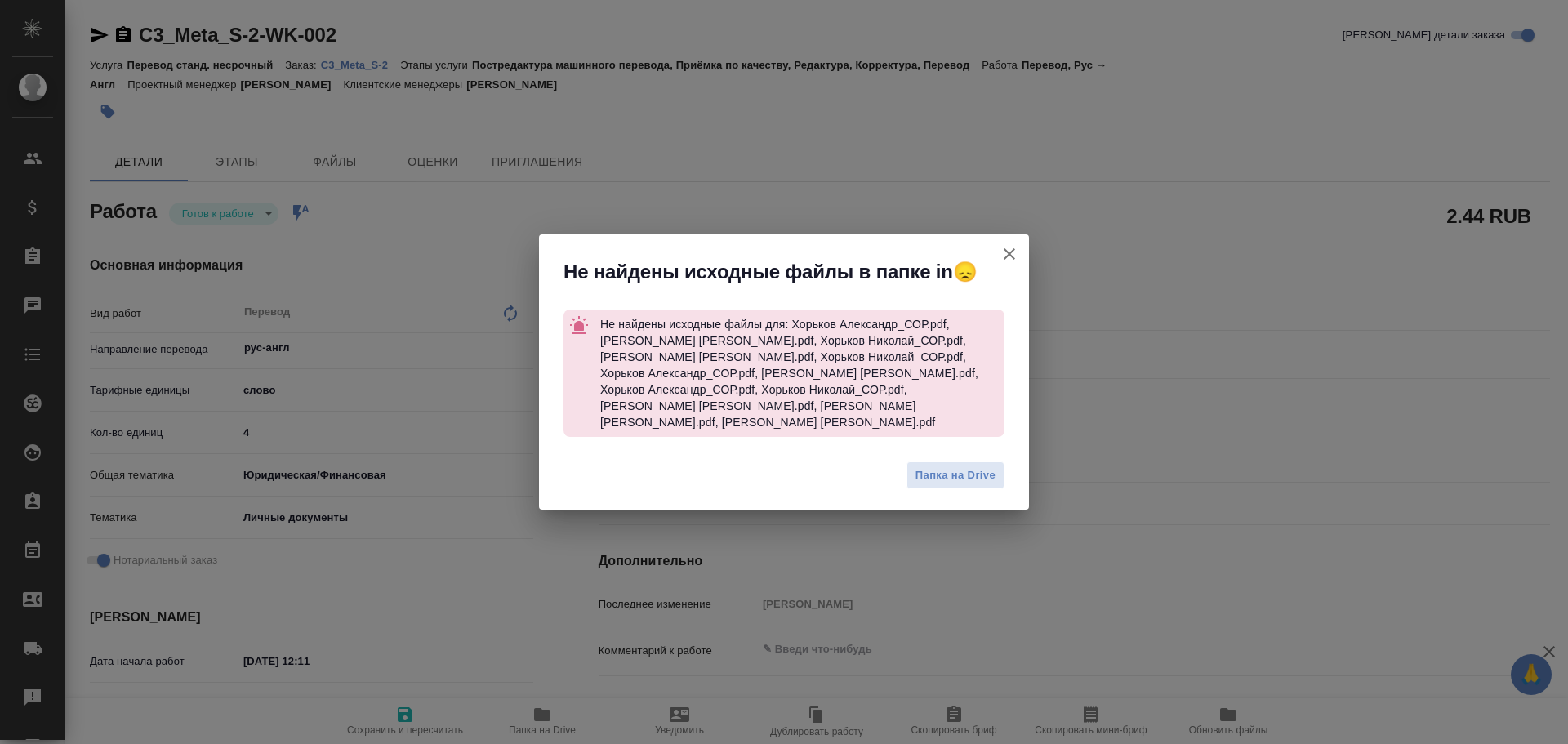
click at [985, 264] on div "Не найдены исходные файлы в папке in😞" at bounding box center [784, 268] width 490 height 67
click at [1017, 257] on icon "button" at bounding box center [1010, 254] width 20 height 20
type textarea "x"
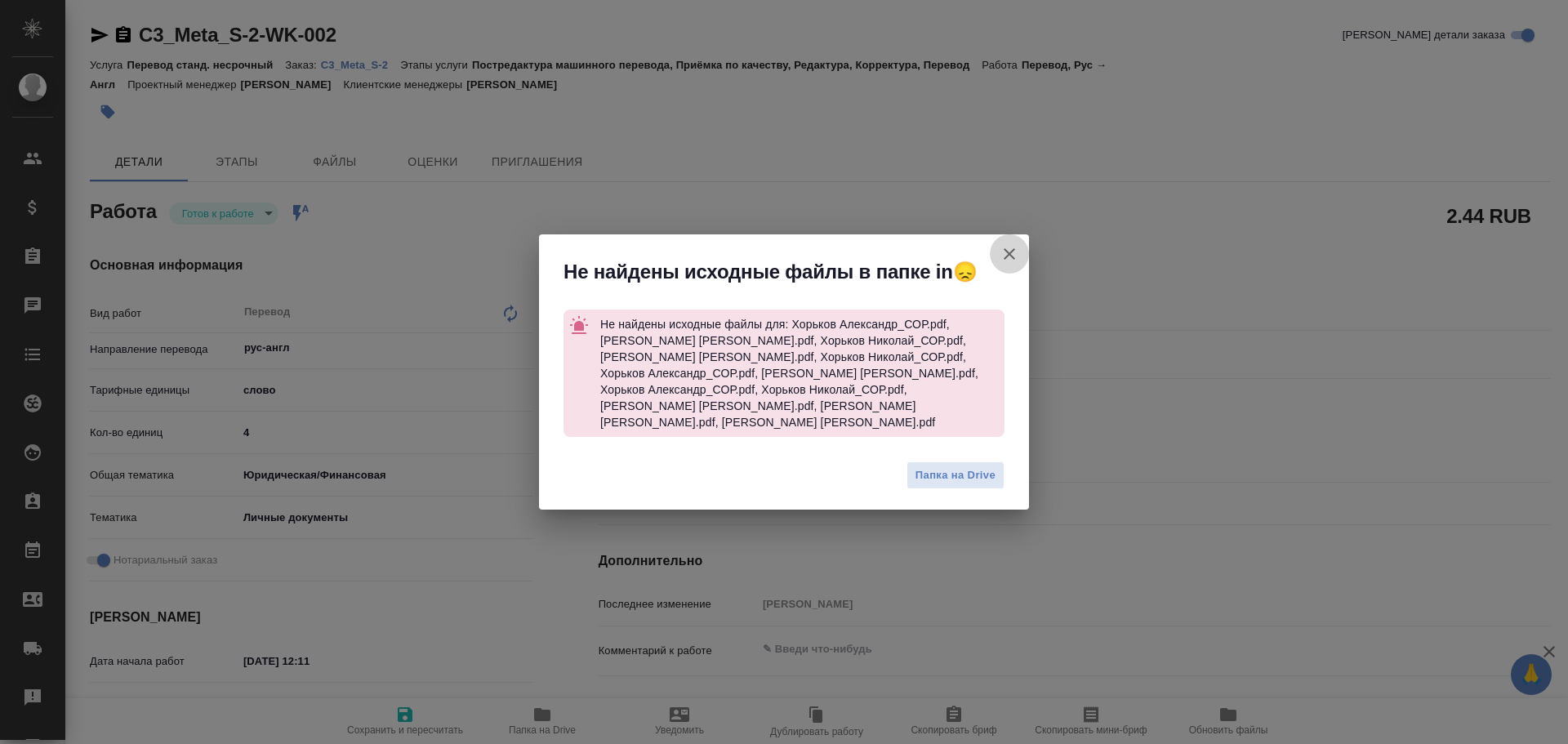
type textarea "x"
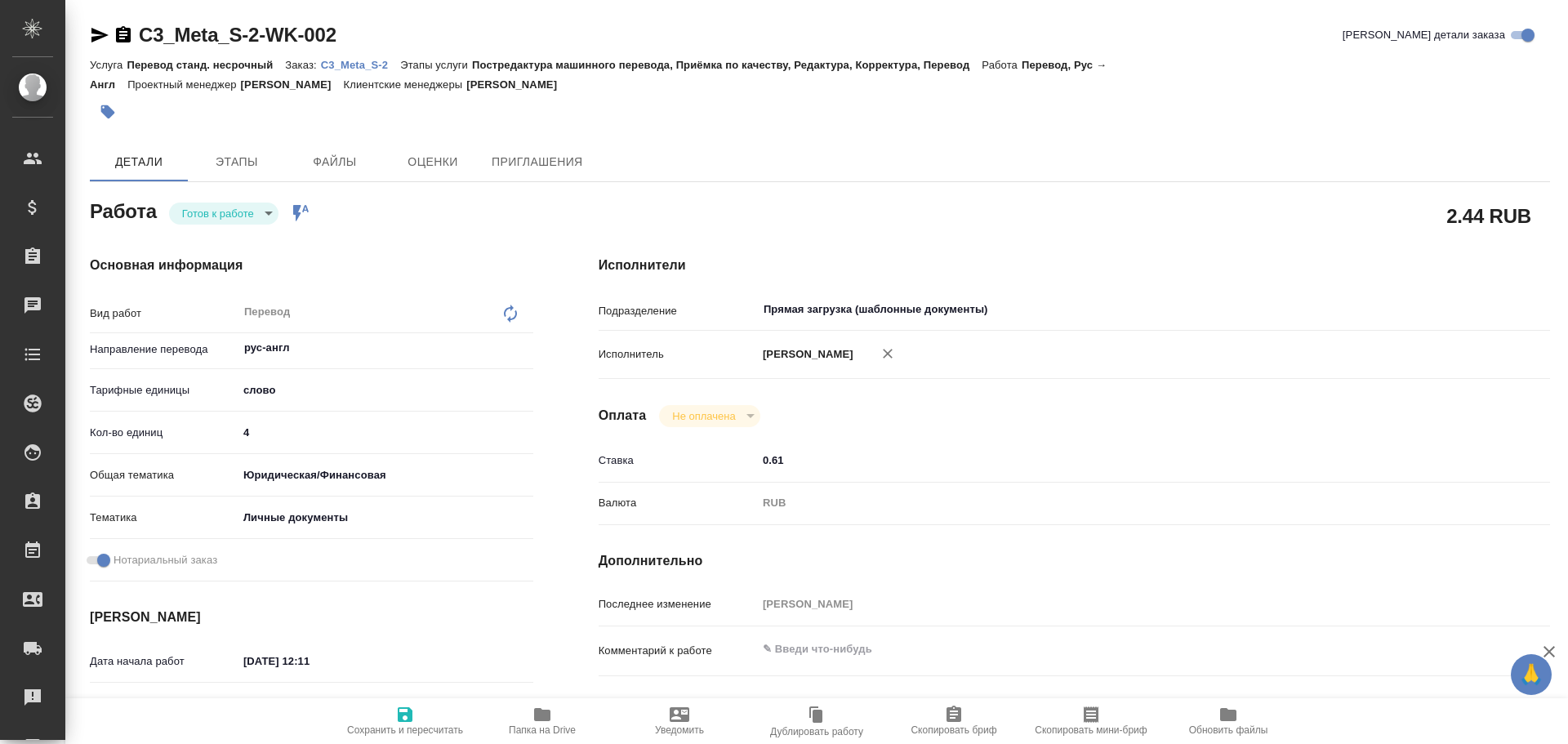
click at [362, 64] on p "C3_Meta_S-2" at bounding box center [361, 64] width 79 height 12
click at [208, 208] on body "🙏 .cls-1 fill:#fff; AWATERA Gusev Alexandr Клиенты Спецификации Заказы 0 Чаты T…" at bounding box center [784, 372] width 1568 height 744
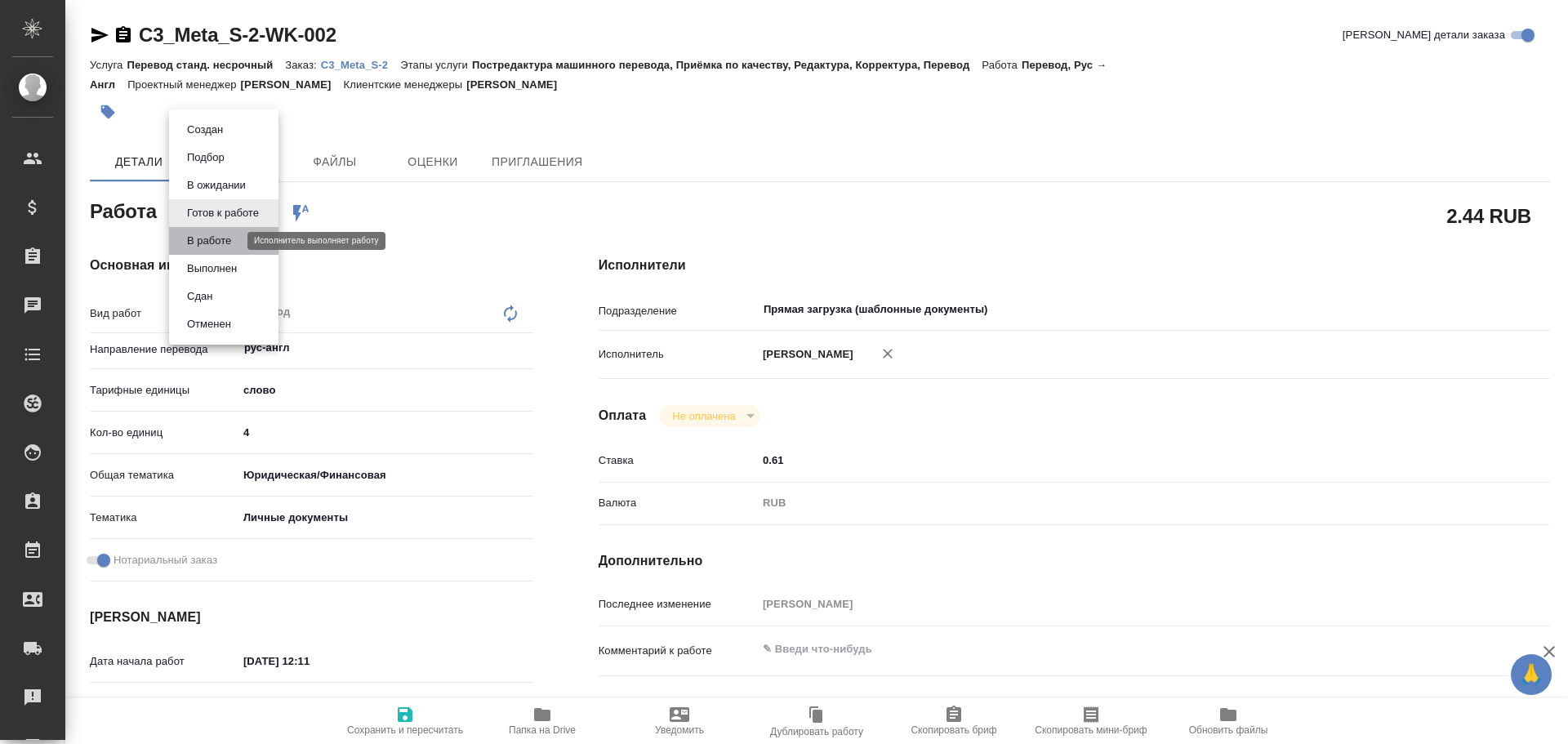
click at [197, 237] on button "В работе" at bounding box center [209, 241] width 54 height 18
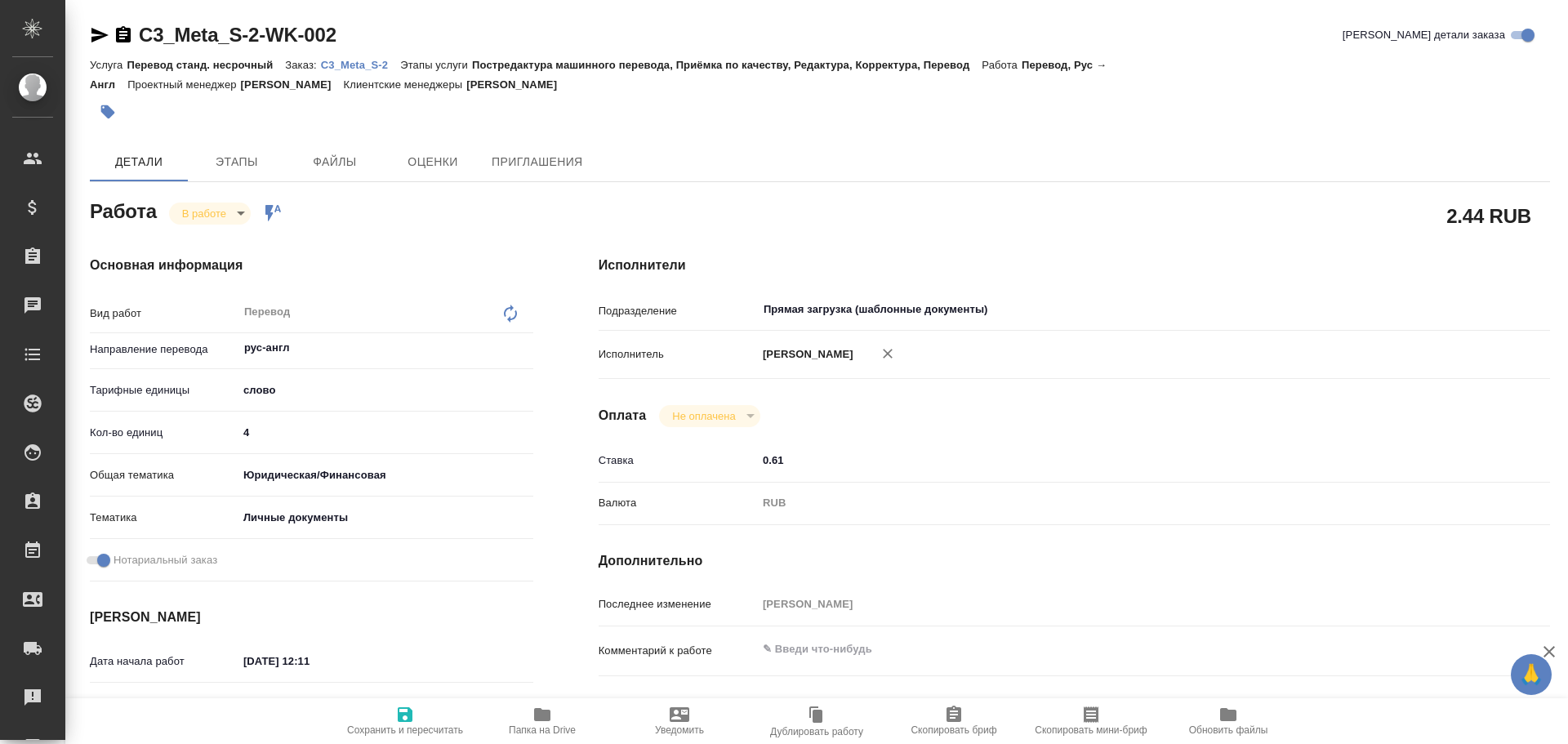
type textarea "x"
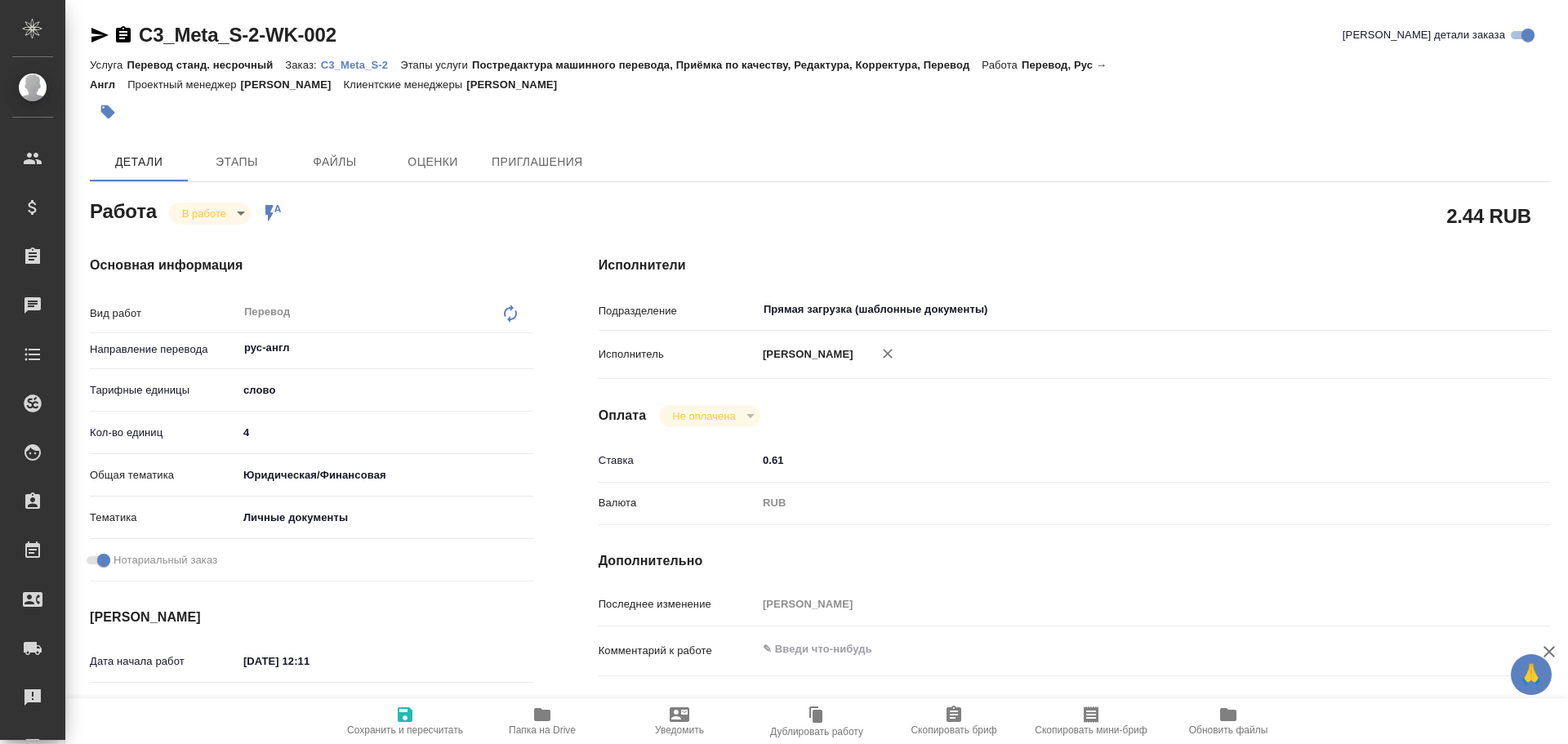
type textarea "x"
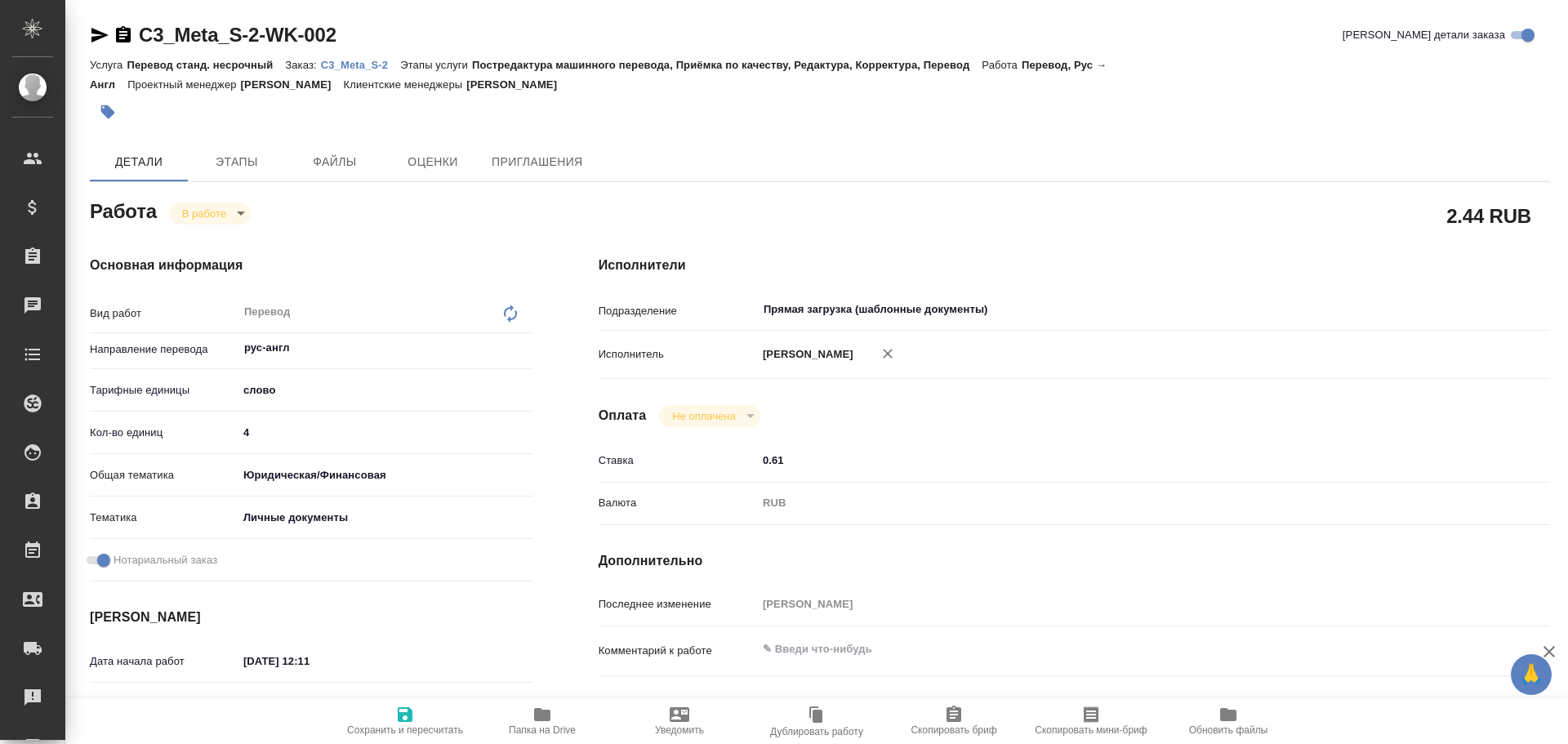
type textarea "x"
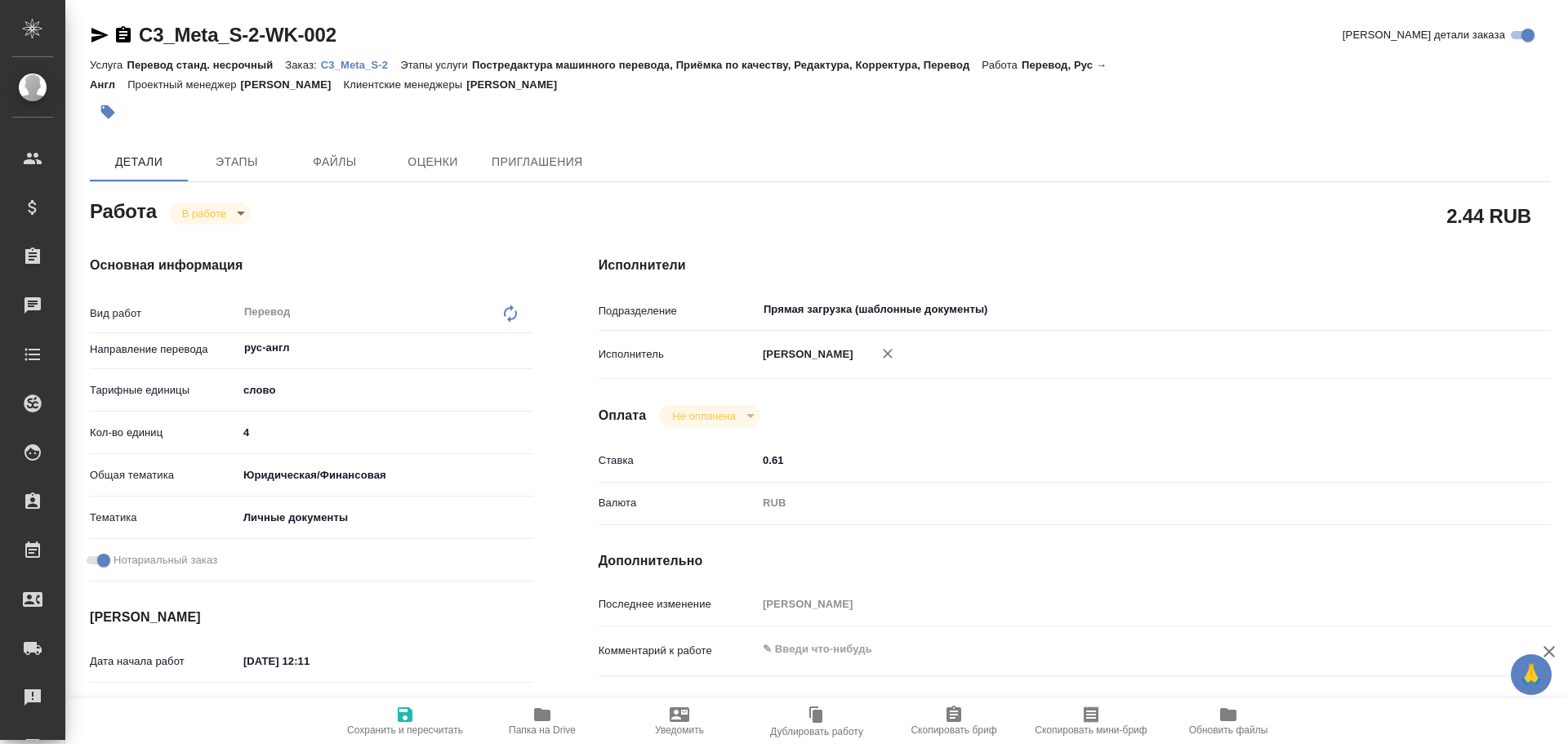
type textarea "x"
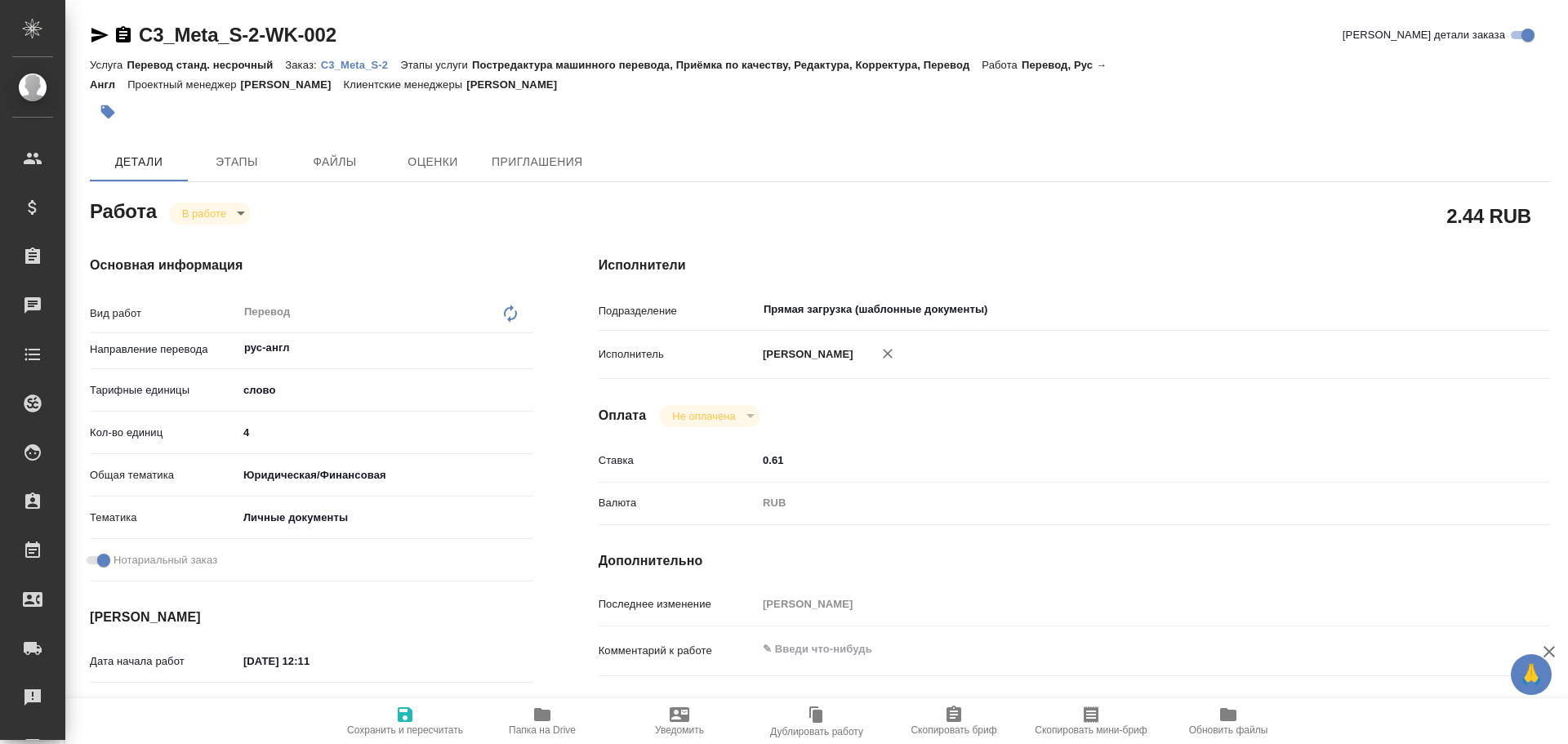
type textarea "x"
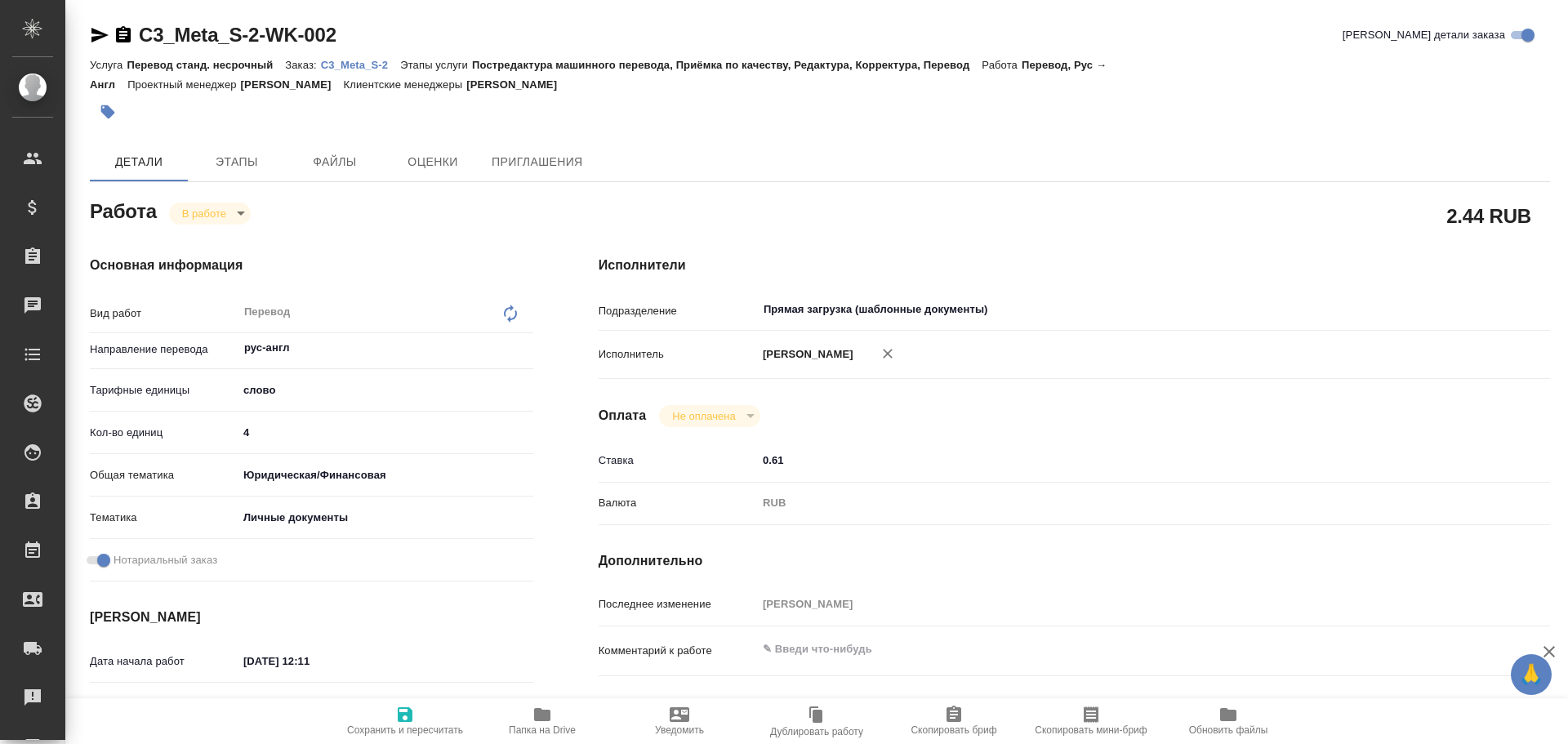
type textarea "x"
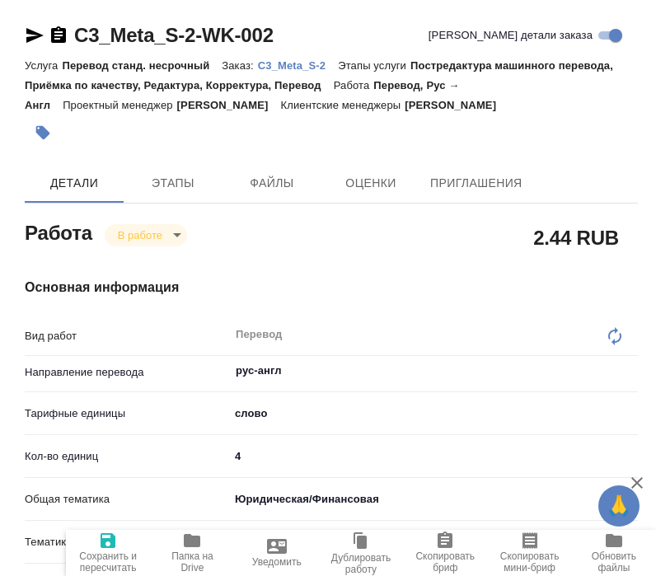
type textarea "x"
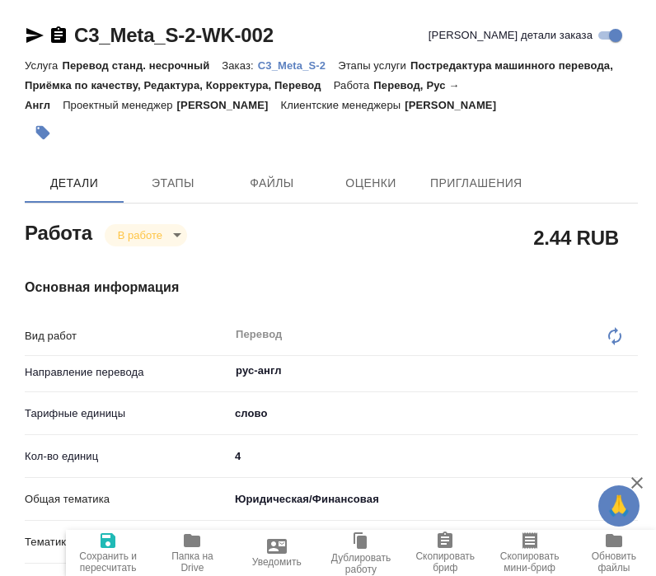
type textarea "x"
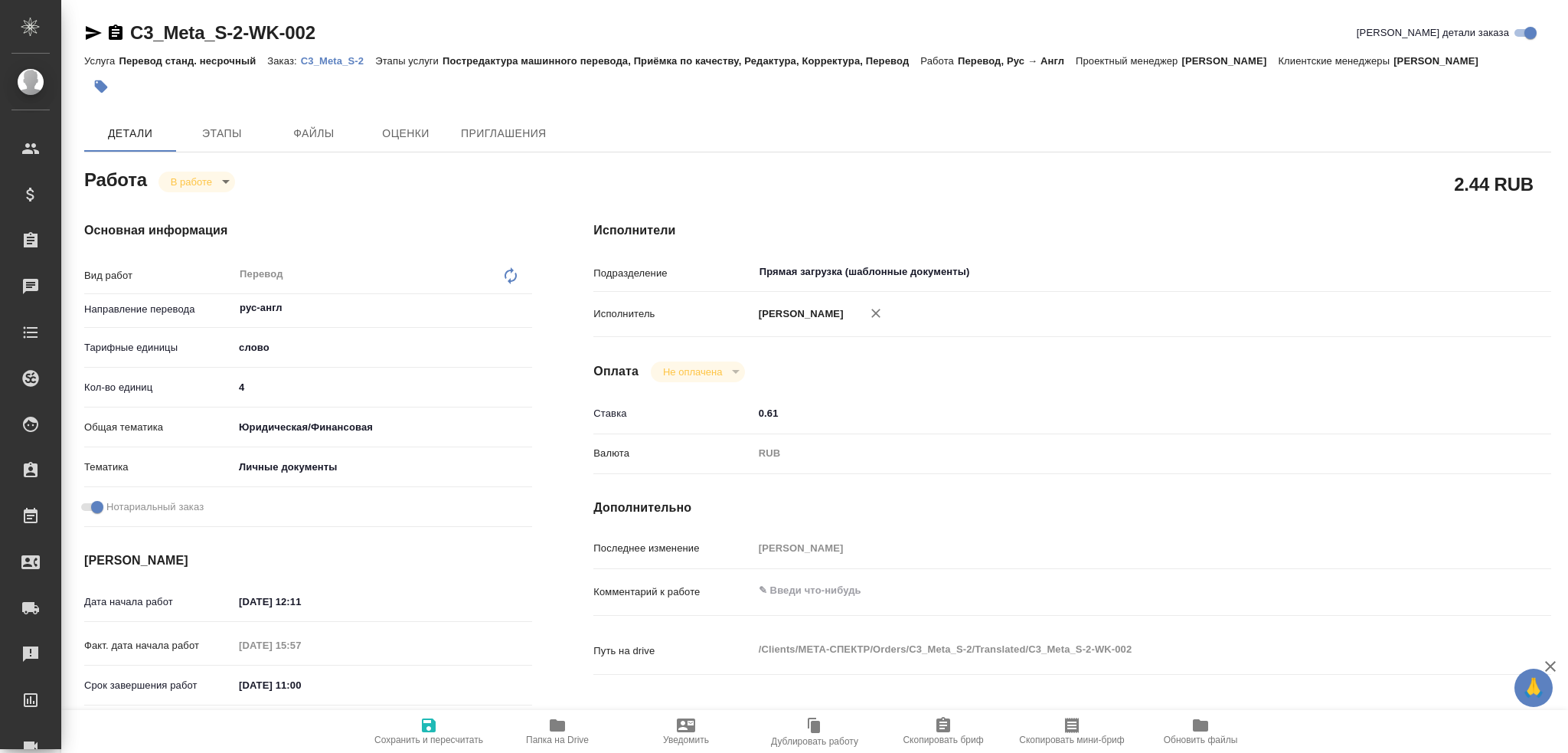
type textarea "x"
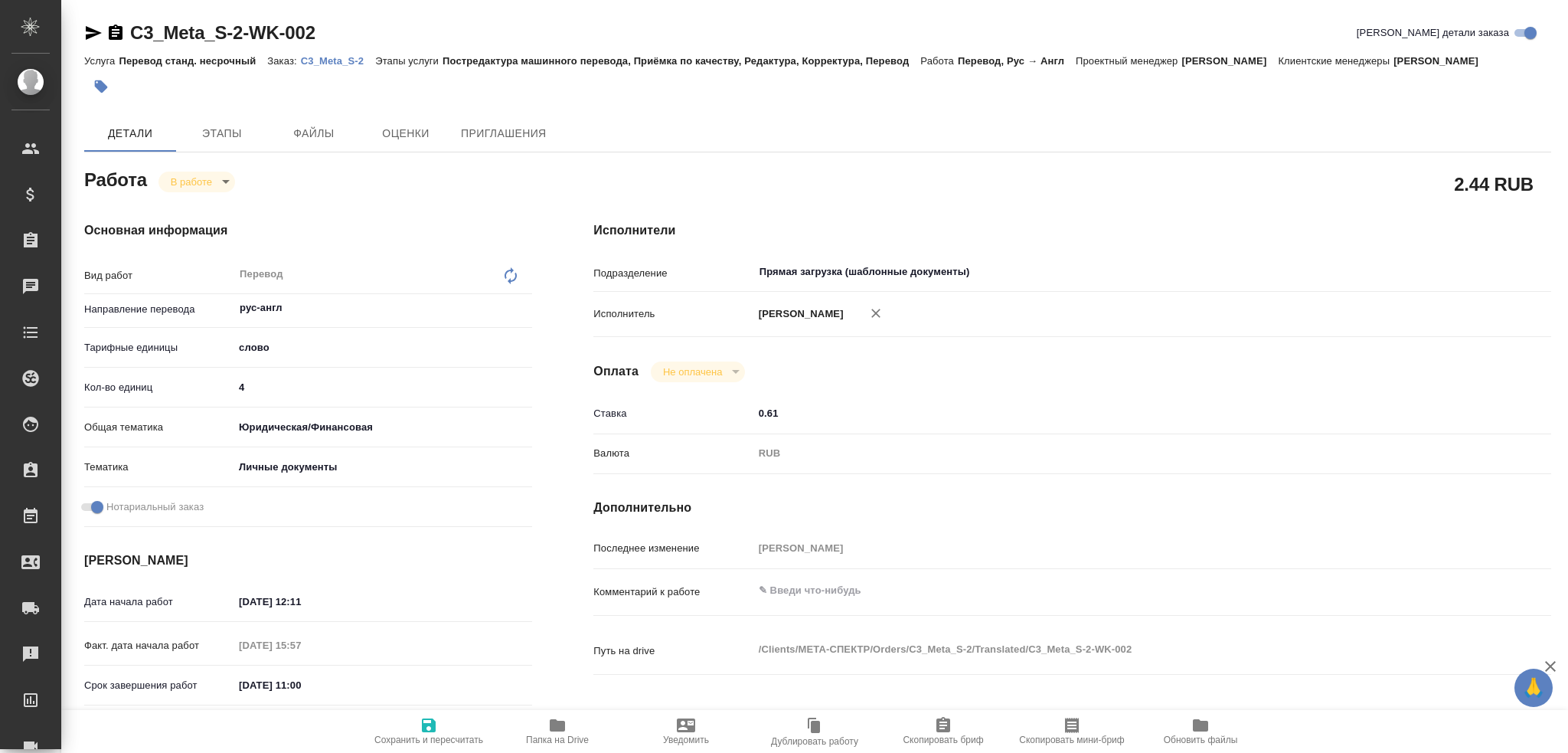
click at [558, 697] on span "Папка на Drive" at bounding box center [558, 740] width 63 height 11
type textarea "x"
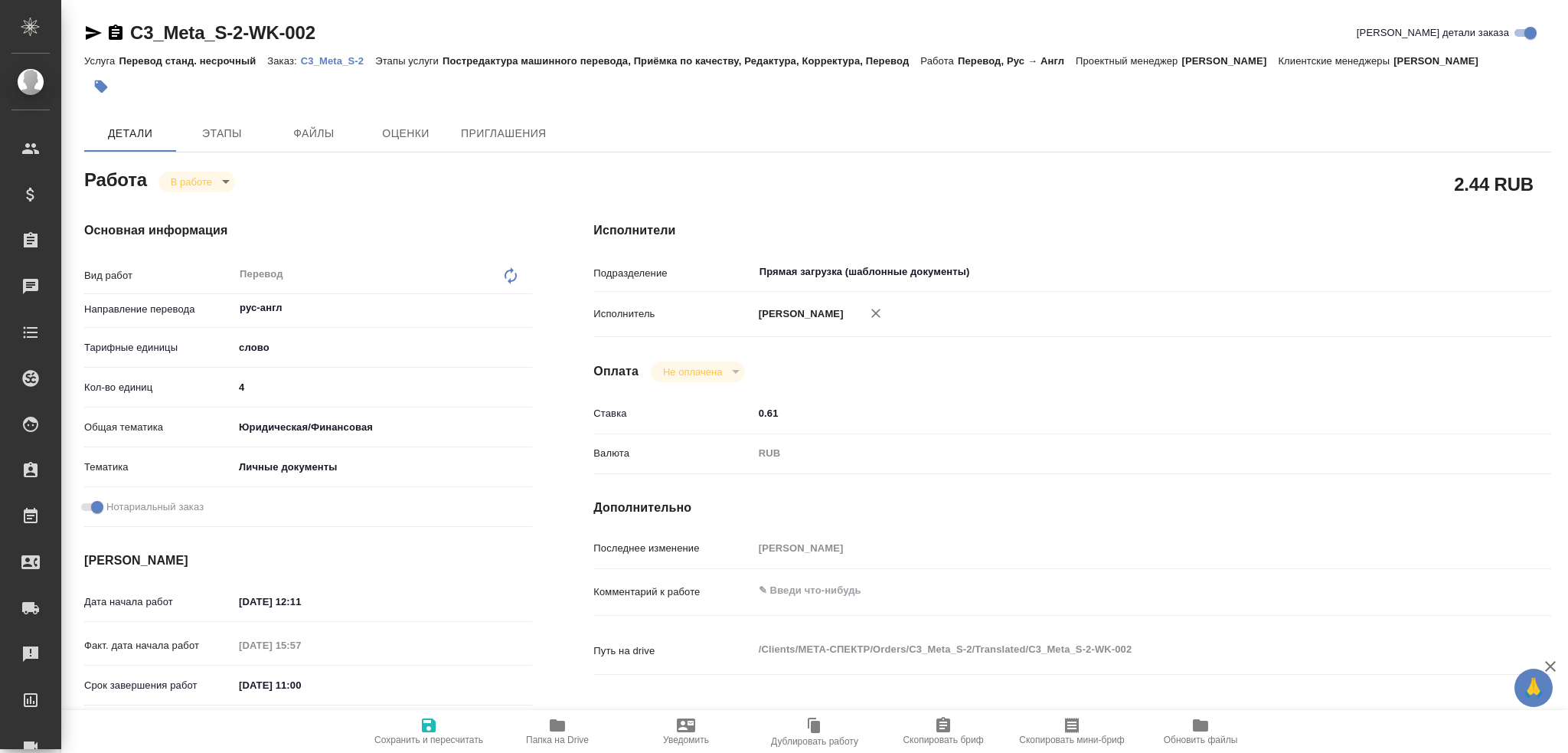
type textarea "x"
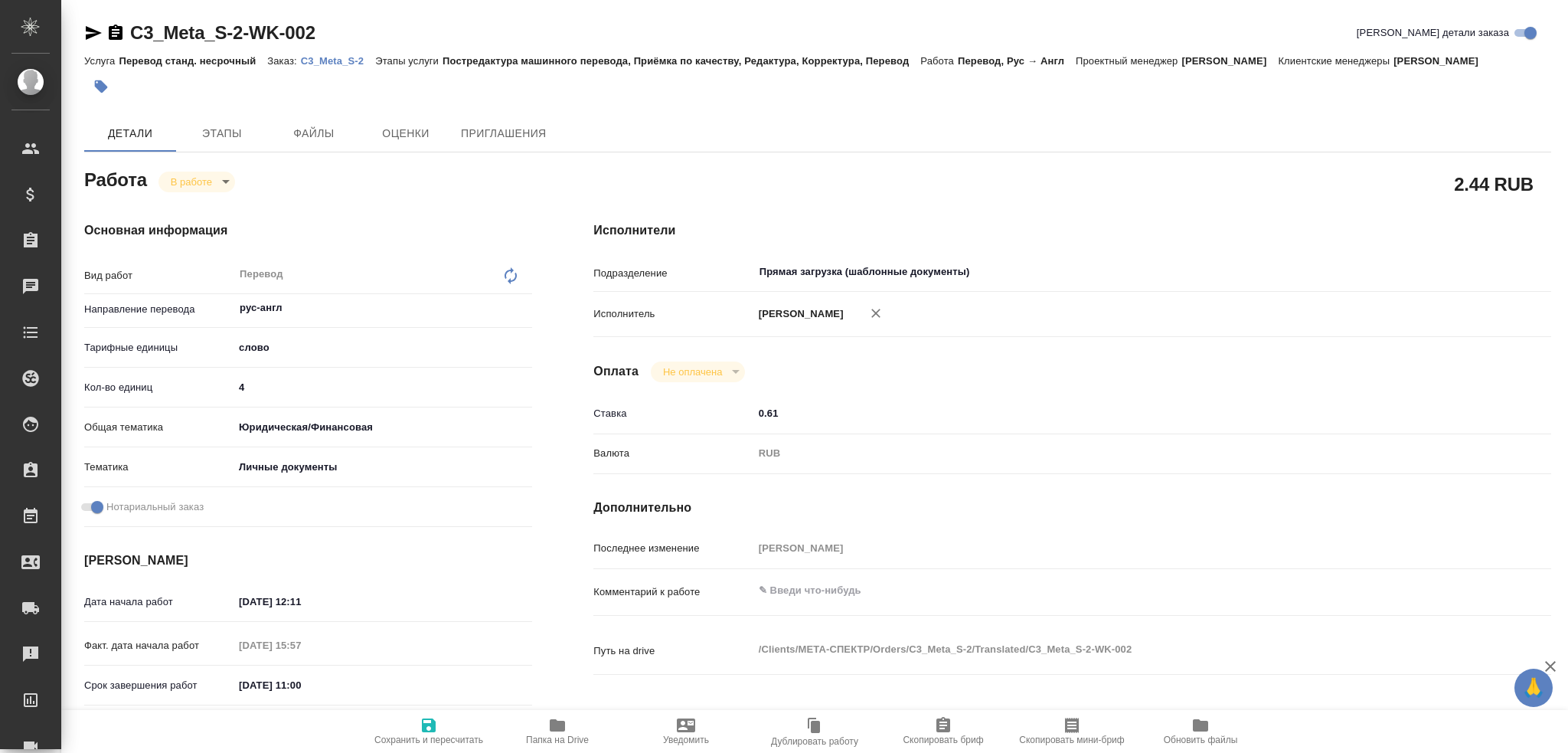
type textarea "x"
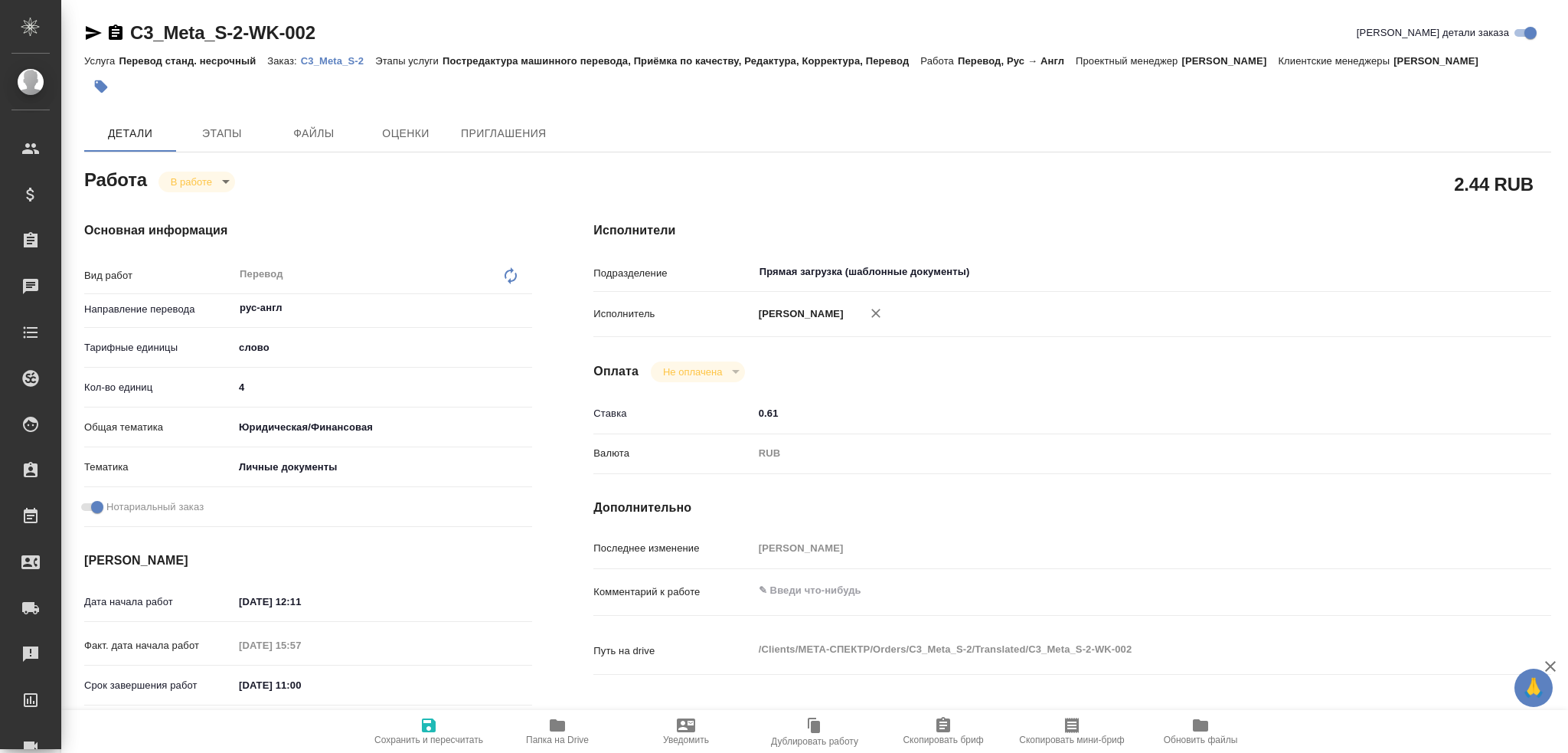
type textarea "x"
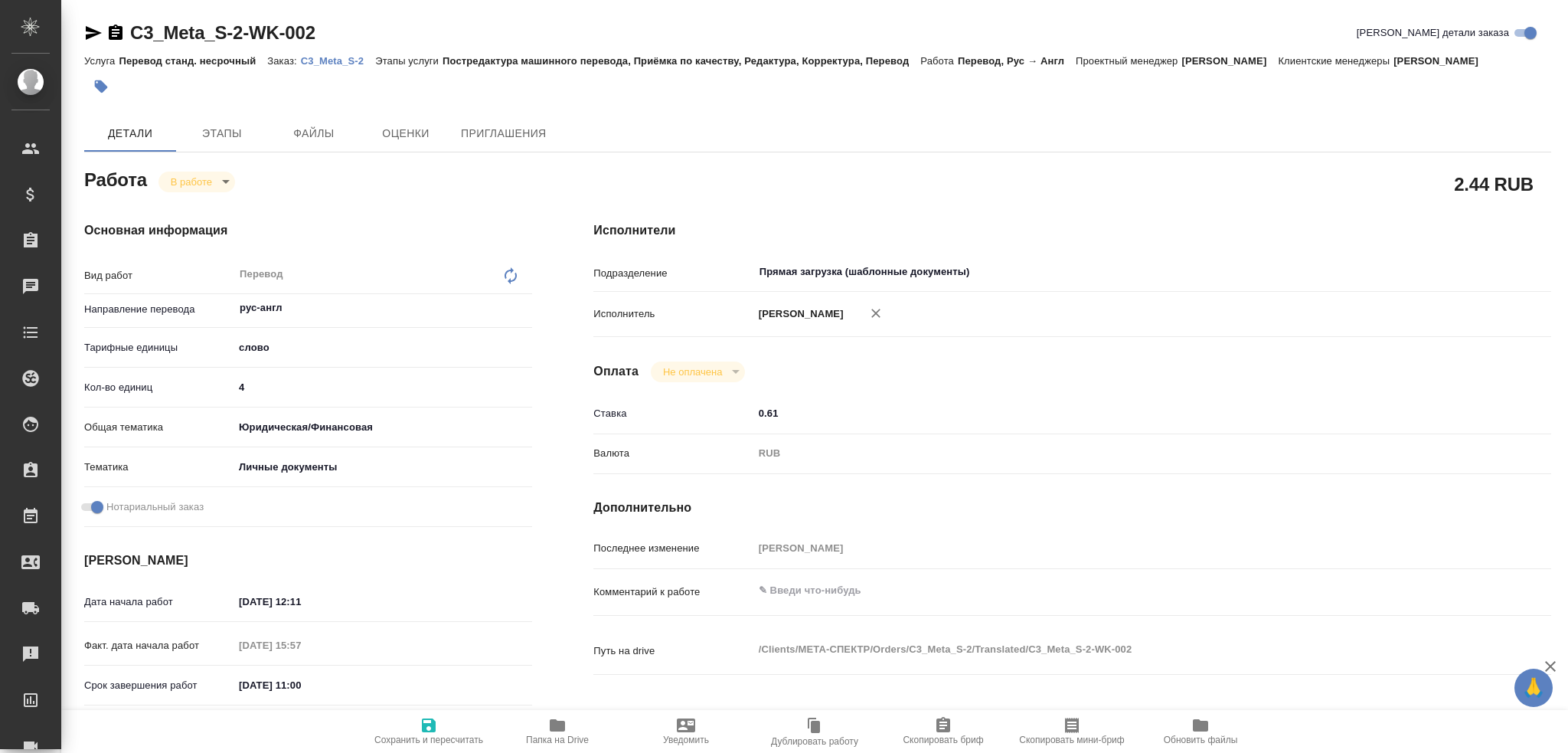
type textarea "x"
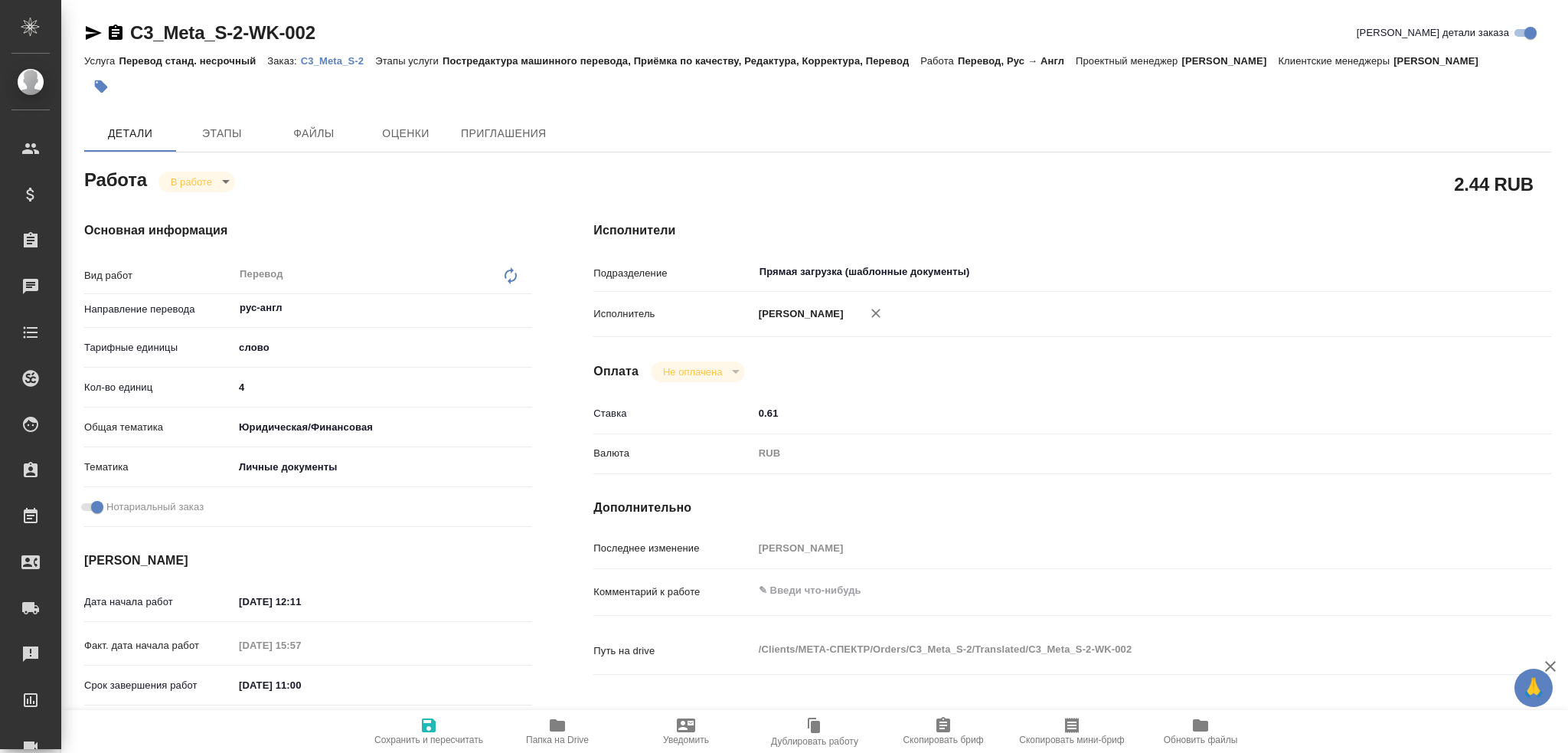
type textarea "x"
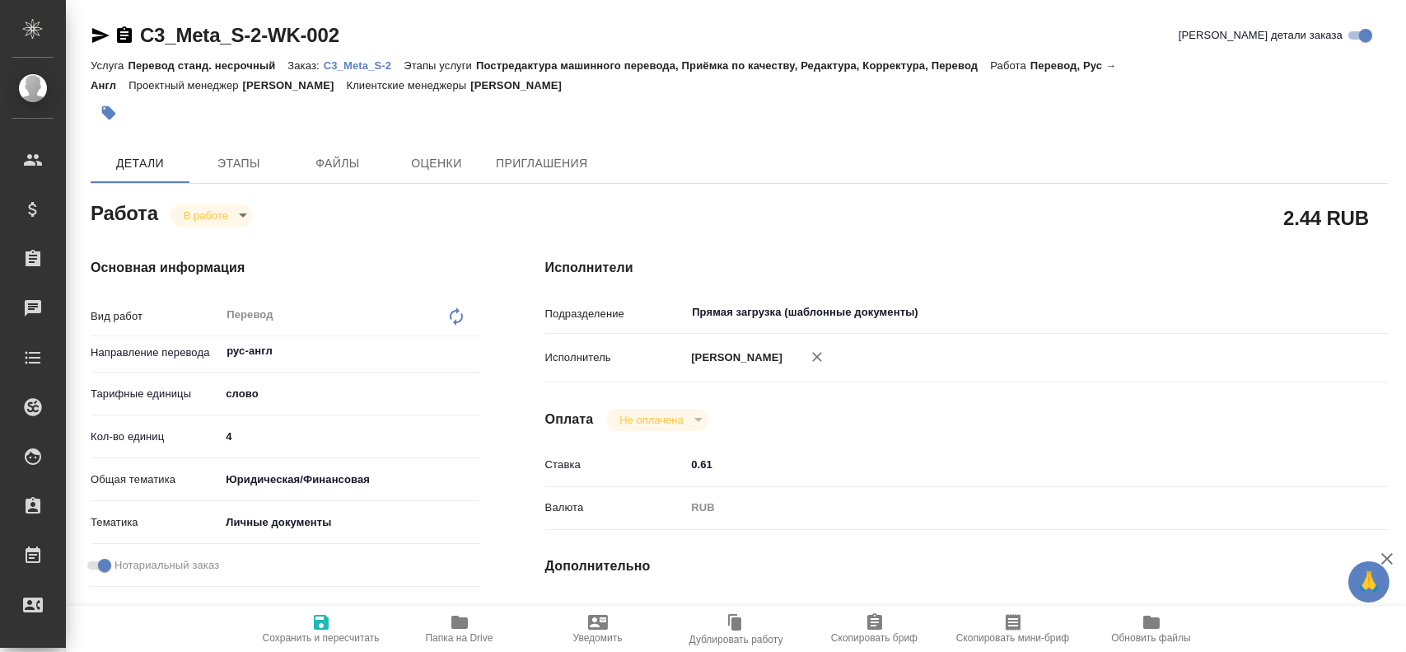
type textarea "x"
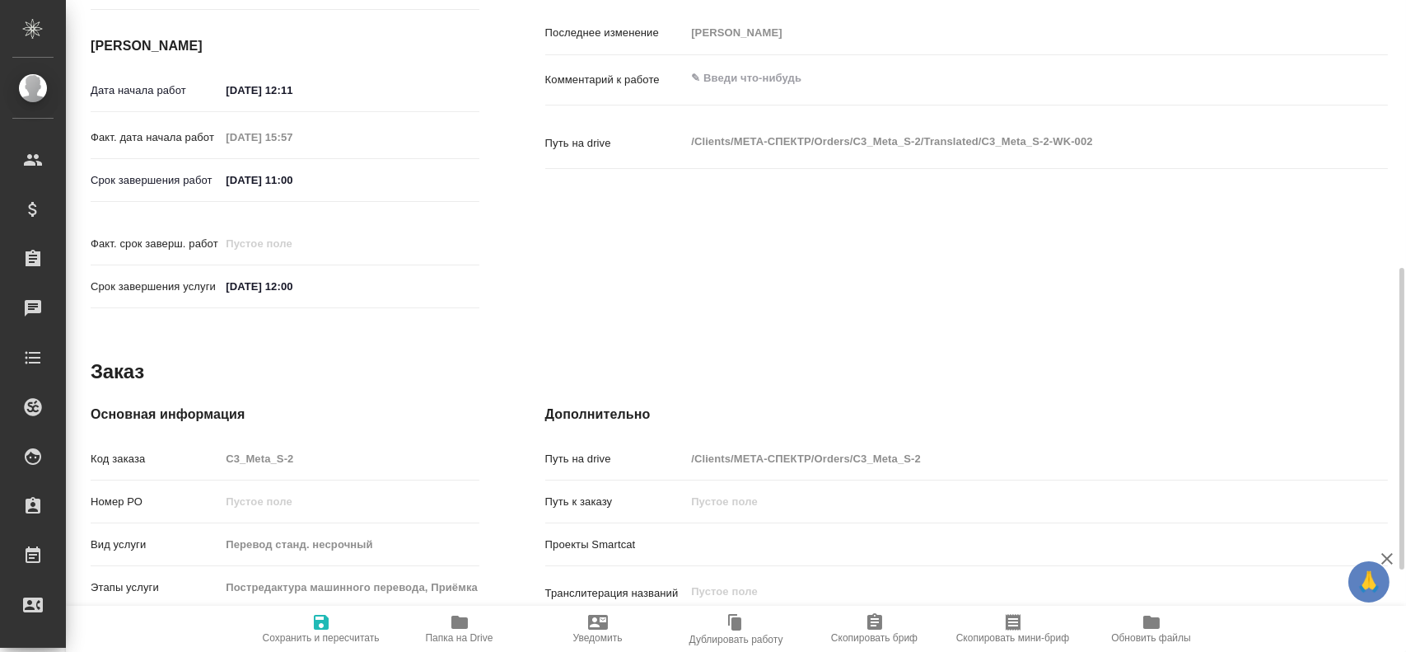
scroll to position [754, 0]
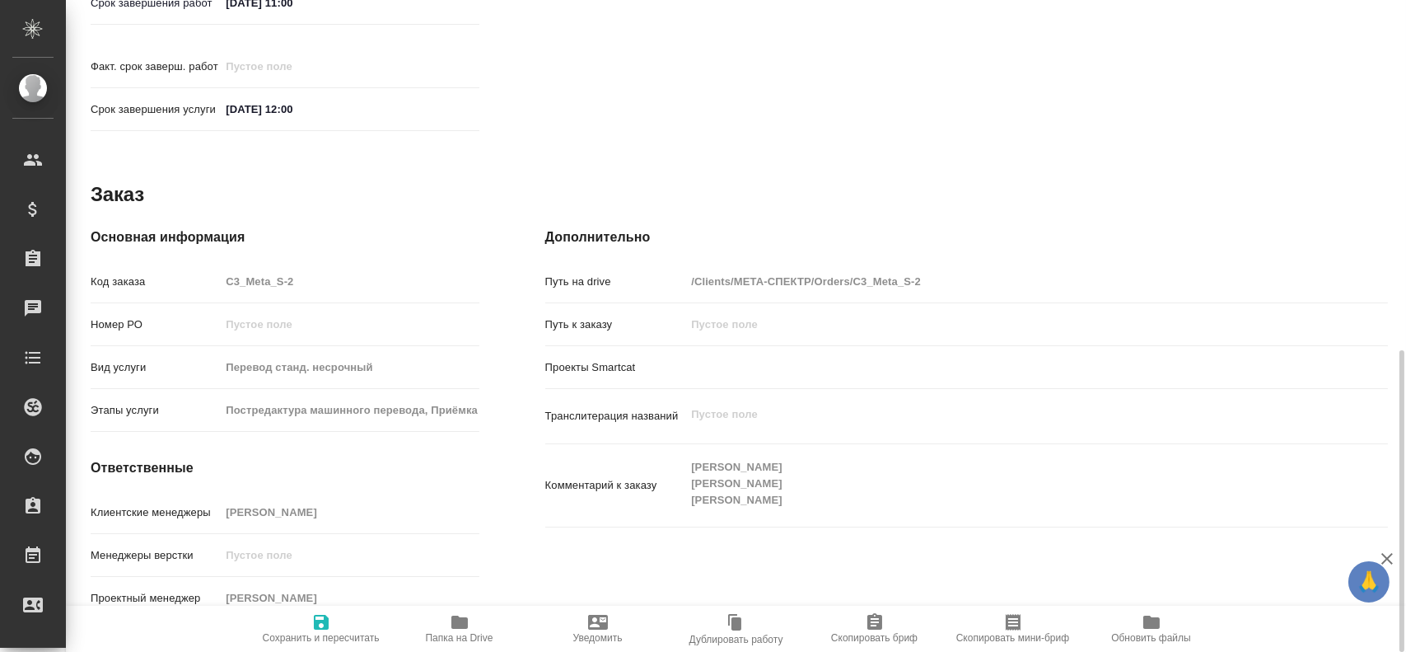
click at [446, 624] on span "Папка на Drive" at bounding box center [459, 627] width 119 height 31
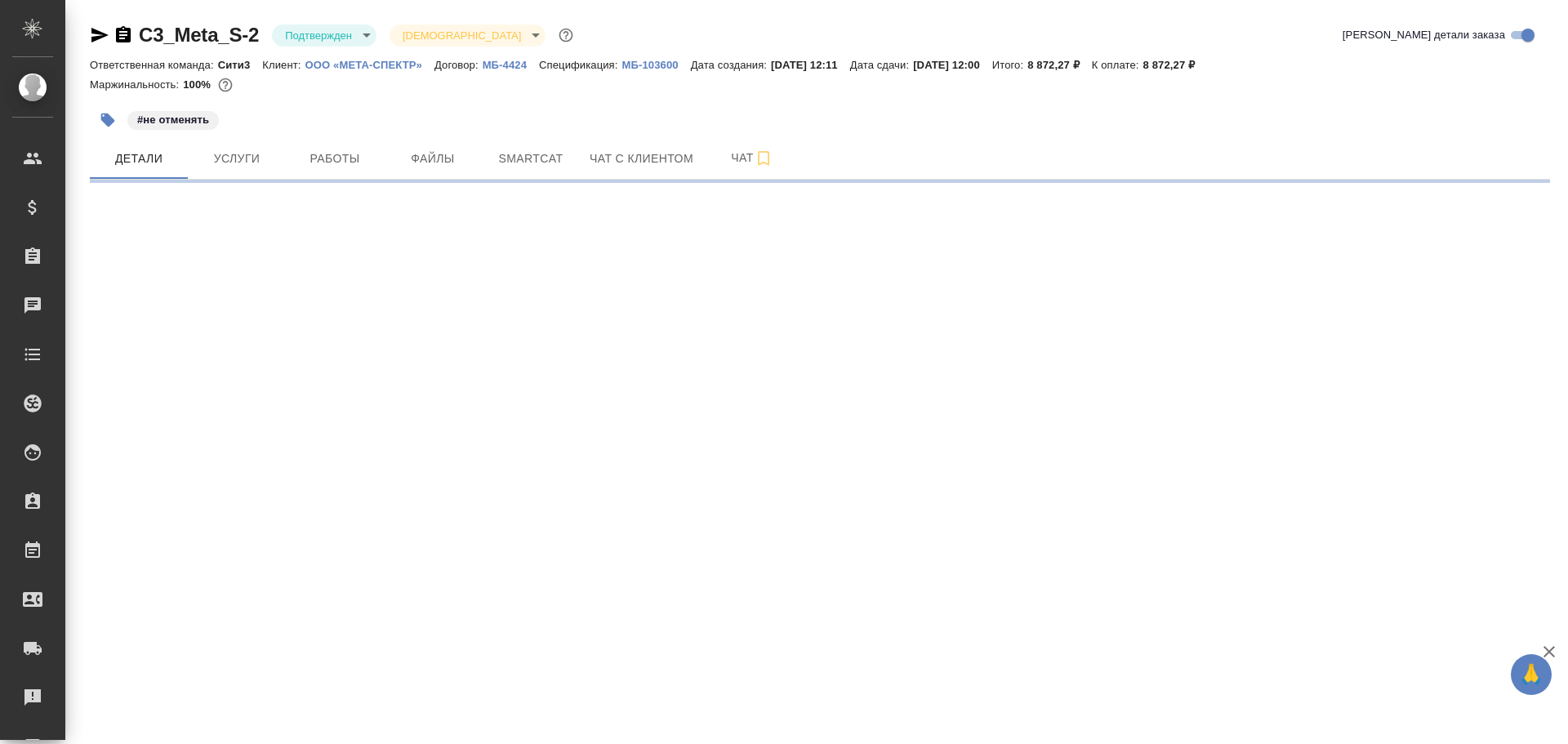
select select "RU"
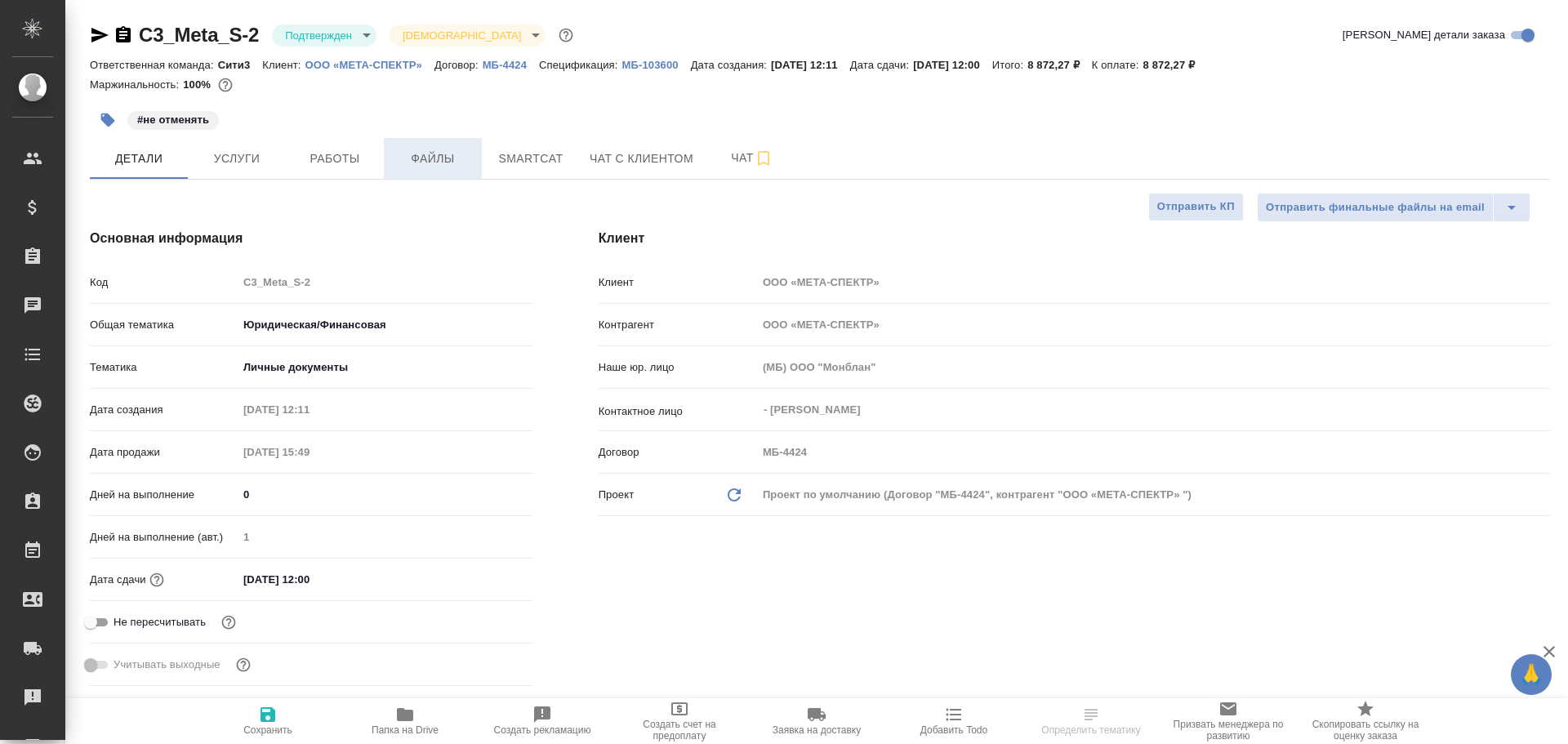
type textarea "x"
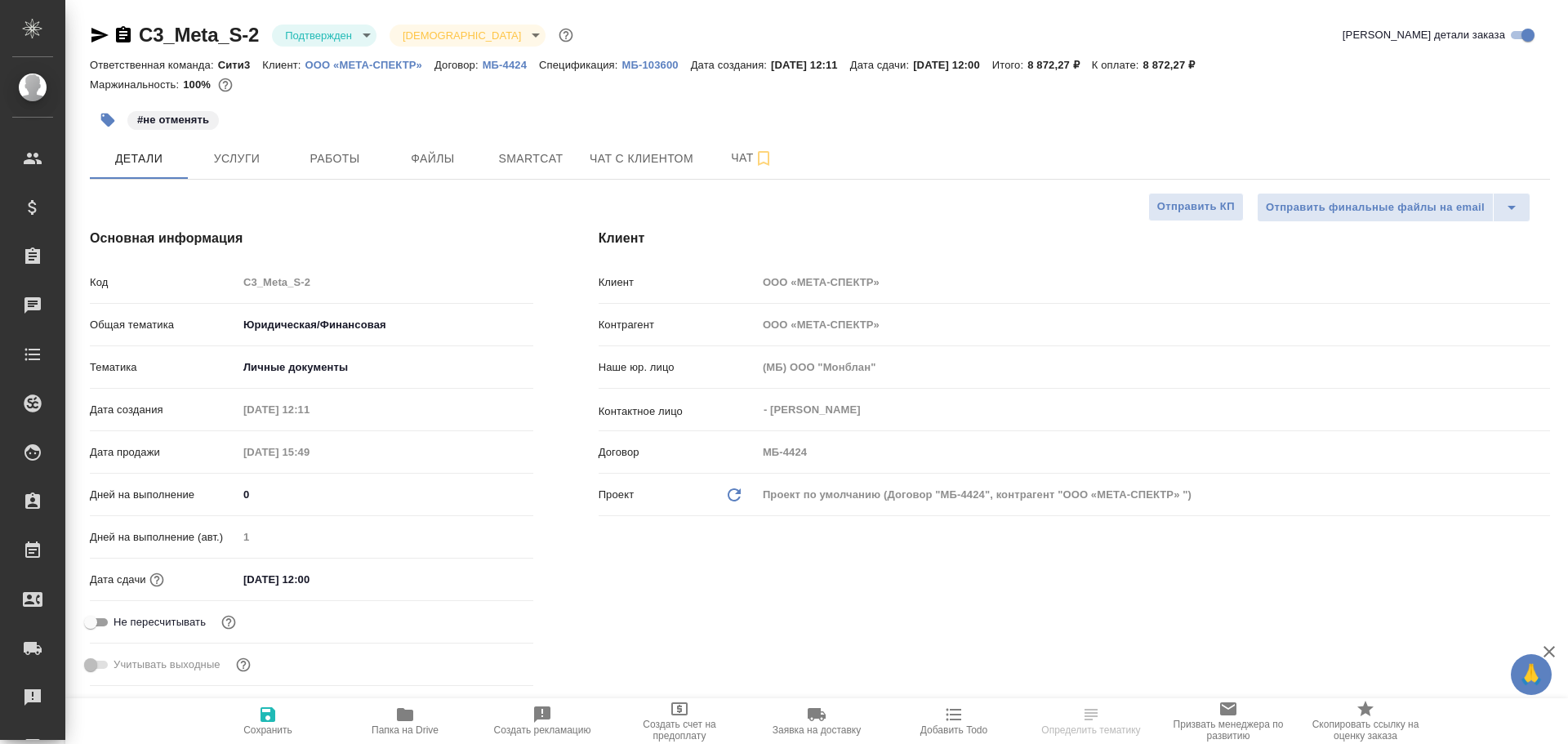
type textarea "x"
click at [303, 158] on span "Работы" at bounding box center [334, 159] width 78 height 21
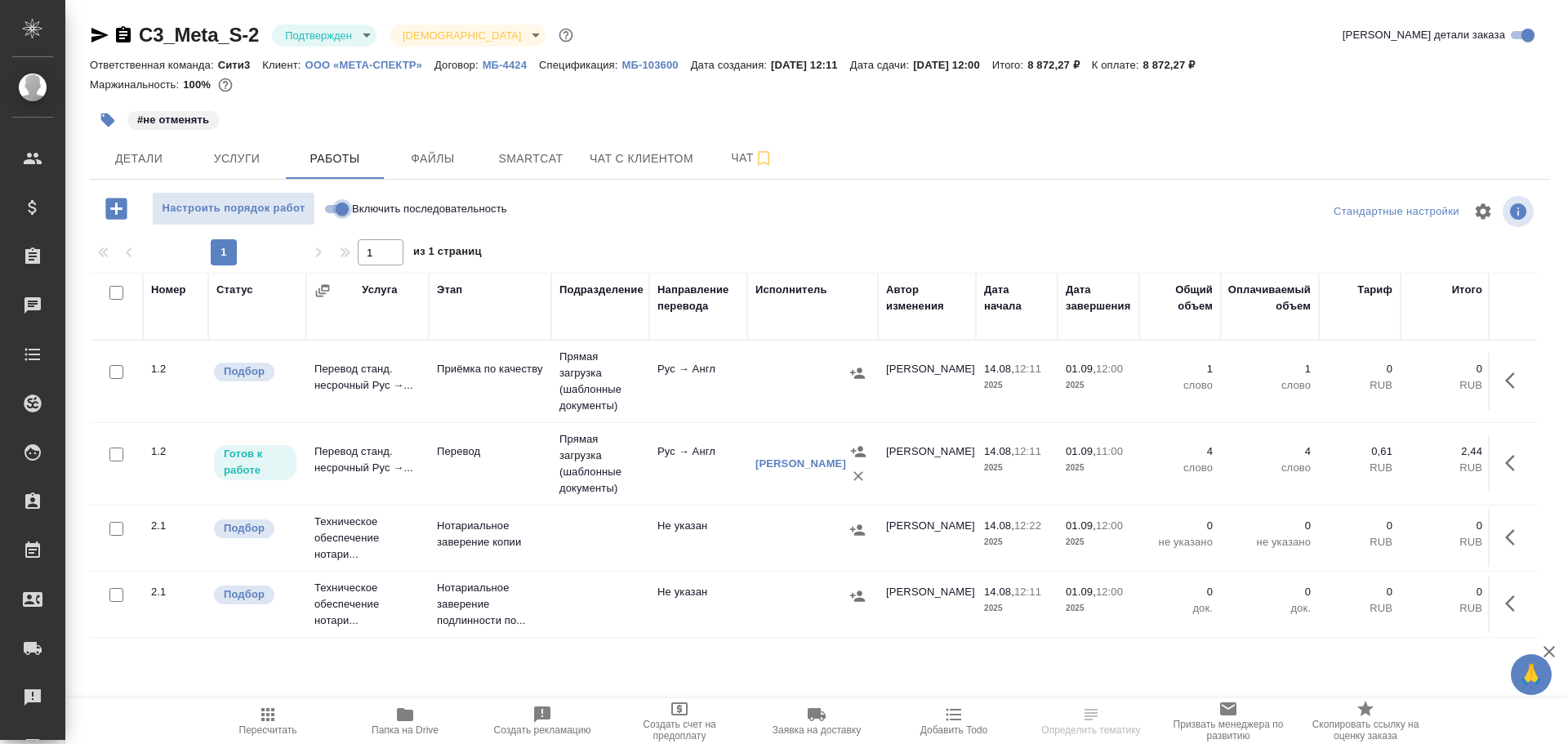
click at [338, 214] on input "Включить последовательность" at bounding box center [341, 209] width 59 height 20
checkbox input "true"
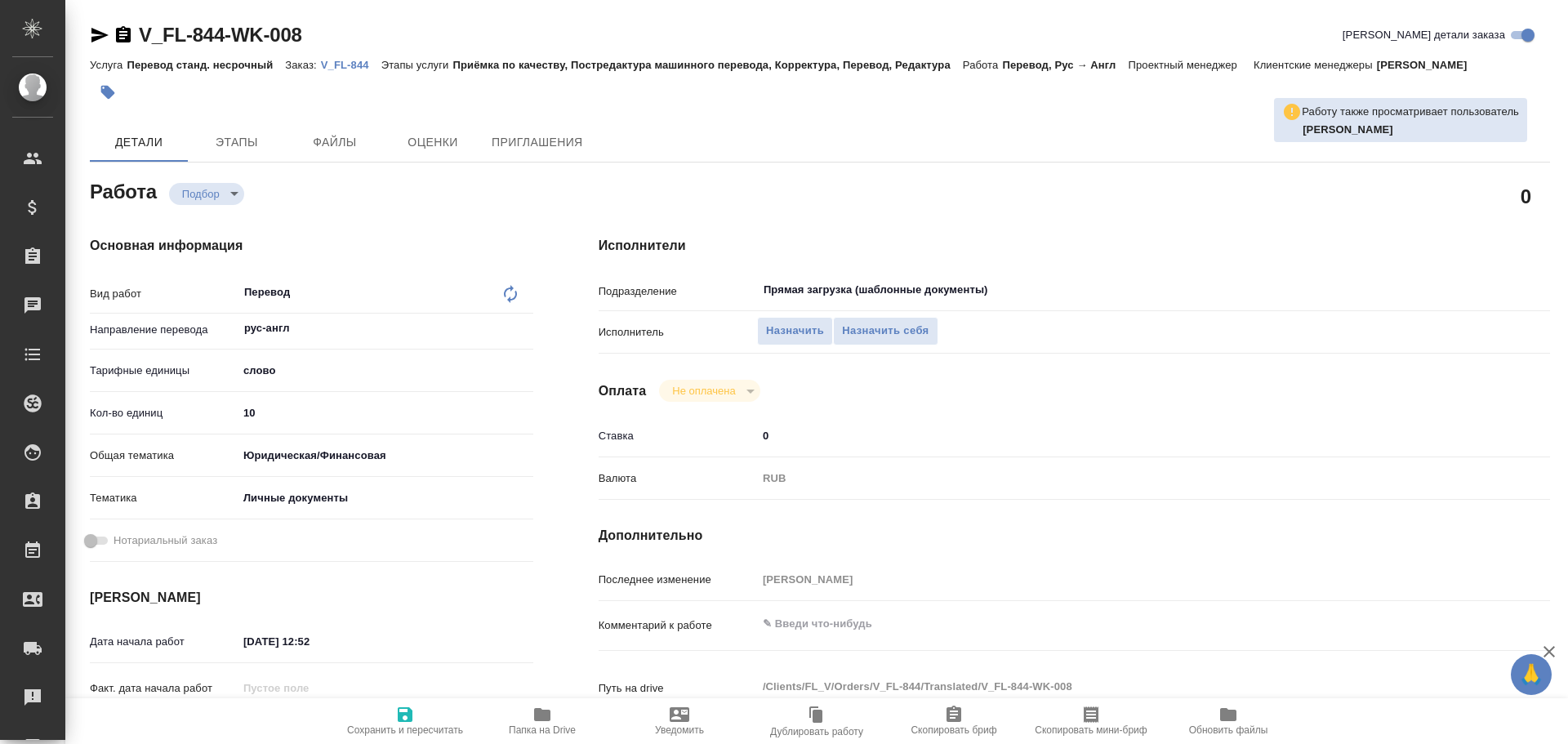
type textarea "x"
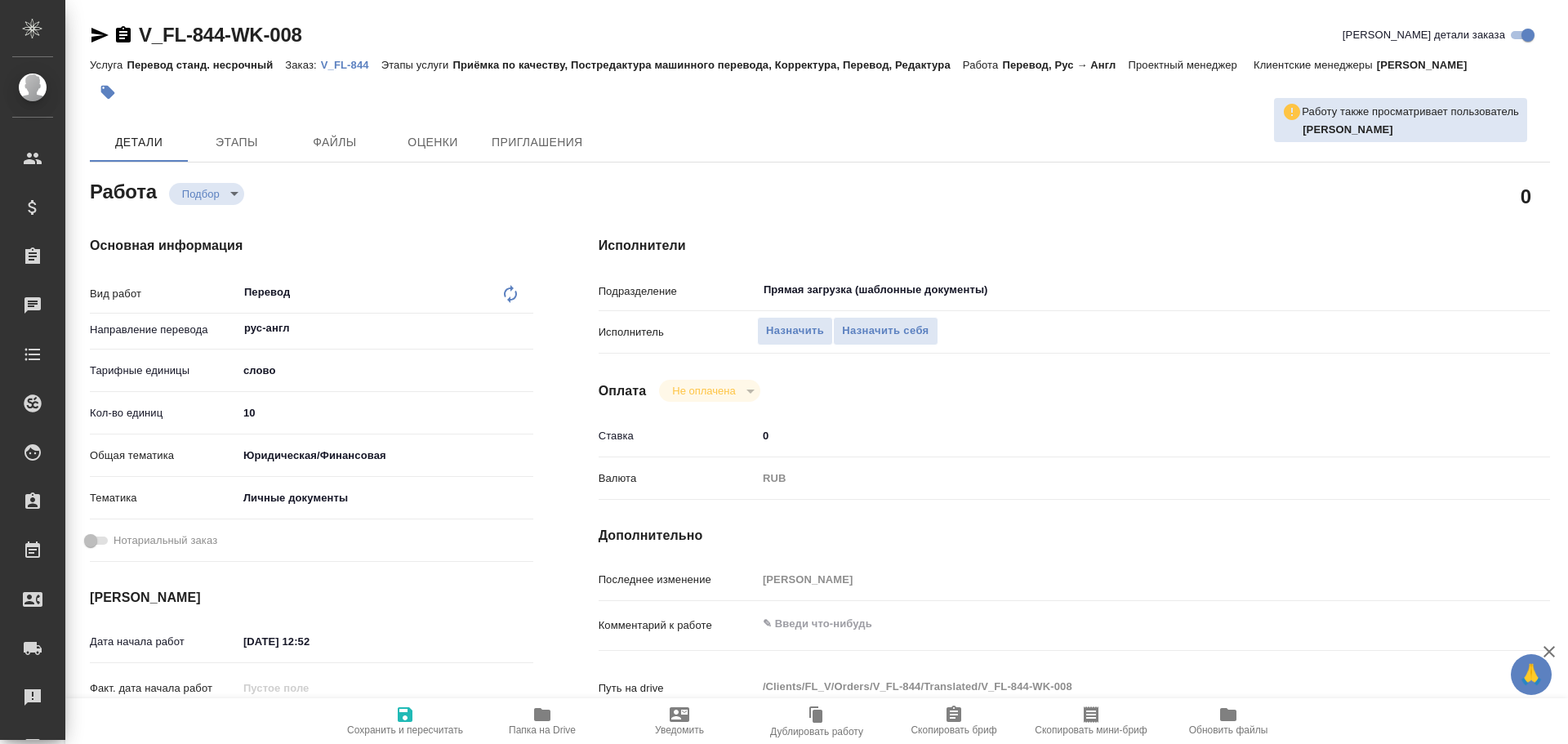
type textarea "x"
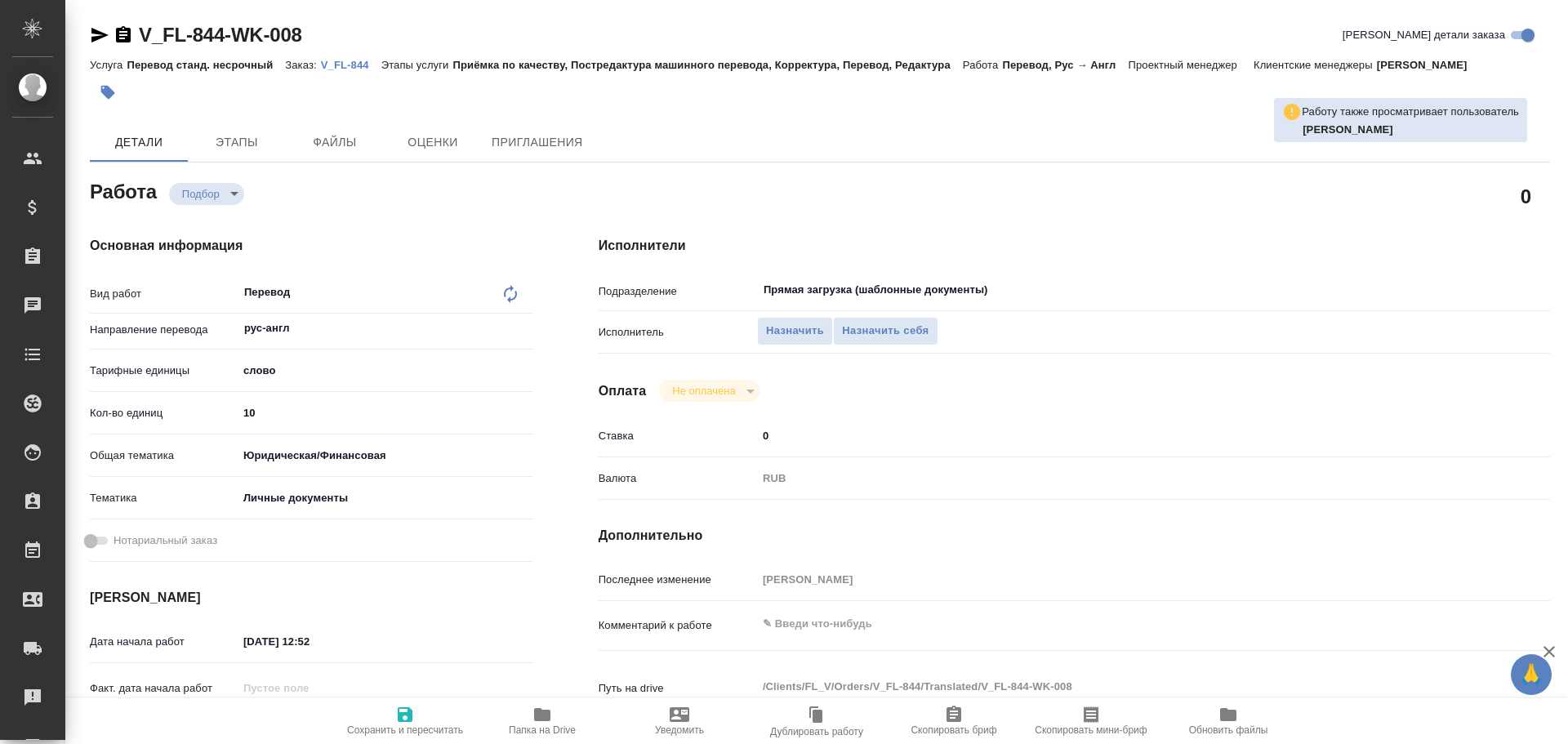
type textarea "x"
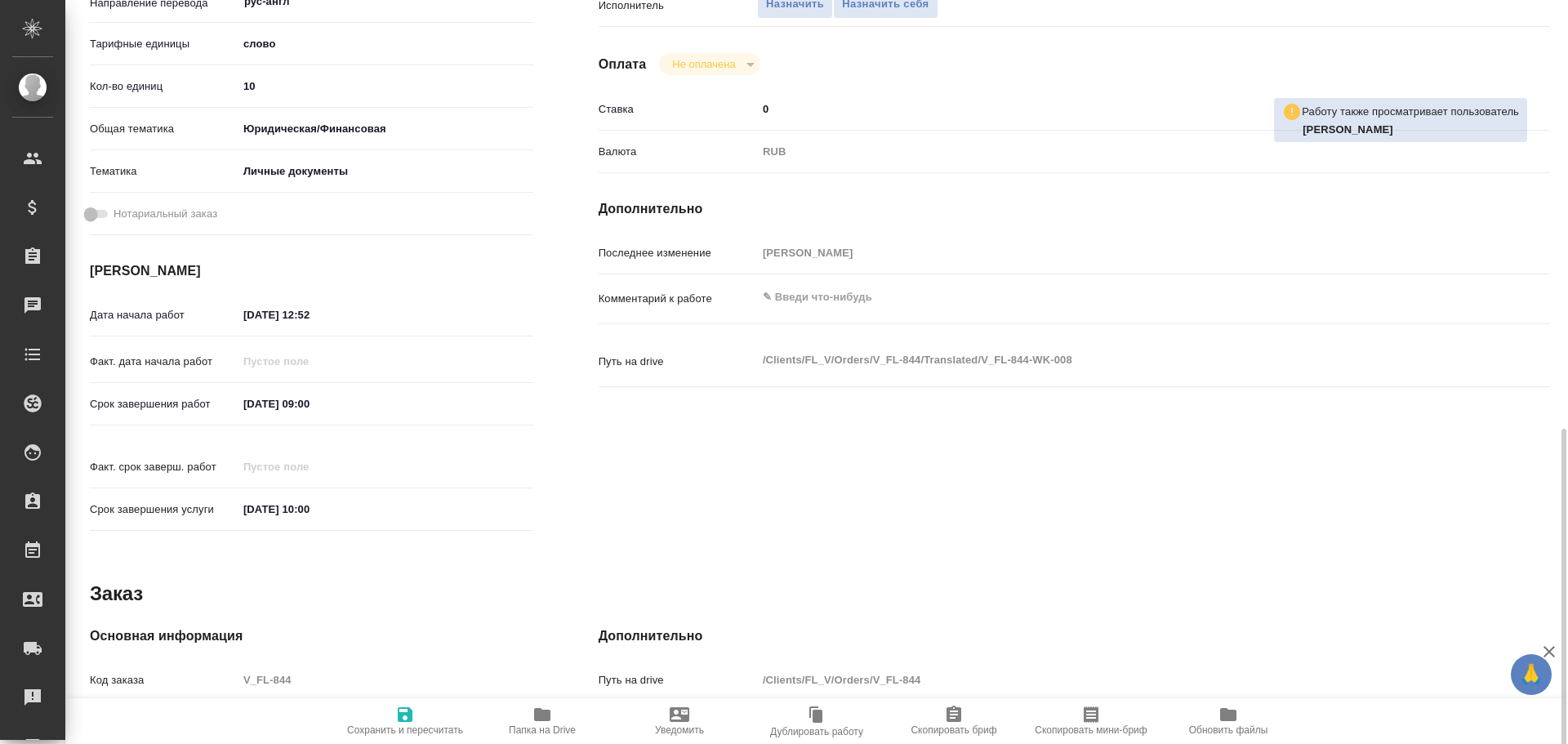
scroll to position [630, 0]
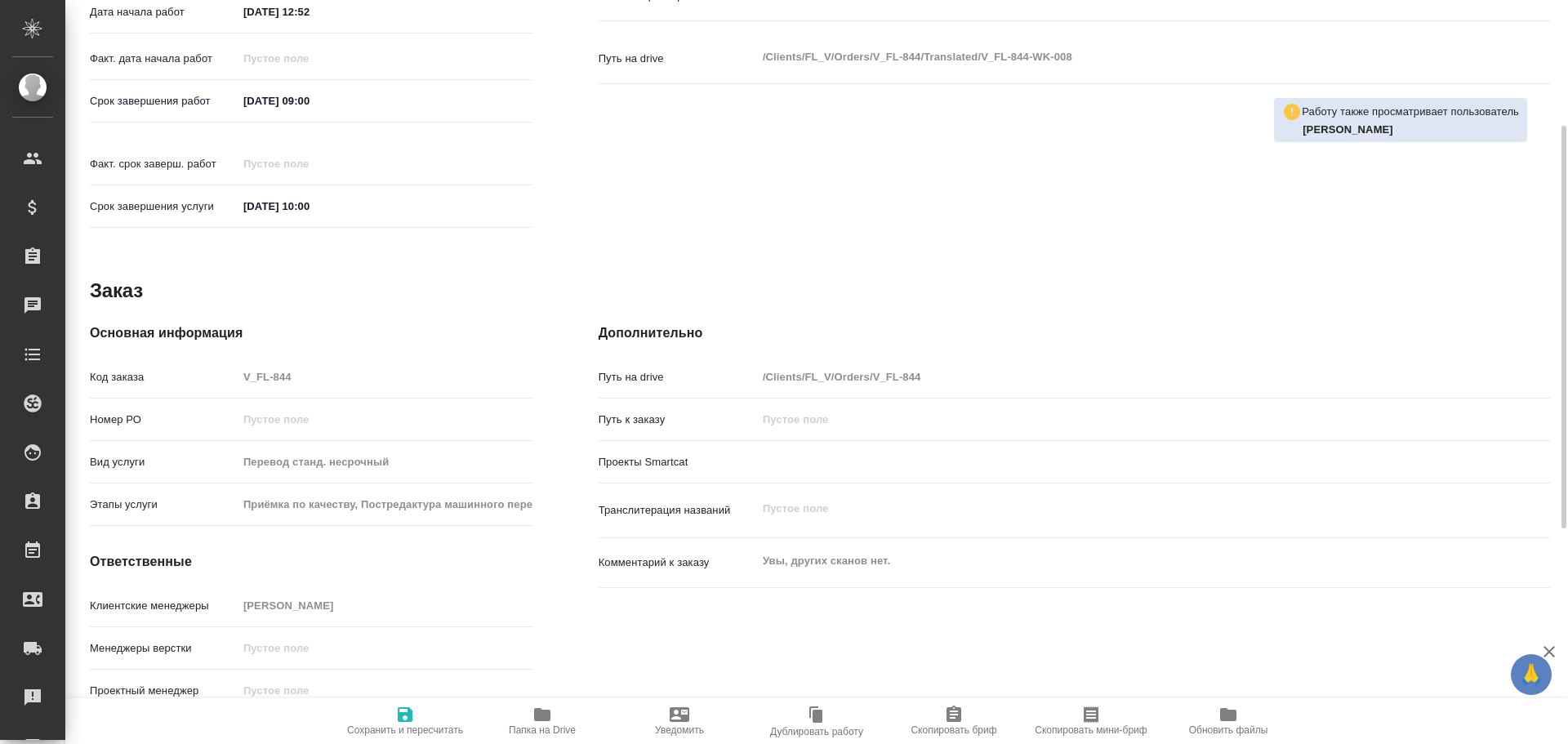
type textarea "x"
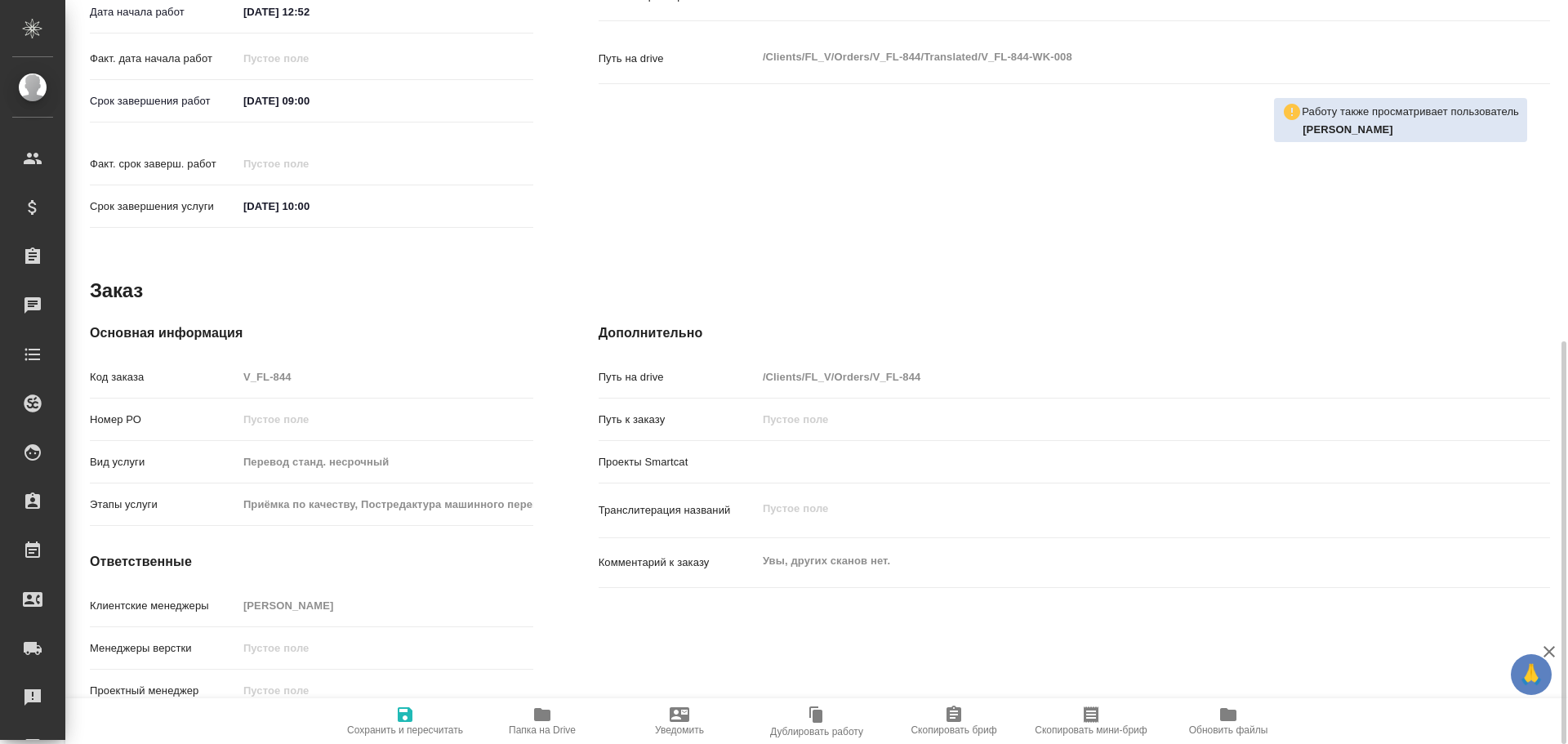
type textarea "x"
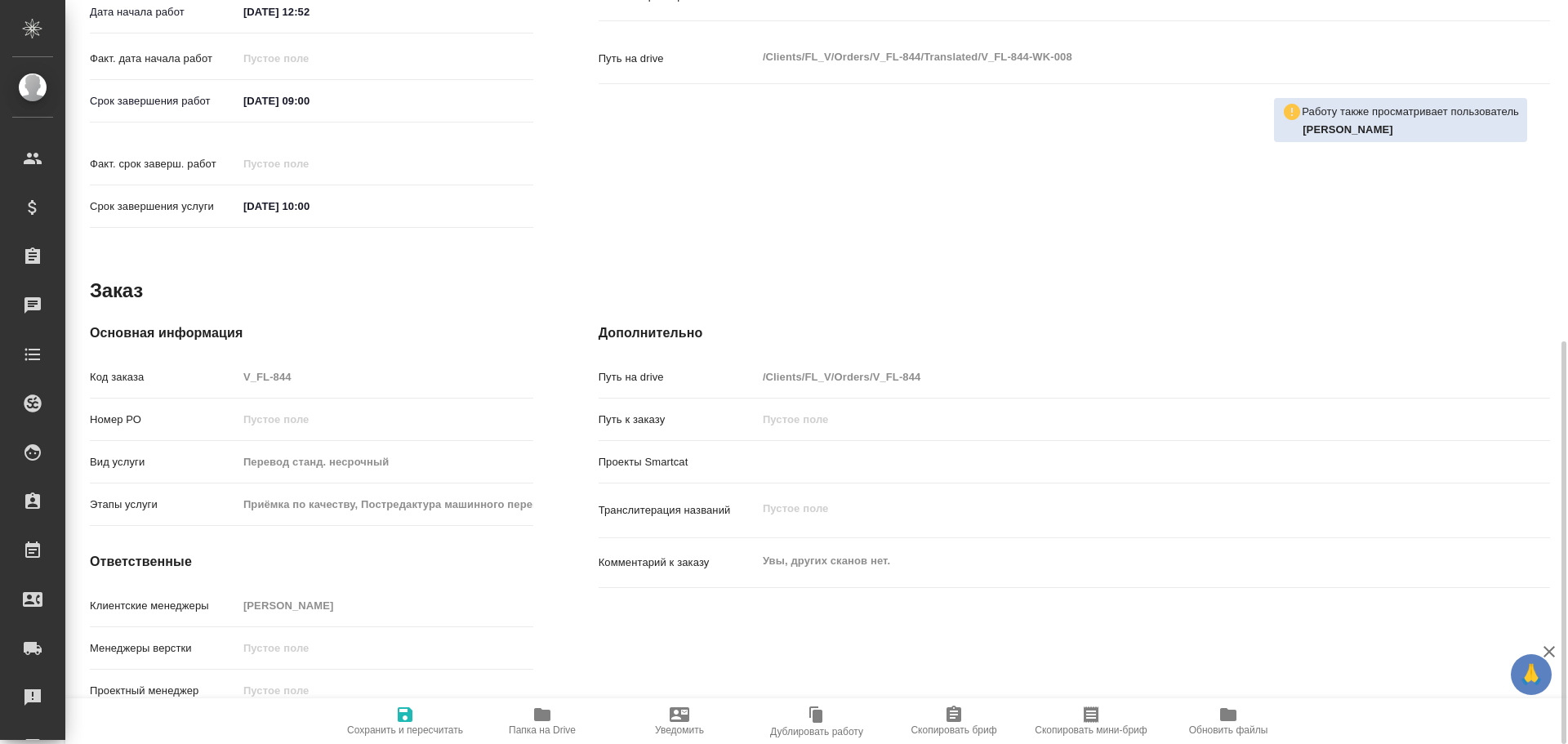
type textarea "x"
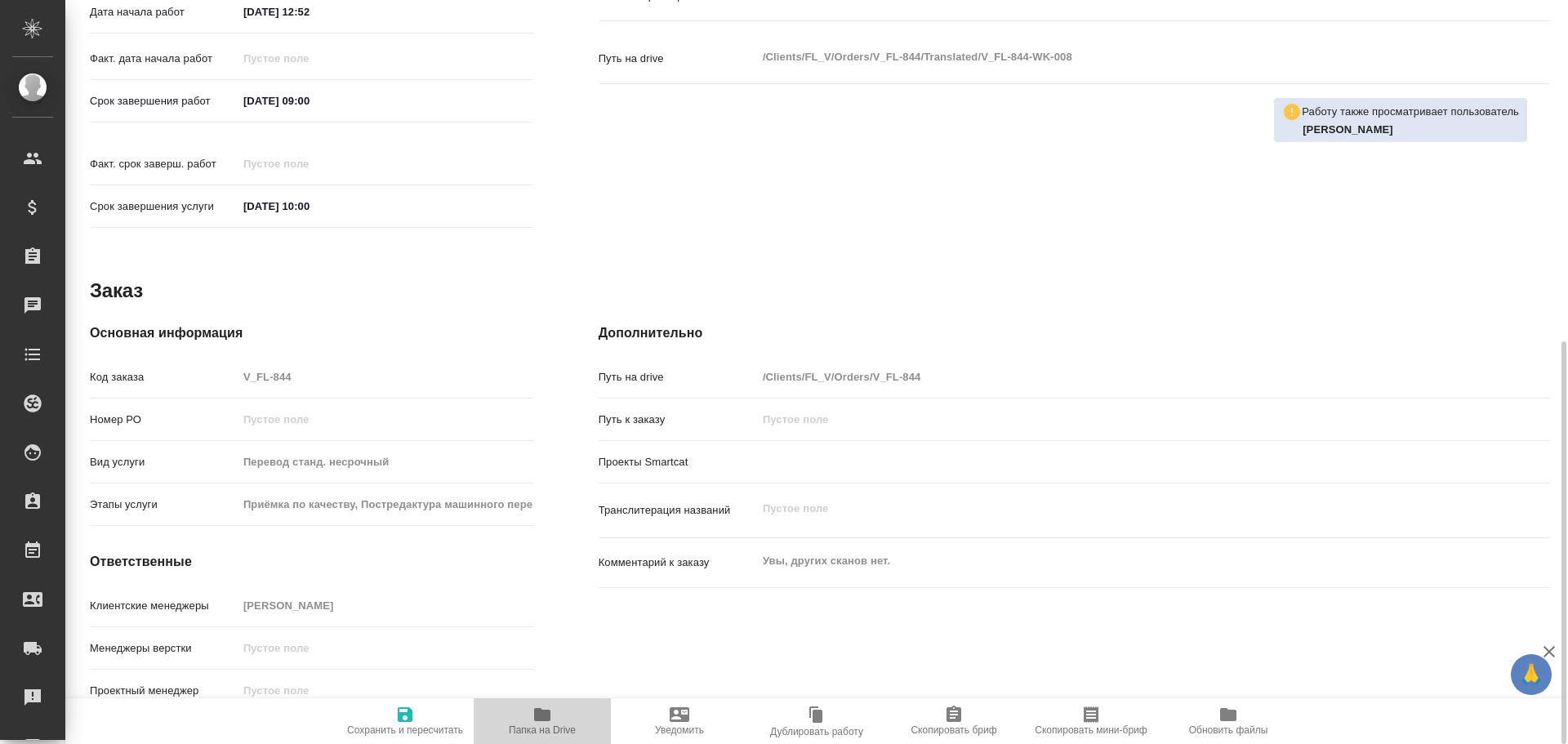
click at [526, 725] on span "Папка на Drive" at bounding box center [543, 731] width 67 height 12
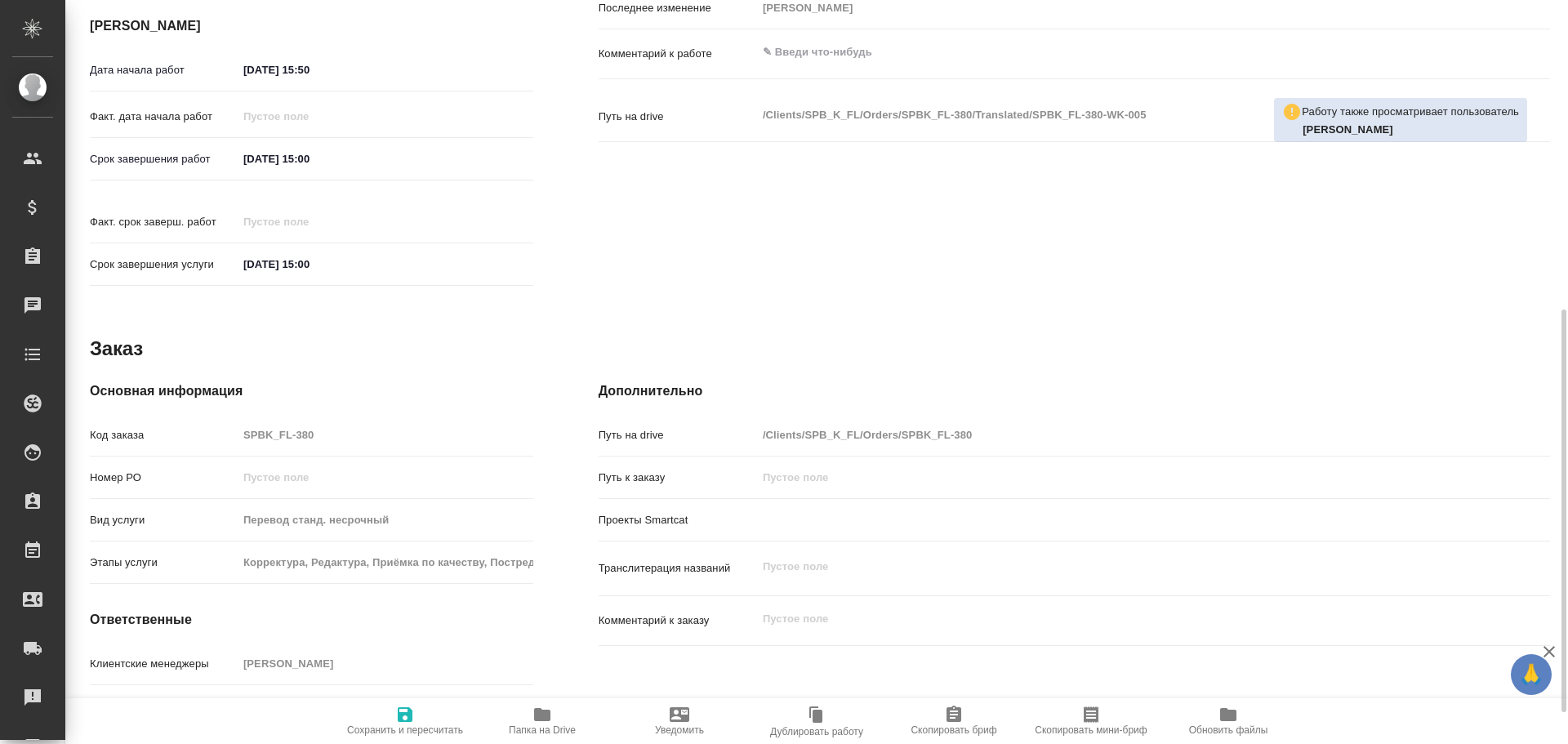
scroll to position [630, 0]
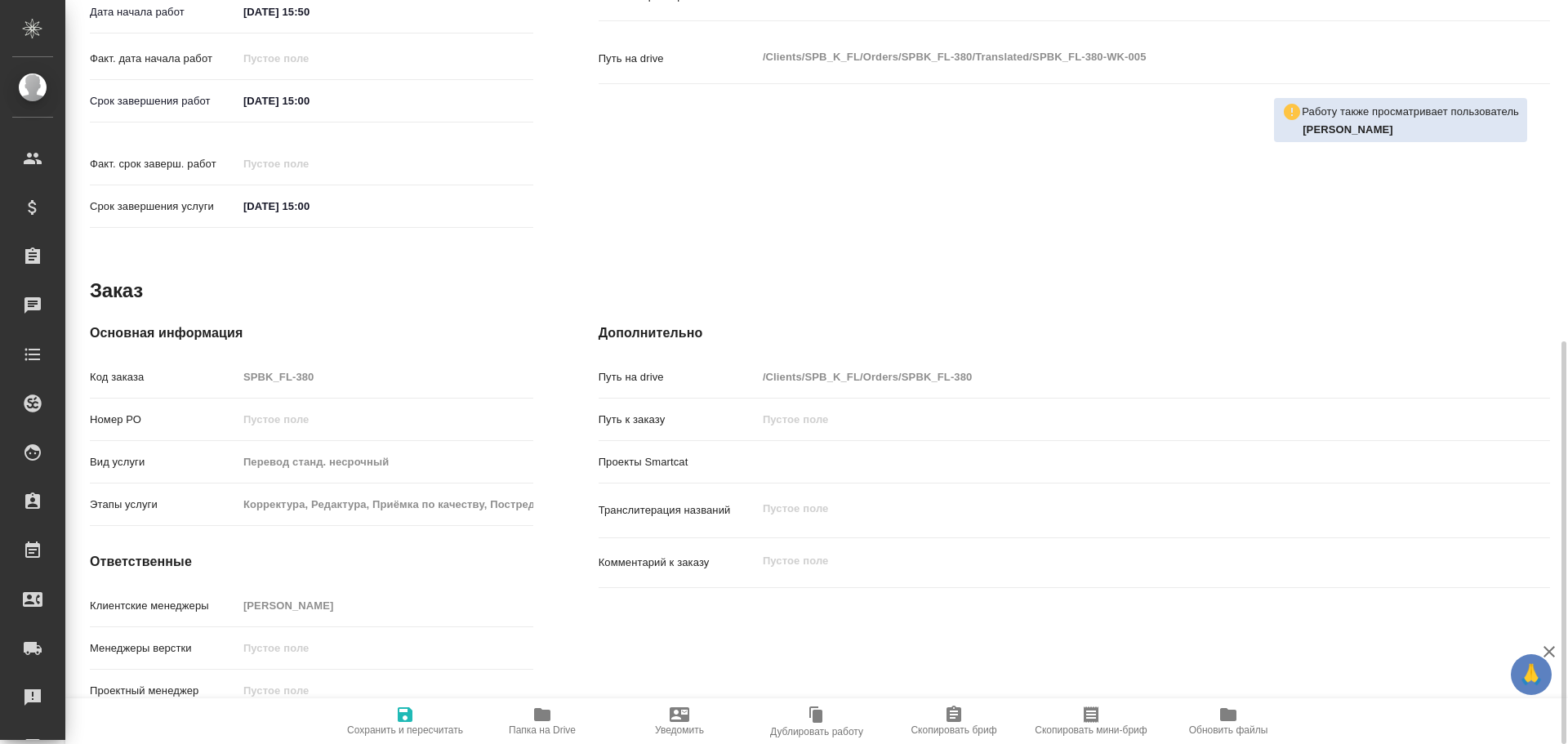
click at [553, 713] on span "Папка на Drive" at bounding box center [543, 720] width 118 height 31
